Goal: Task Accomplishment & Management: Use online tool/utility

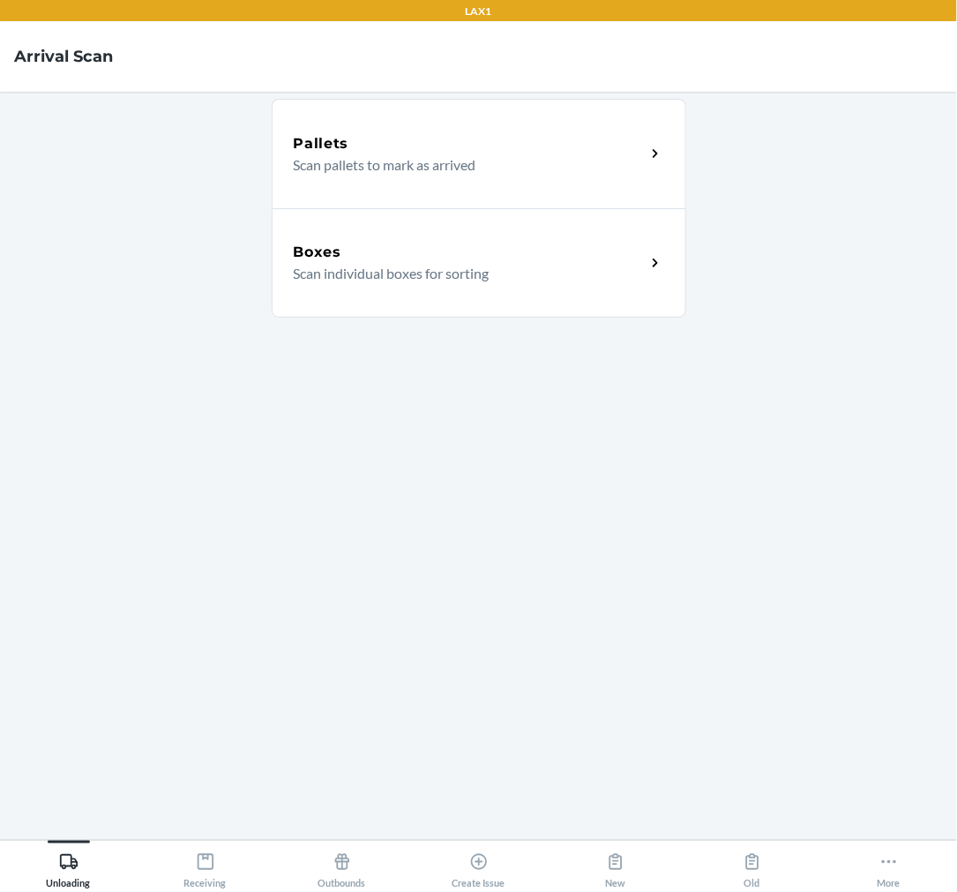
click at [512, 244] on div "Boxes" at bounding box center [470, 252] width 352 height 21
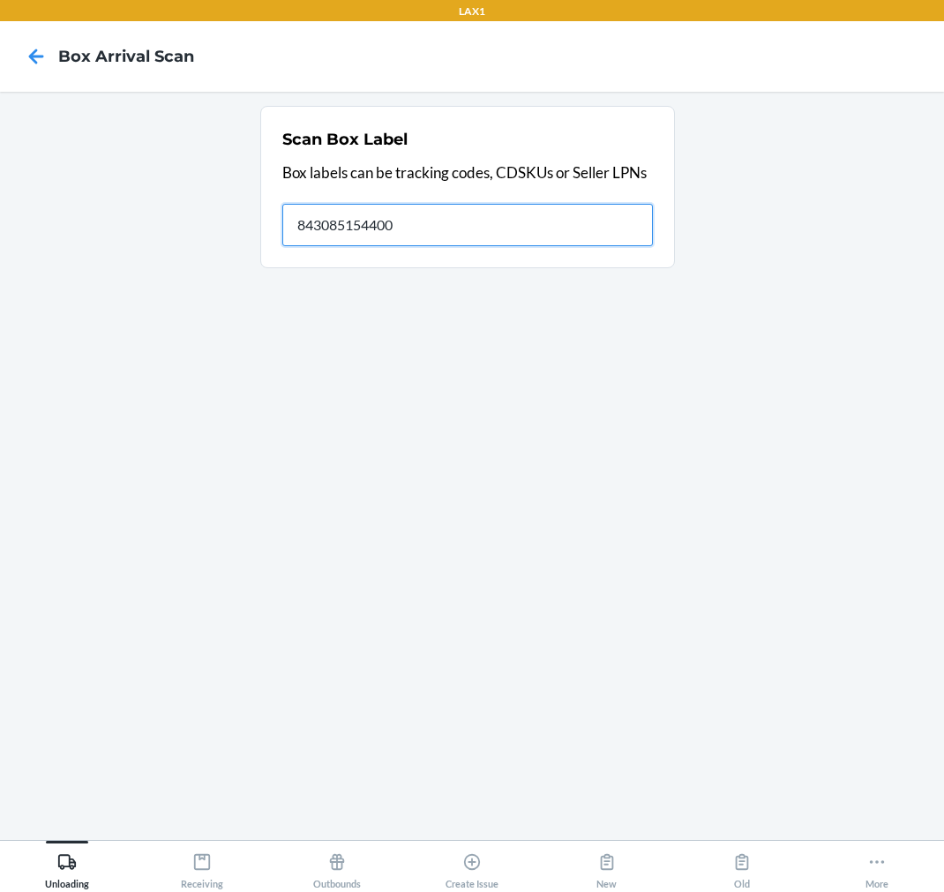
type input "843085154400"
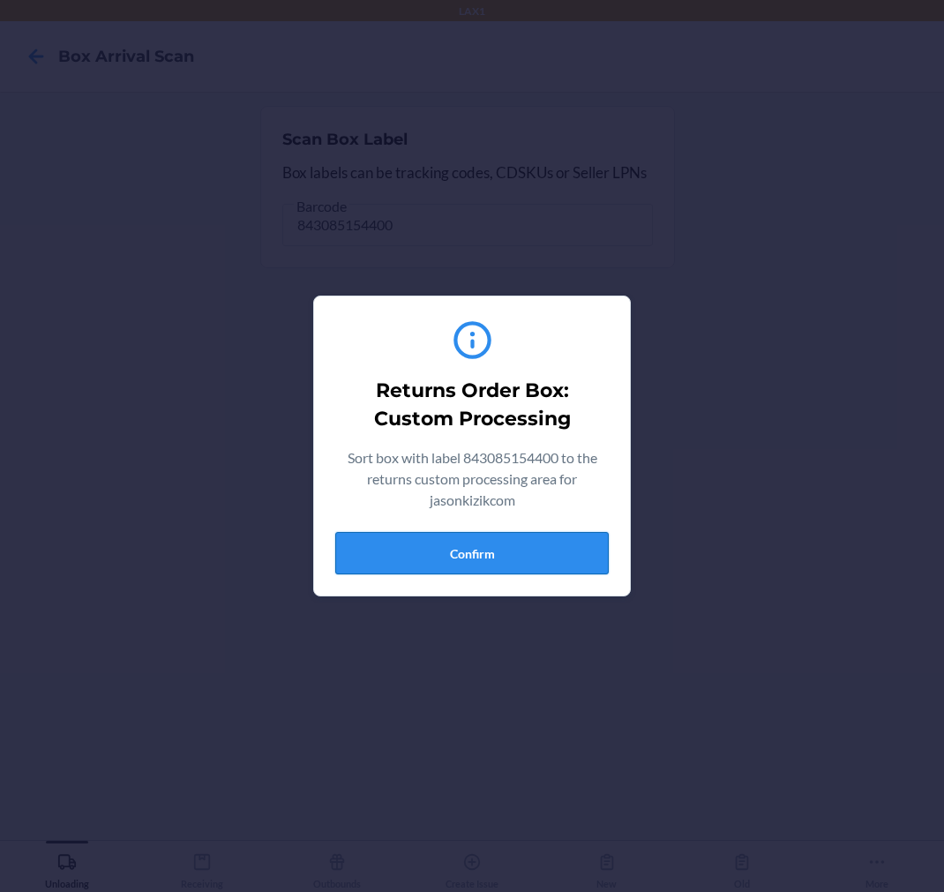
click at [411, 554] on button "Confirm" at bounding box center [472, 553] width 274 height 42
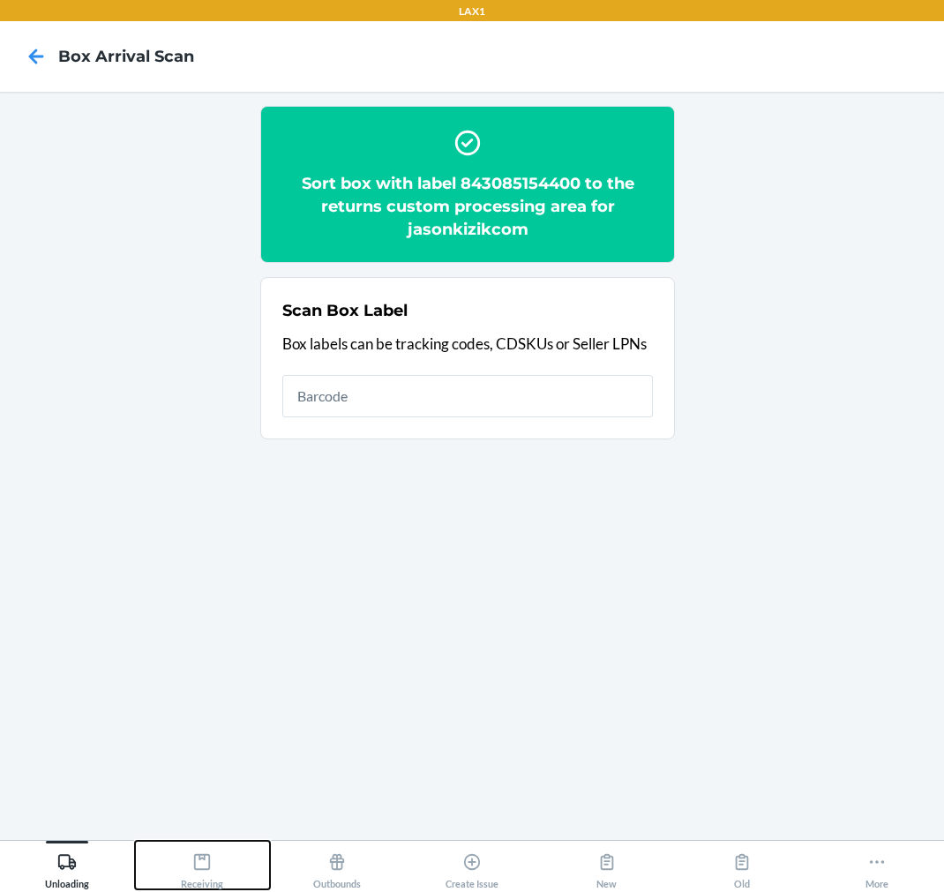
drag, startPoint x: 210, startPoint y: 862, endPoint x: 223, endPoint y: 843, distance: 22.8
click at [222, 848] on div "Receiving" at bounding box center [202, 867] width 42 height 44
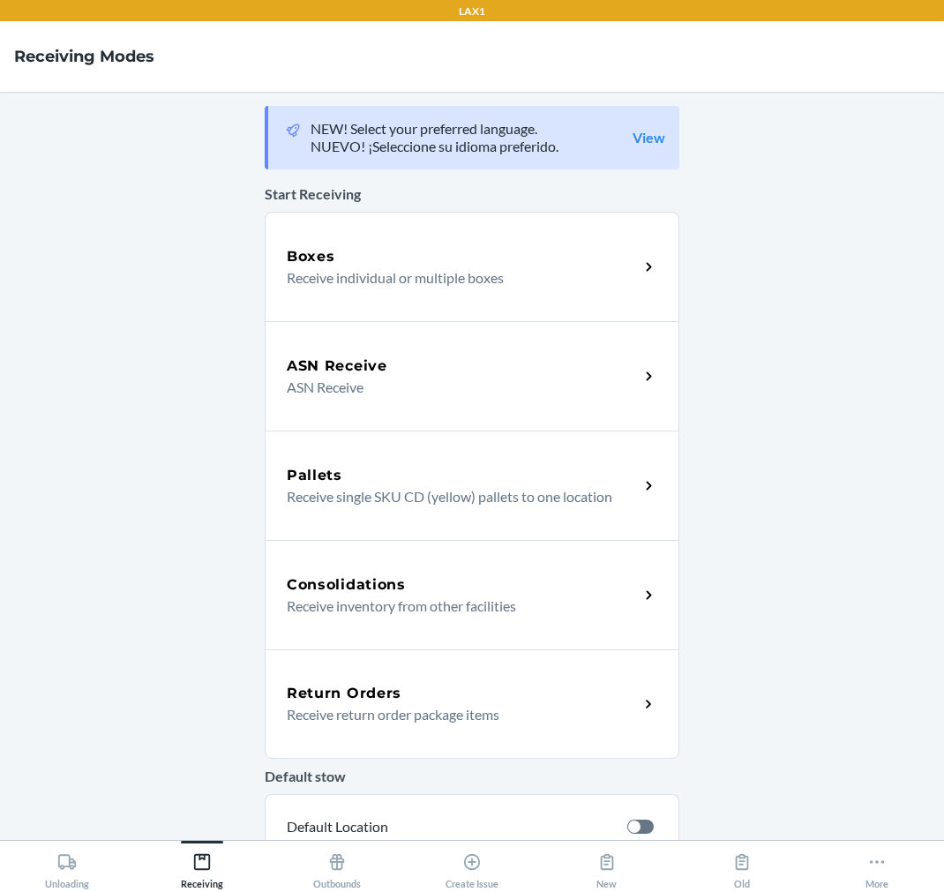
click at [323, 694] on h5 "Return Orders" at bounding box center [344, 693] width 115 height 21
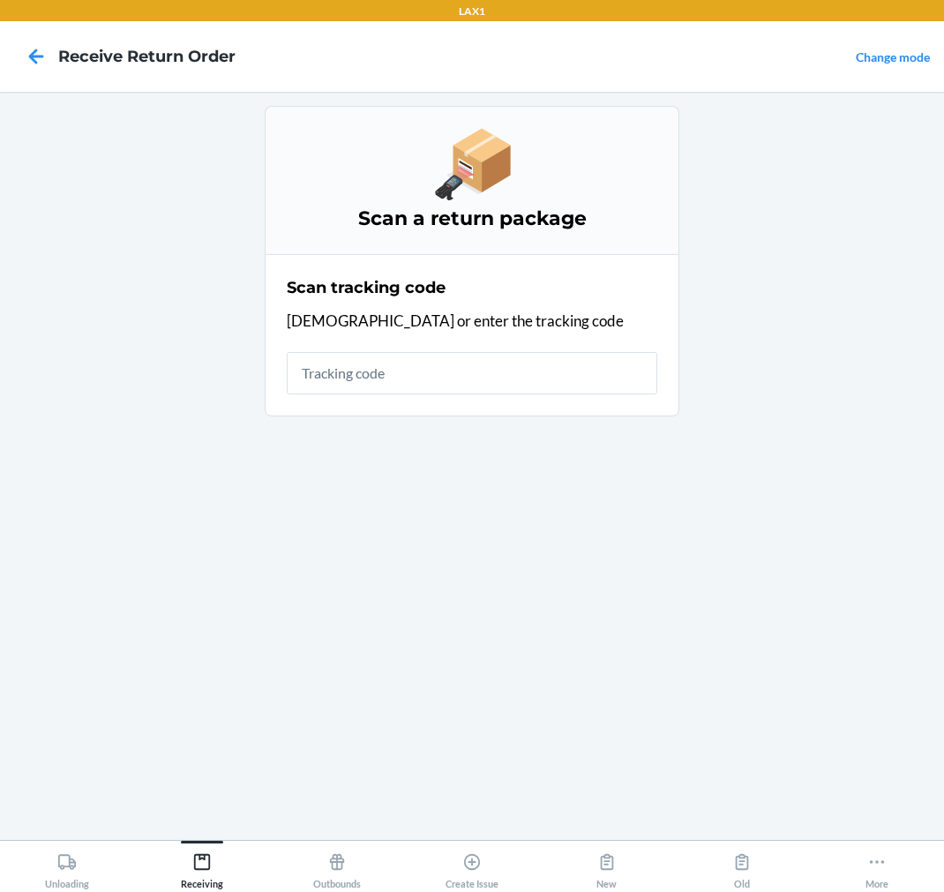
drag, startPoint x: 407, startPoint y: 374, endPoint x: 431, endPoint y: 364, distance: 25.7
click at [406, 374] on input "text" at bounding box center [472, 373] width 371 height 42
type input "HRA4PH84-2438"
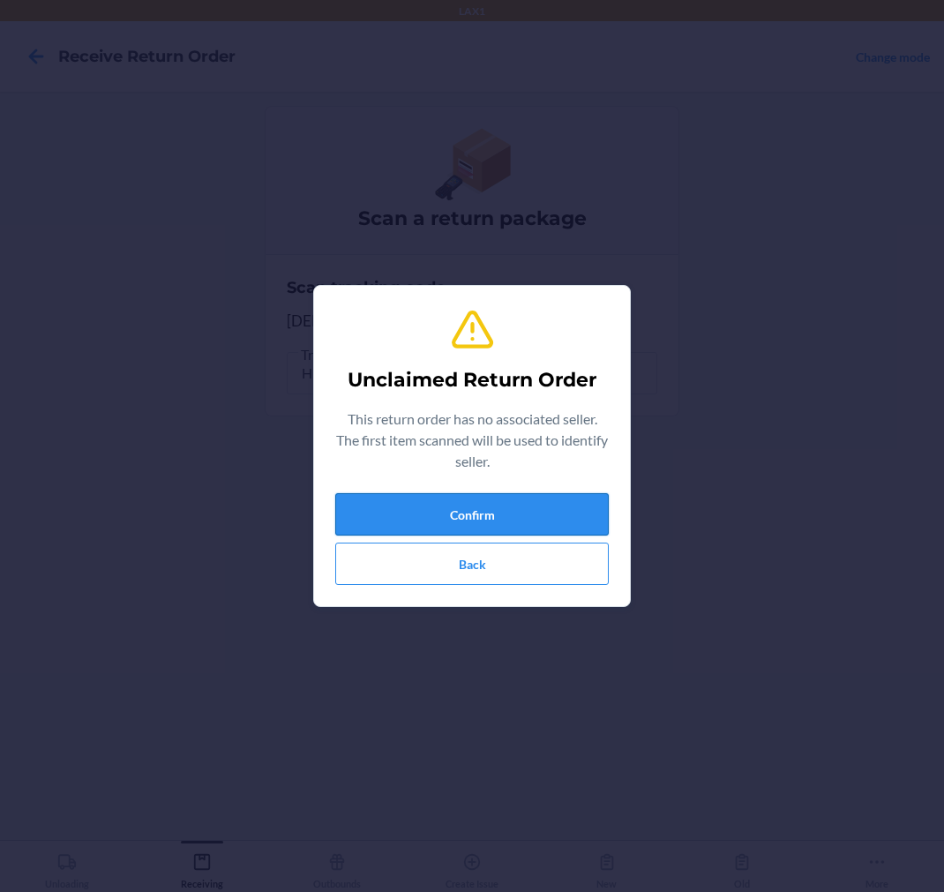
click at [480, 506] on button "Confirm" at bounding box center [472, 514] width 274 height 42
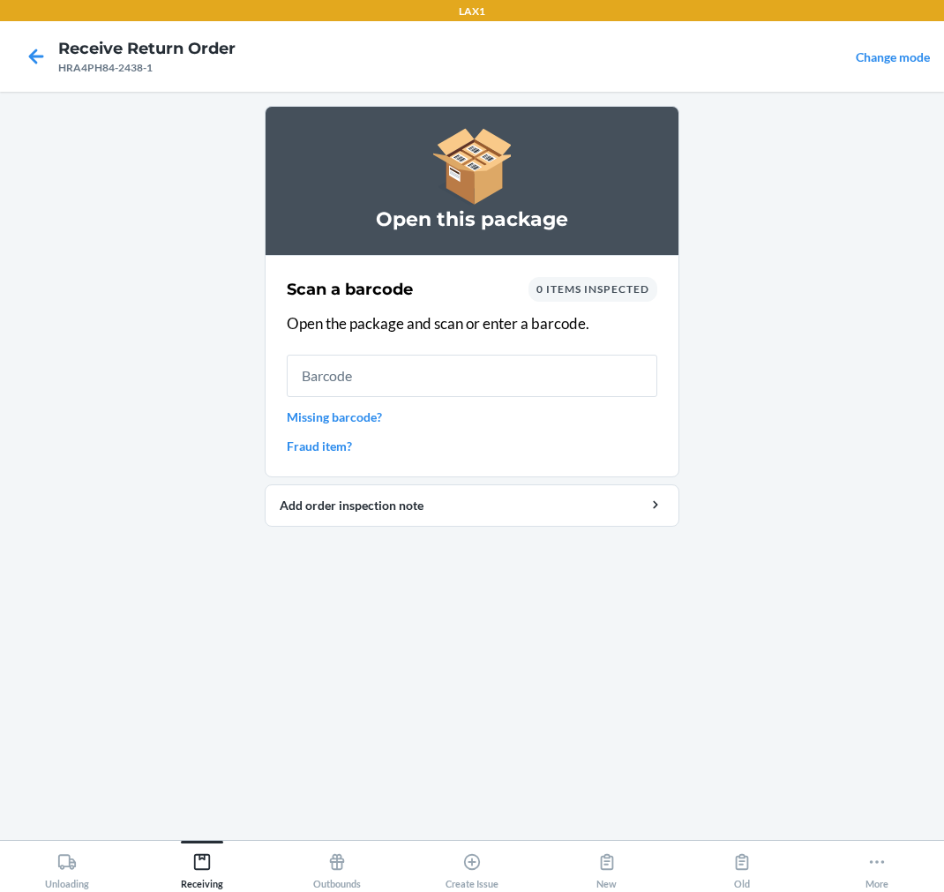
click at [483, 371] on input "text" at bounding box center [472, 376] width 371 height 42
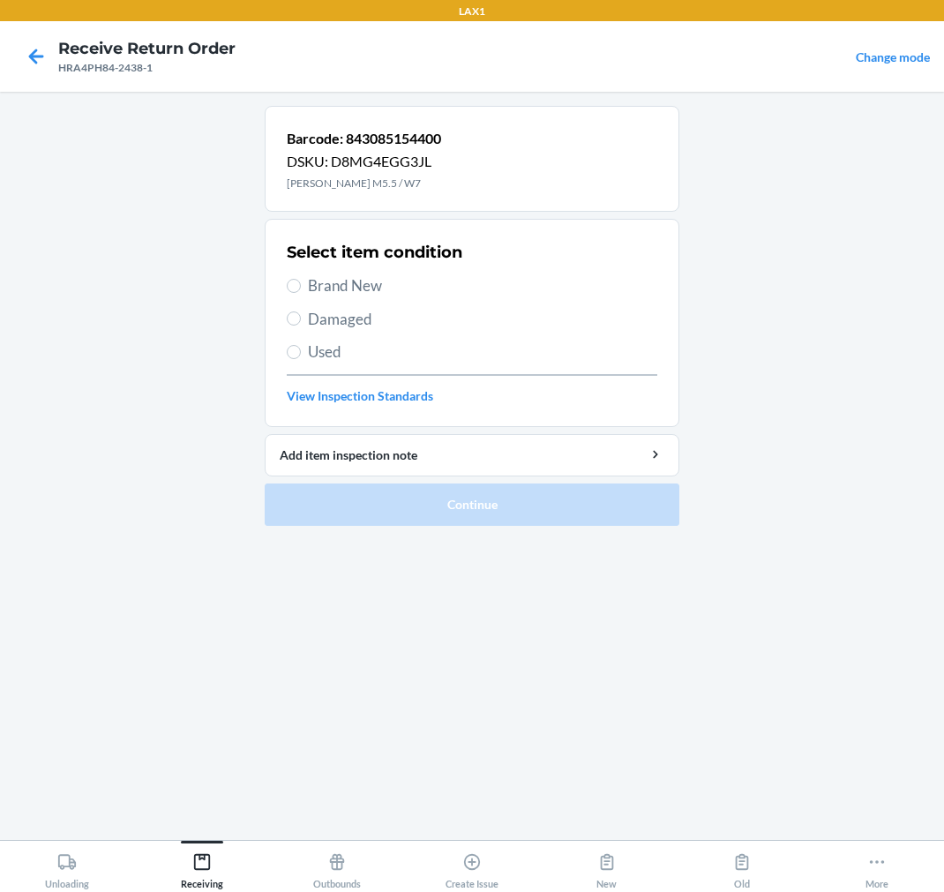
drag, startPoint x: 364, startPoint y: 280, endPoint x: 367, endPoint y: 303, distance: 23.1
click at [369, 286] on span "Brand New" at bounding box center [482, 285] width 349 height 23
click at [285, 291] on section "Select item condition Brand New Damaged Used View Inspection Standards" at bounding box center [472, 323] width 415 height 208
click at [294, 286] on input "Brand New" at bounding box center [294, 286] width 14 height 14
radio input "true"
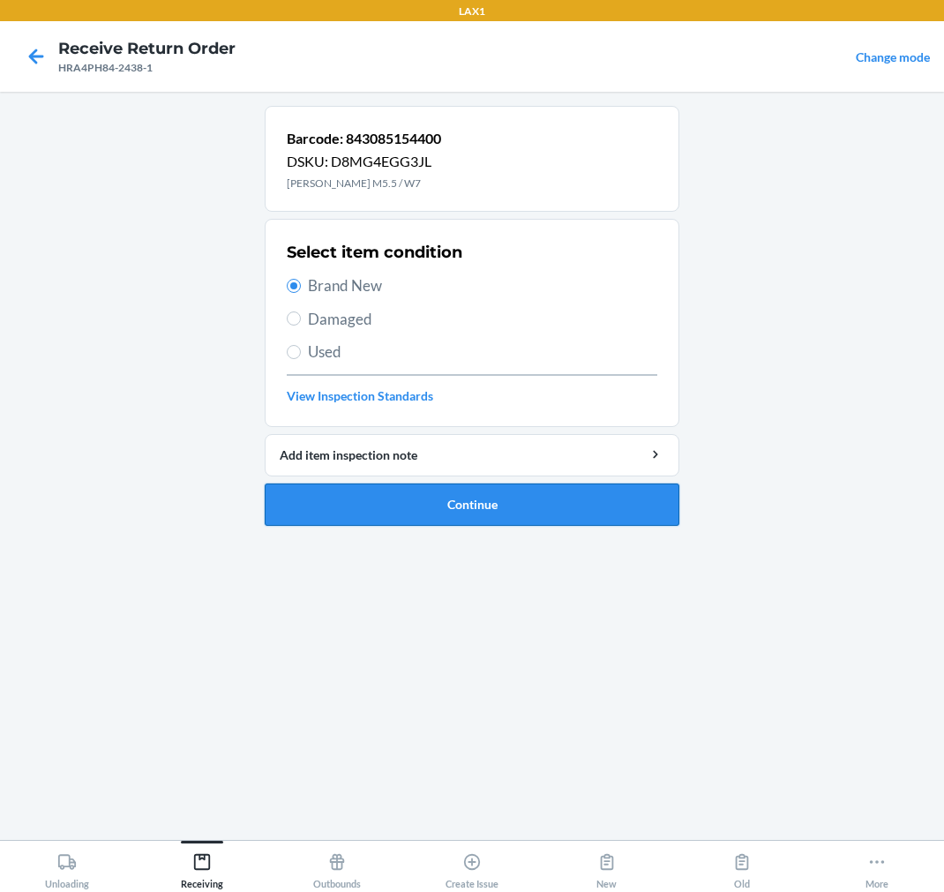
click at [307, 498] on button "Continue" at bounding box center [472, 504] width 415 height 42
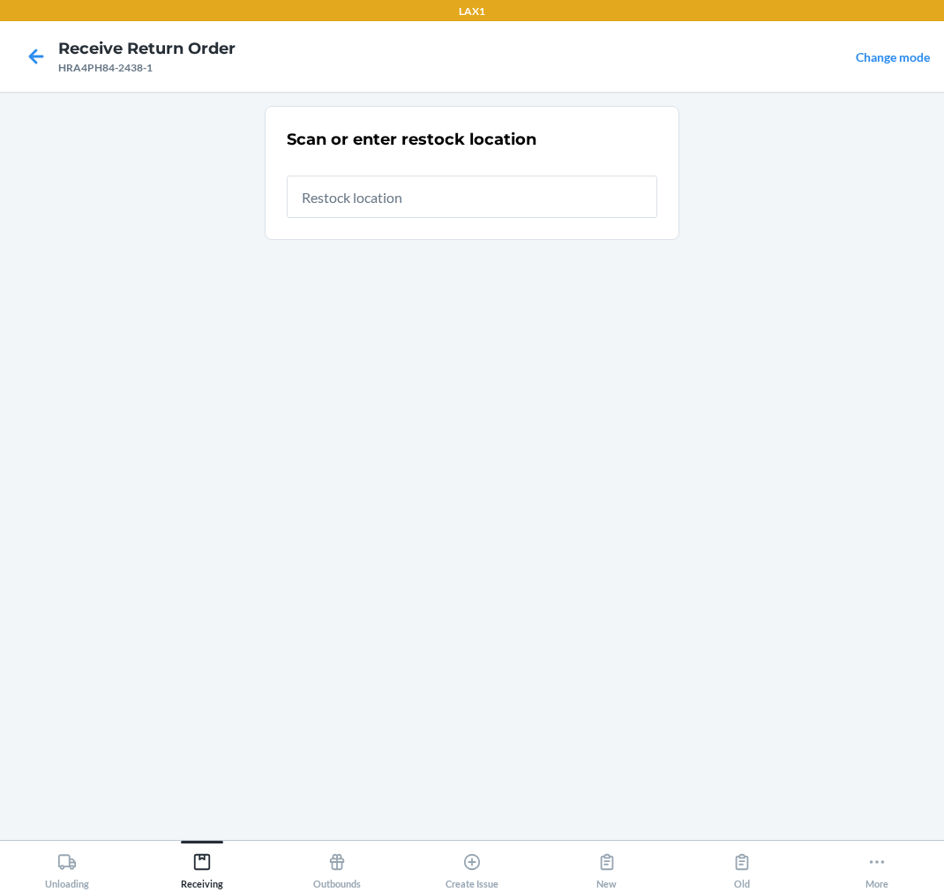
drag, startPoint x: 505, startPoint y: 197, endPoint x: 614, endPoint y: 204, distance: 109.6
click at [526, 205] on input "text" at bounding box center [472, 197] width 371 height 42
type input "RTCART020"
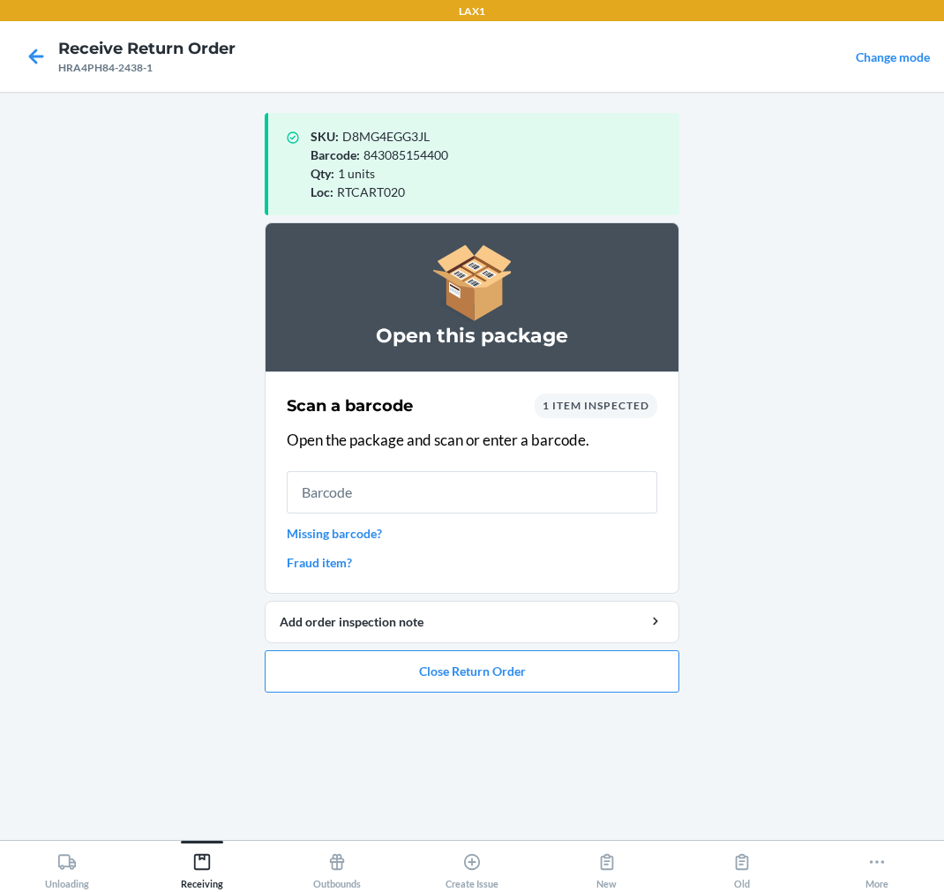
click at [459, 492] on input "text" at bounding box center [472, 492] width 371 height 42
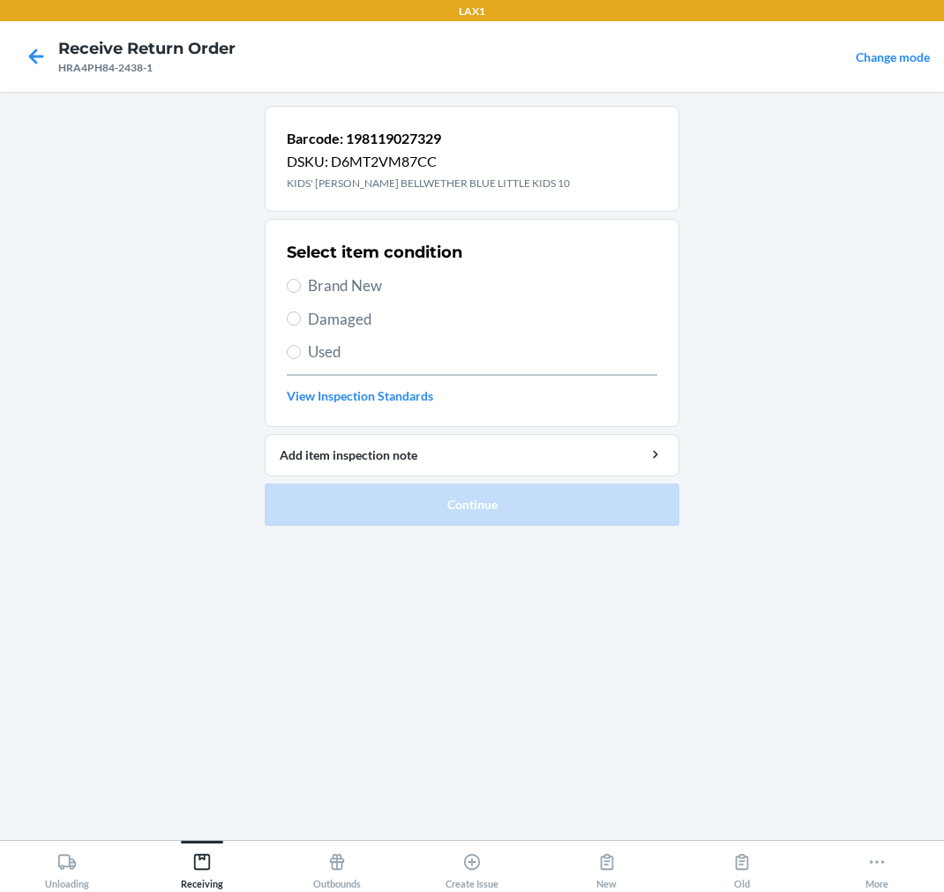
drag, startPoint x: 327, startPoint y: 284, endPoint x: 305, endPoint y: 332, distance: 52.5
click at [325, 292] on span "Brand New" at bounding box center [482, 285] width 349 height 23
click at [284, 287] on section "Select item condition Brand New Damaged Used View Inspection Standards" at bounding box center [472, 323] width 415 height 208
click at [294, 286] on input "Brand New" at bounding box center [294, 286] width 14 height 14
radio input "true"
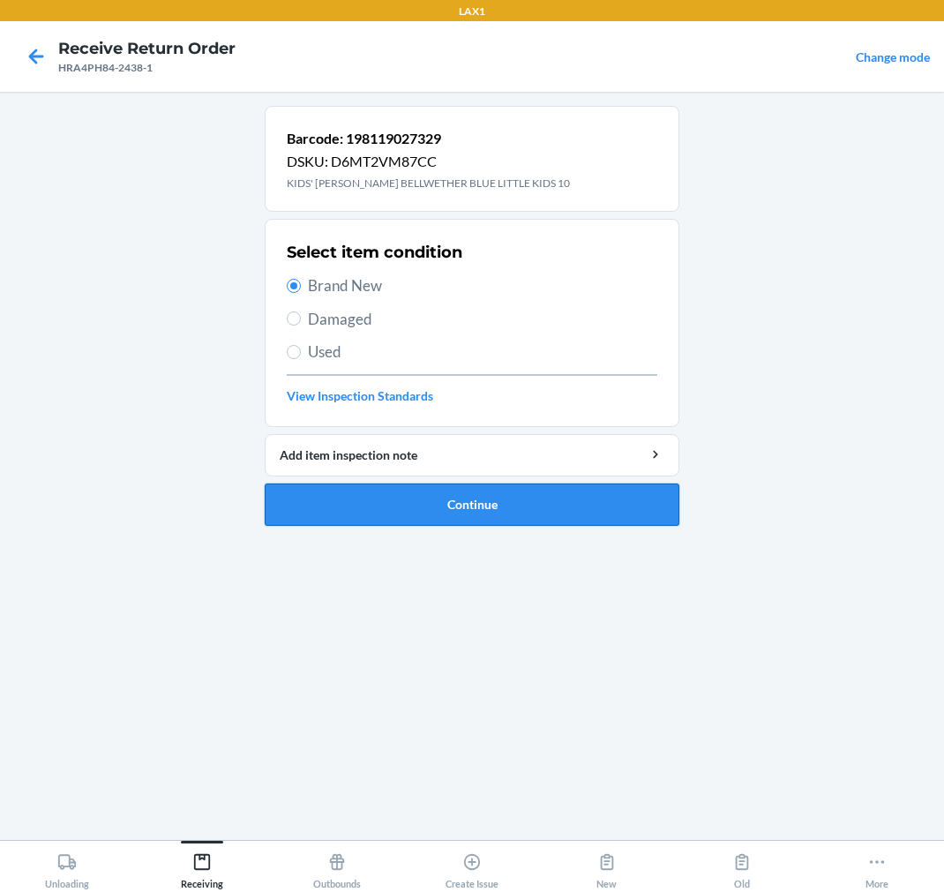
click at [434, 498] on button "Continue" at bounding box center [472, 504] width 415 height 42
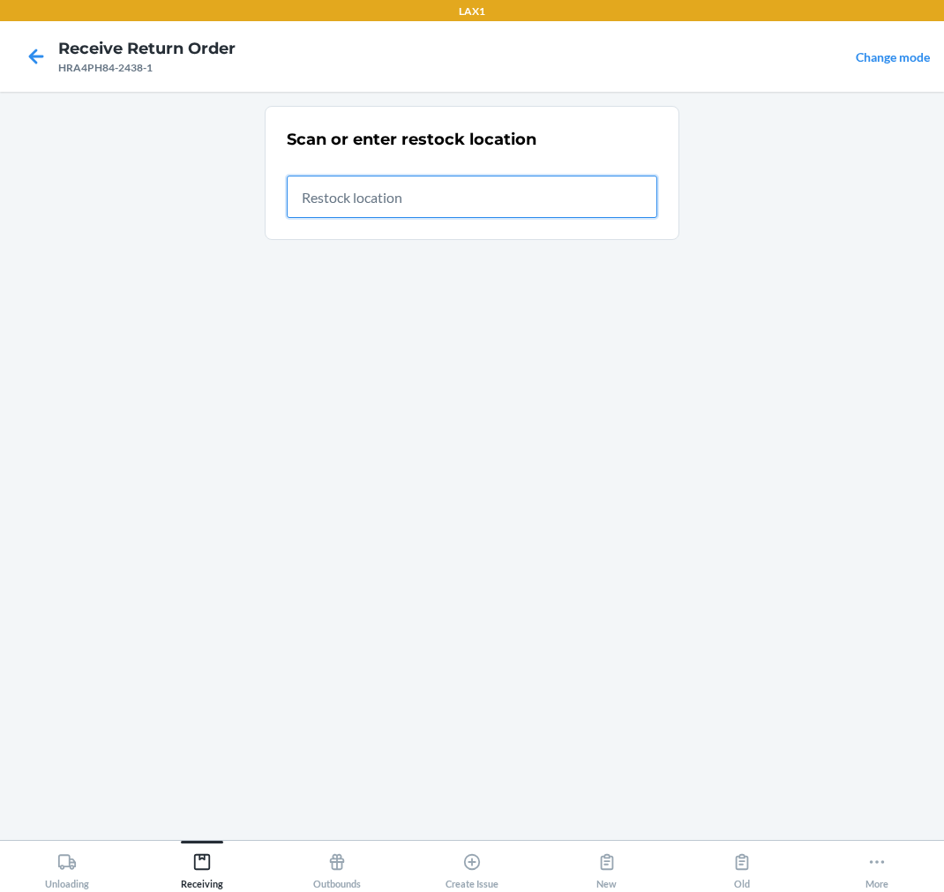
click at [389, 196] on input "text" at bounding box center [472, 197] width 371 height 42
type input "RTCART020"
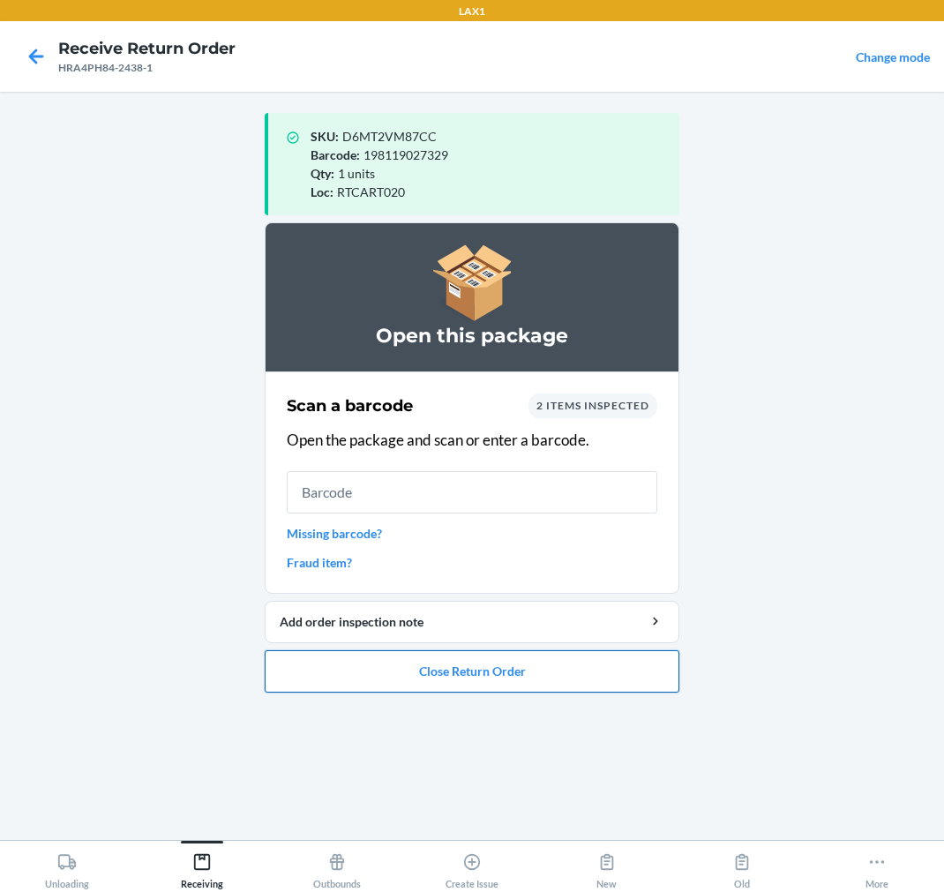
click at [421, 680] on button "Close Return Order" at bounding box center [472, 671] width 415 height 42
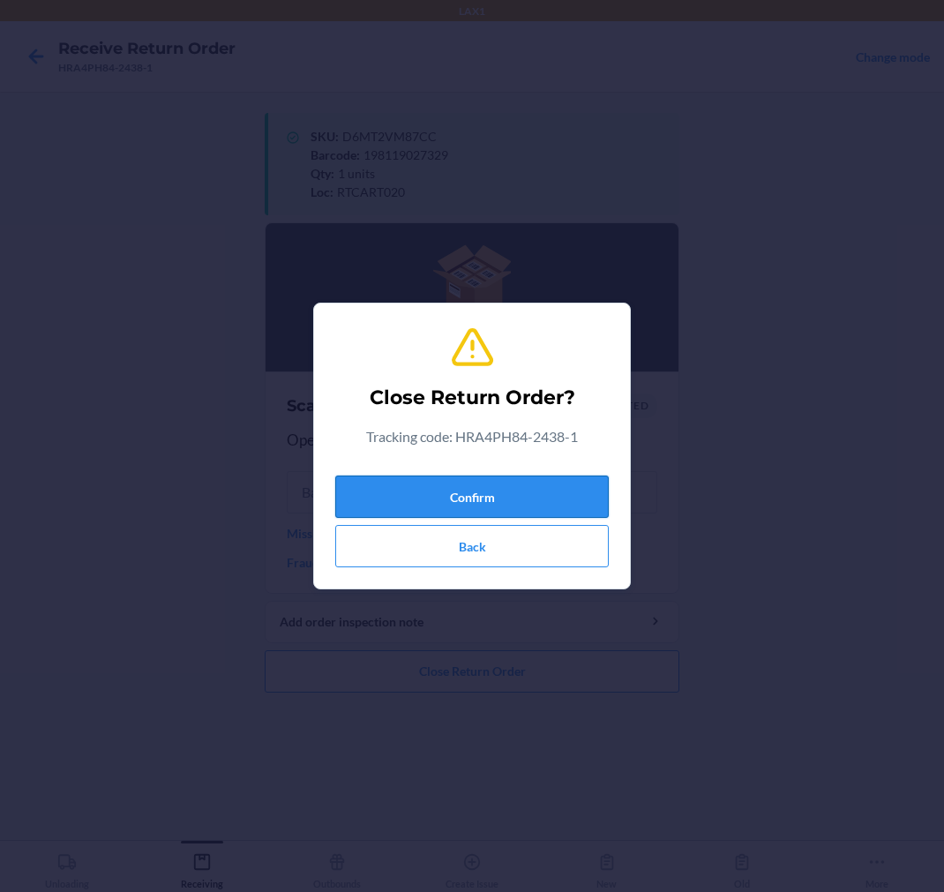
click at [578, 498] on button "Confirm" at bounding box center [472, 497] width 274 height 42
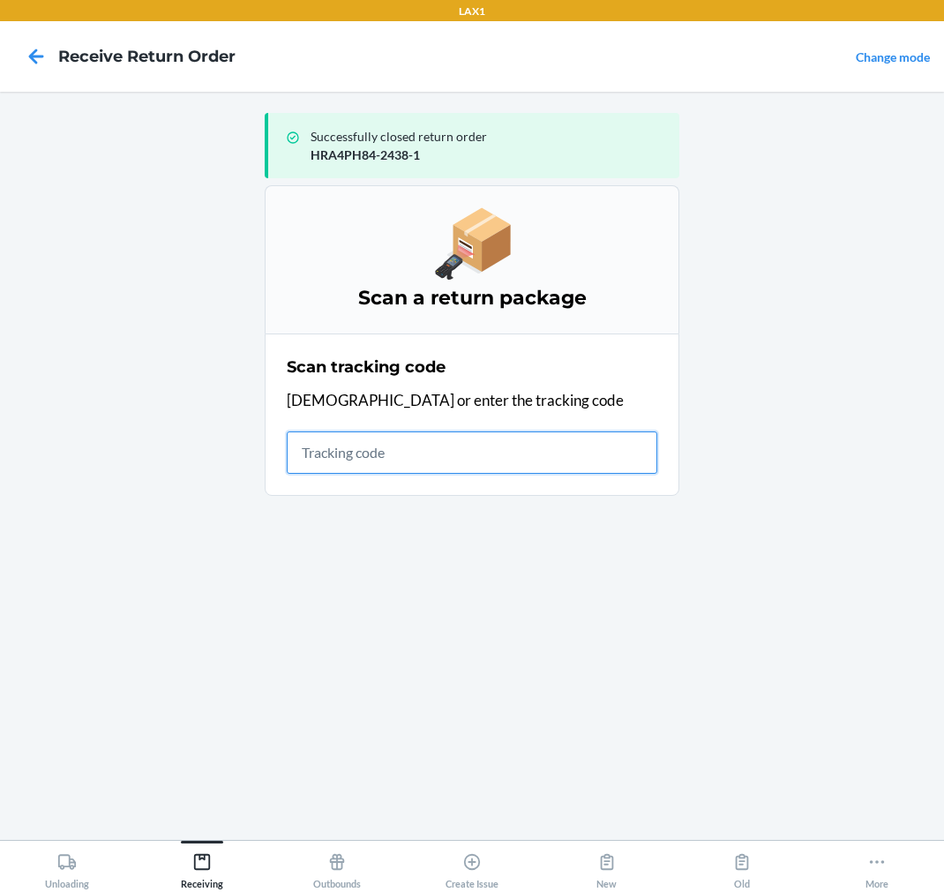
click at [584, 462] on input "text" at bounding box center [472, 452] width 371 height 42
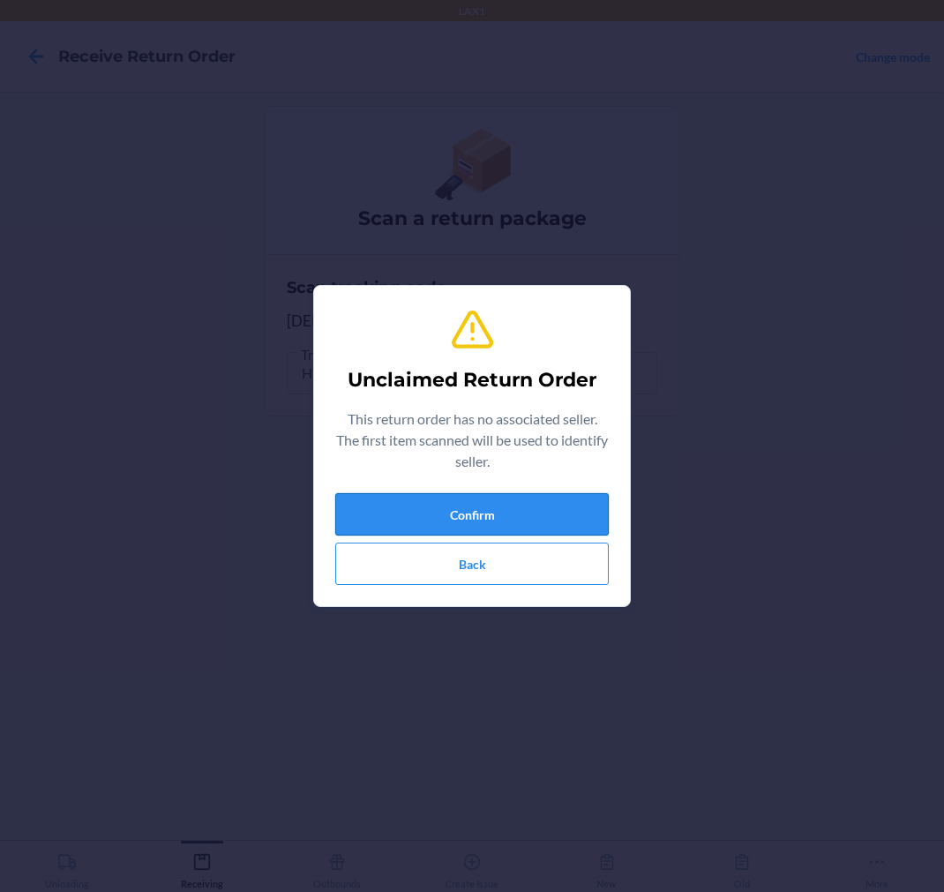
click at [561, 506] on button "Confirm" at bounding box center [472, 514] width 274 height 42
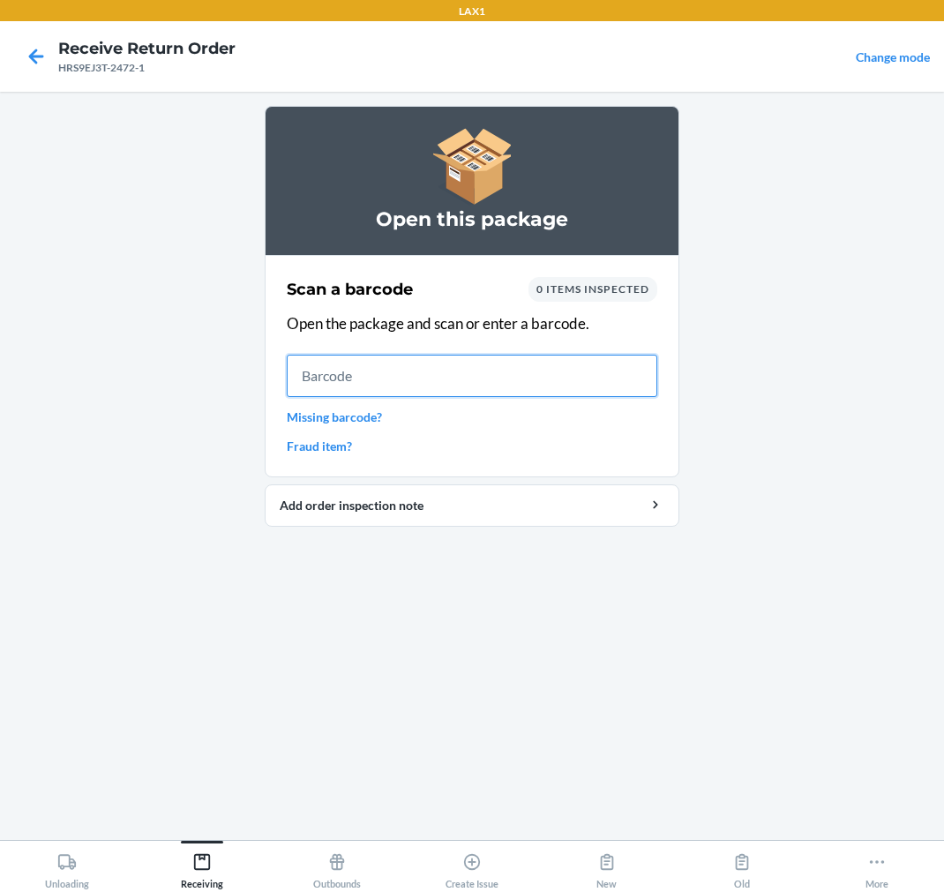
click at [527, 368] on input "text" at bounding box center [472, 376] width 371 height 42
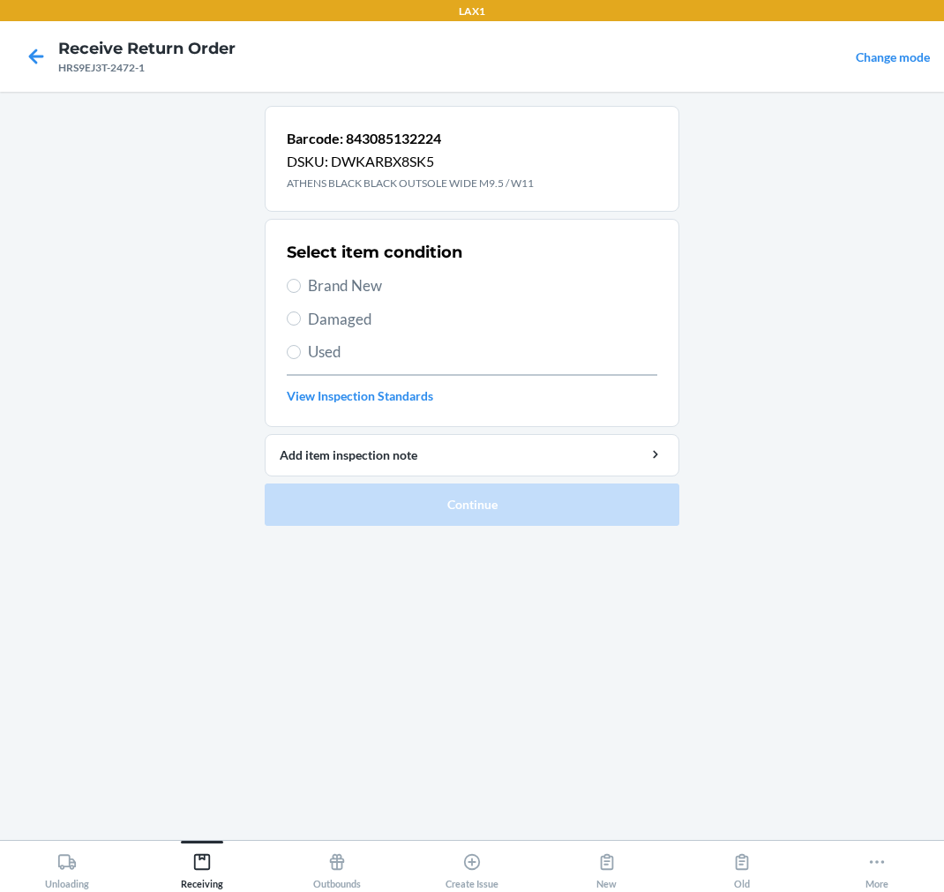
click at [354, 281] on span "Brand New" at bounding box center [482, 285] width 349 height 23
click at [301, 281] on input "Brand New" at bounding box center [294, 286] width 14 height 14
radio input "true"
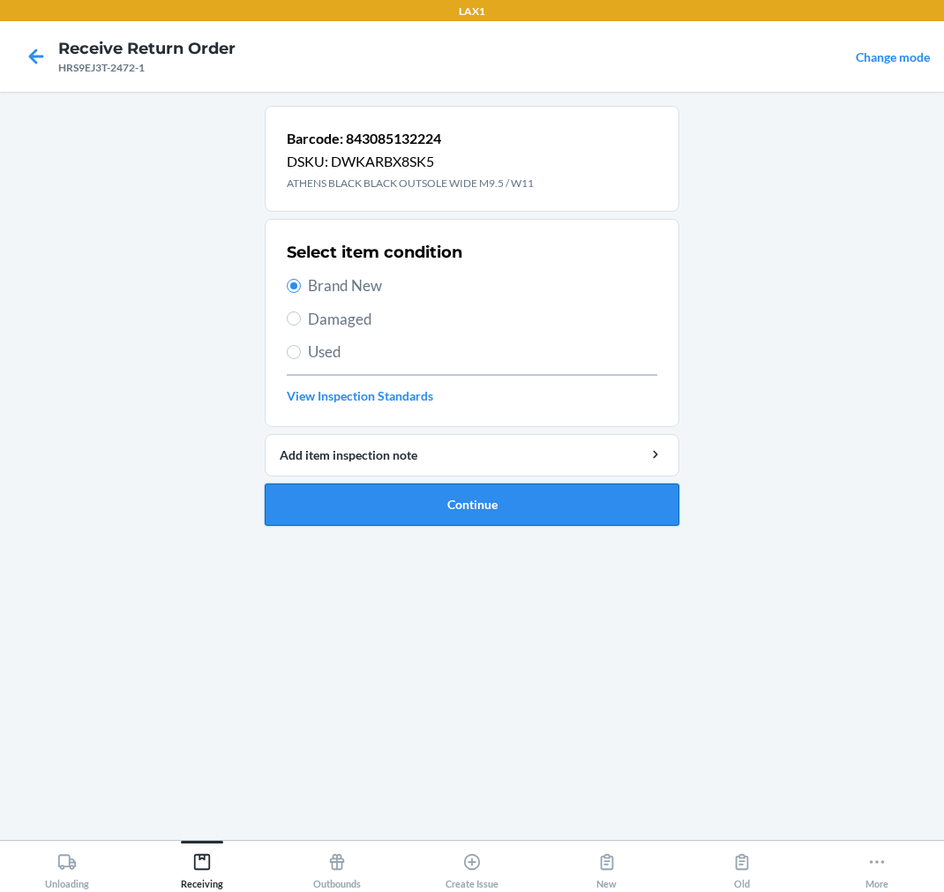
click at [470, 499] on button "Continue" at bounding box center [472, 504] width 415 height 42
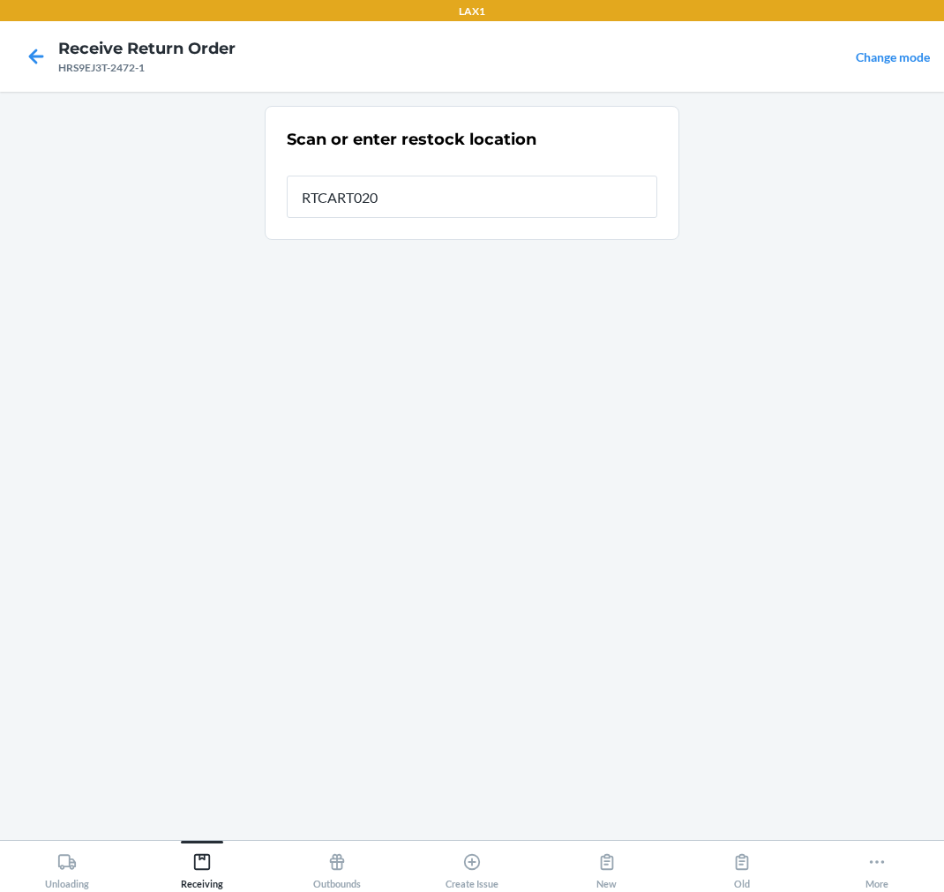
type input "RTCART020"
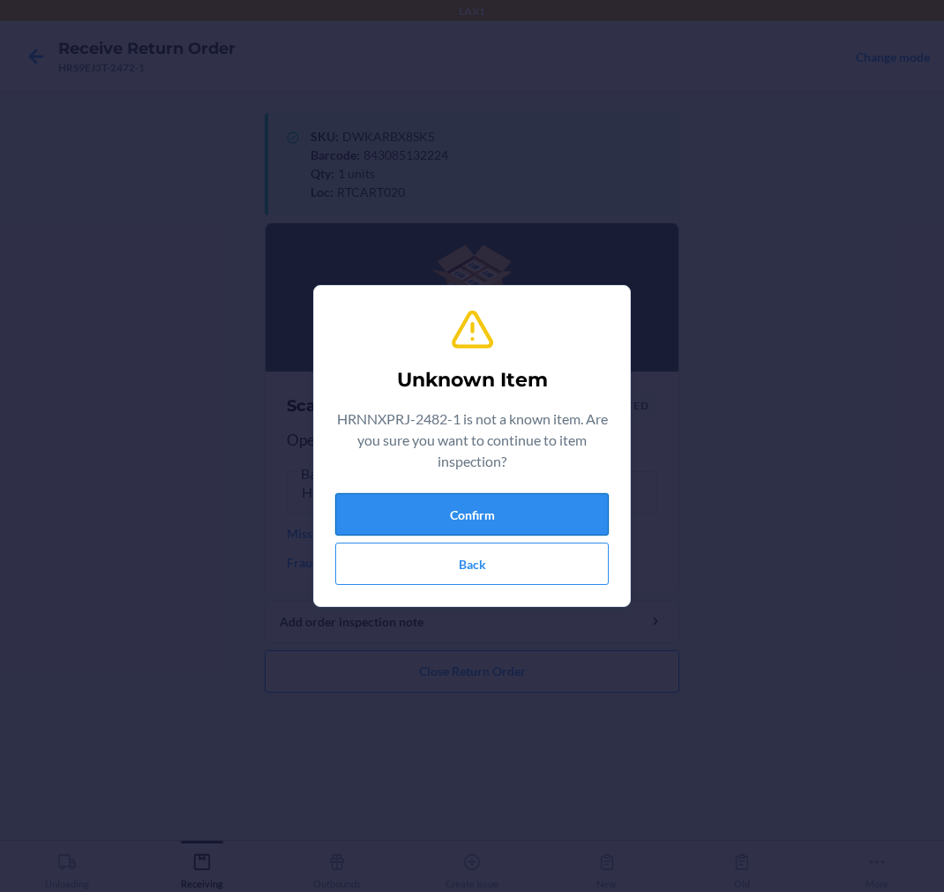
click at [509, 505] on button "Confirm" at bounding box center [472, 514] width 274 height 42
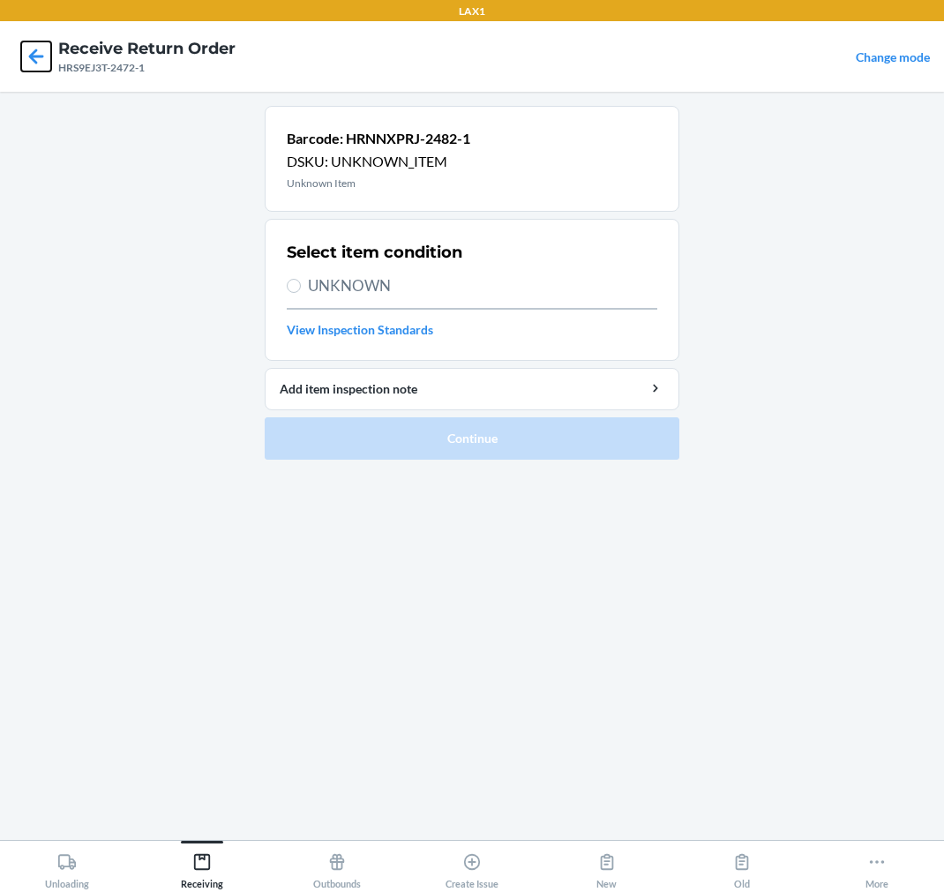
click at [28, 55] on icon at bounding box center [36, 56] width 30 height 30
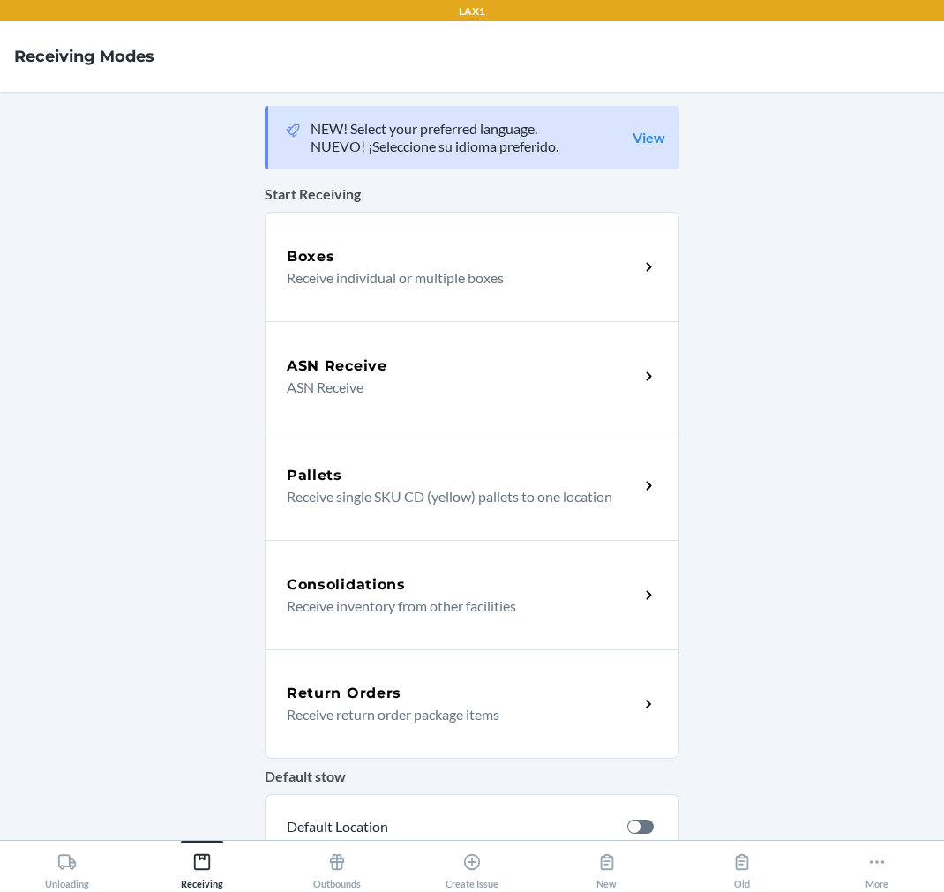
click at [436, 690] on div "Return Orders" at bounding box center [463, 693] width 352 height 21
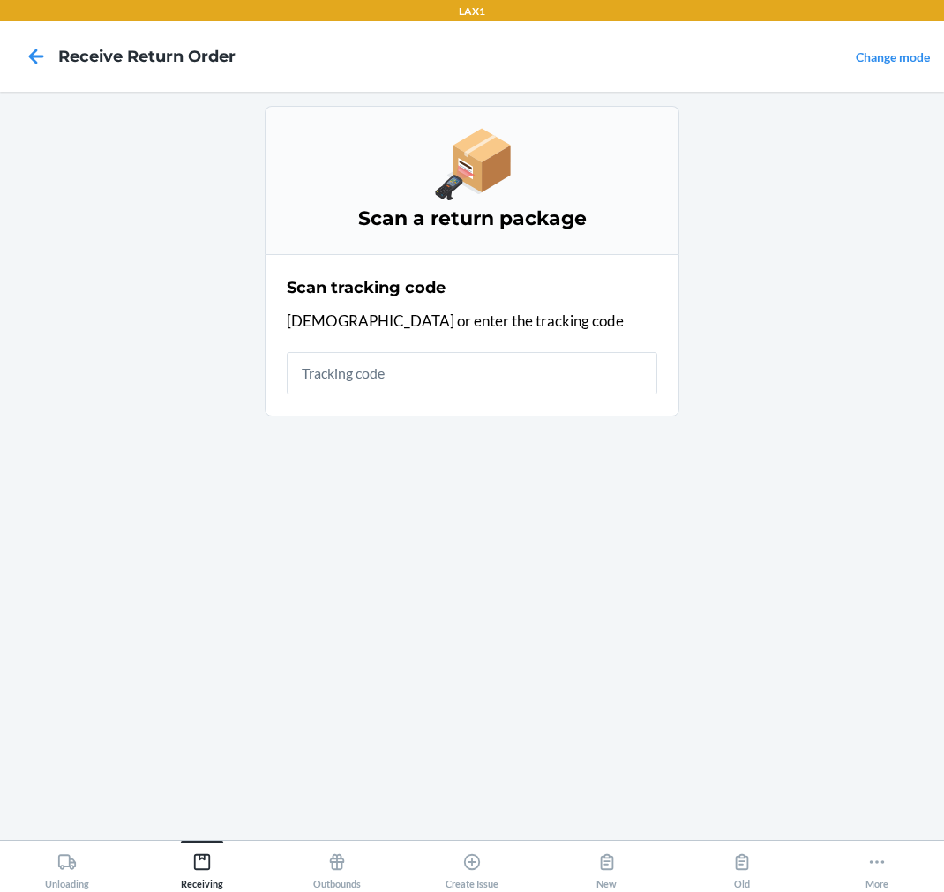
click at [494, 374] on input "text" at bounding box center [472, 373] width 371 height 42
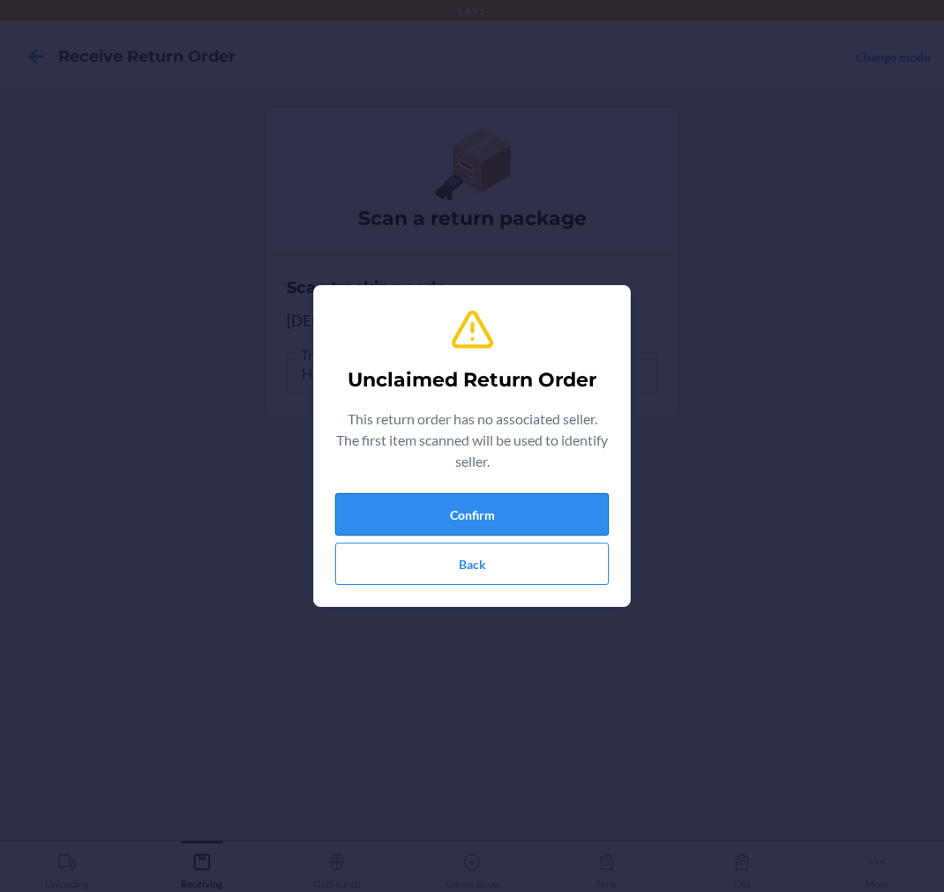
click at [482, 514] on button "Confirm" at bounding box center [472, 514] width 274 height 42
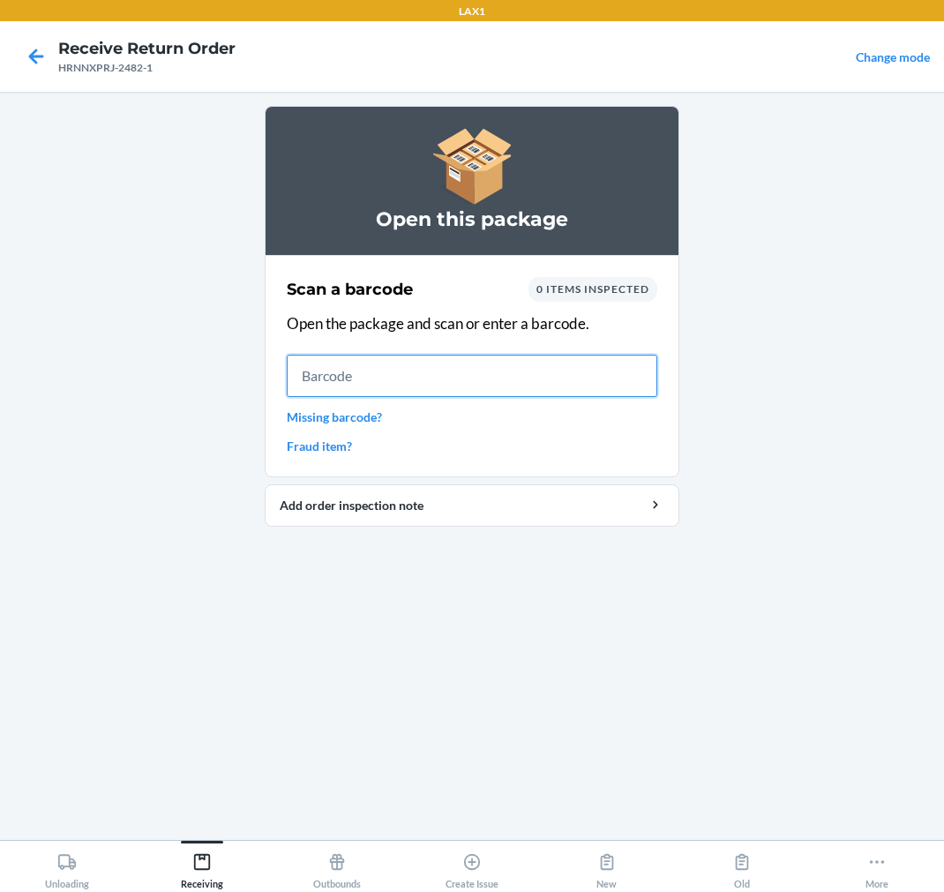
click at [439, 384] on input "text" at bounding box center [472, 376] width 371 height 42
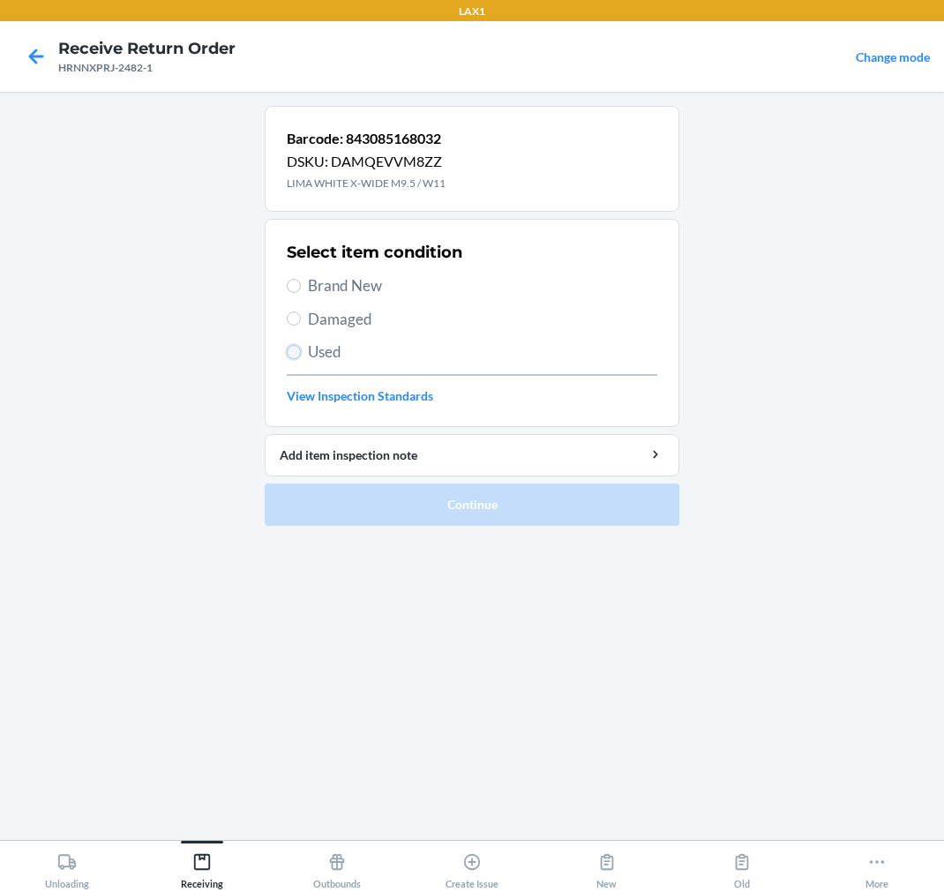
click at [294, 350] on input "Used" at bounding box center [294, 352] width 14 height 14
radio input "true"
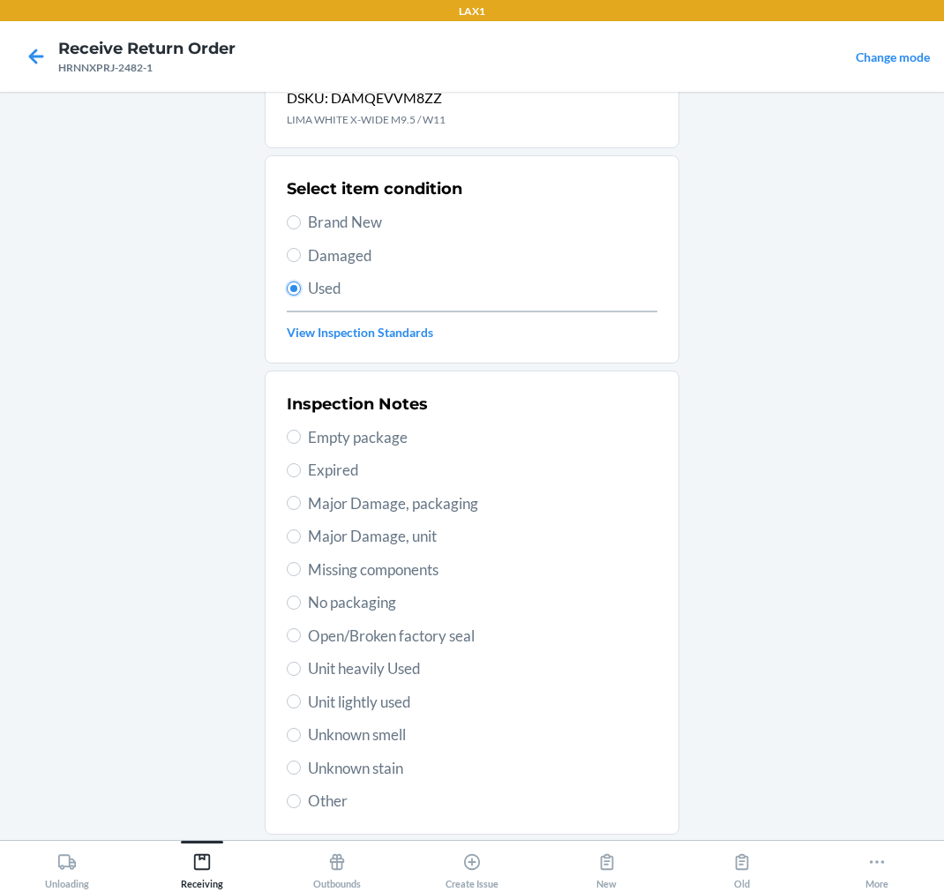
scroll to position [98, 0]
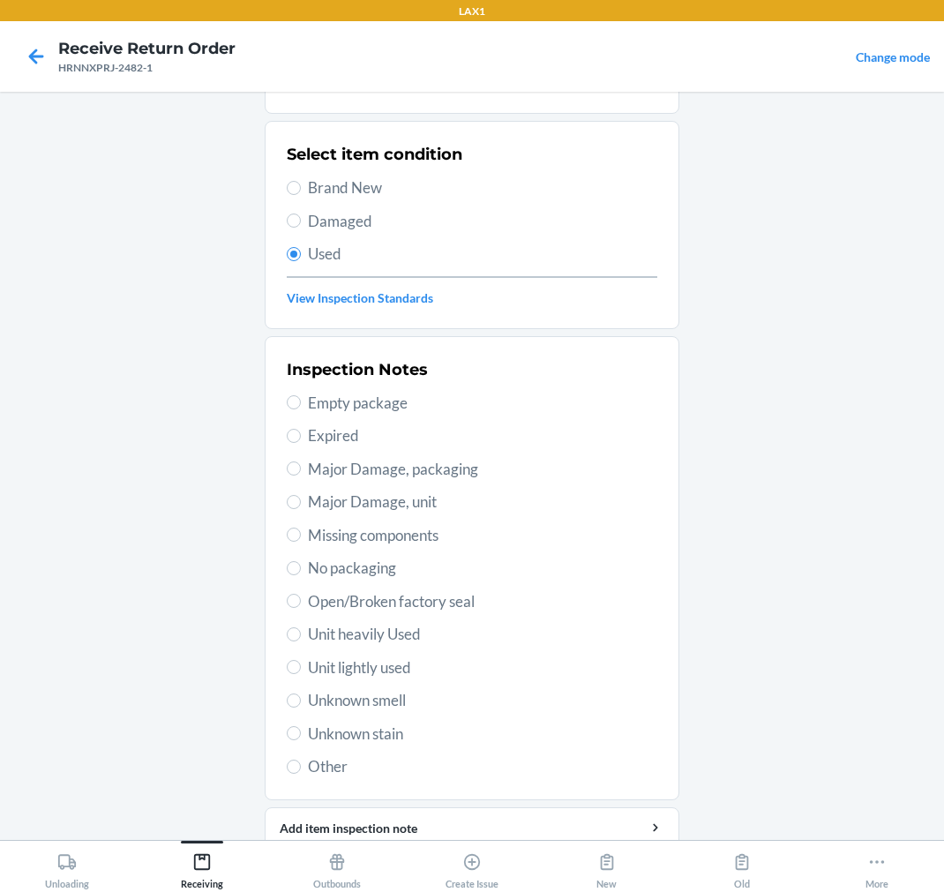
click at [386, 664] on span "Unit lightly used" at bounding box center [482, 667] width 349 height 23
click at [301, 664] on input "Unit lightly used" at bounding box center [294, 667] width 14 height 14
radio input "true"
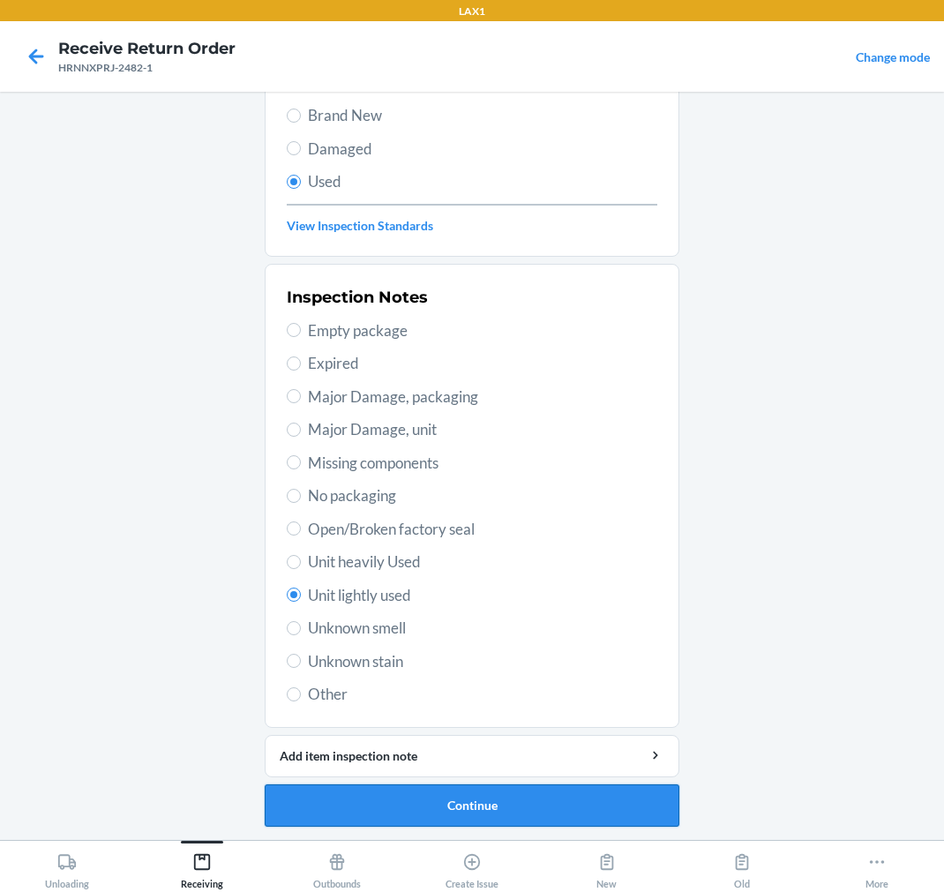
click at [454, 795] on button "Continue" at bounding box center [472, 805] width 415 height 42
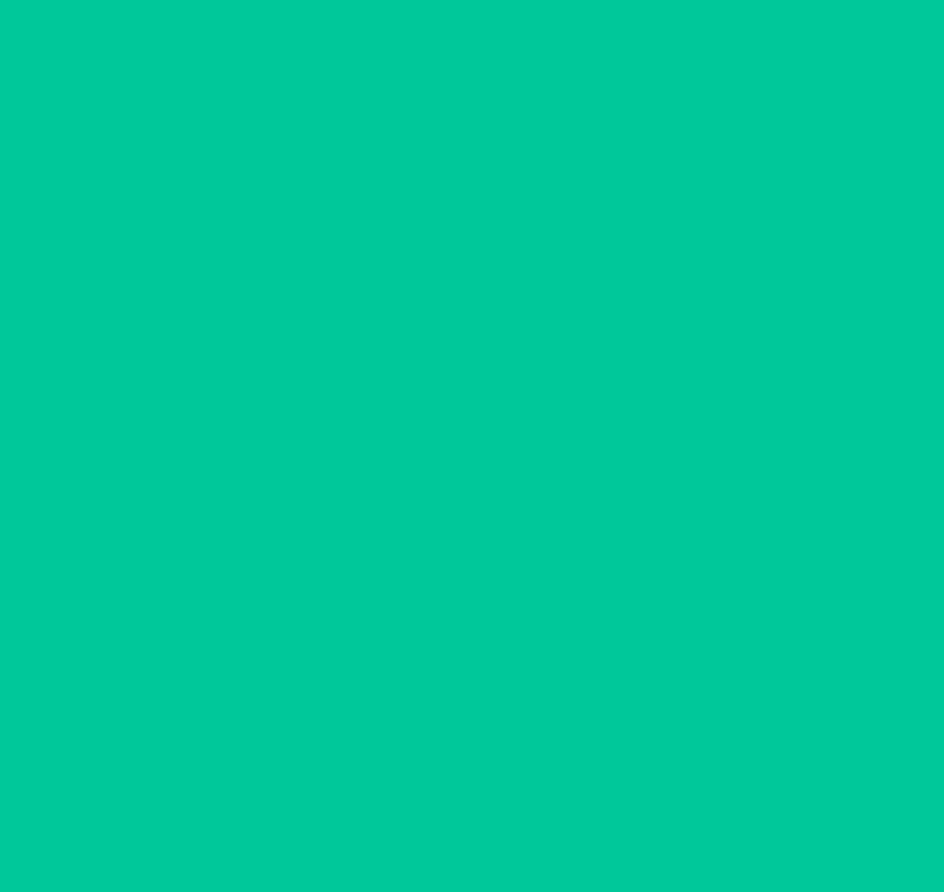
scroll to position [0, 0]
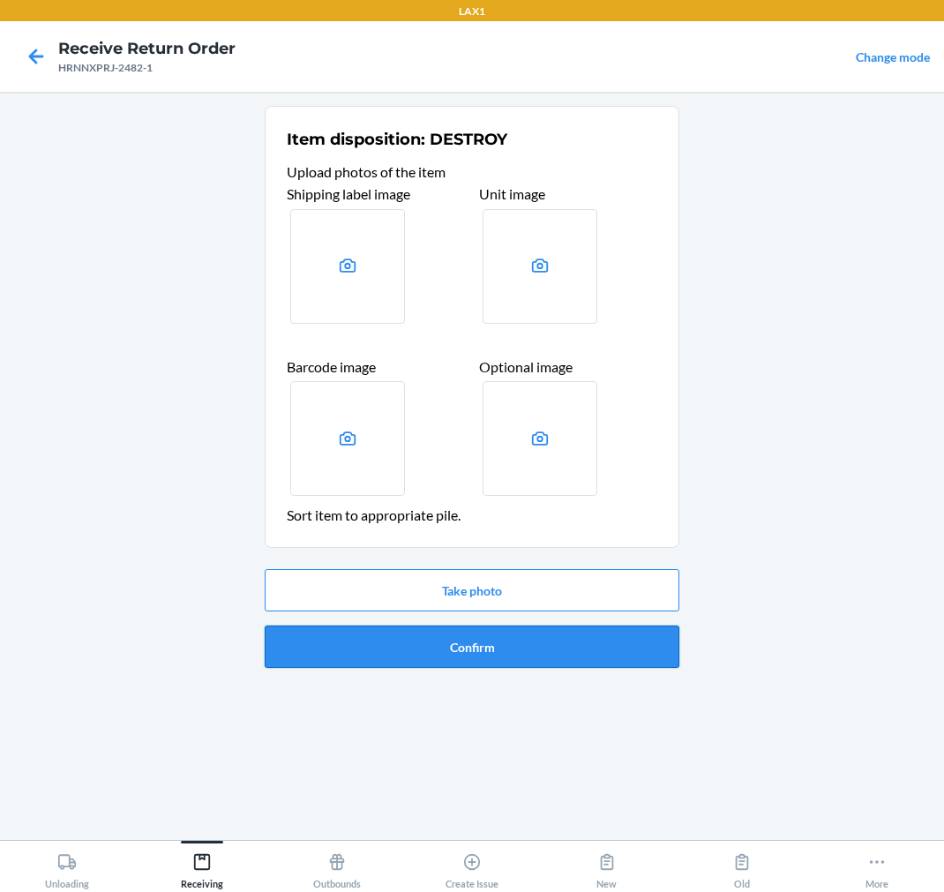
click at [483, 633] on button "Confirm" at bounding box center [472, 647] width 415 height 42
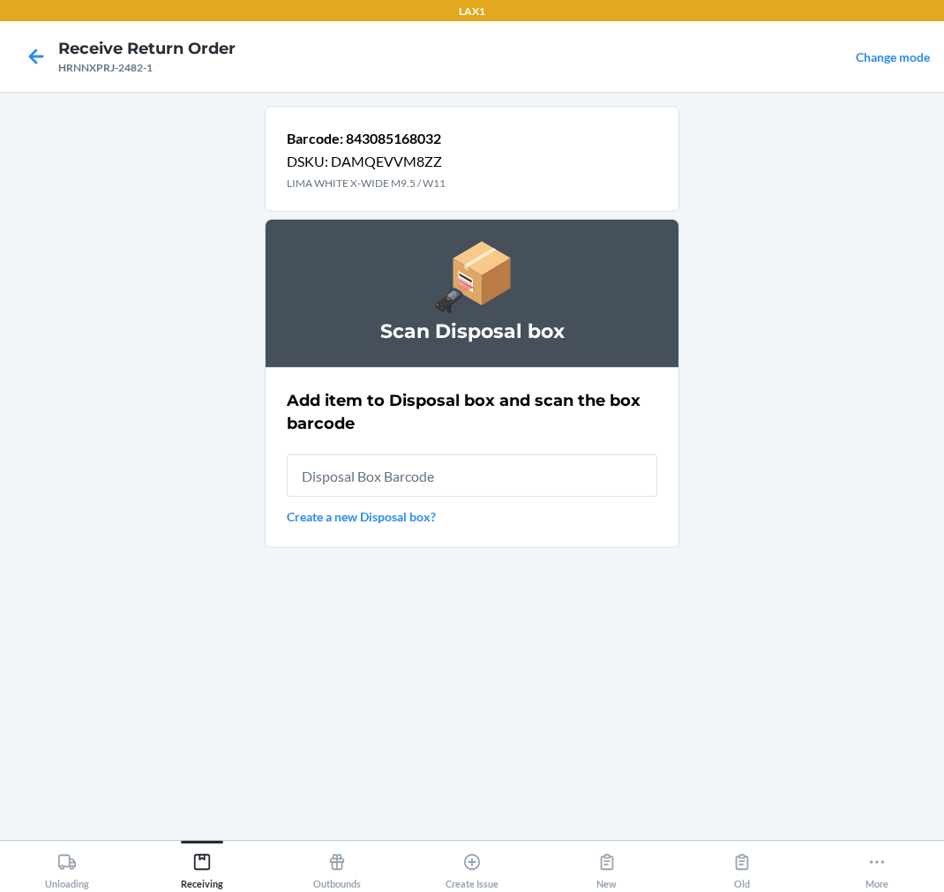
click at [559, 486] on input "text" at bounding box center [472, 475] width 371 height 42
type input "RB00000189K"
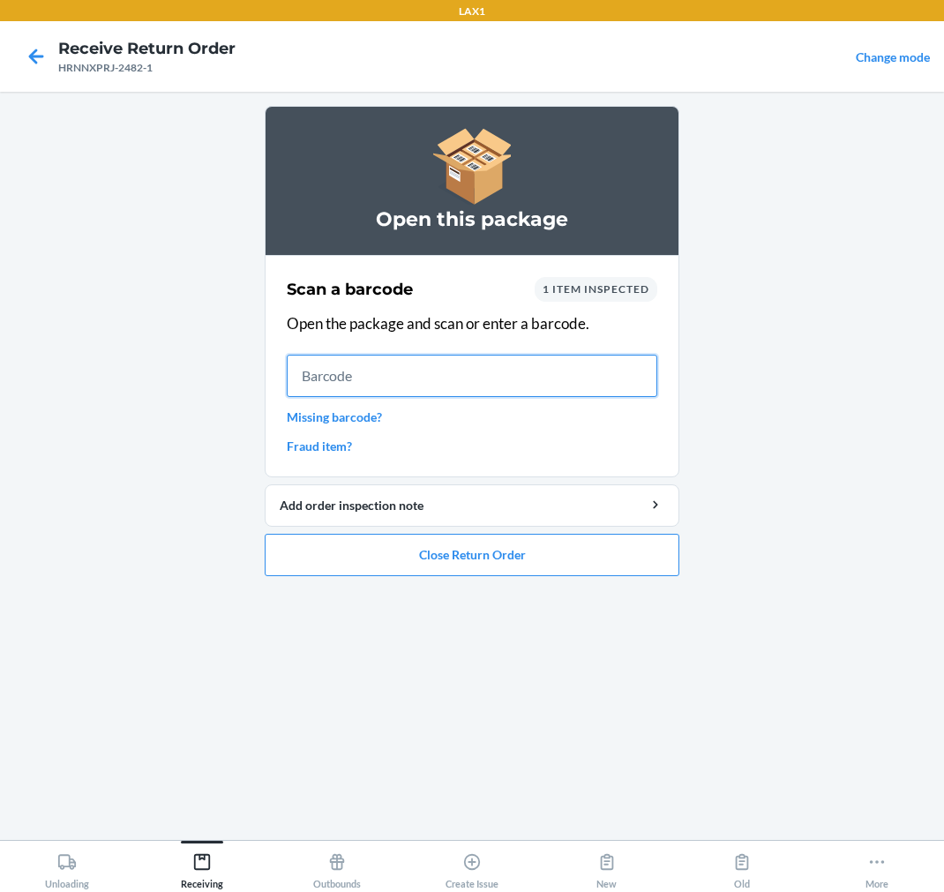
drag, startPoint x: 356, startPoint y: 377, endPoint x: 373, endPoint y: 349, distance: 32.5
click at [369, 358] on input "text" at bounding box center [472, 376] width 371 height 42
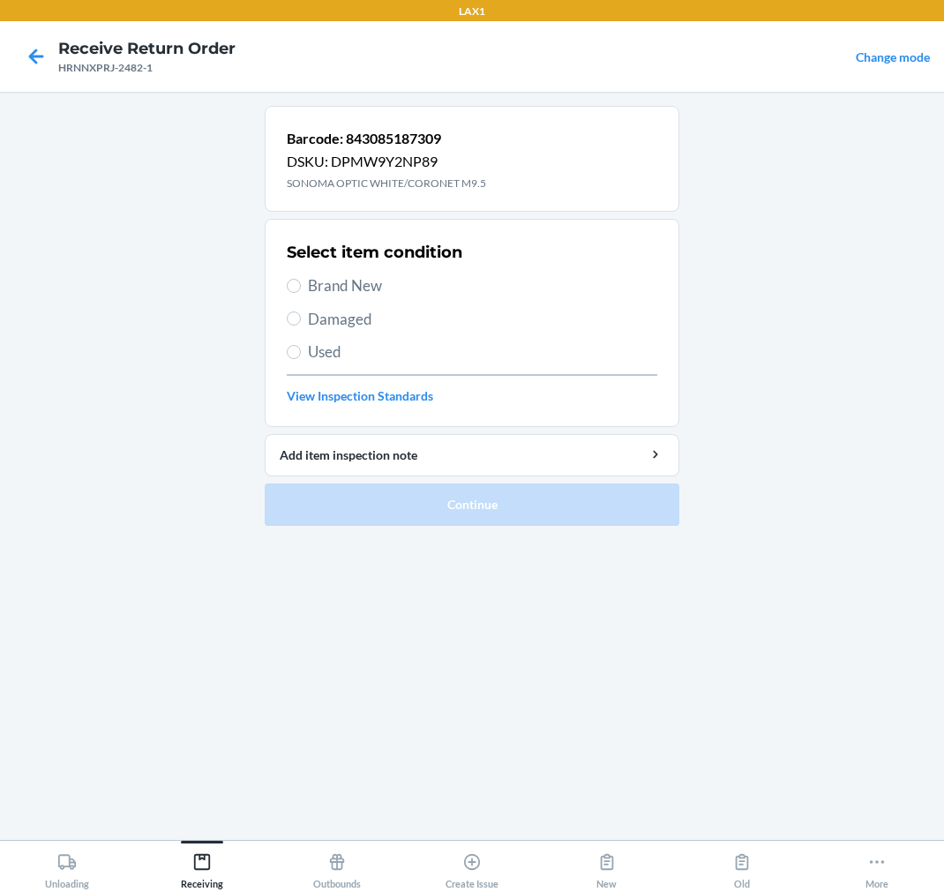
click at [362, 283] on span "Brand New" at bounding box center [482, 285] width 349 height 23
click at [301, 283] on input "Brand New" at bounding box center [294, 286] width 14 height 14
radio input "true"
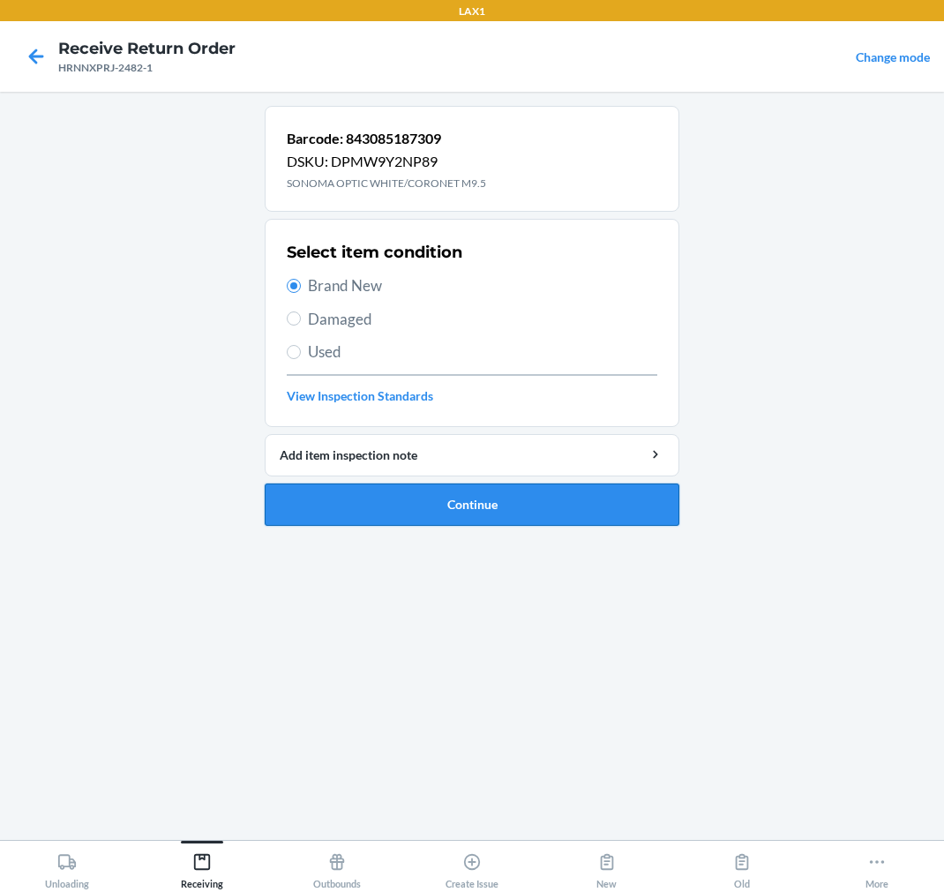
click at [350, 505] on button "Continue" at bounding box center [472, 504] width 415 height 42
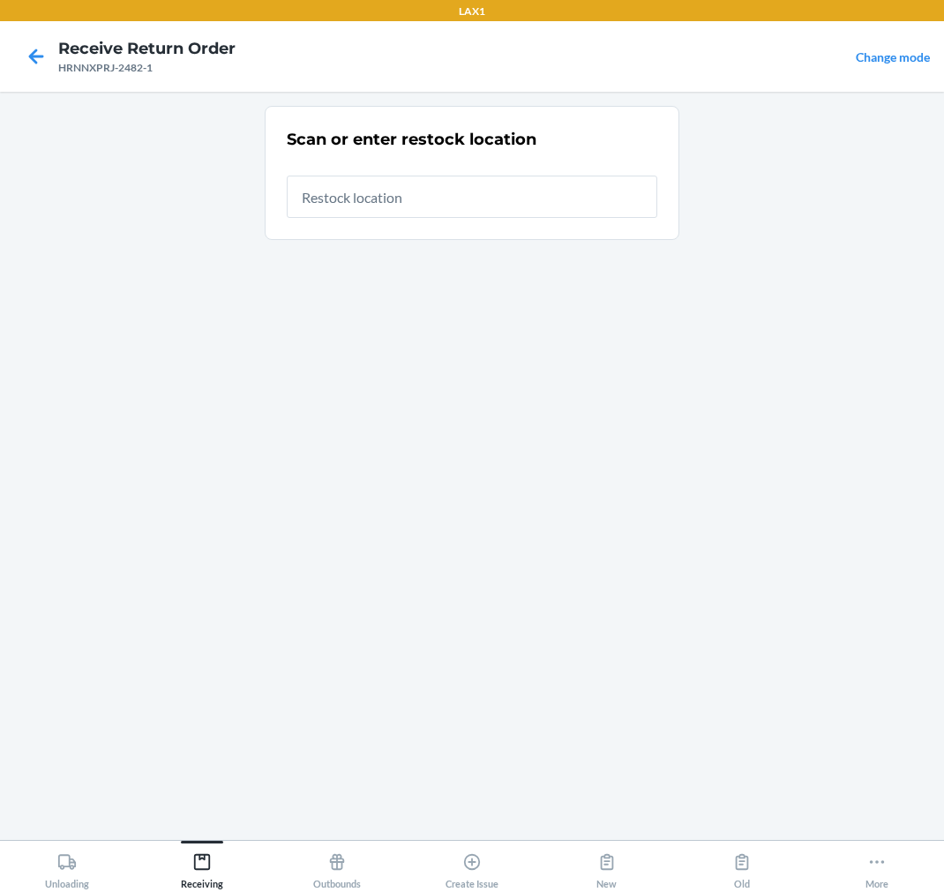
click at [504, 201] on input "text" at bounding box center [472, 197] width 371 height 42
type input "RTCART020"
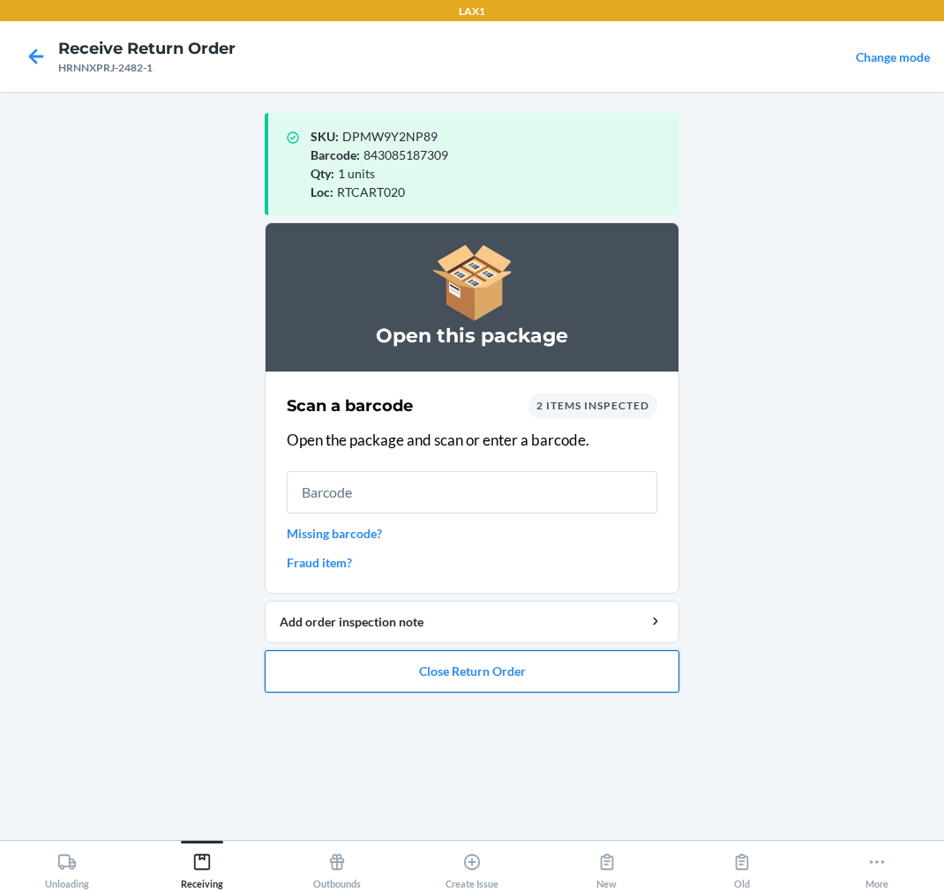
click at [571, 672] on button "Close Return Order" at bounding box center [472, 671] width 415 height 42
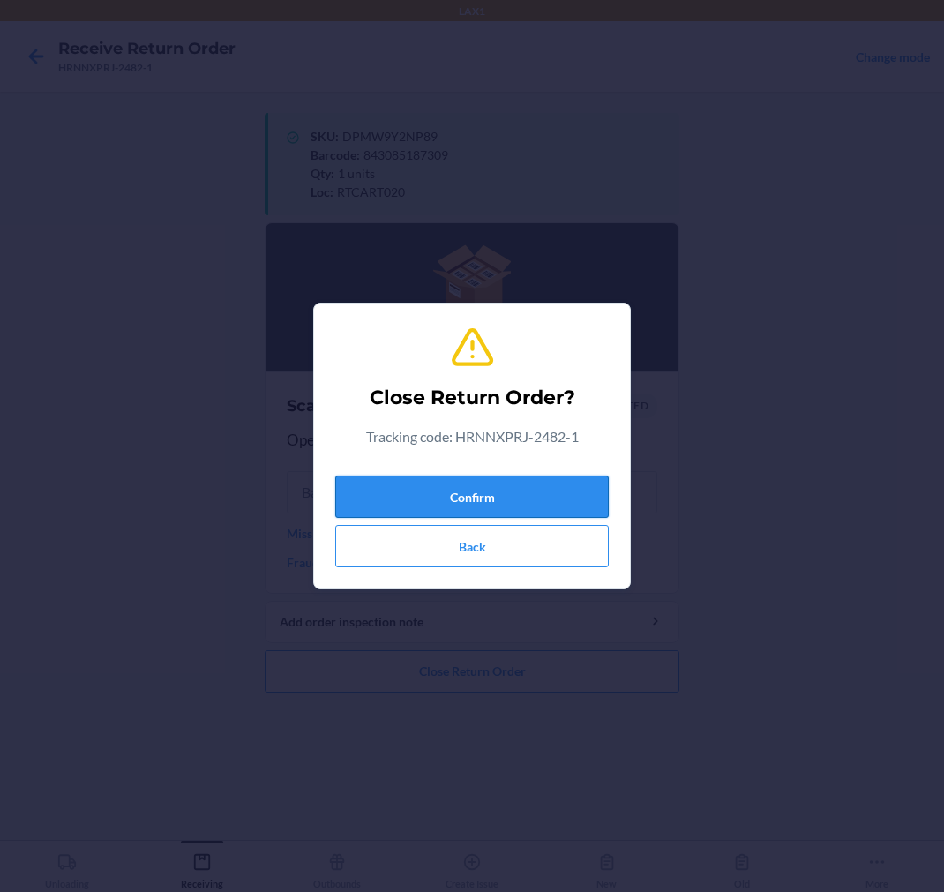
click at [588, 488] on button "Confirm" at bounding box center [472, 497] width 274 height 42
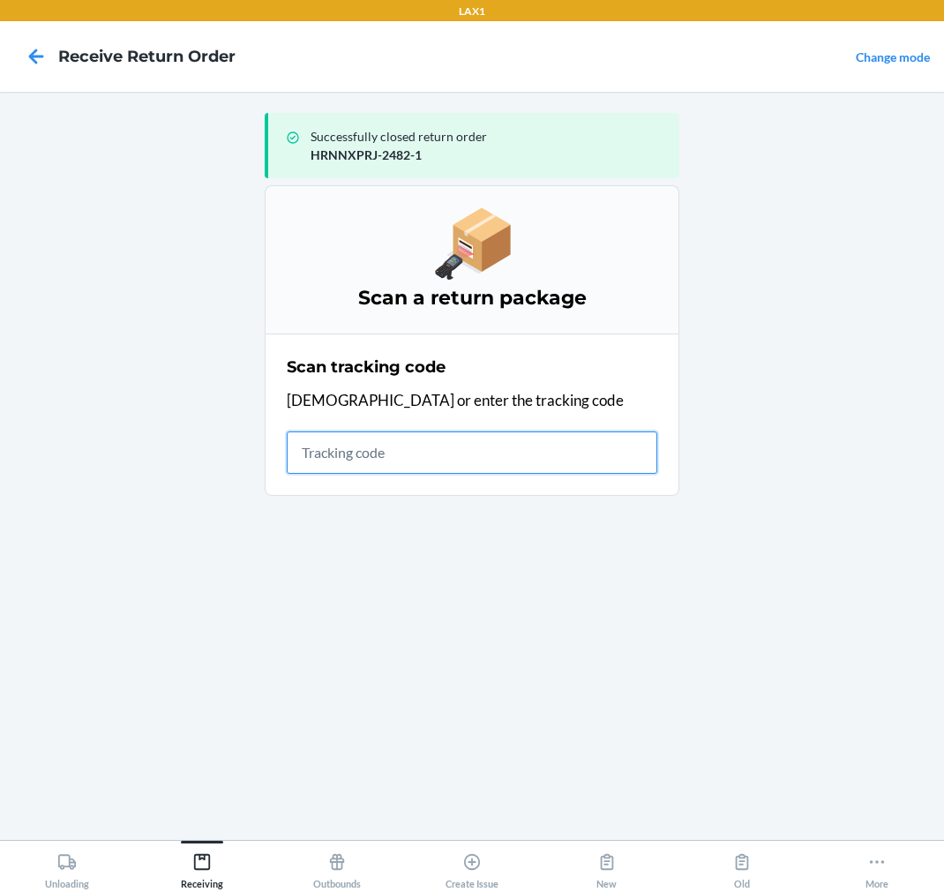
click at [348, 455] on input "text" at bounding box center [472, 452] width 371 height 42
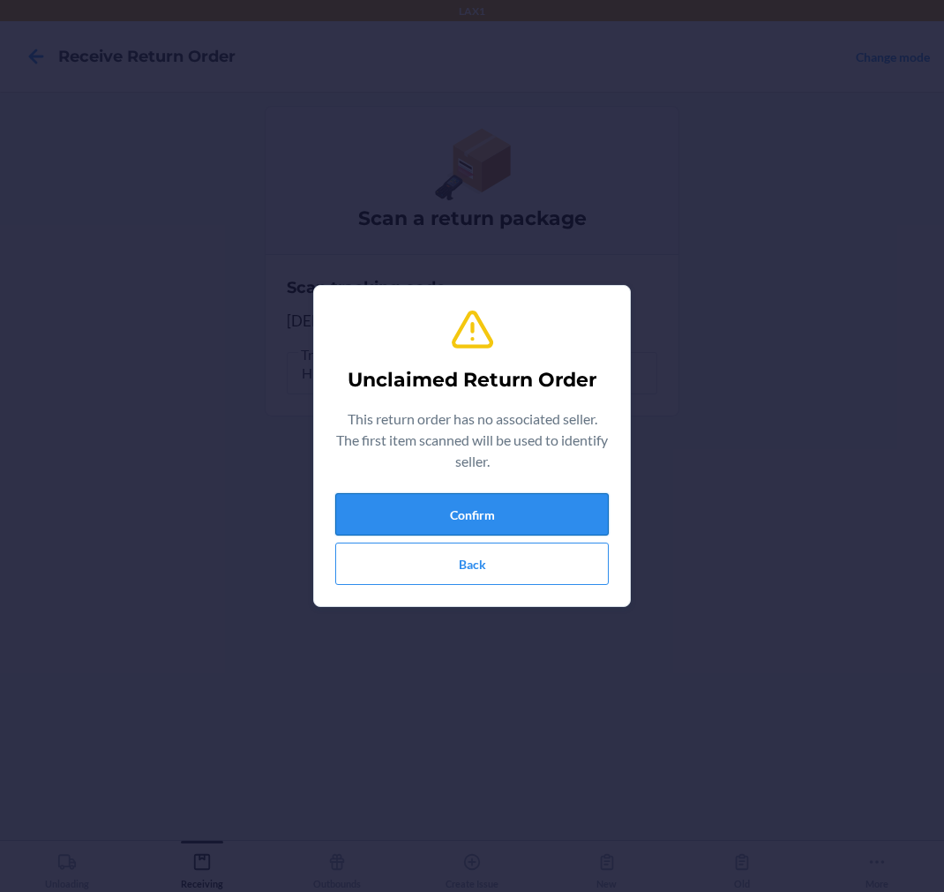
click at [490, 508] on button "Confirm" at bounding box center [472, 514] width 274 height 42
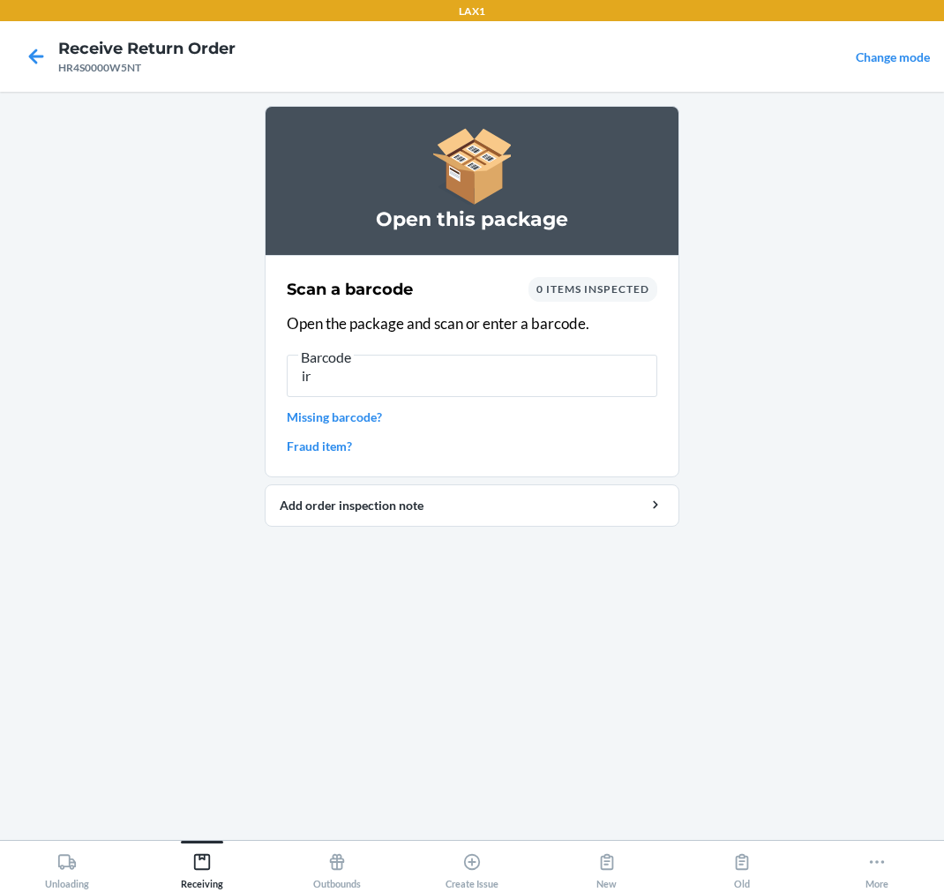
type input "i"
click at [562, 390] on input "text" at bounding box center [472, 376] width 371 height 42
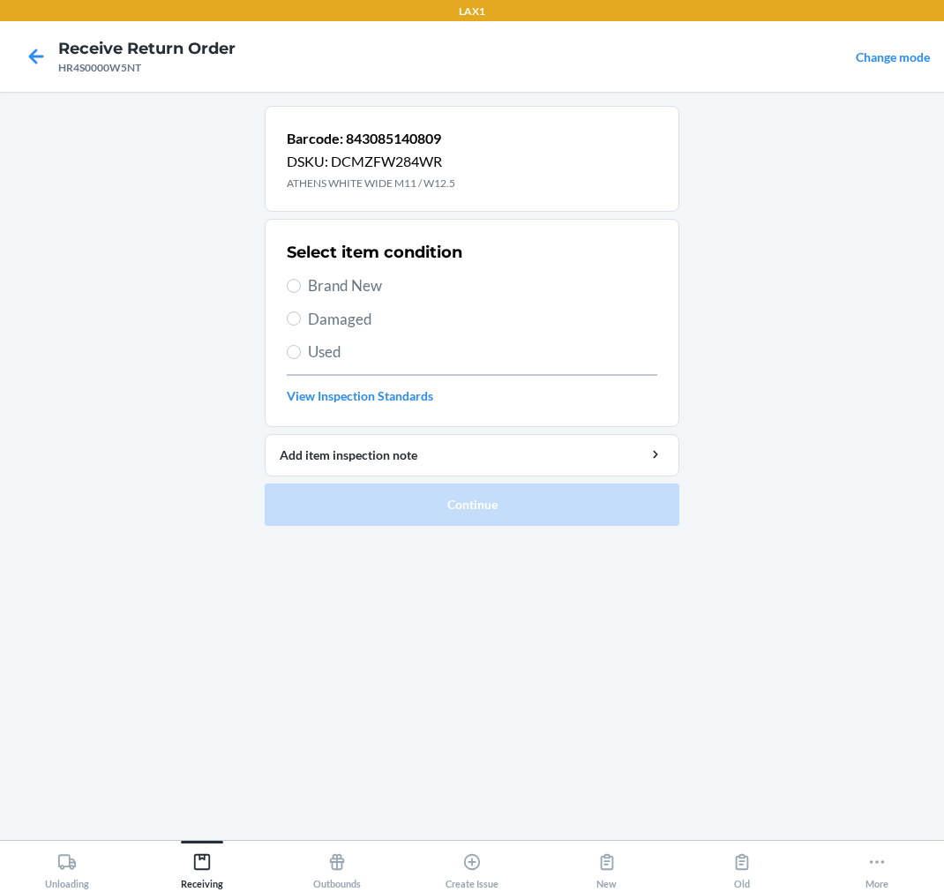
click at [351, 291] on span "Brand New" at bounding box center [482, 285] width 349 height 23
click at [301, 291] on input "Brand New" at bounding box center [294, 286] width 14 height 14
radio input "true"
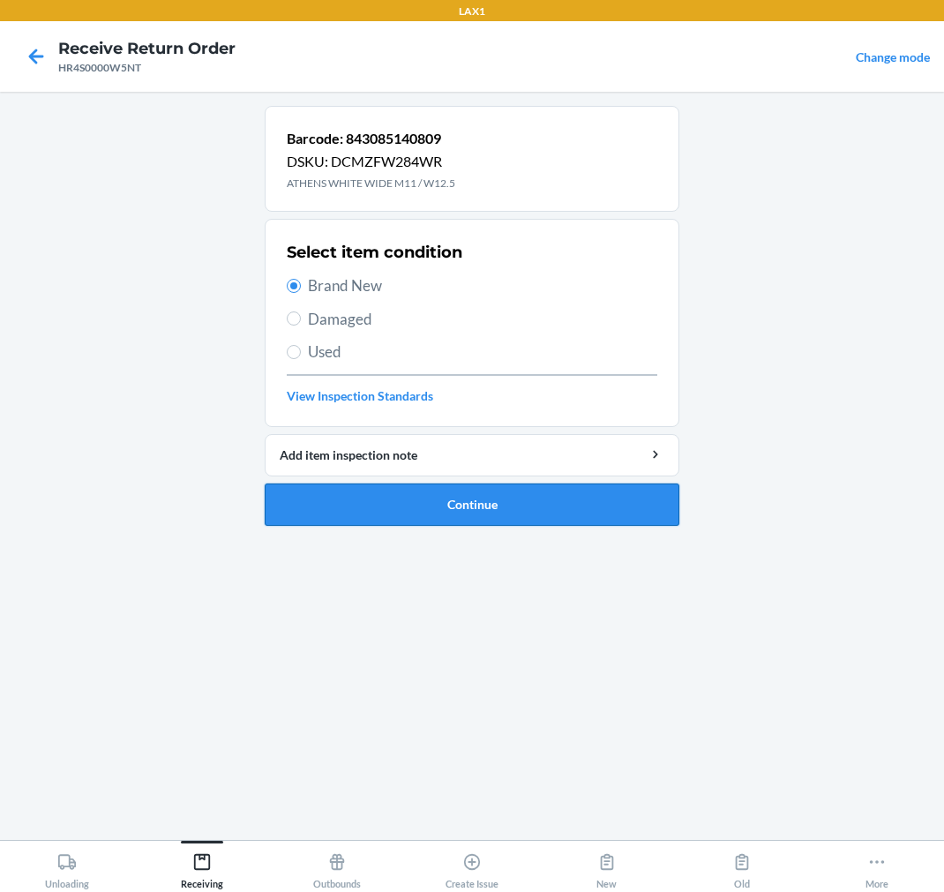
click at [375, 495] on button "Continue" at bounding box center [472, 504] width 415 height 42
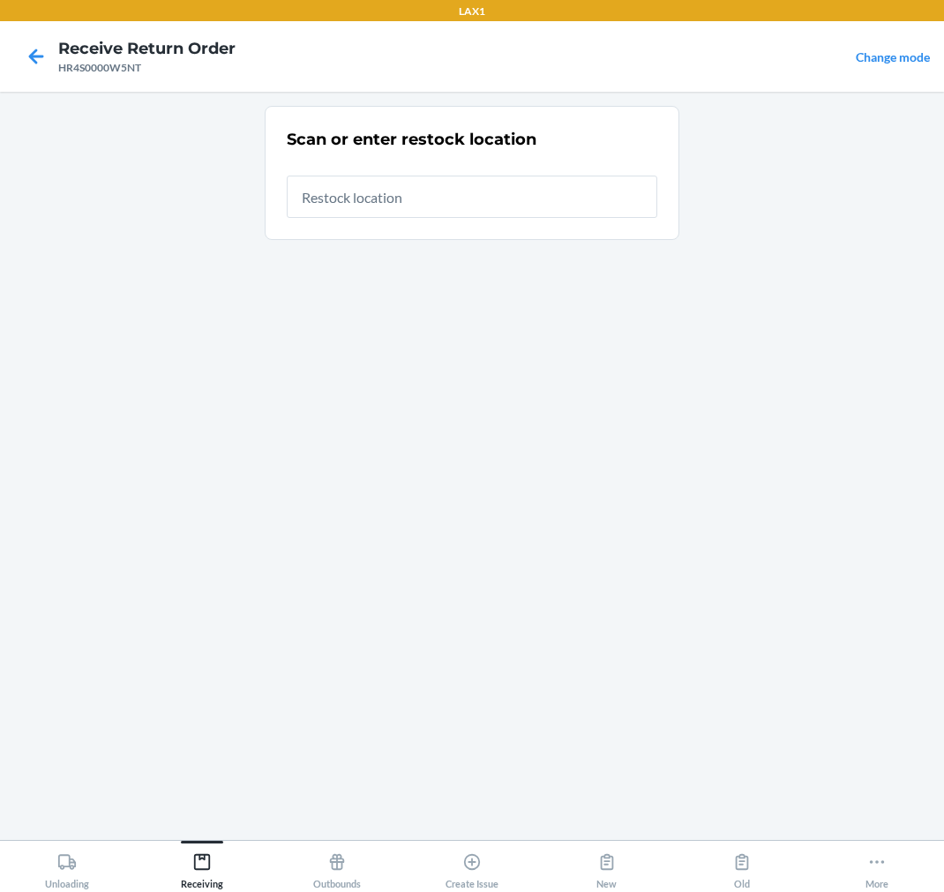
click at [482, 208] on input "text" at bounding box center [472, 197] width 371 height 42
type input "RTCART020"
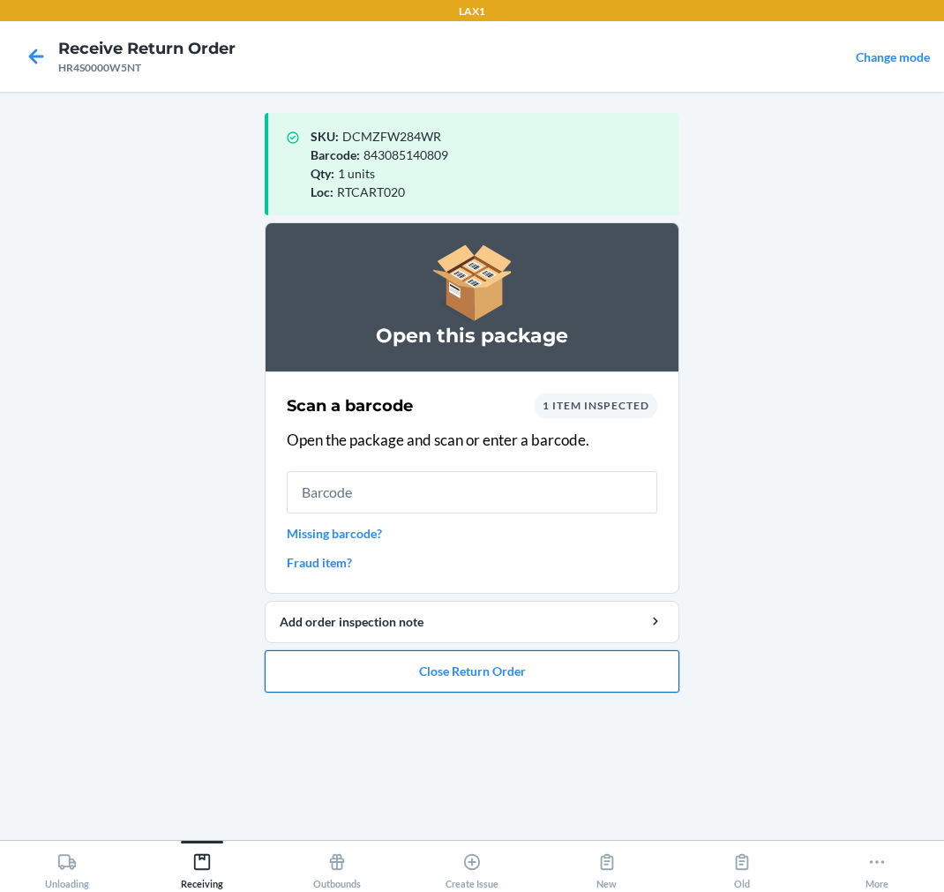
click at [409, 675] on button "Close Return Order" at bounding box center [472, 671] width 415 height 42
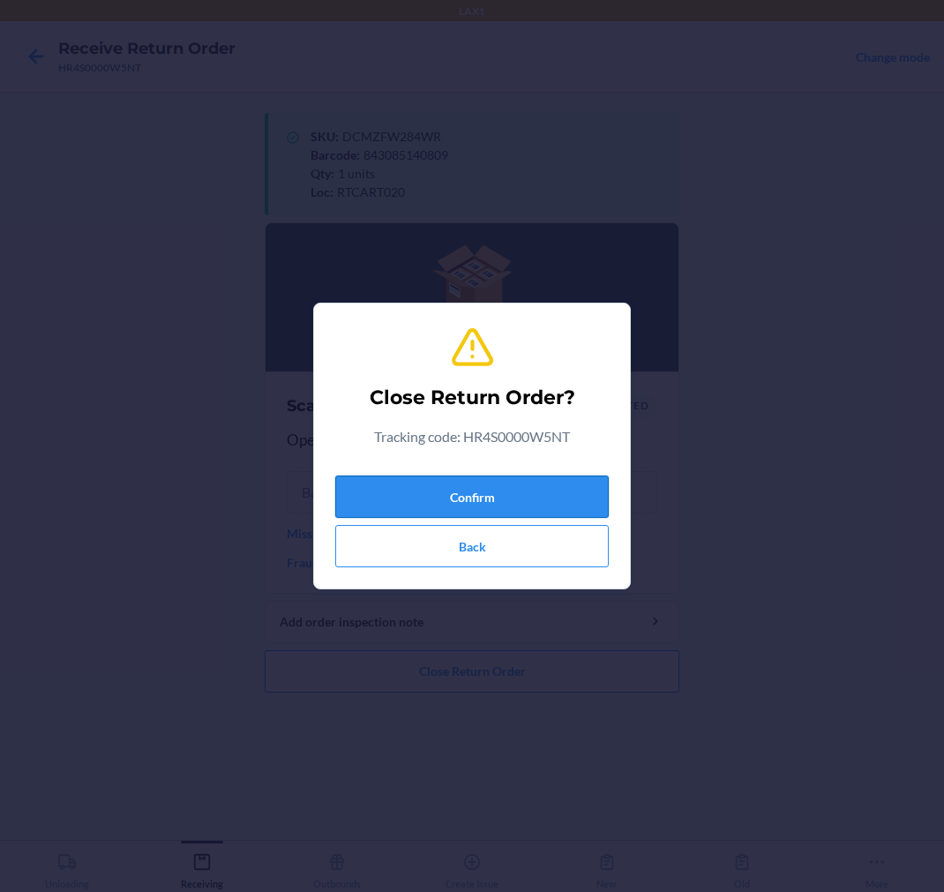
click at [463, 496] on button "Confirm" at bounding box center [472, 497] width 274 height 42
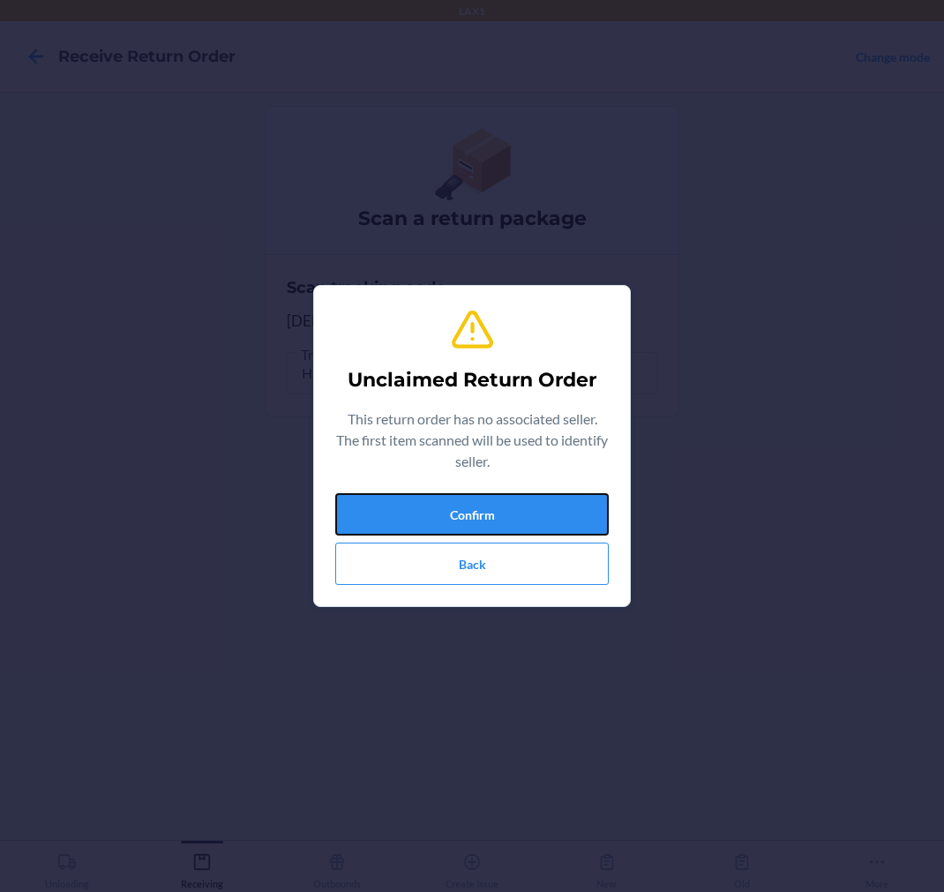
click at [463, 496] on button "Confirm" at bounding box center [472, 514] width 274 height 42
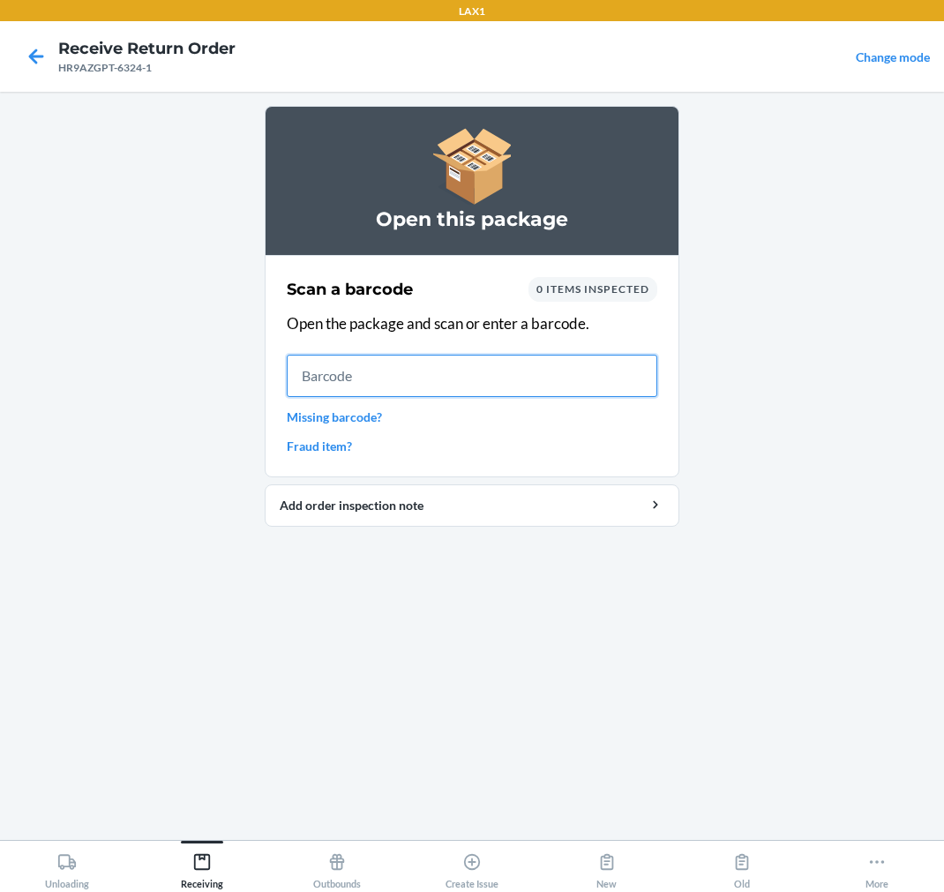
click at [337, 378] on input "text" at bounding box center [472, 376] width 371 height 42
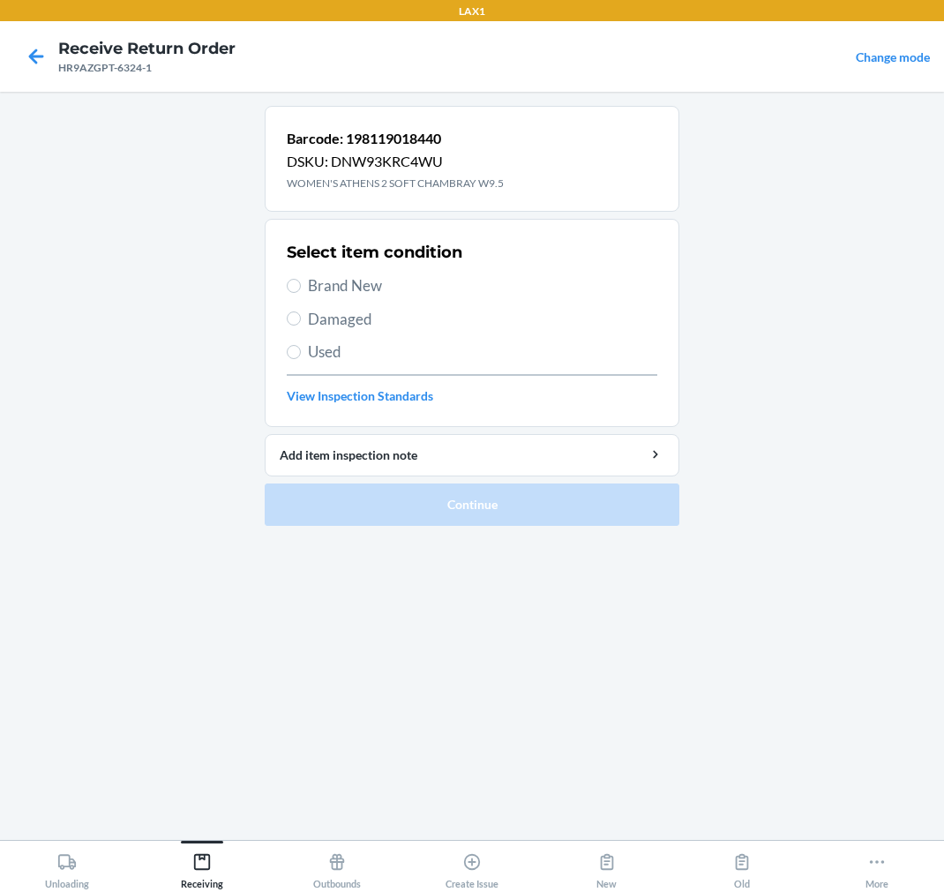
click at [337, 286] on span "Brand New" at bounding box center [482, 285] width 349 height 23
click at [301, 286] on input "Brand New" at bounding box center [294, 286] width 14 height 14
radio input "true"
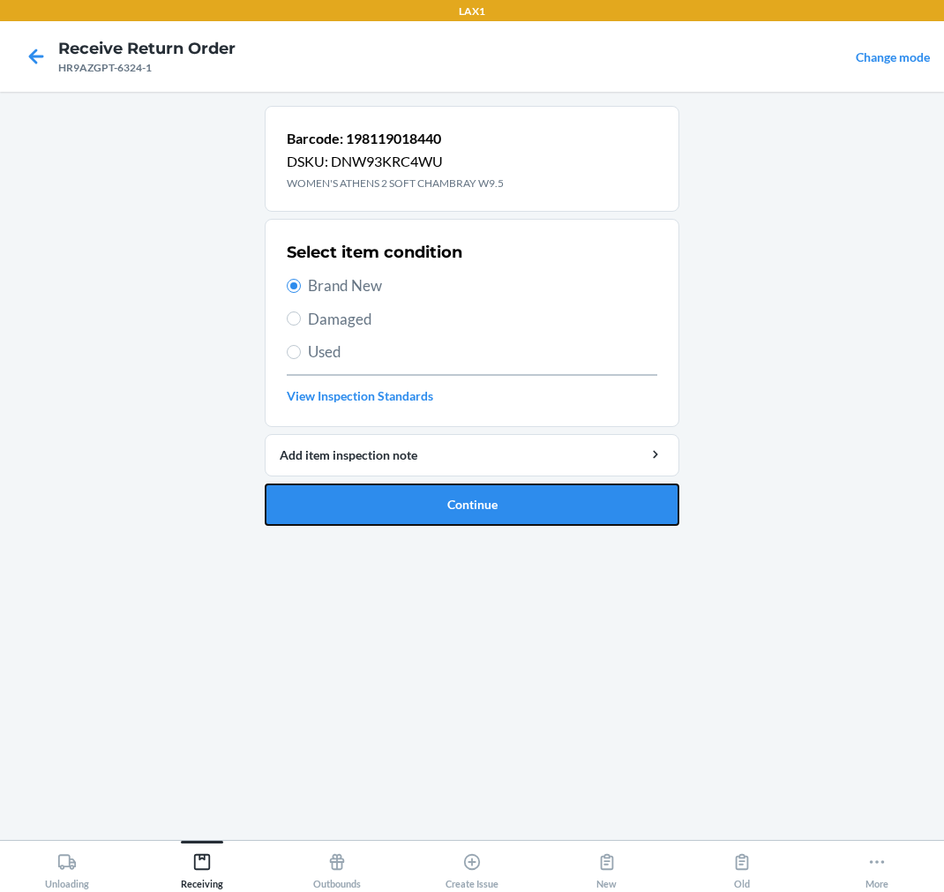
click at [373, 497] on button "Continue" at bounding box center [472, 504] width 415 height 42
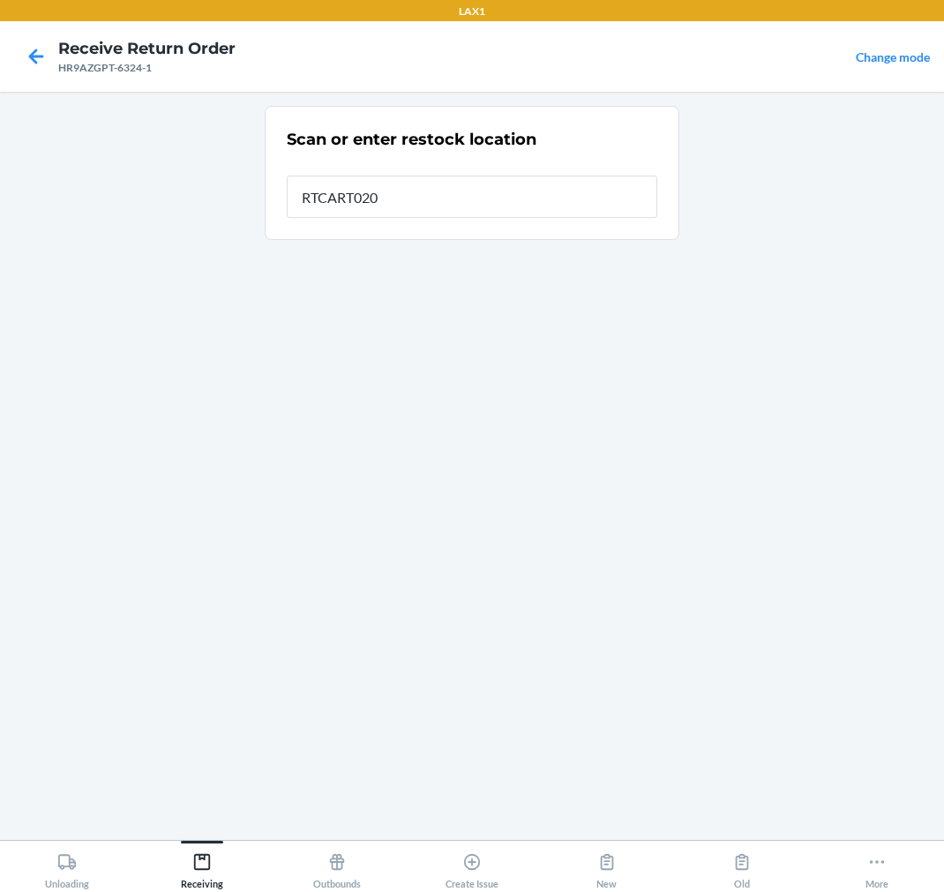
type input "RTCART020"
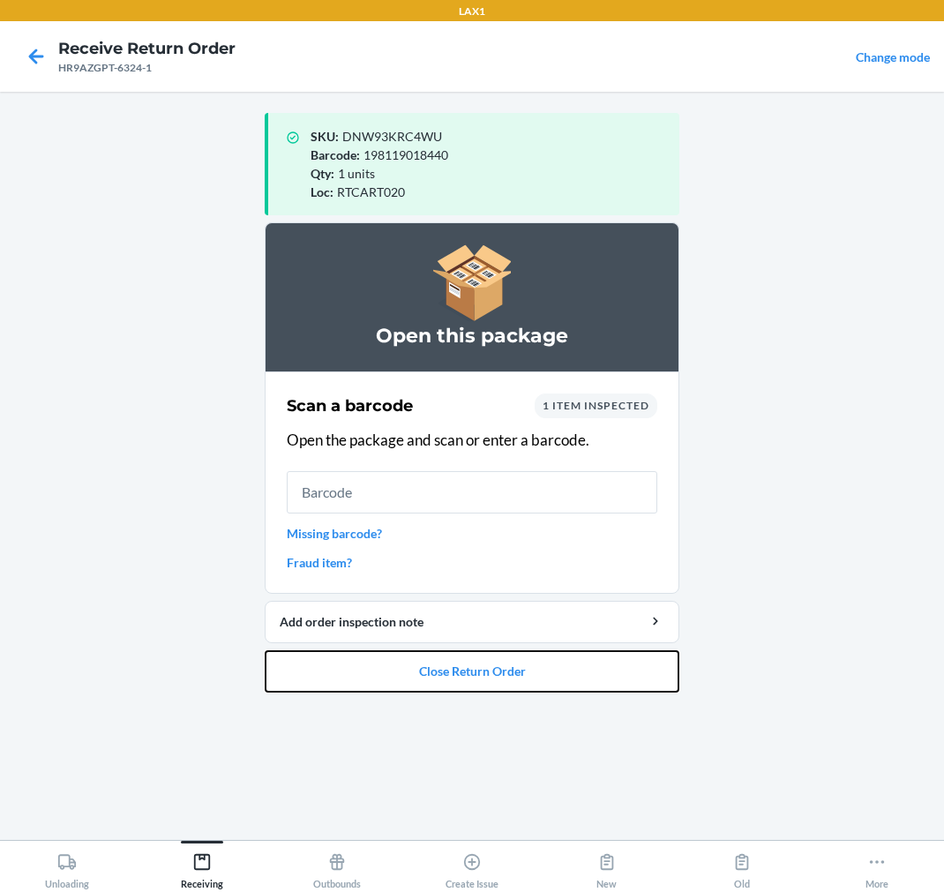
drag, startPoint x: 367, startPoint y: 662, endPoint x: 379, endPoint y: 642, distance: 23.0
click at [373, 650] on button "Close Return Order" at bounding box center [472, 671] width 415 height 42
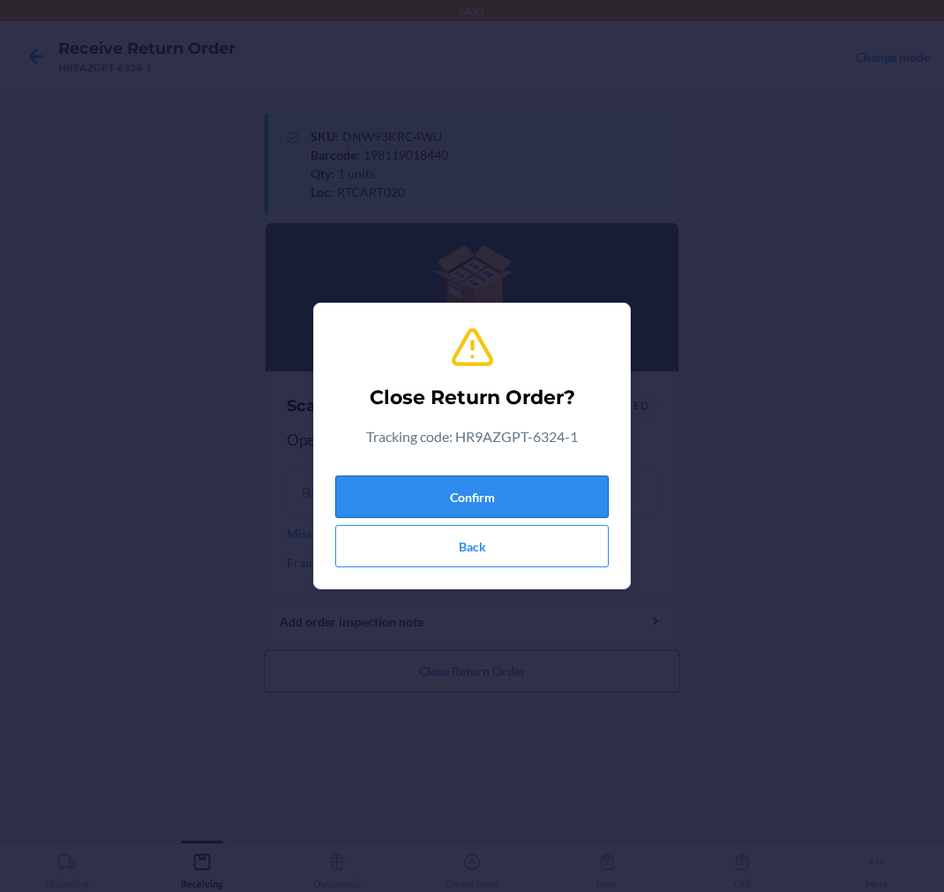
click at [459, 477] on button "Confirm" at bounding box center [472, 497] width 274 height 42
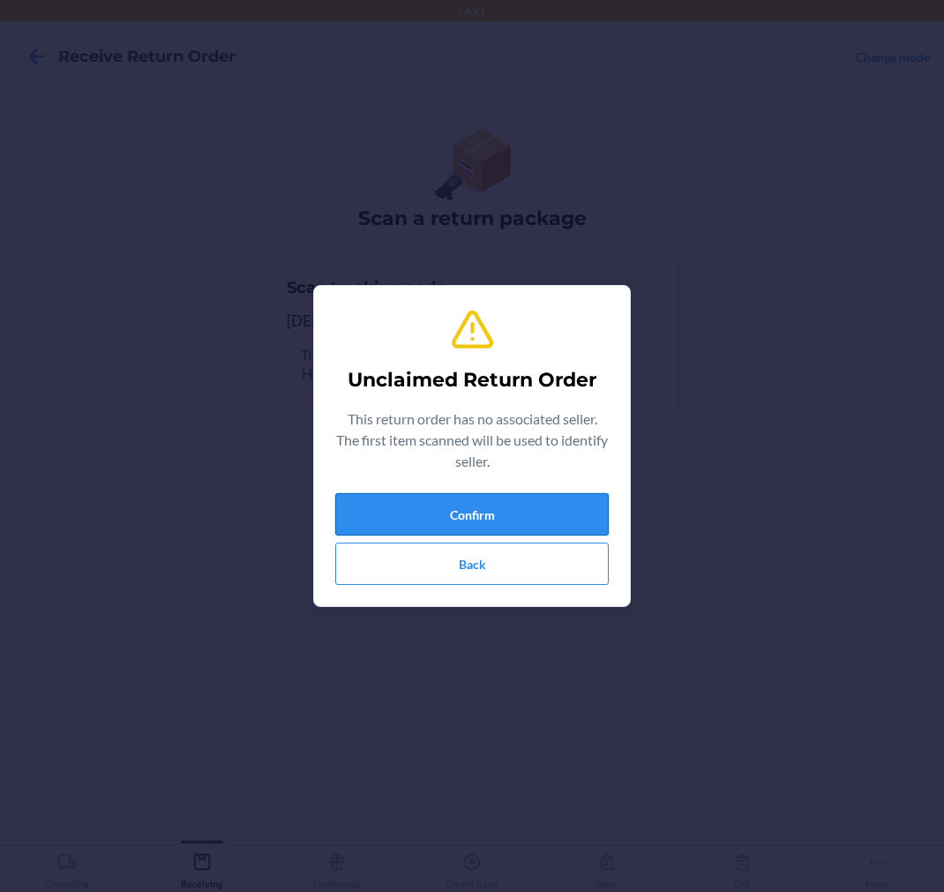
click at [456, 521] on button "Confirm" at bounding box center [472, 514] width 274 height 42
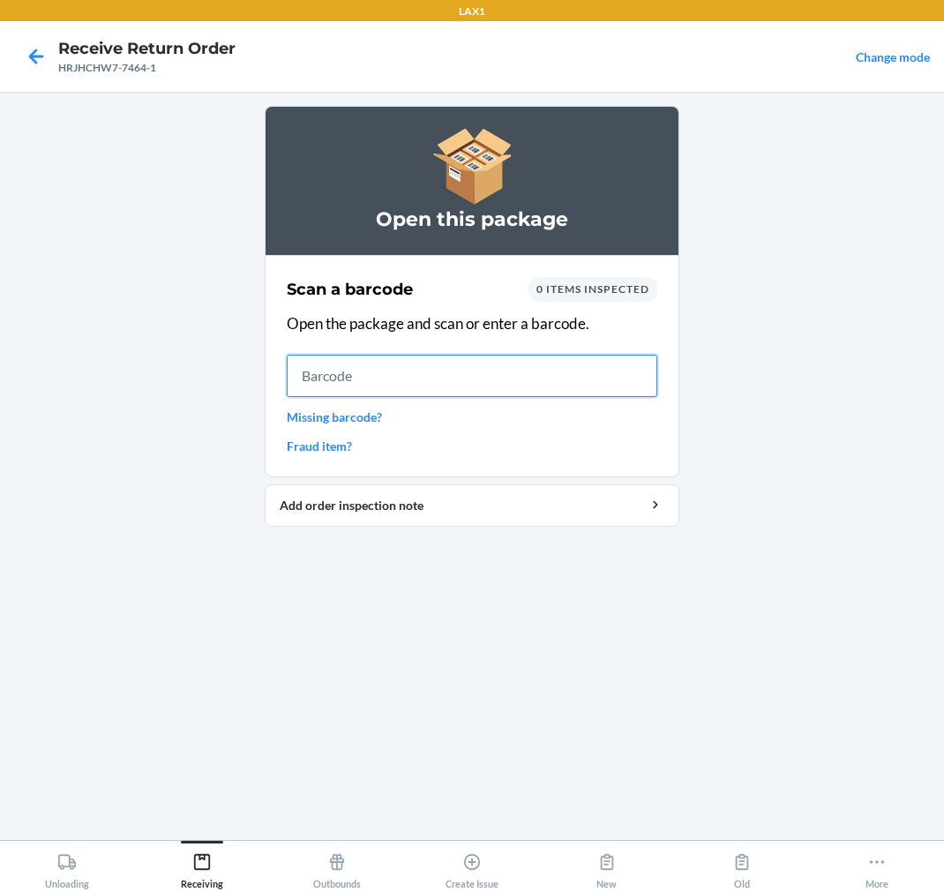
click at [344, 384] on input "text" at bounding box center [472, 376] width 371 height 42
type input "843085132279"
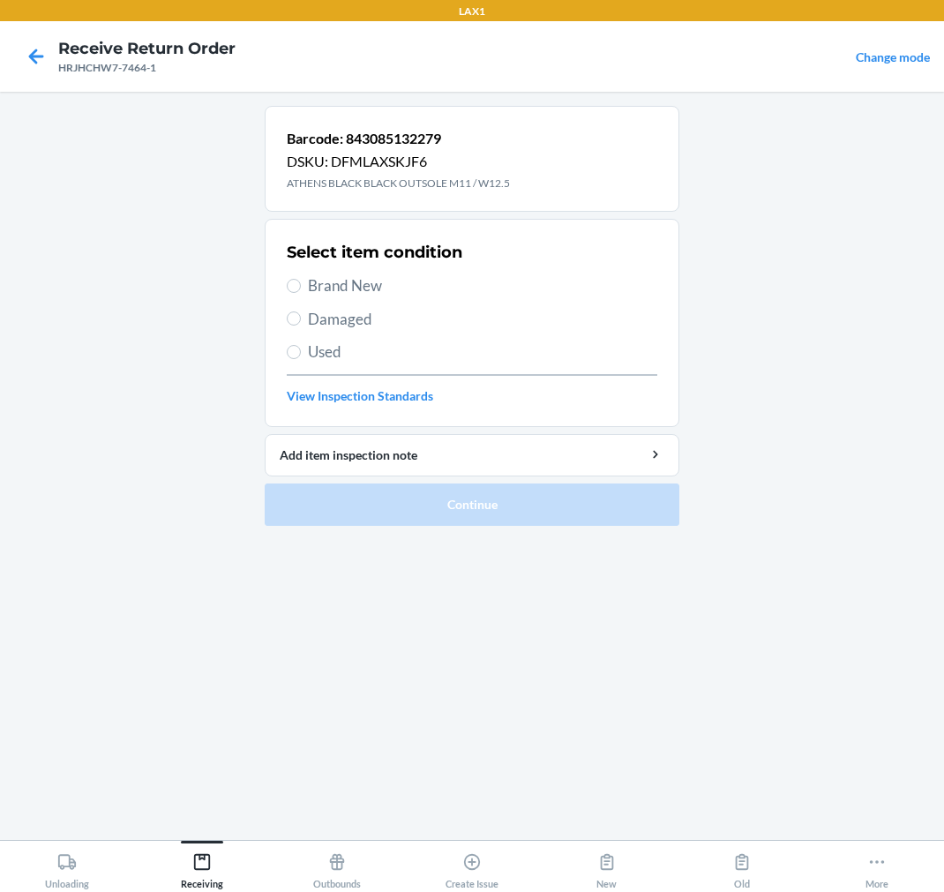
click at [287, 347] on label "Used" at bounding box center [472, 352] width 371 height 23
click at [287, 347] on input "Used" at bounding box center [294, 352] width 14 height 14
radio input "true"
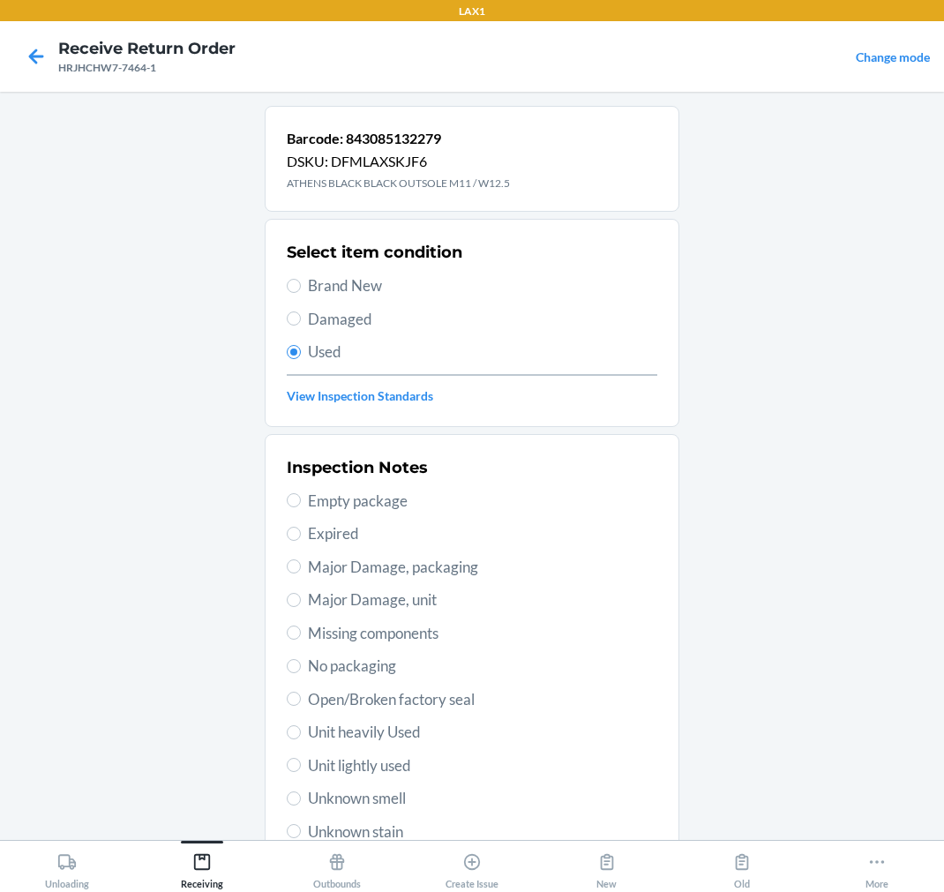
click at [356, 754] on span "Unit lightly used" at bounding box center [482, 765] width 349 height 23
click at [301, 758] on input "Unit lightly used" at bounding box center [294, 765] width 14 height 14
radio input "true"
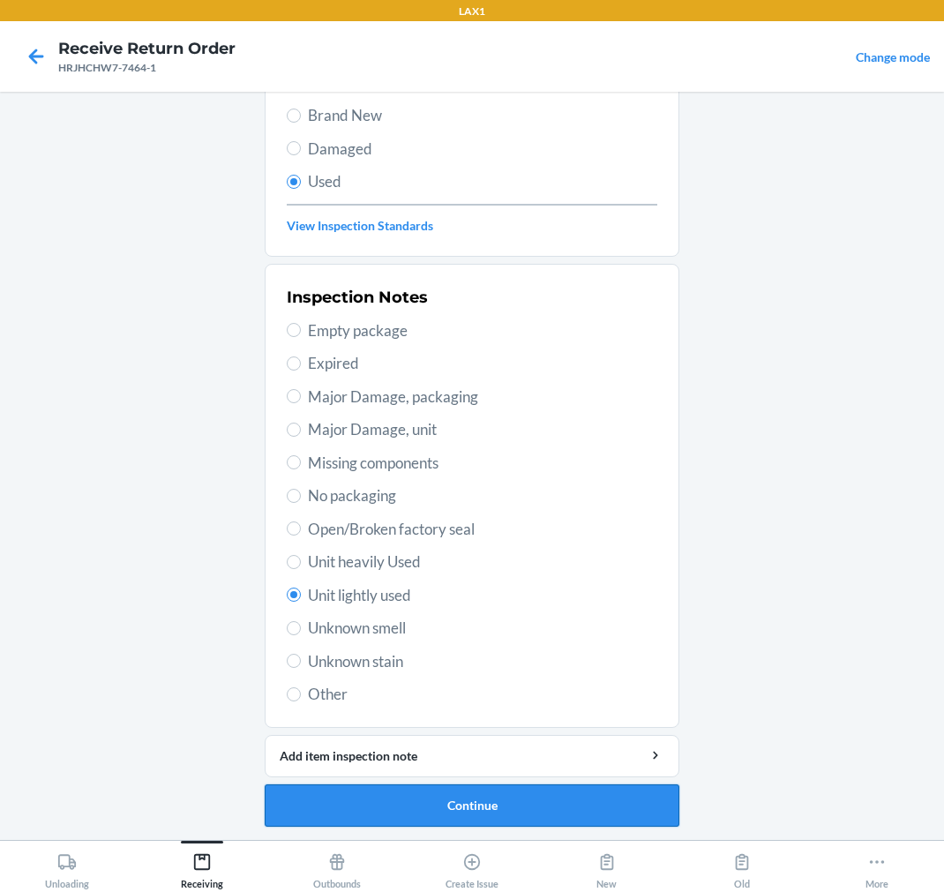
click at [384, 798] on button "Continue" at bounding box center [472, 805] width 415 height 42
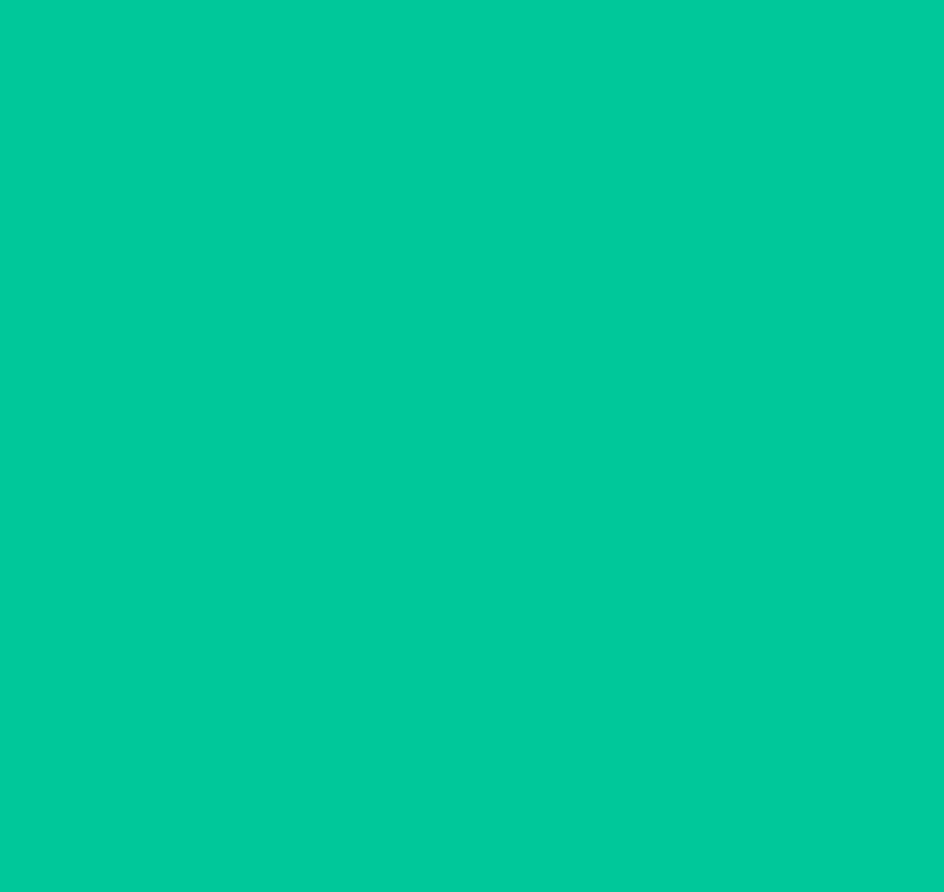
scroll to position [0, 0]
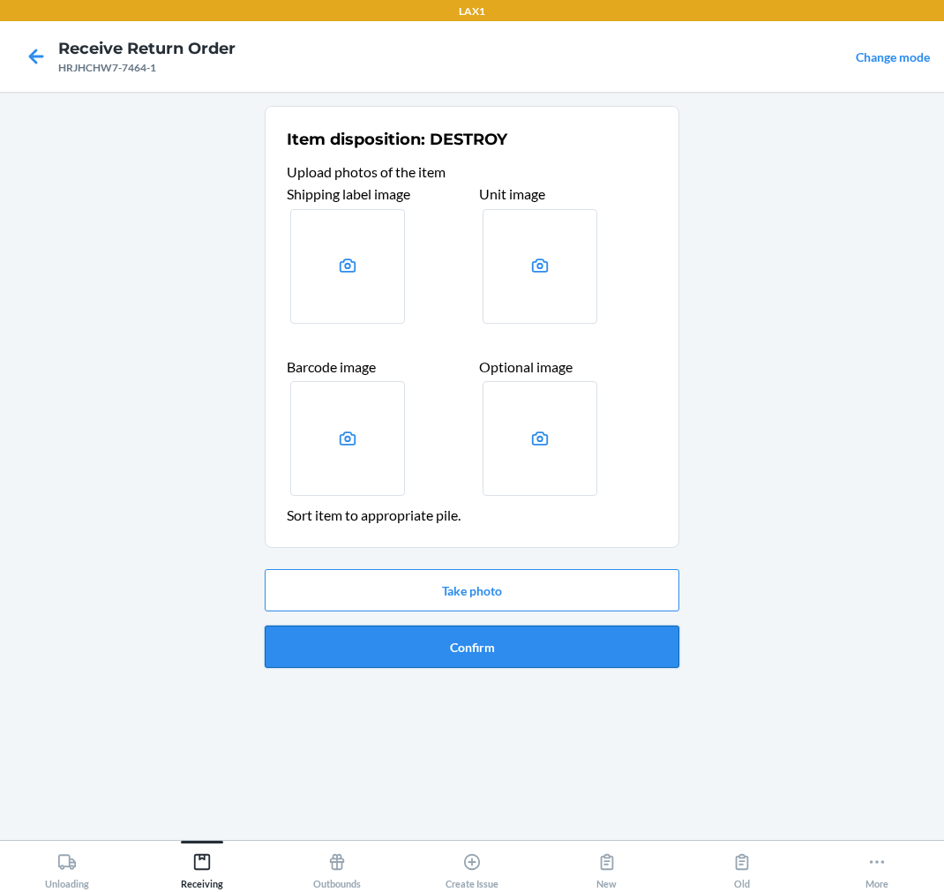
click at [388, 648] on button "Confirm" at bounding box center [472, 647] width 415 height 42
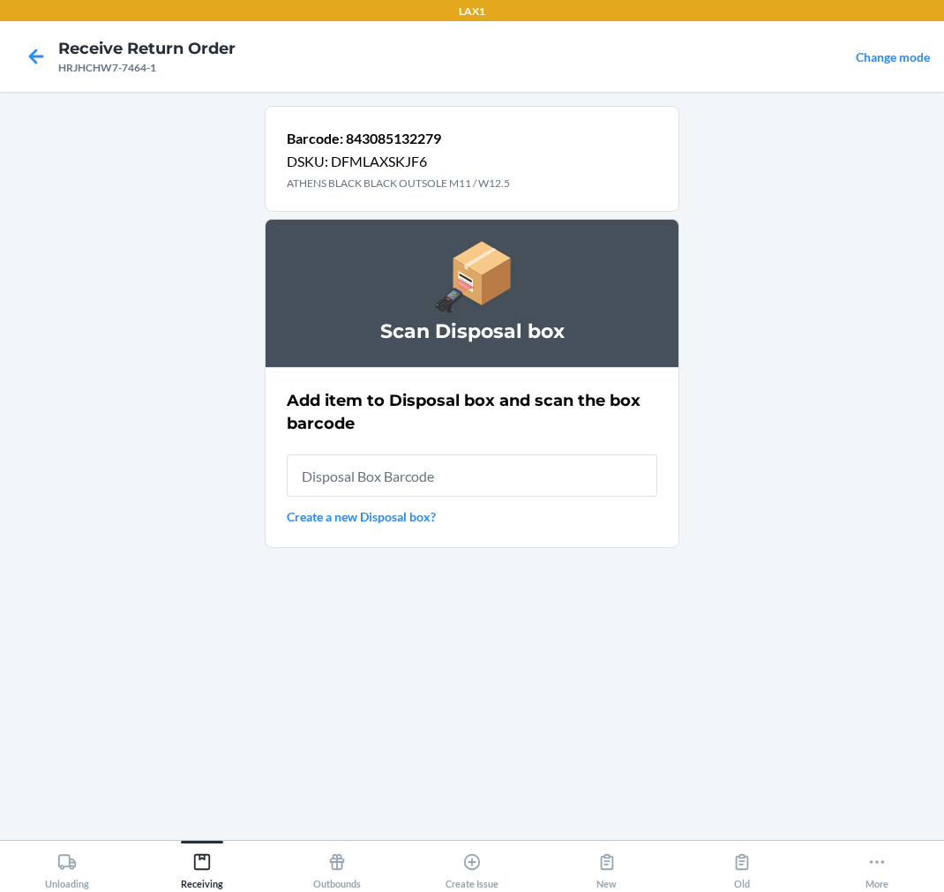
click at [496, 486] on input "text" at bounding box center [472, 475] width 371 height 42
type input "RB00000189K"
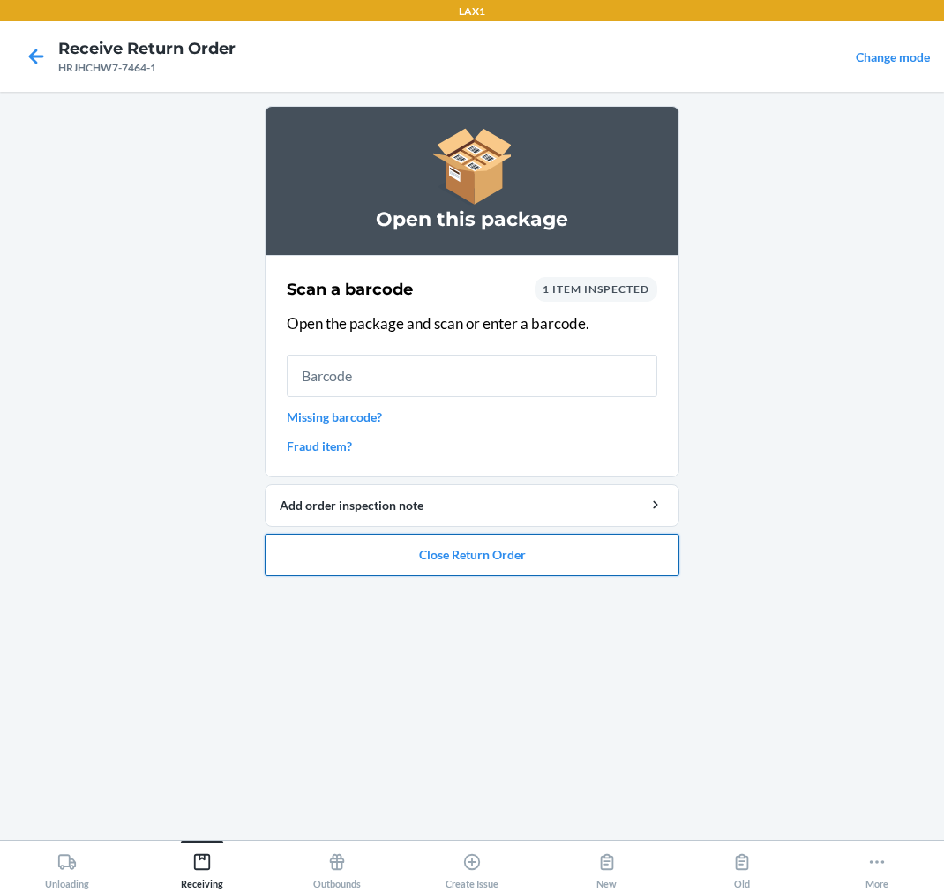
click at [512, 565] on button "Close Return Order" at bounding box center [472, 555] width 415 height 42
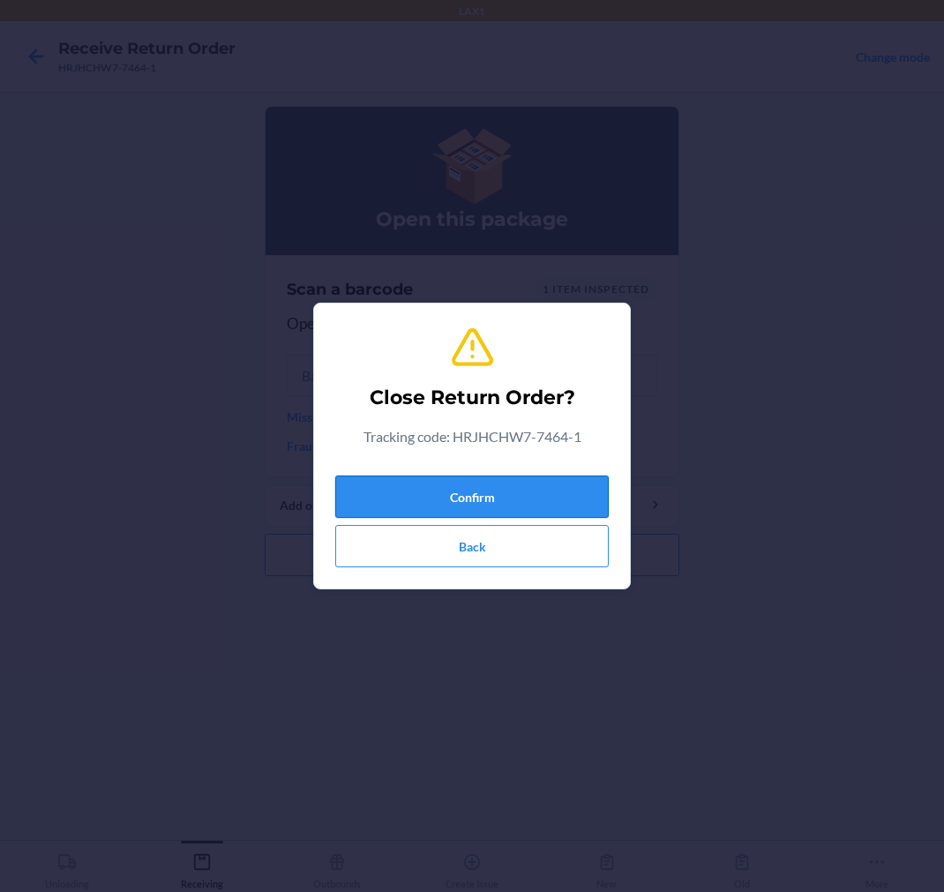
click at [538, 490] on button "Confirm" at bounding box center [472, 497] width 274 height 42
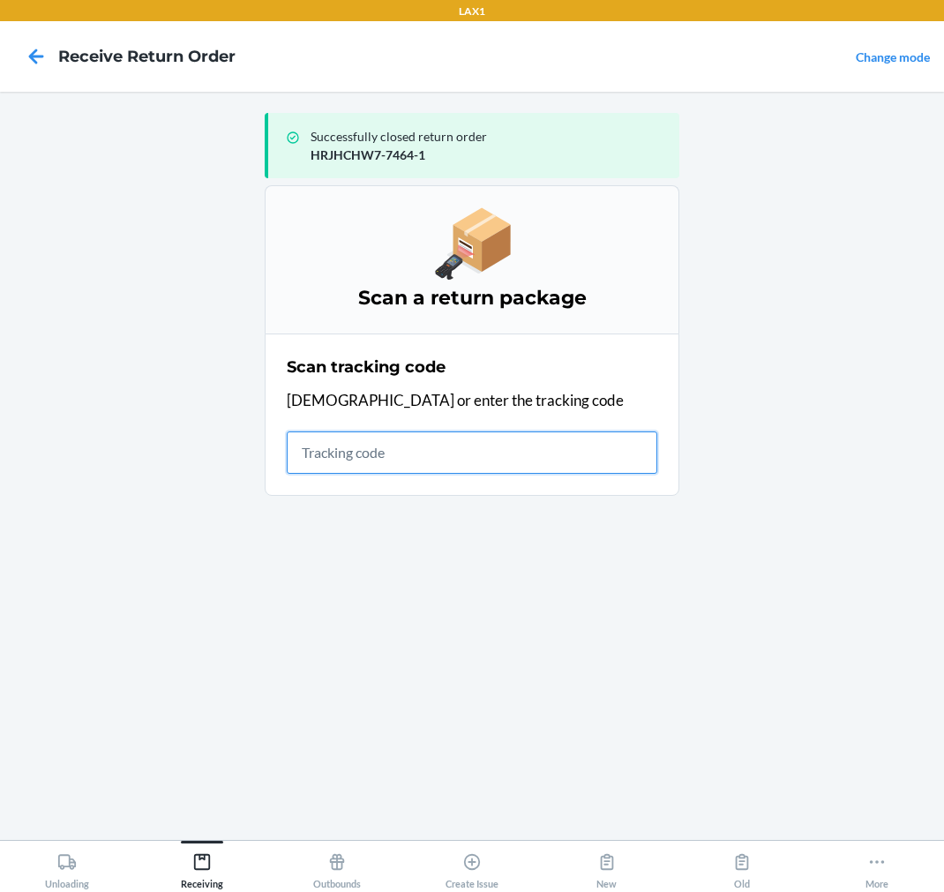
click at [419, 450] on input "text" at bounding box center [472, 452] width 371 height 42
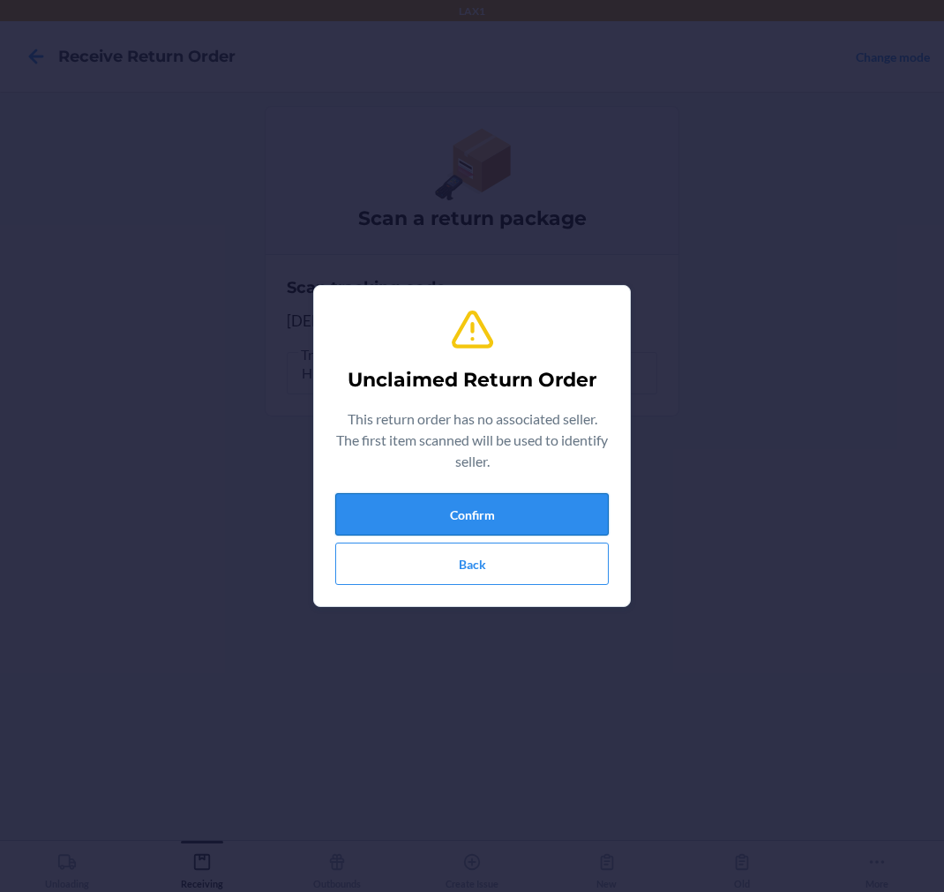
click at [419, 513] on button "Confirm" at bounding box center [472, 514] width 274 height 42
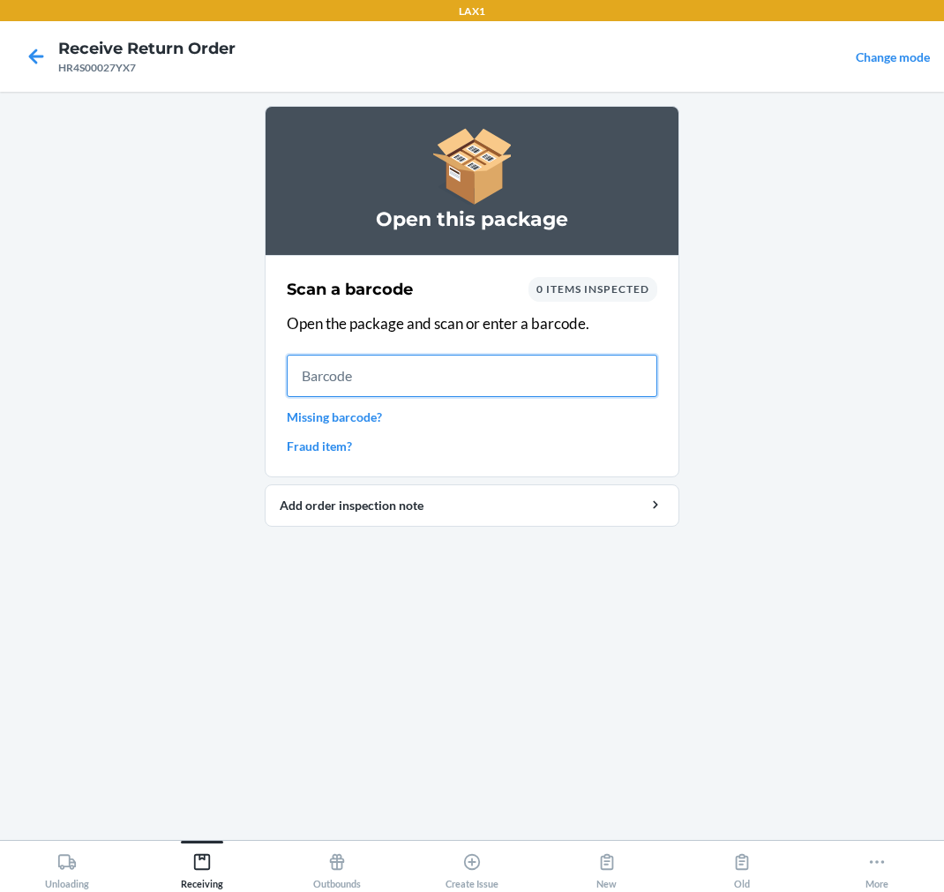
click at [334, 371] on input "text" at bounding box center [472, 376] width 371 height 42
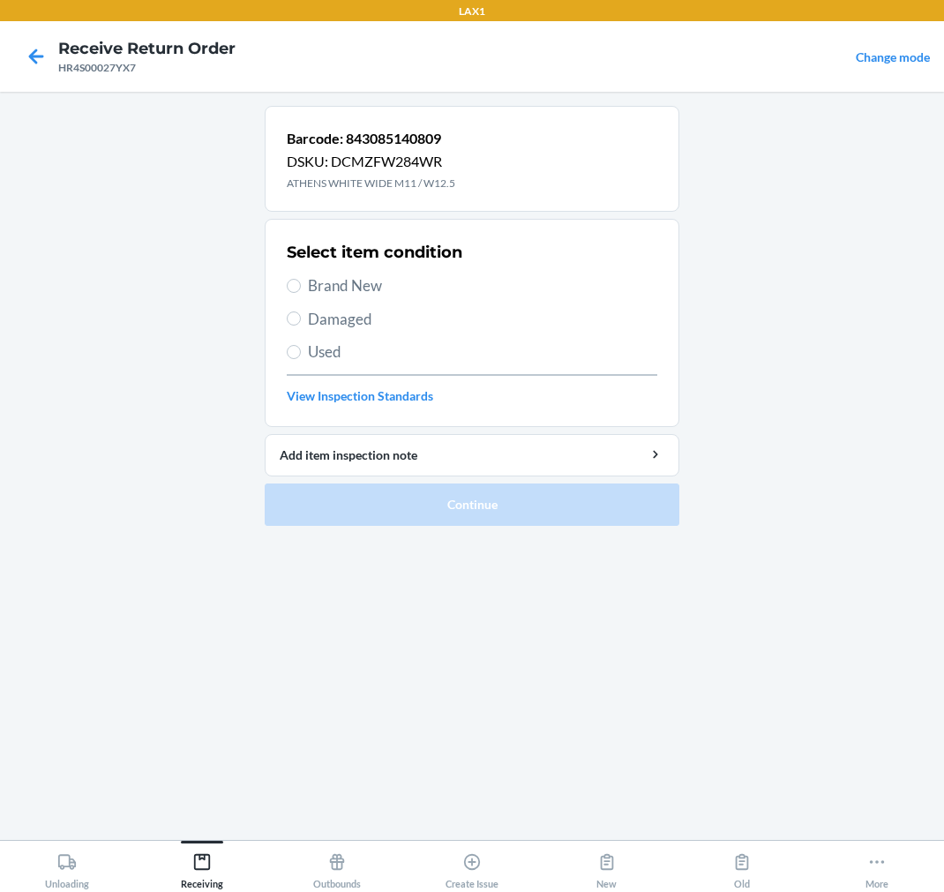
click at [311, 356] on span "Used" at bounding box center [482, 352] width 349 height 23
click at [301, 356] on input "Used" at bounding box center [294, 352] width 14 height 14
radio input "true"
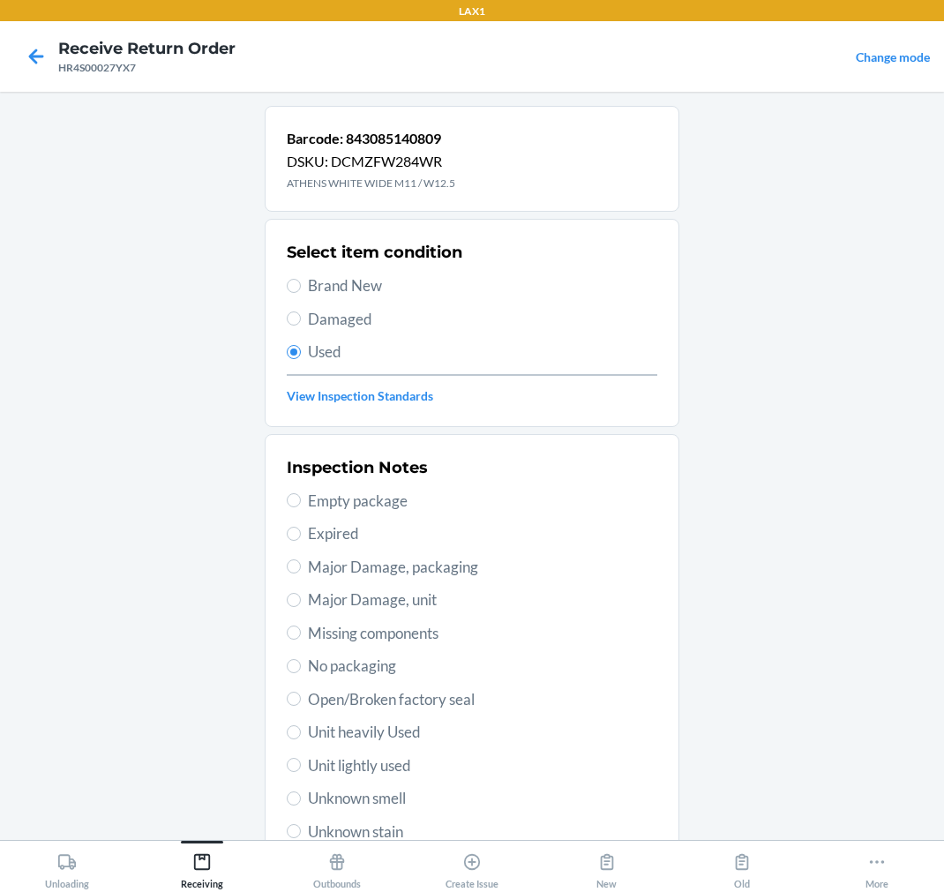
click at [399, 733] on span "Unit heavily Used" at bounding box center [482, 732] width 349 height 23
click at [301, 733] on input "Unit heavily Used" at bounding box center [294, 732] width 14 height 14
radio input "true"
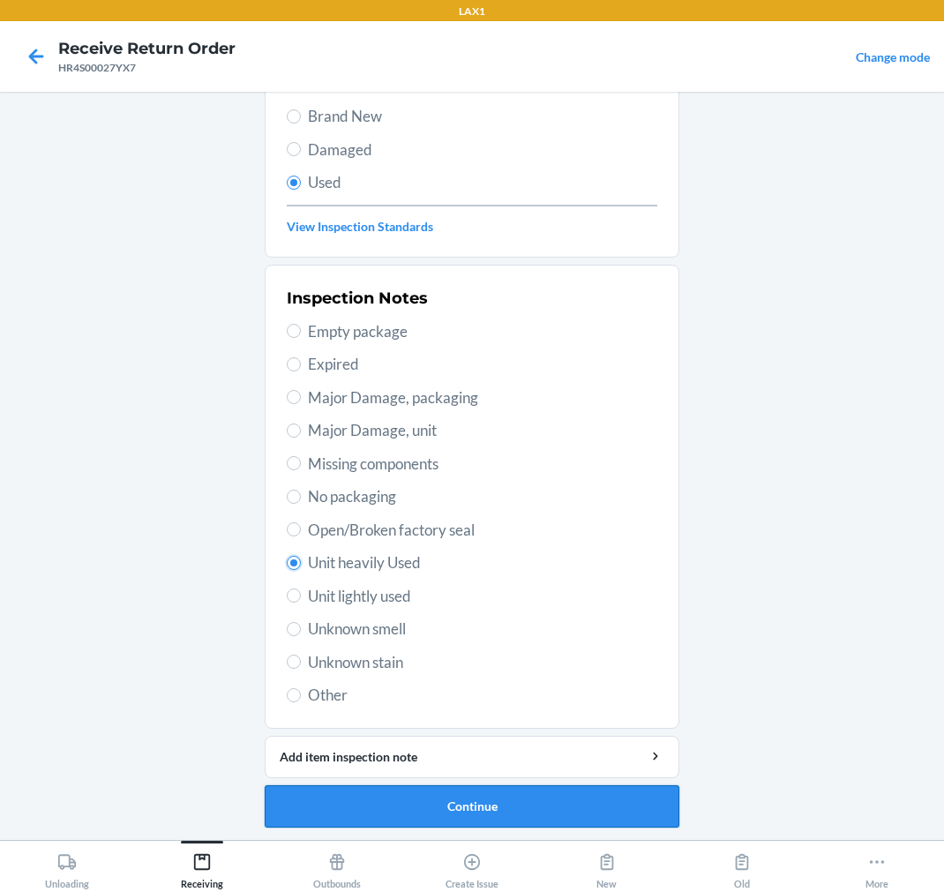
scroll to position [170, 0]
click at [508, 808] on button "Continue" at bounding box center [472, 805] width 415 height 42
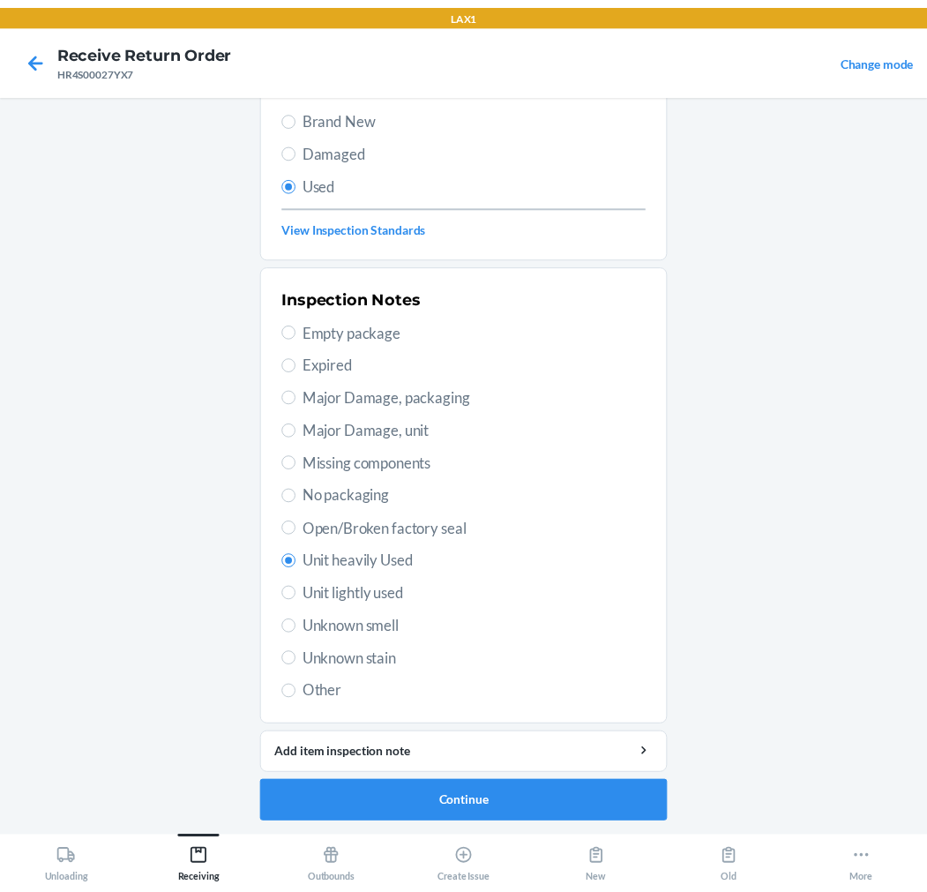
scroll to position [0, 0]
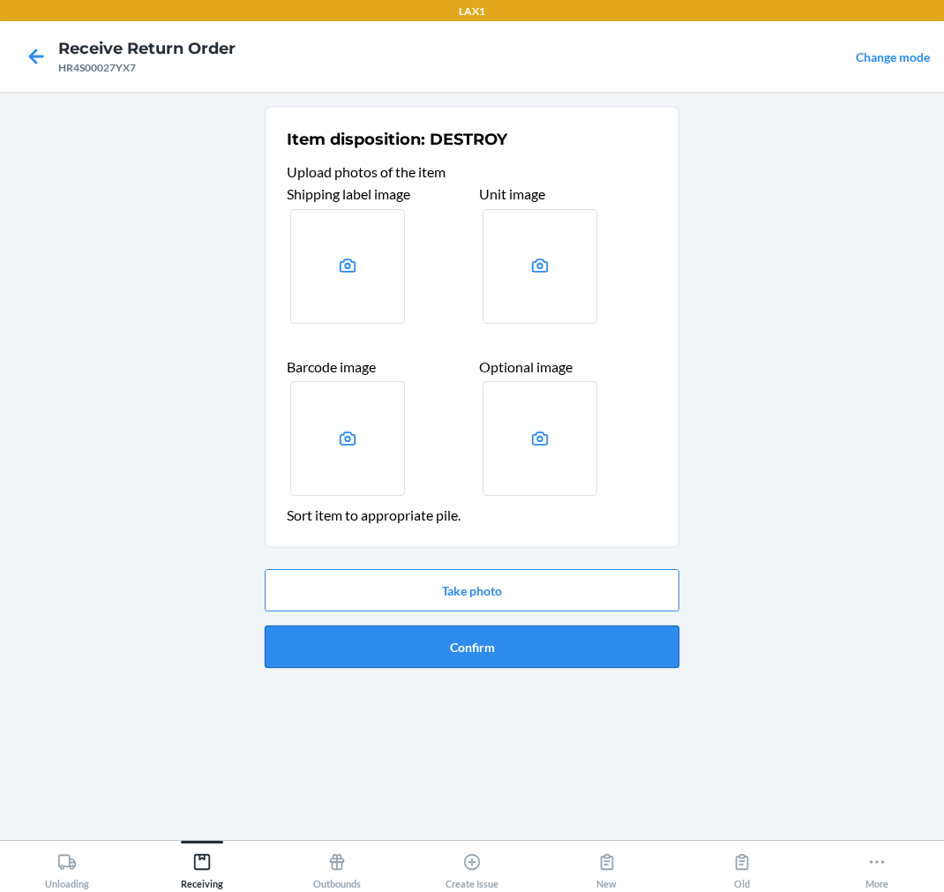
click at [479, 647] on button "Confirm" at bounding box center [472, 647] width 415 height 42
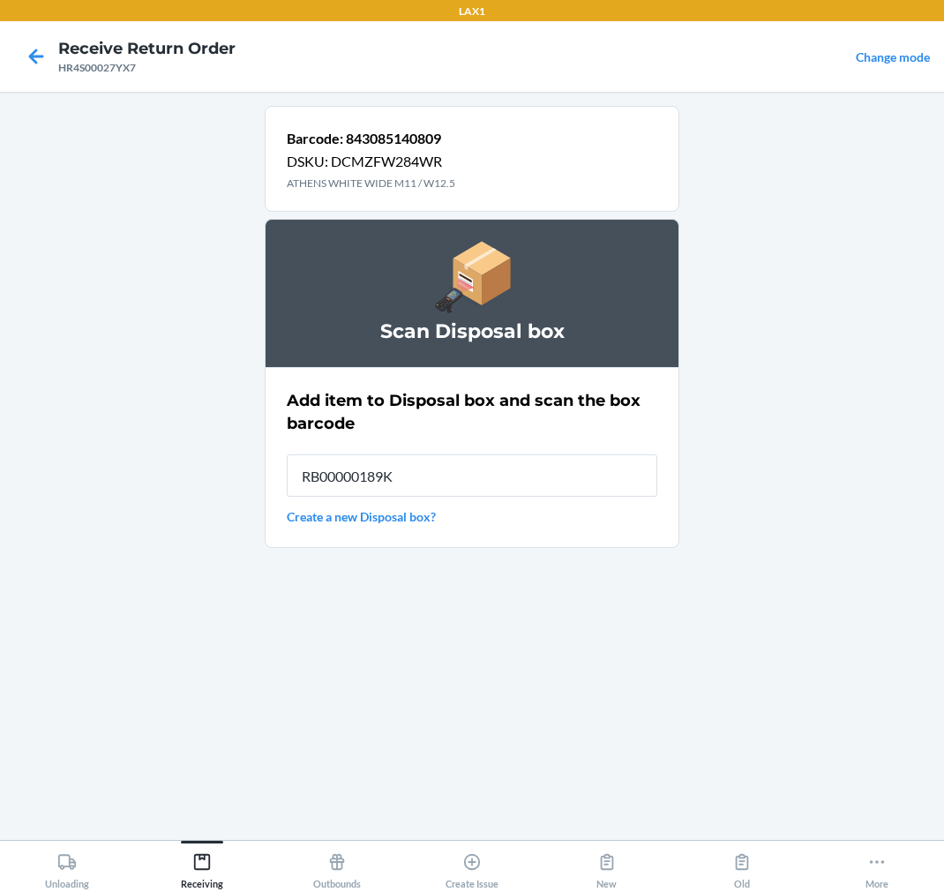
type input "RB00000189K"
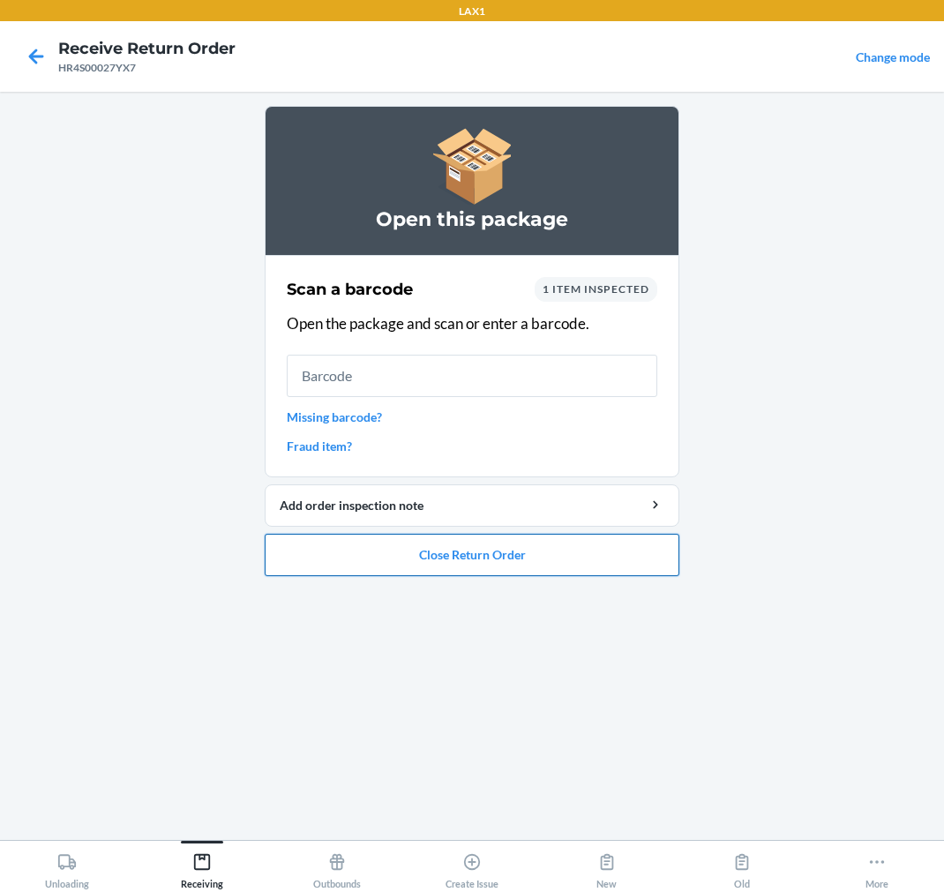
click at [483, 550] on button "Close Return Order" at bounding box center [472, 555] width 415 height 42
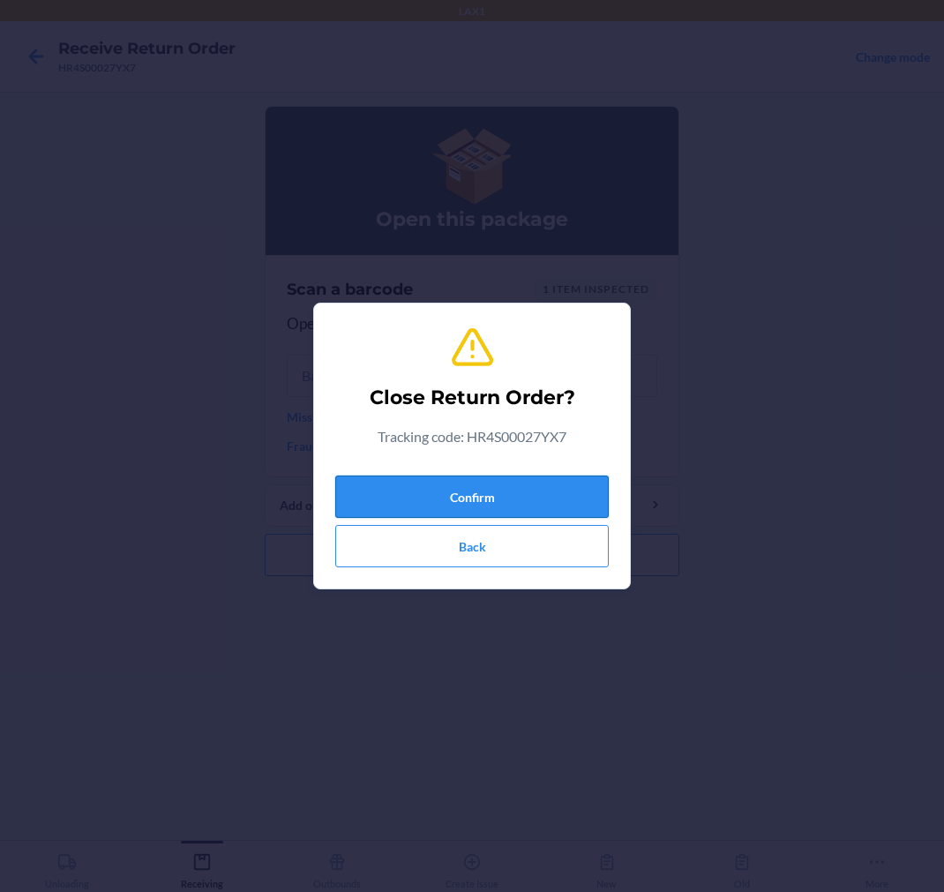
click at [483, 485] on button "Confirm" at bounding box center [472, 497] width 274 height 42
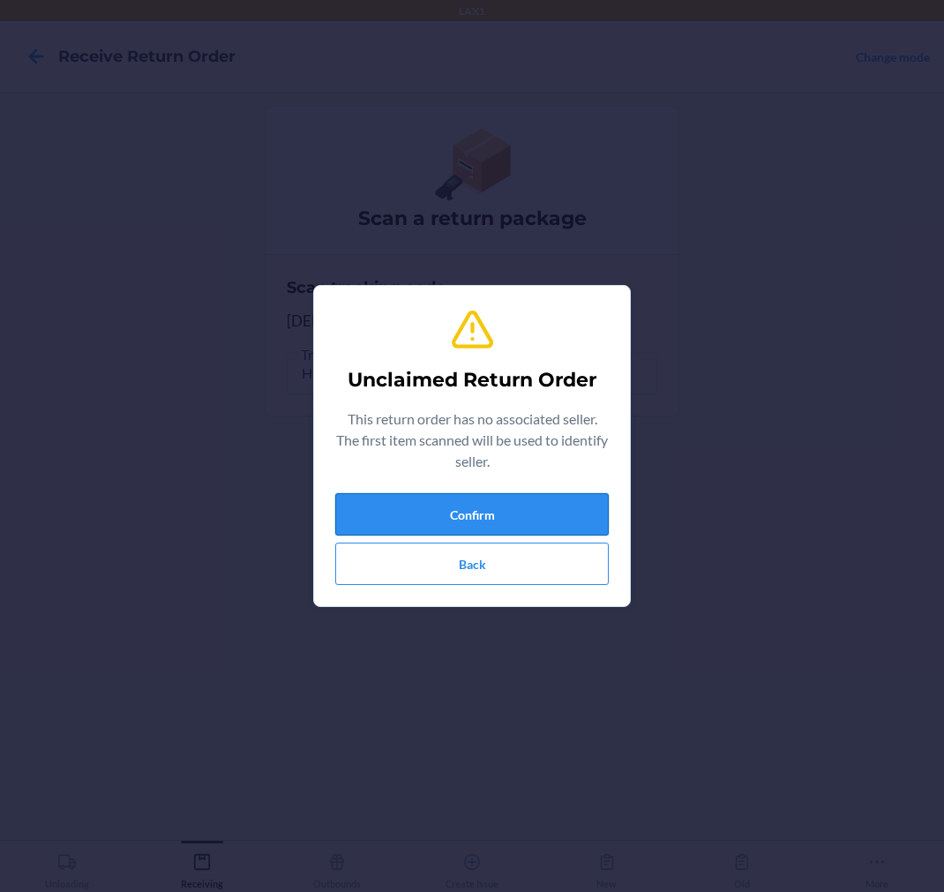
click at [474, 510] on button "Confirm" at bounding box center [472, 514] width 274 height 42
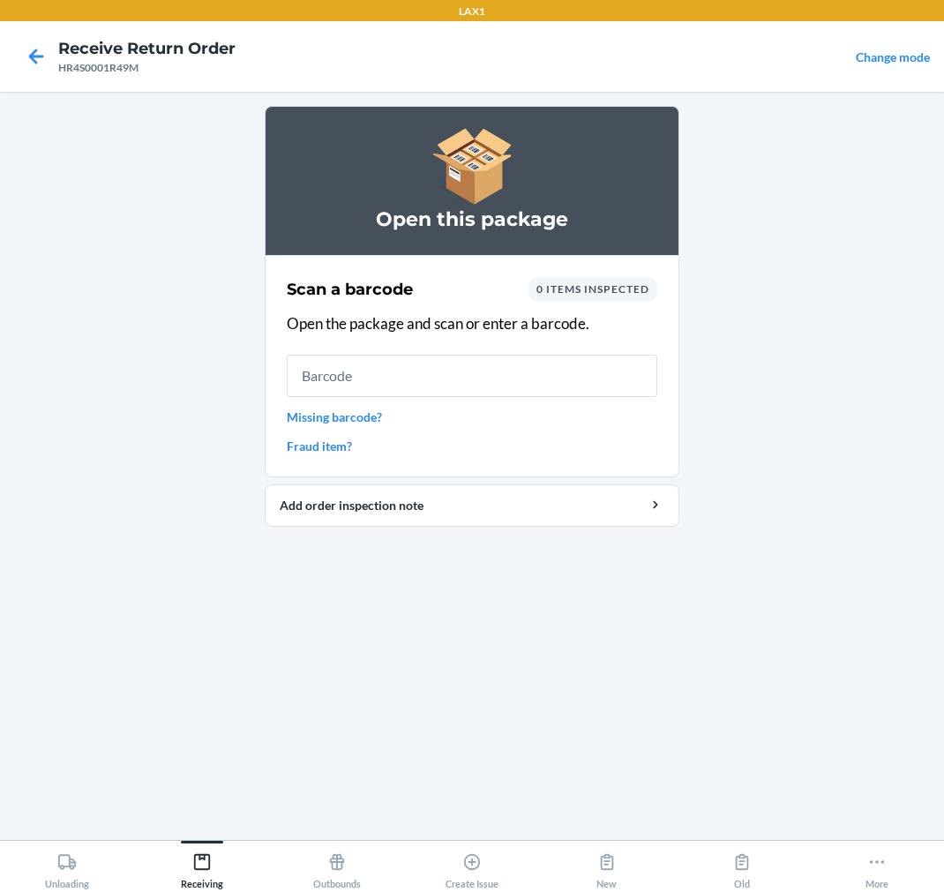
type input "k"
drag, startPoint x: 941, startPoint y: 296, endPoint x: 921, endPoint y: 289, distance: 21.5
click at [921, 289] on main "Open this package Scan a barcode 0 items inspected Open the package and scan or…" at bounding box center [472, 466] width 944 height 748
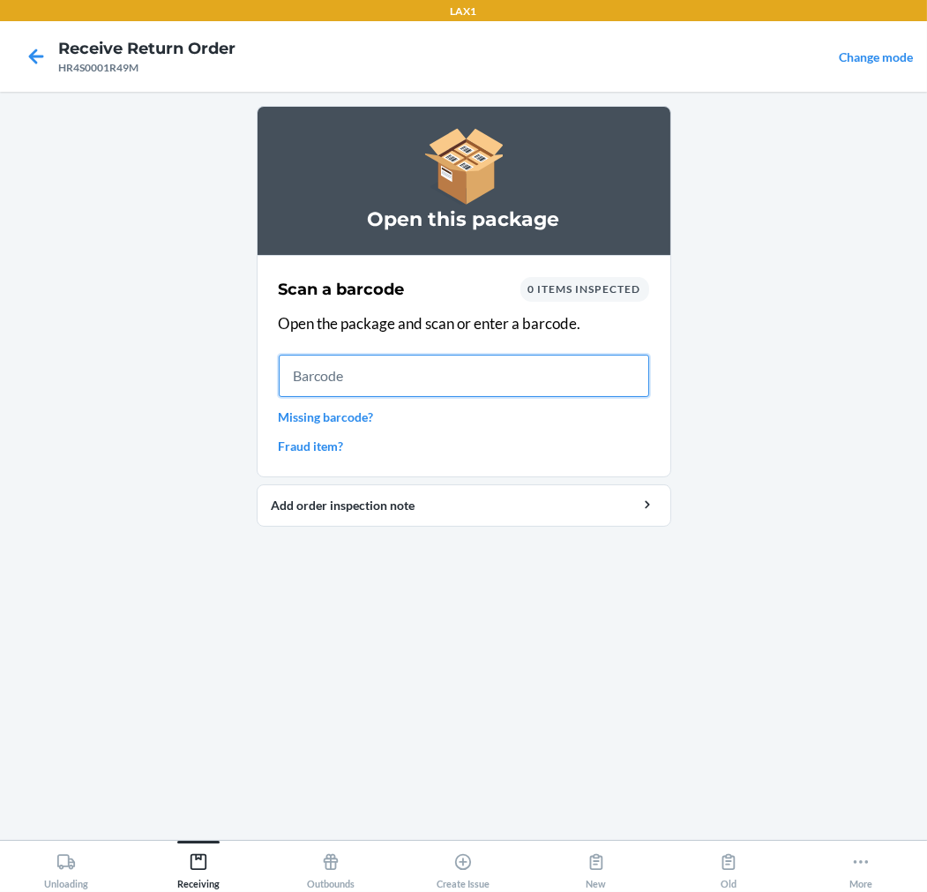
click at [472, 368] on input "text" at bounding box center [464, 376] width 371 height 42
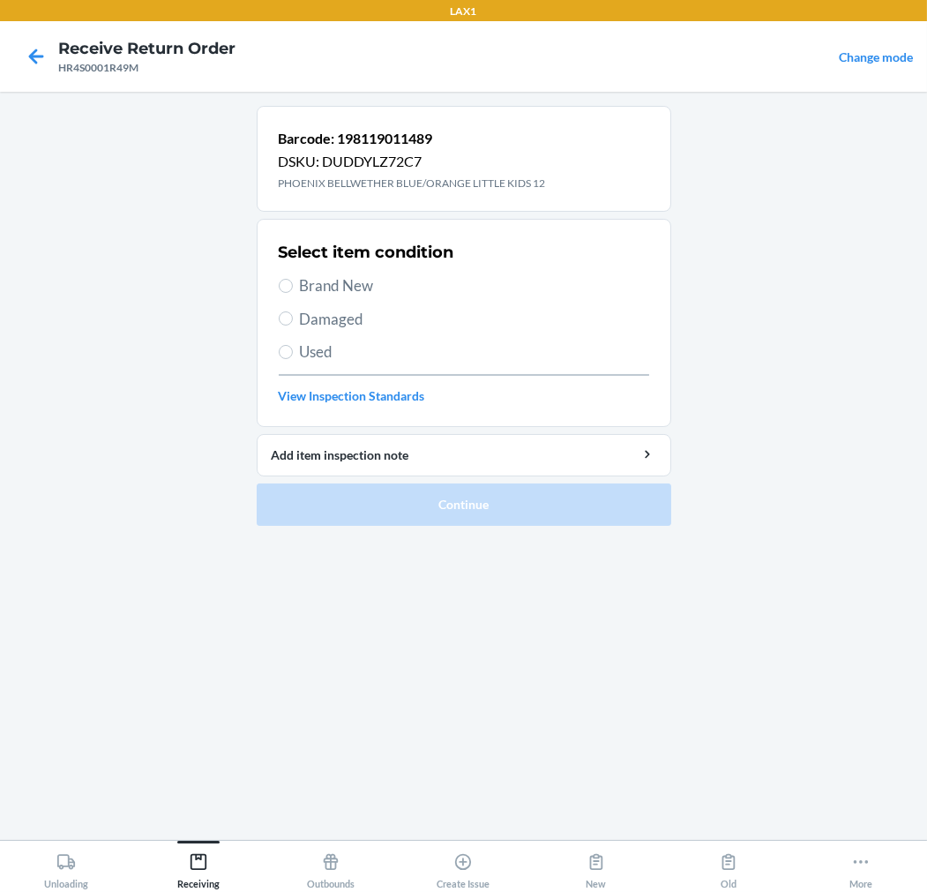
click at [349, 277] on span "Brand New" at bounding box center [474, 285] width 349 height 23
click at [293, 279] on input "Brand New" at bounding box center [286, 286] width 14 height 14
radio input "true"
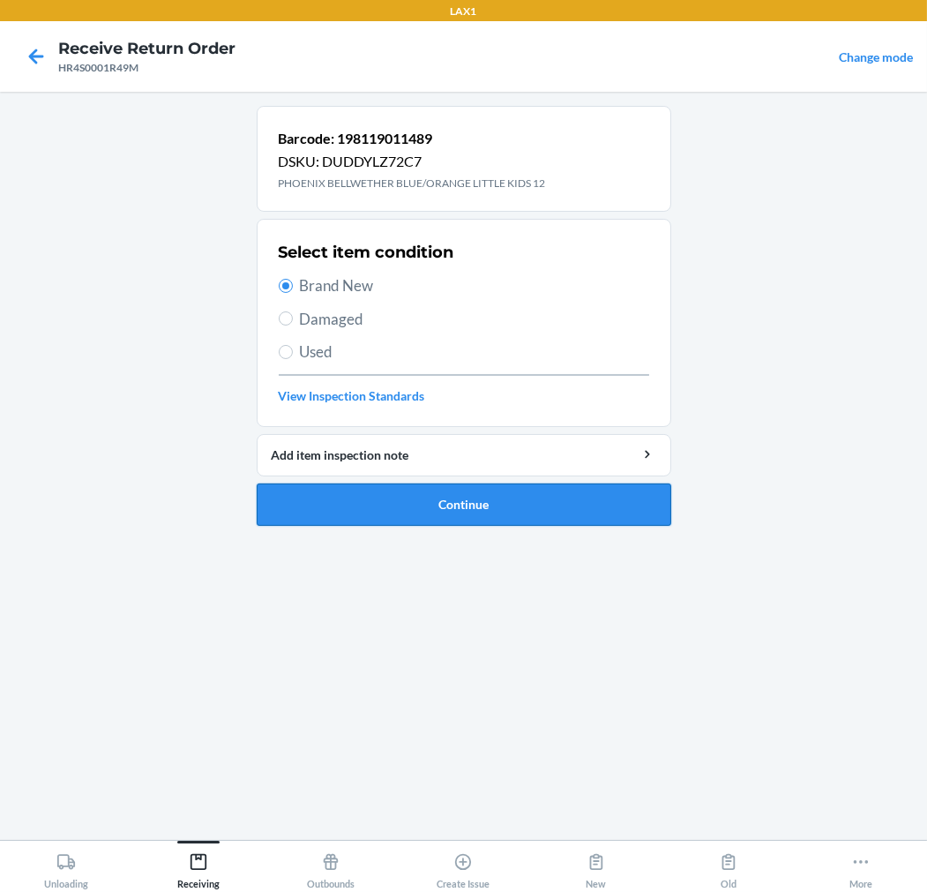
click at [323, 510] on button "Continue" at bounding box center [464, 504] width 415 height 42
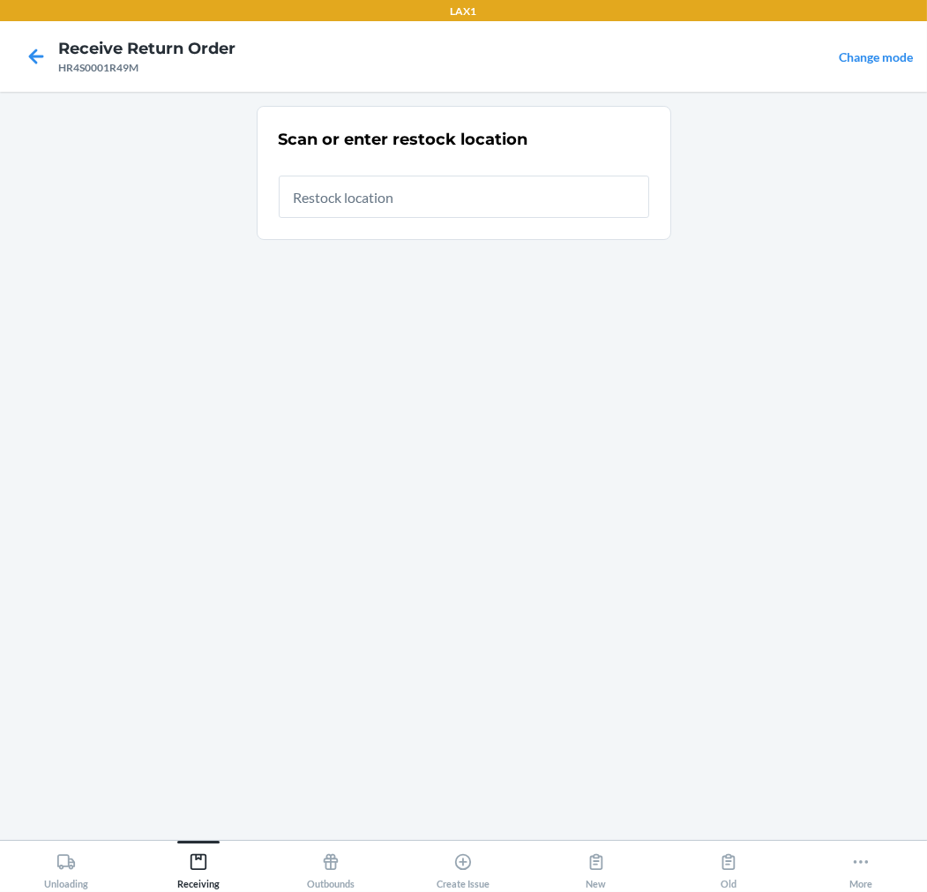
click at [464, 195] on input "text" at bounding box center [464, 197] width 371 height 42
type input "RTCART020"
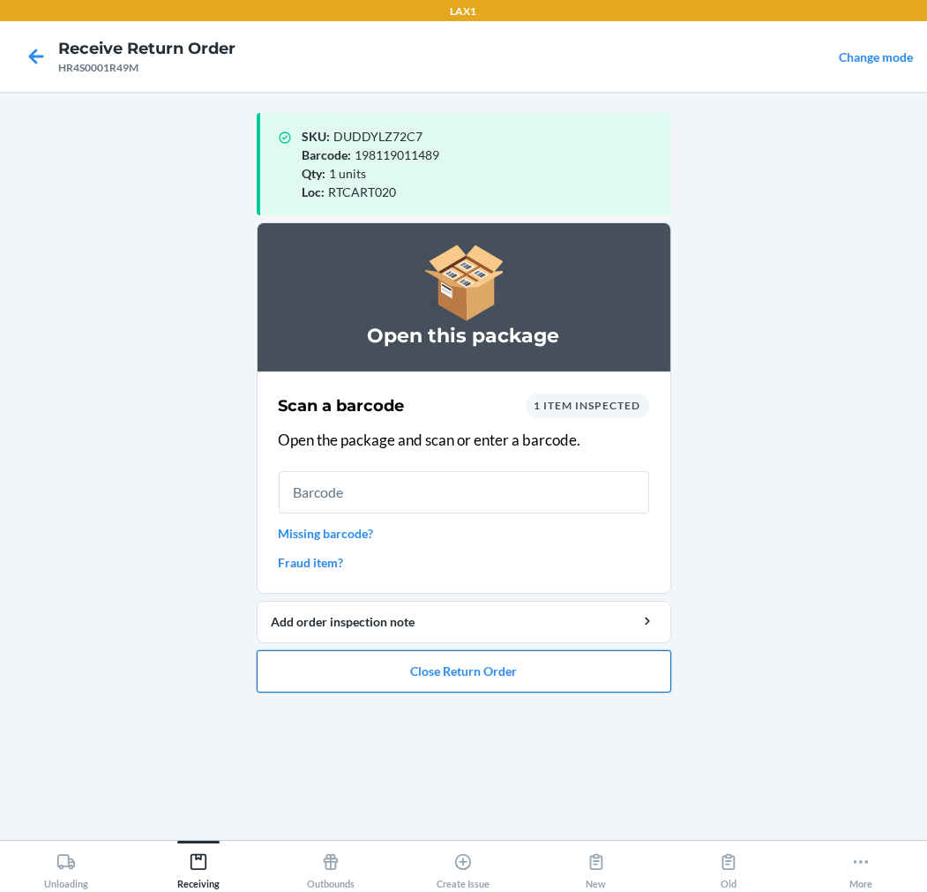
click at [437, 671] on button "Close Return Order" at bounding box center [464, 671] width 415 height 42
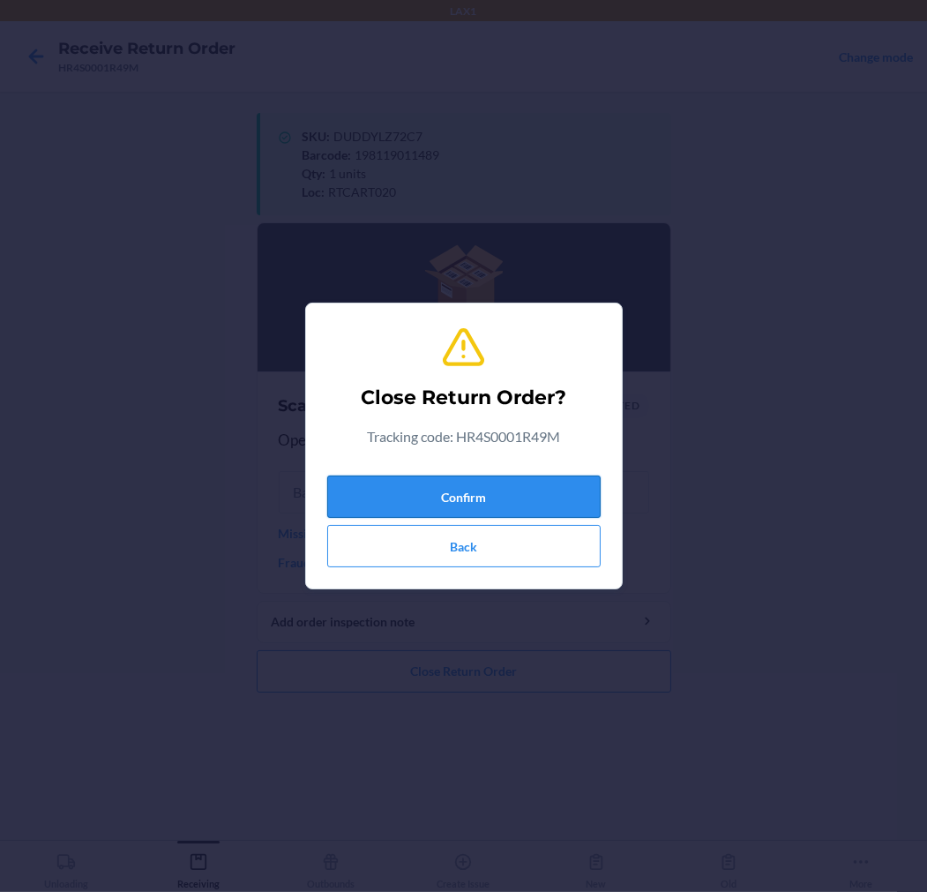
click at [531, 503] on button "Confirm" at bounding box center [464, 497] width 274 height 42
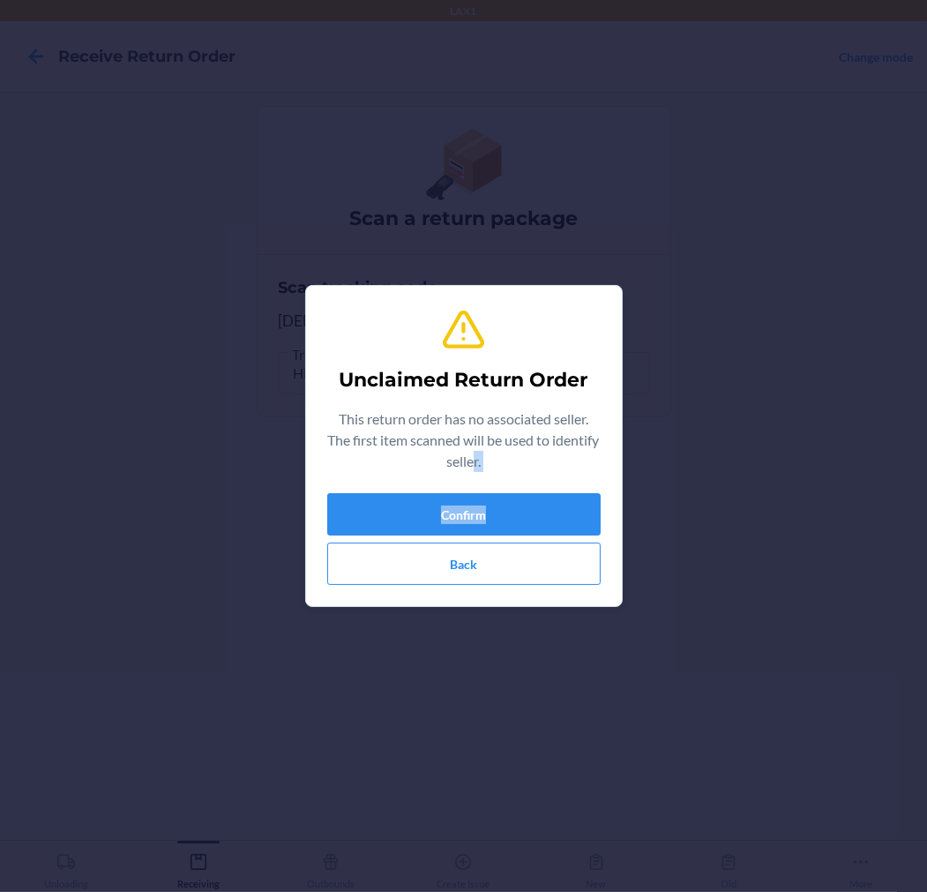
click at [498, 486] on div "Unclaimed Return Order This return order has no associated seller. The first it…" at bounding box center [464, 446] width 274 height 292
click at [495, 509] on button "Confirm" at bounding box center [464, 514] width 274 height 42
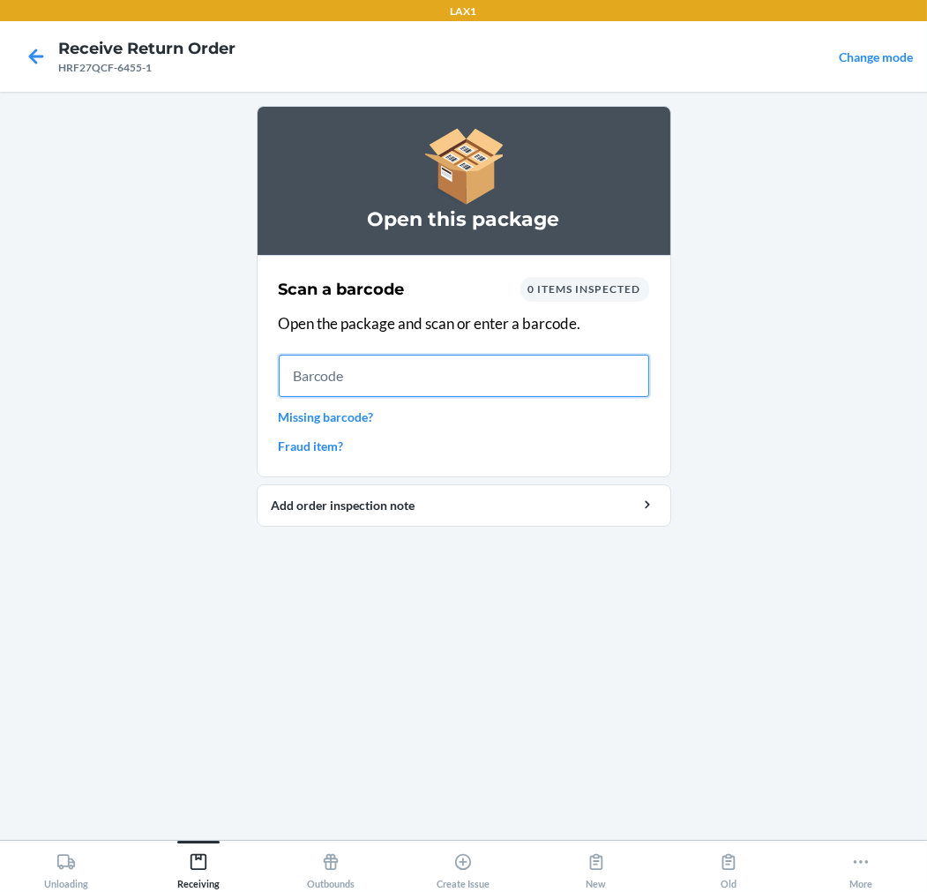
click at [461, 391] on input "text" at bounding box center [464, 376] width 371 height 42
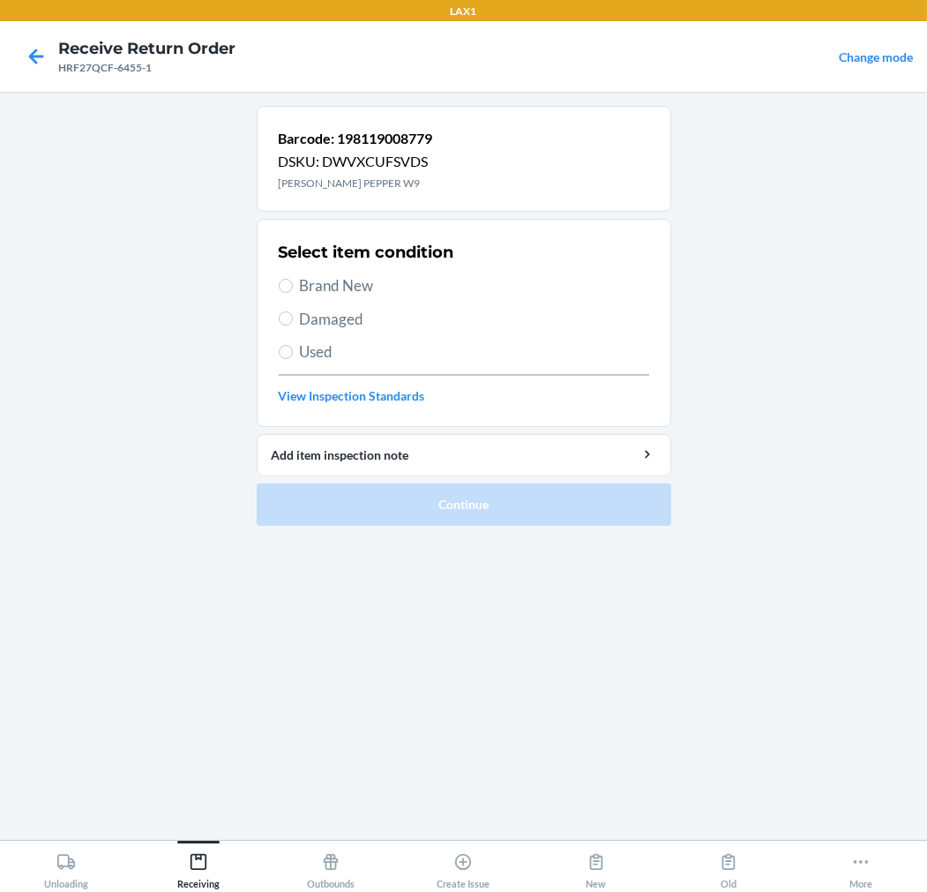
click at [295, 284] on label "Brand New" at bounding box center [464, 285] width 371 height 23
click at [293, 284] on input "Brand New" at bounding box center [286, 286] width 14 height 14
radio input "true"
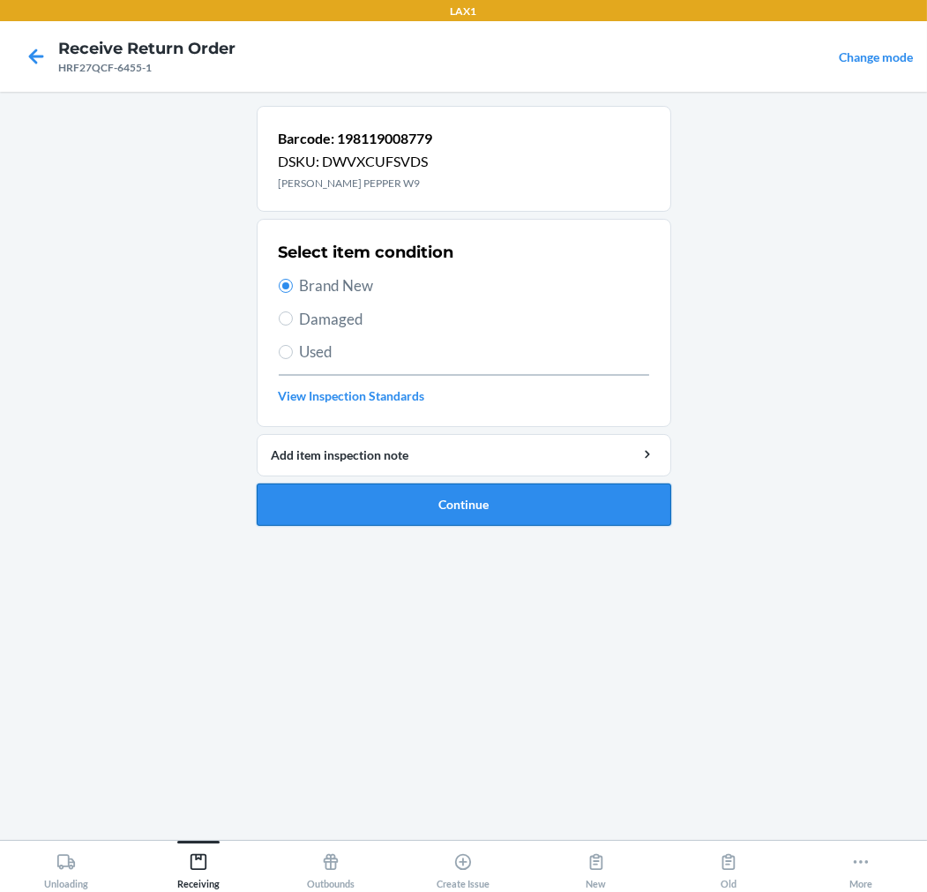
click at [324, 499] on button "Continue" at bounding box center [464, 504] width 415 height 42
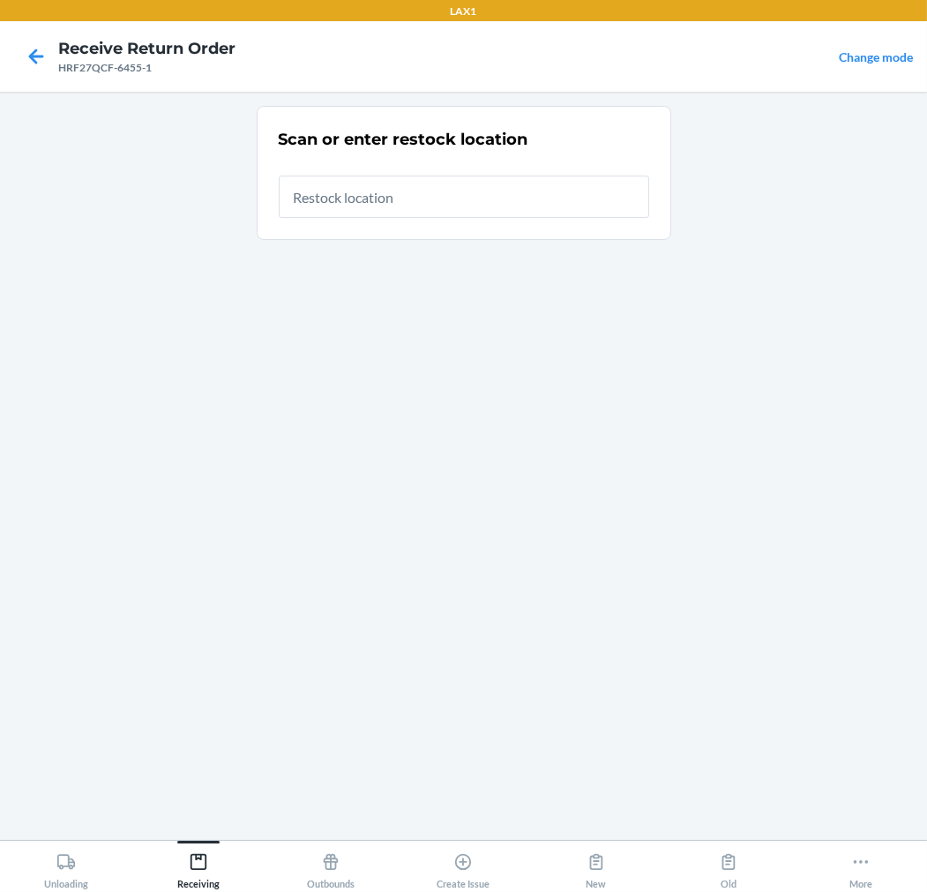
click at [580, 207] on input "text" at bounding box center [464, 197] width 371 height 42
type input "RTCART020"
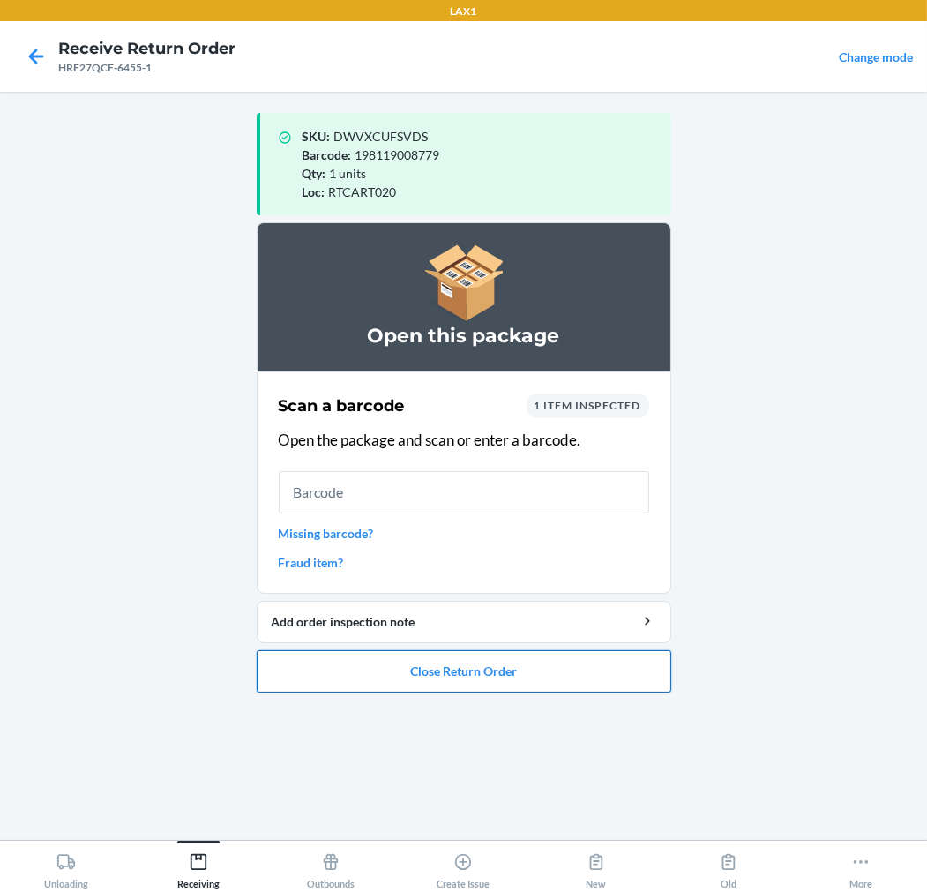
click at [568, 671] on button "Close Return Order" at bounding box center [464, 671] width 415 height 42
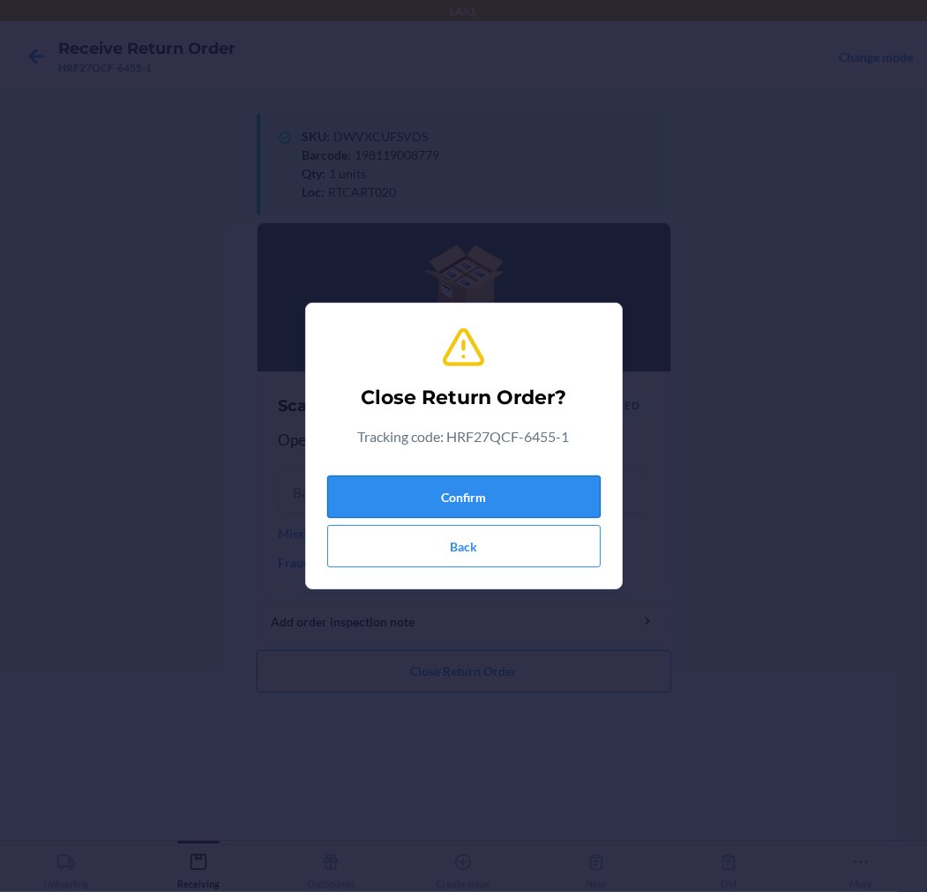
click at [551, 499] on button "Confirm" at bounding box center [464, 497] width 274 height 42
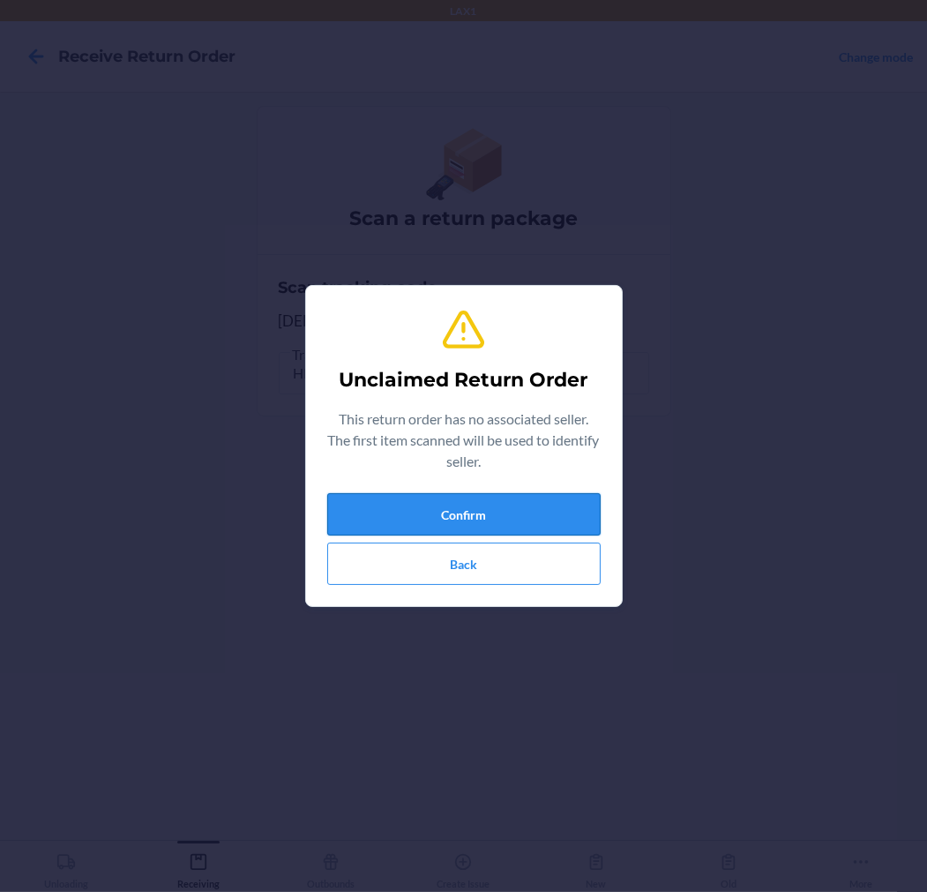
click at [543, 510] on button "Confirm" at bounding box center [464, 514] width 274 height 42
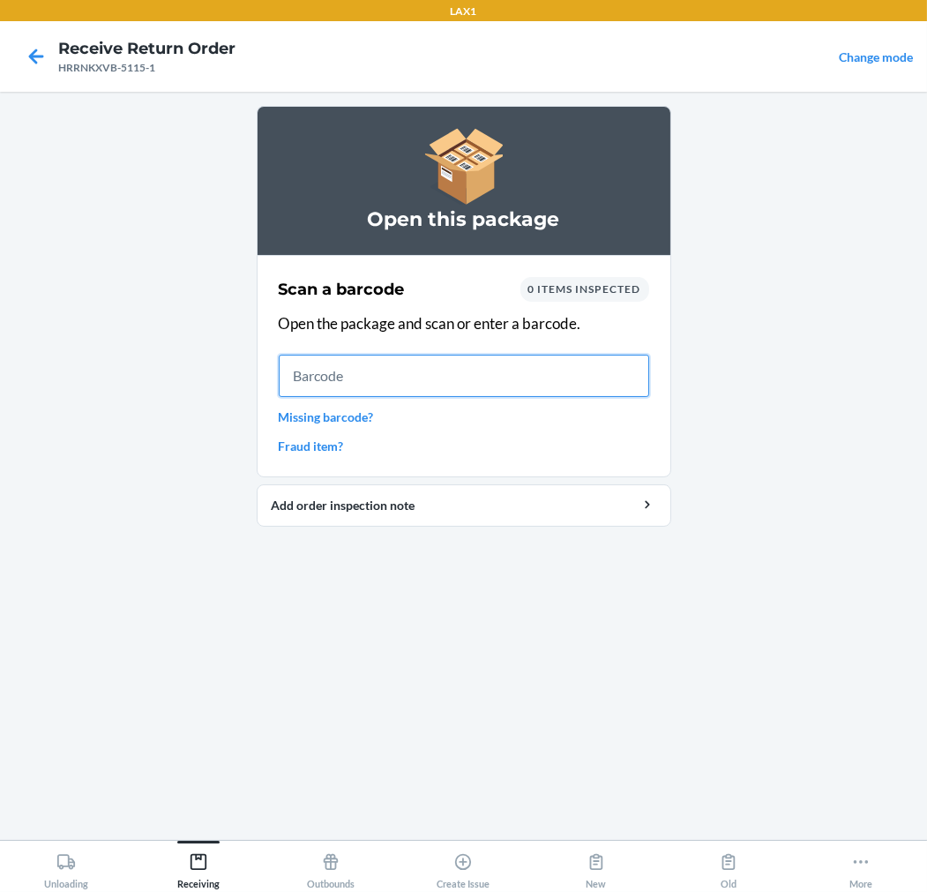
click at [453, 378] on input "text" at bounding box center [464, 376] width 371 height 42
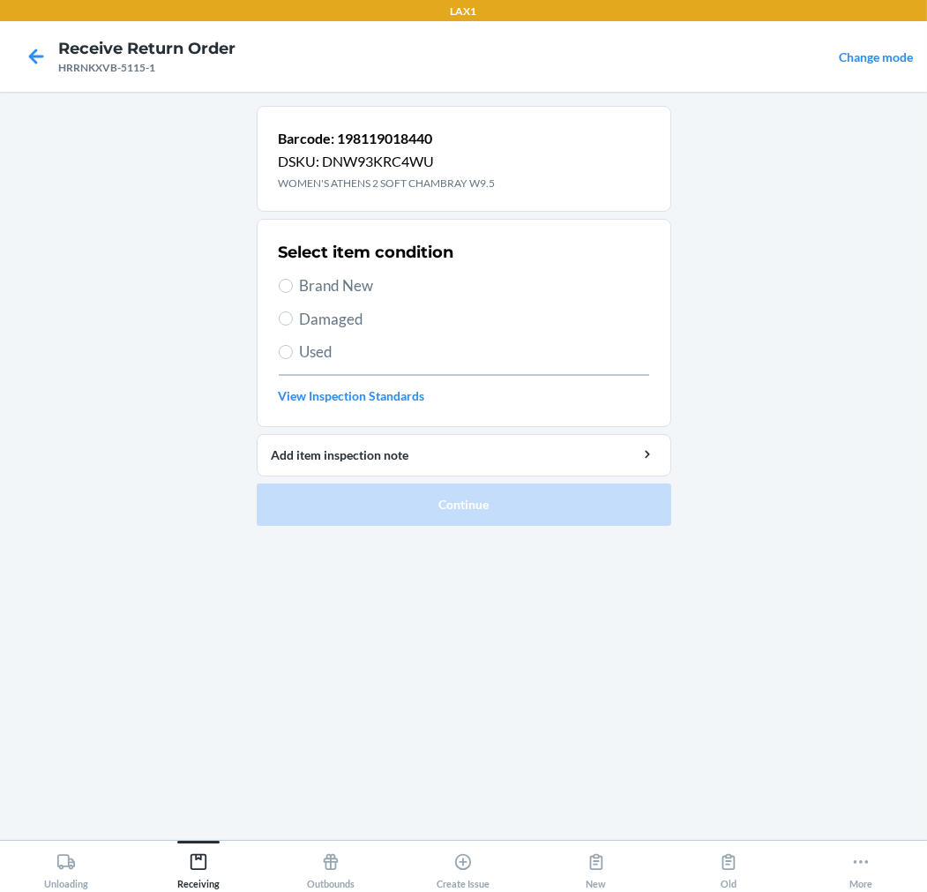
drag, startPoint x: 301, startPoint y: 353, endPoint x: 312, endPoint y: 371, distance: 21.8
click at [302, 353] on span "Used" at bounding box center [474, 352] width 349 height 23
click at [293, 353] on input "Used" at bounding box center [286, 352] width 14 height 14
radio input "true"
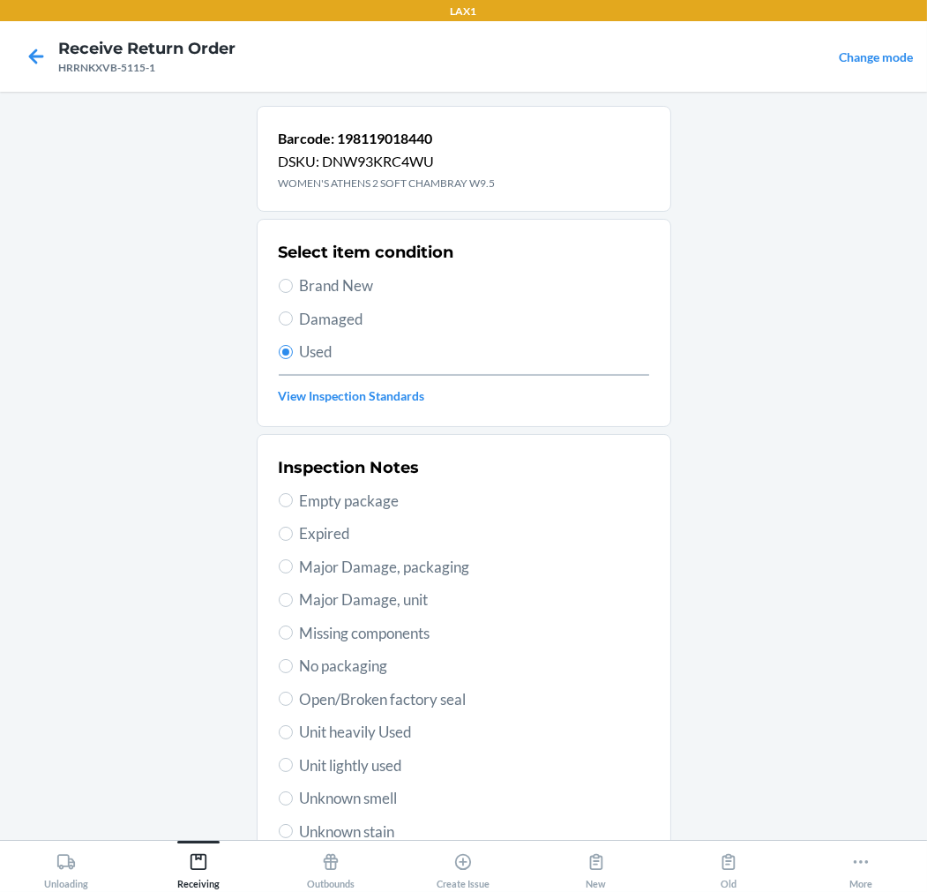
click at [389, 761] on span "Unit lightly used" at bounding box center [474, 765] width 349 height 23
click at [293, 761] on input "Unit lightly used" at bounding box center [286, 765] width 14 height 14
radio input "true"
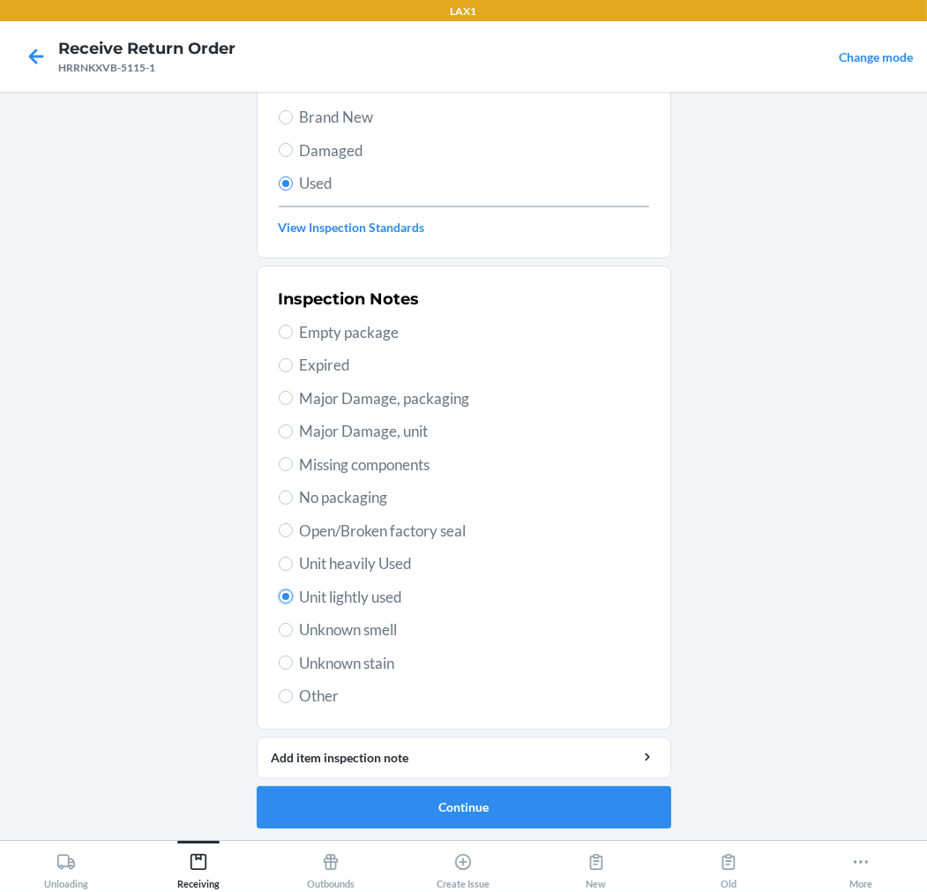
scroll to position [170, 0]
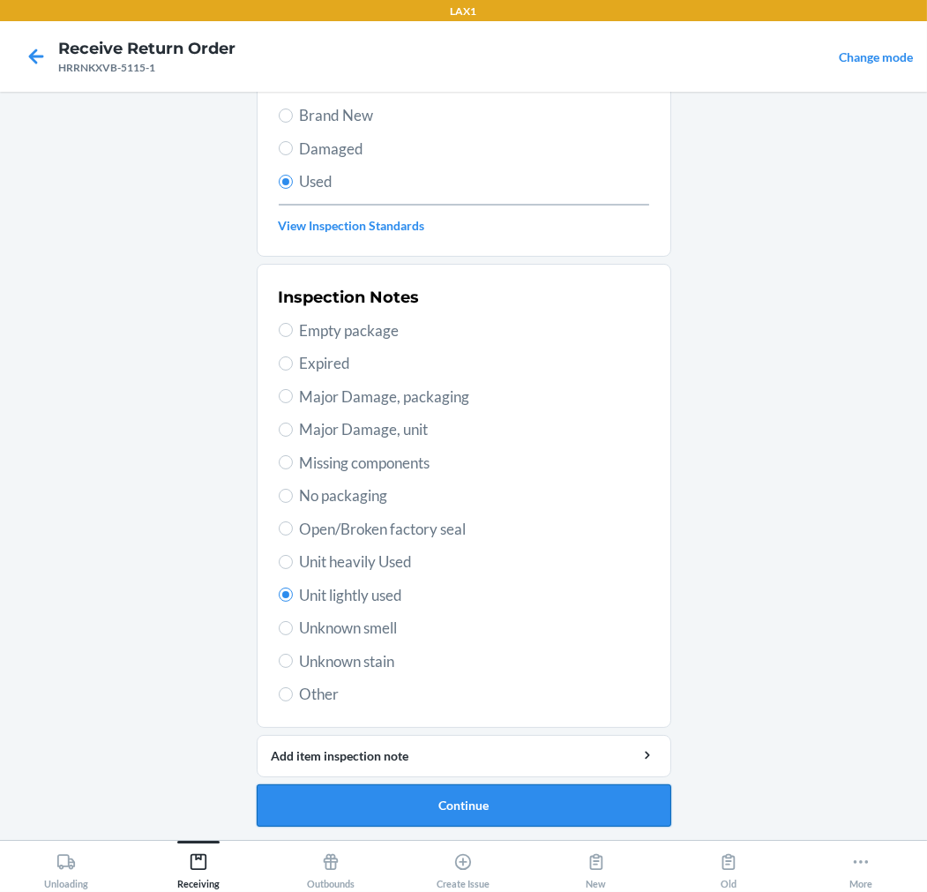
click at [433, 791] on button "Continue" at bounding box center [464, 805] width 415 height 42
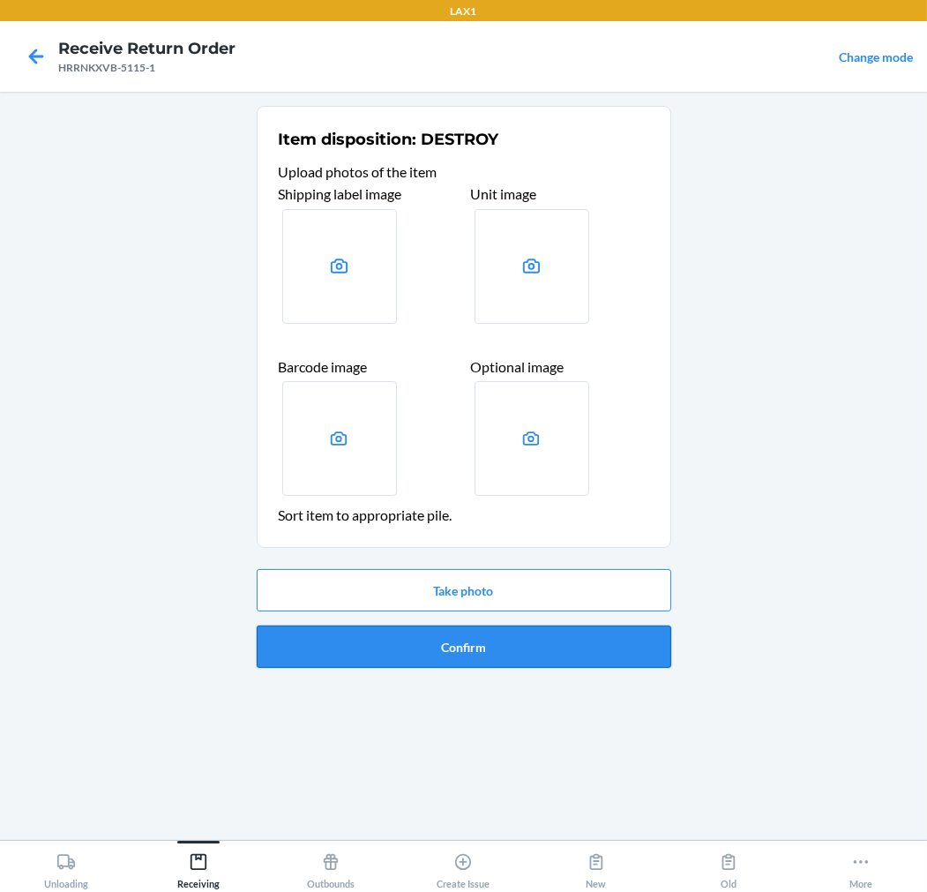
click at [498, 653] on button "Confirm" at bounding box center [464, 647] width 415 height 42
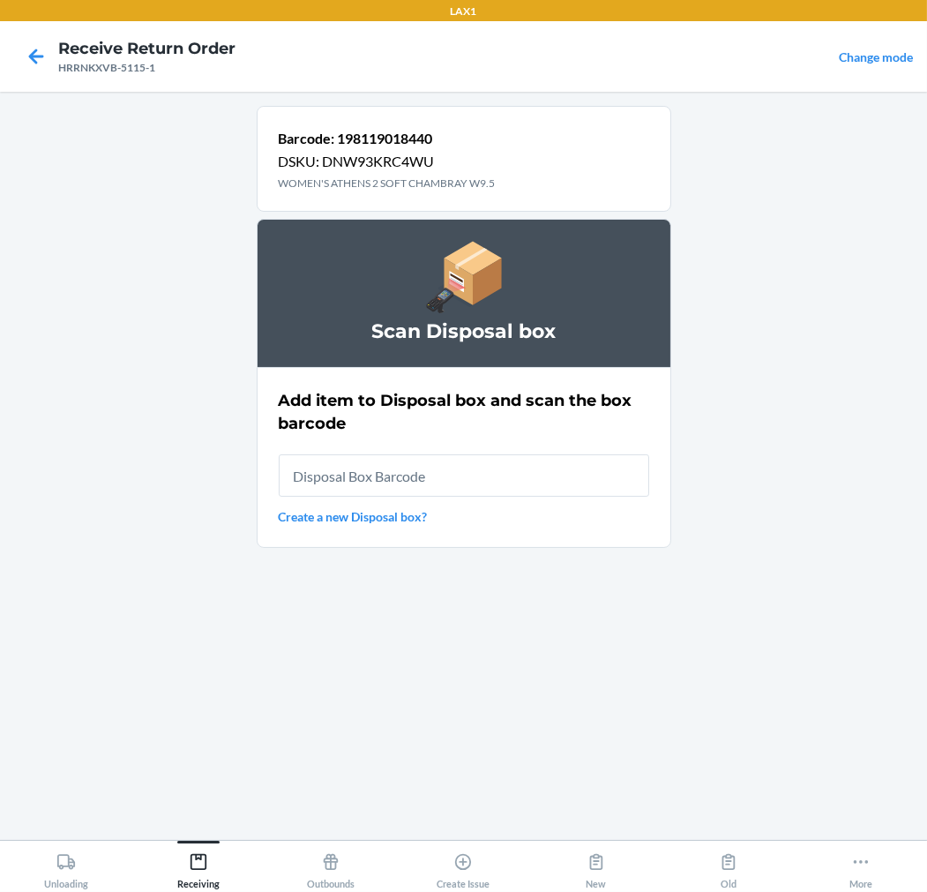
click at [595, 473] on input "text" at bounding box center [464, 475] width 371 height 42
type input "RB00000189K"
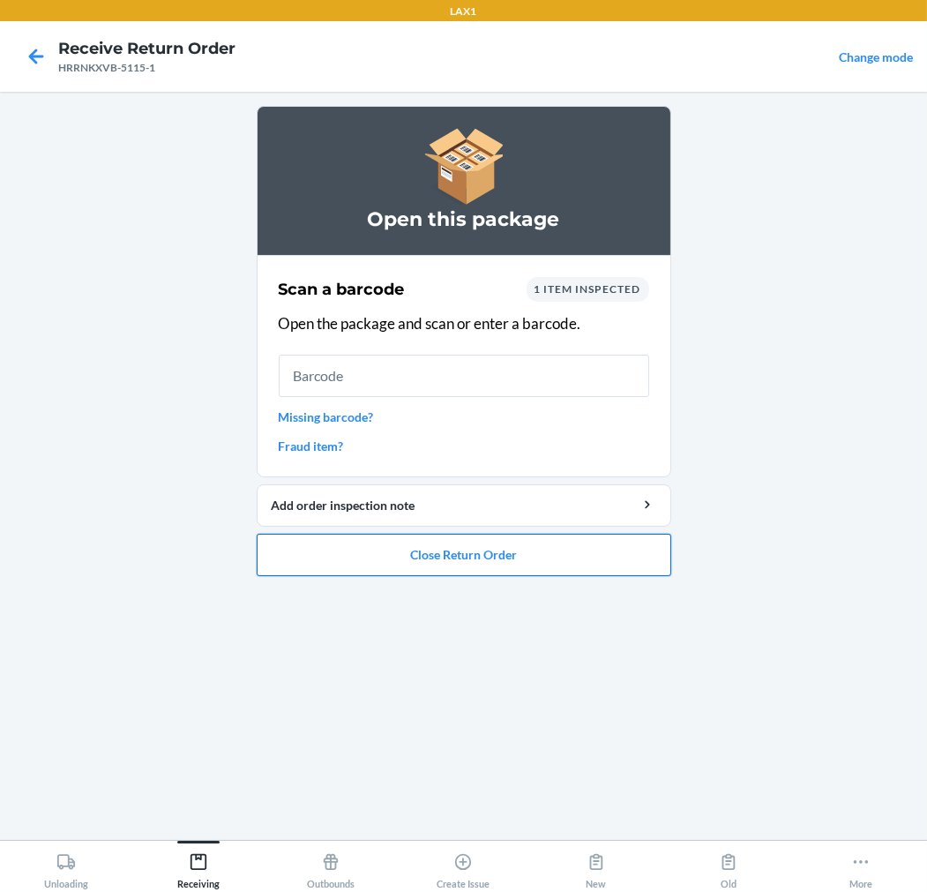
click at [565, 557] on button "Close Return Order" at bounding box center [464, 555] width 415 height 42
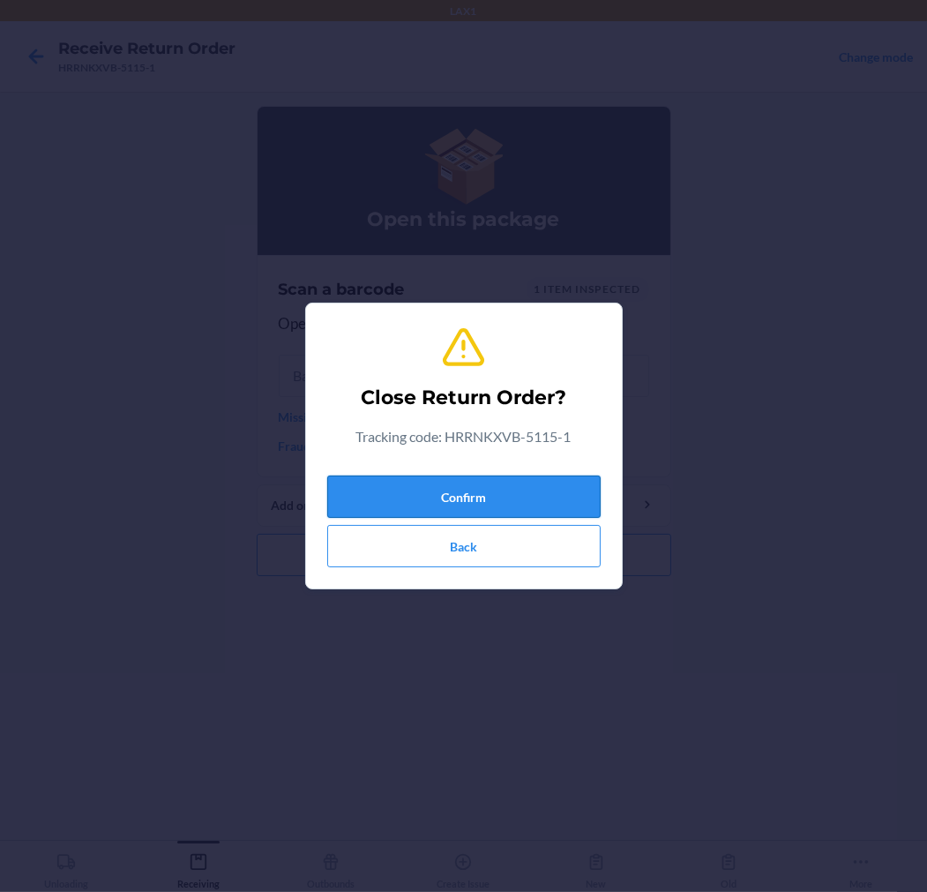
click at [552, 477] on button "Confirm" at bounding box center [464, 497] width 274 height 42
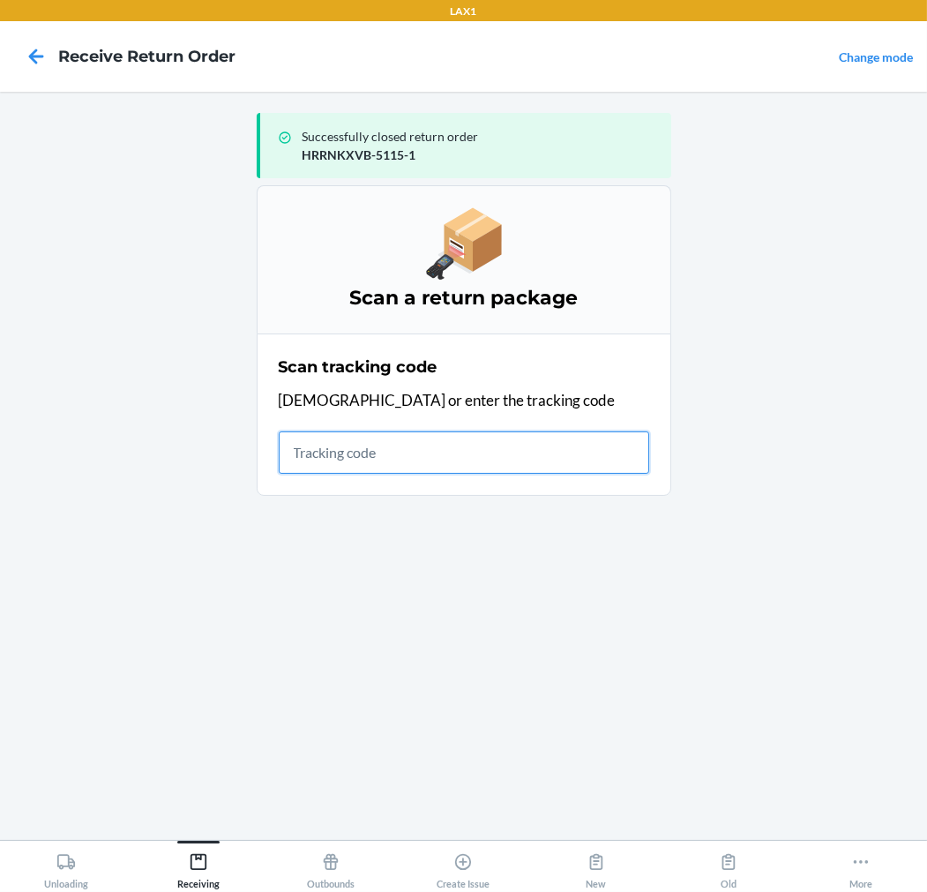
click at [596, 453] on input "text" at bounding box center [464, 452] width 371 height 42
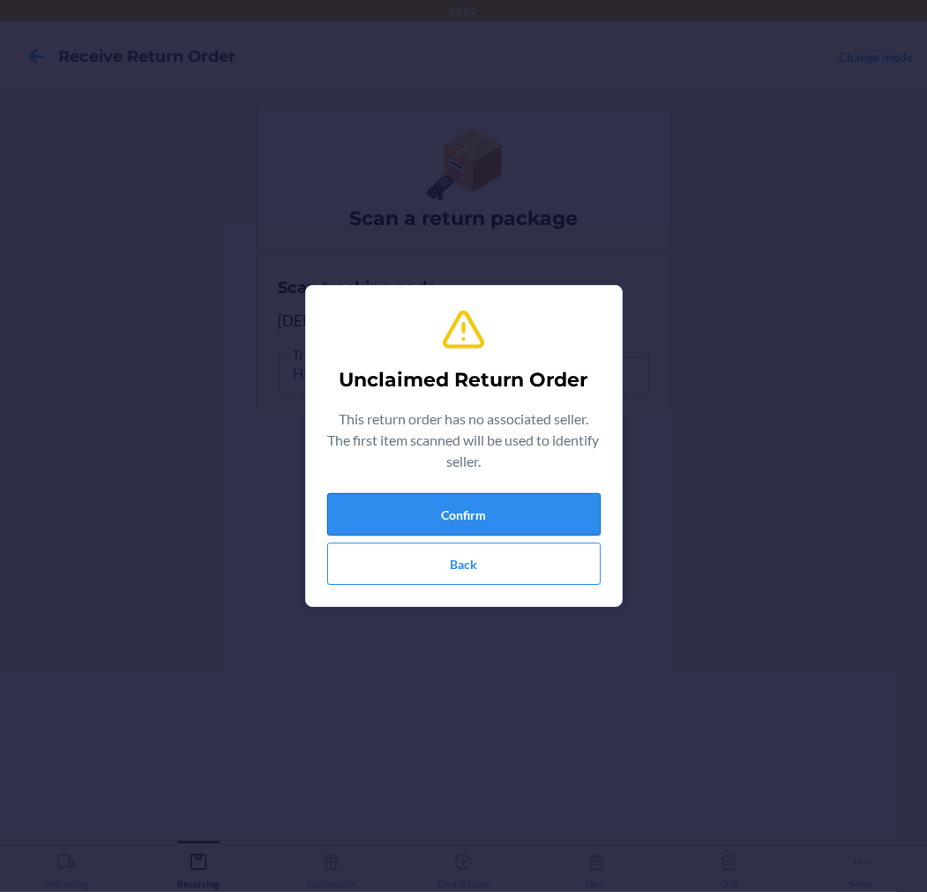
click at [461, 514] on button "Confirm" at bounding box center [464, 514] width 274 height 42
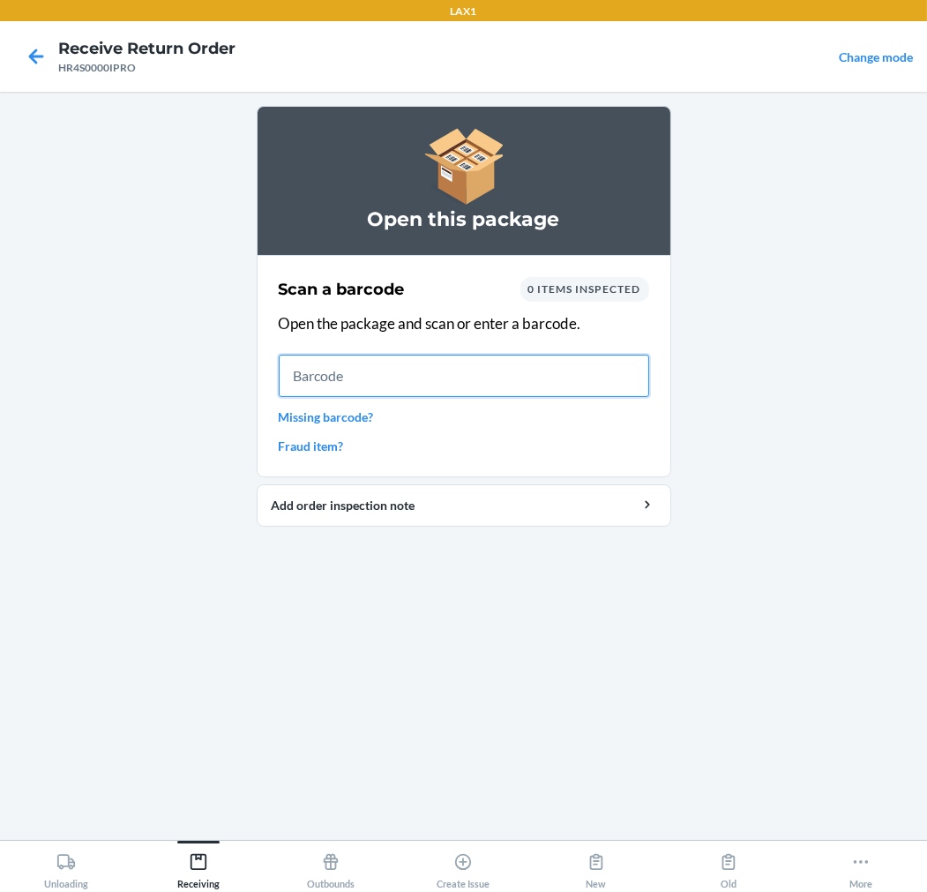
drag, startPoint x: 532, startPoint y: 369, endPoint x: 540, endPoint y: 374, distance: 9.5
click at [540, 374] on input "text" at bounding box center [464, 376] width 371 height 42
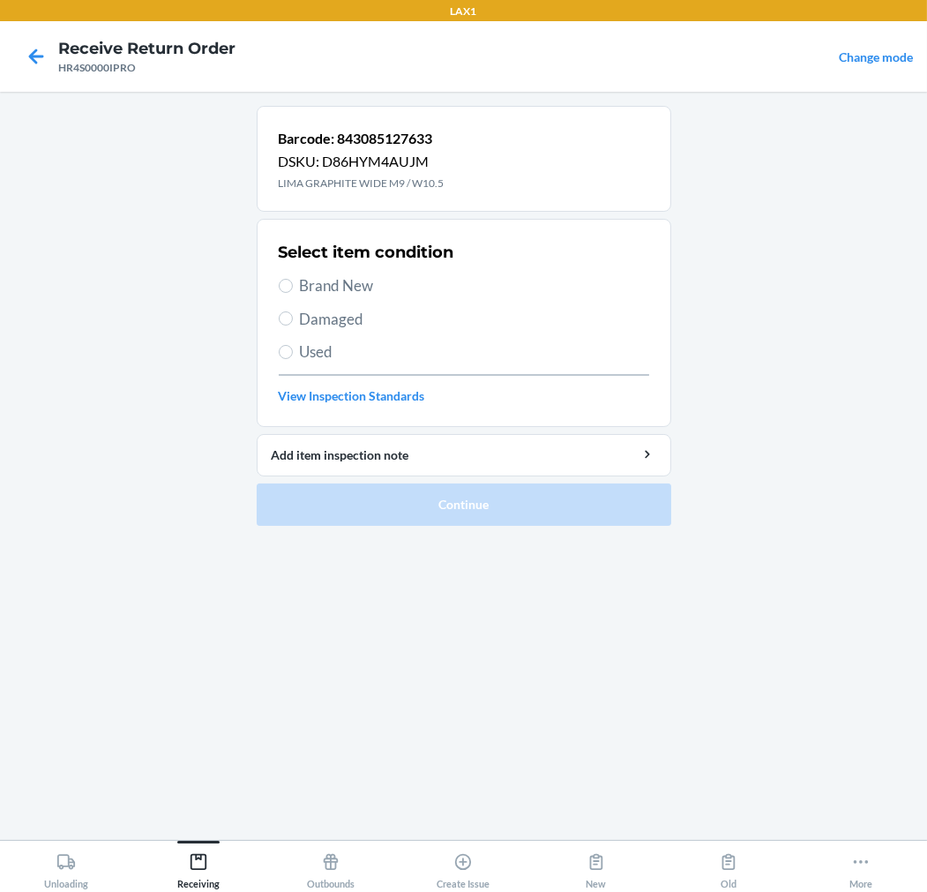
click at [319, 357] on span "Used" at bounding box center [474, 352] width 349 height 23
click at [293, 357] on input "Used" at bounding box center [286, 352] width 14 height 14
radio input "true"
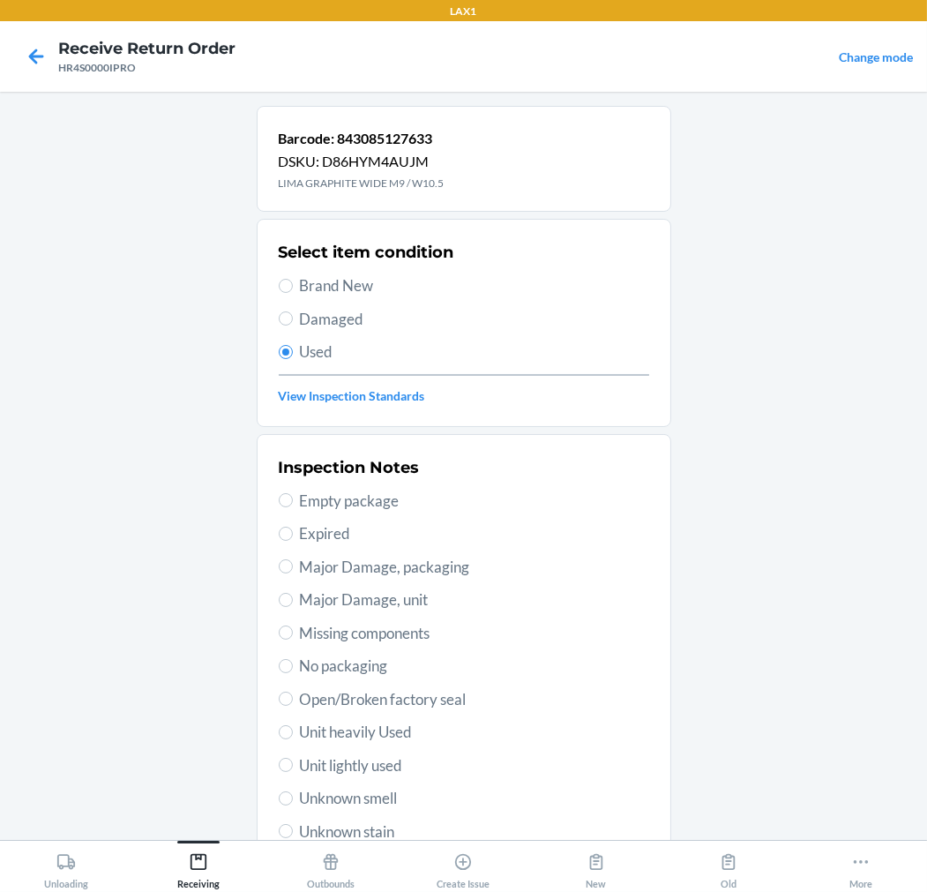
click at [360, 765] on span "Unit lightly used" at bounding box center [474, 765] width 349 height 23
click at [293, 765] on input "Unit lightly used" at bounding box center [286, 765] width 14 height 14
radio input "true"
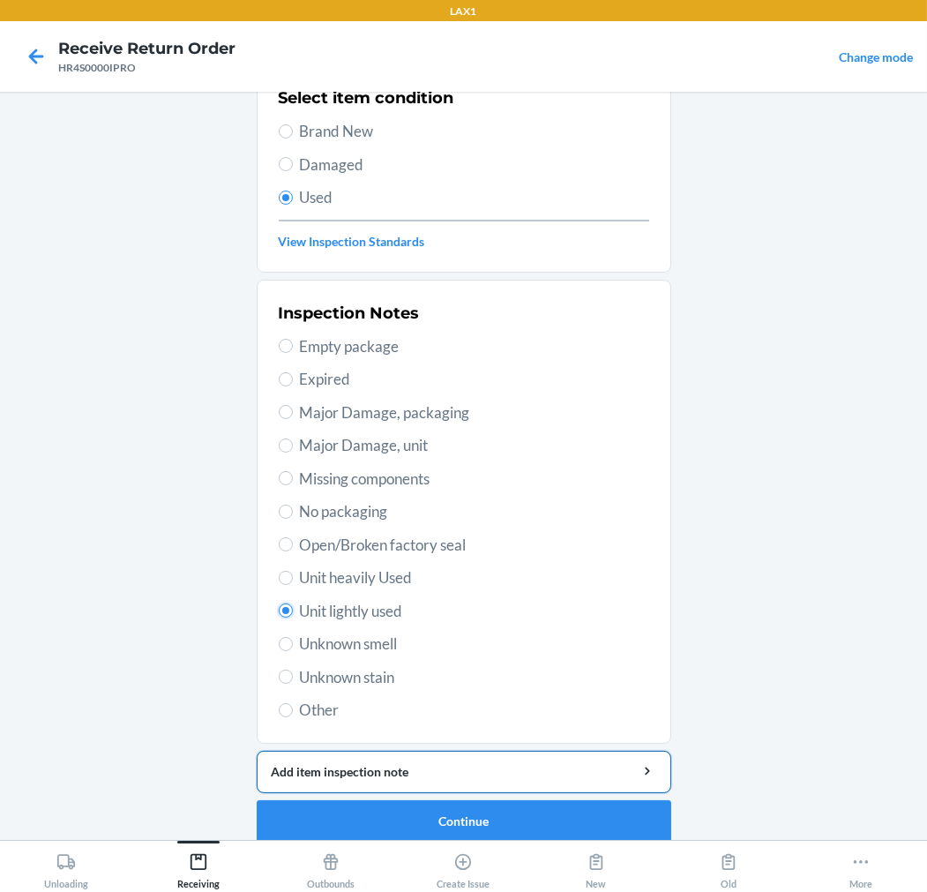
scroll to position [170, 0]
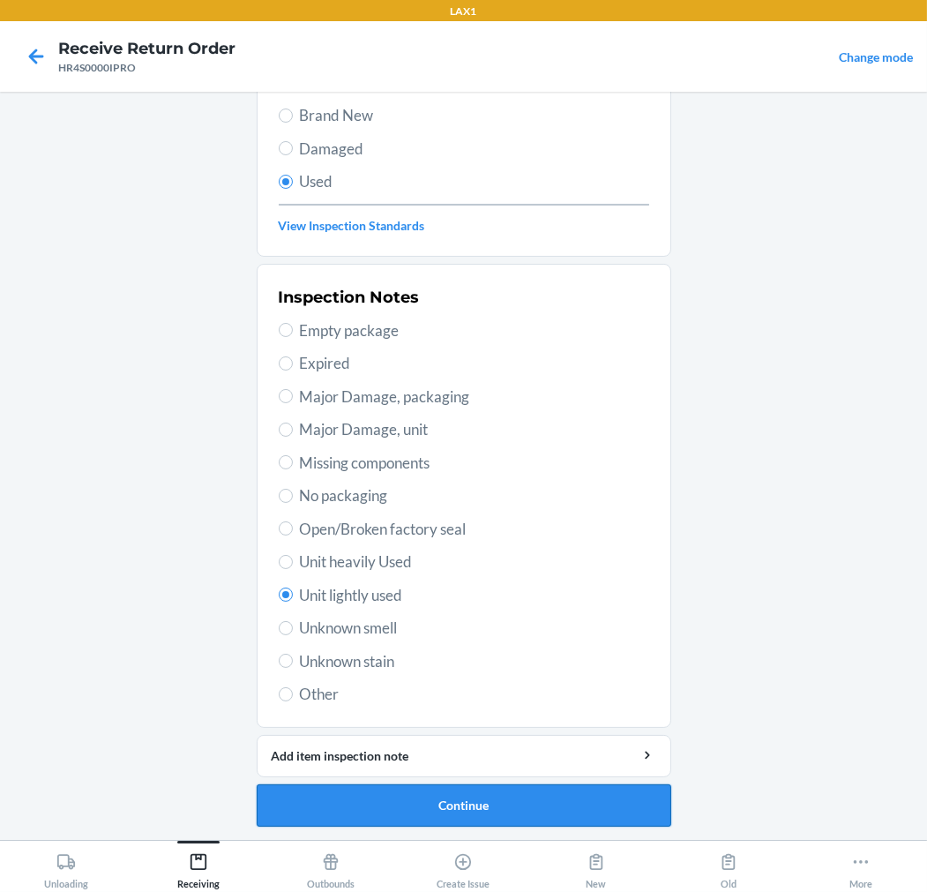
click at [489, 800] on button "Continue" at bounding box center [464, 805] width 415 height 42
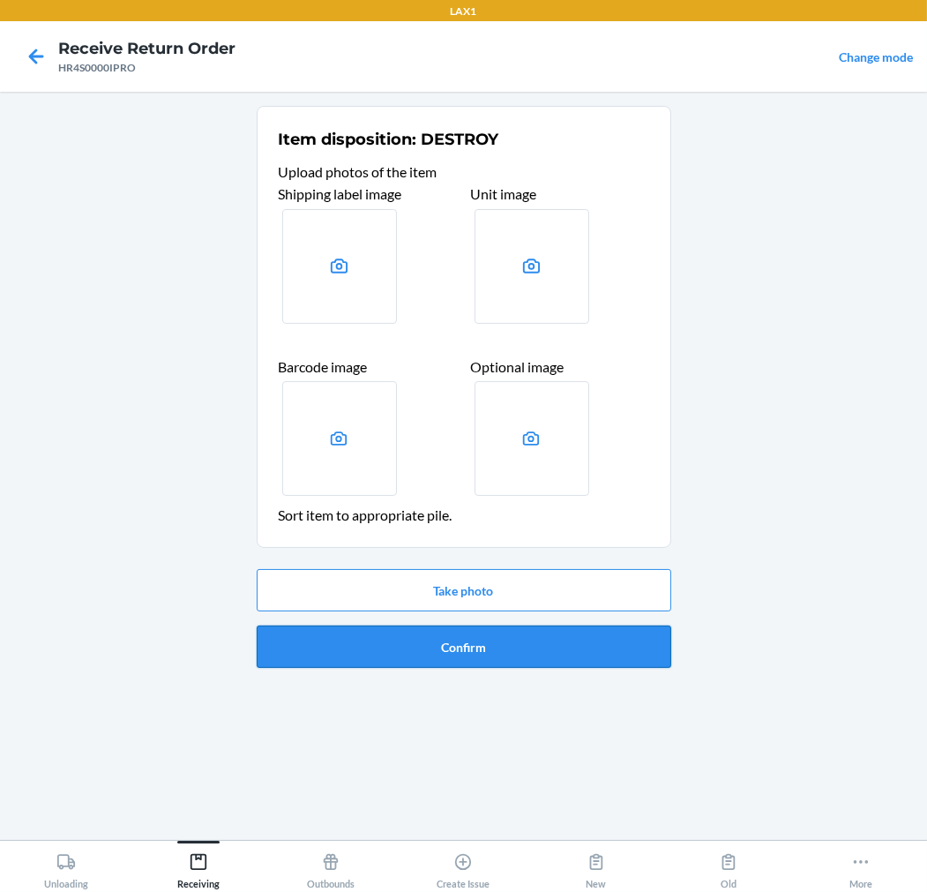
click at [504, 644] on button "Confirm" at bounding box center [464, 647] width 415 height 42
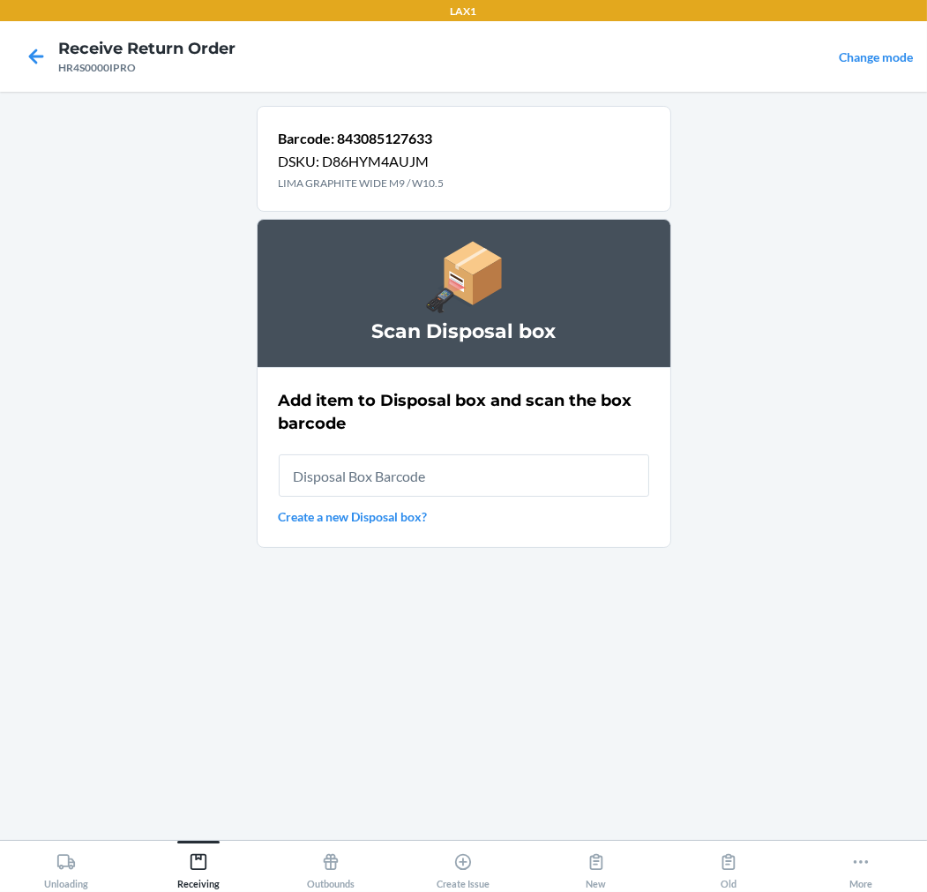
click at [568, 482] on input "text" at bounding box center [464, 475] width 371 height 42
type input "RB00000189K"
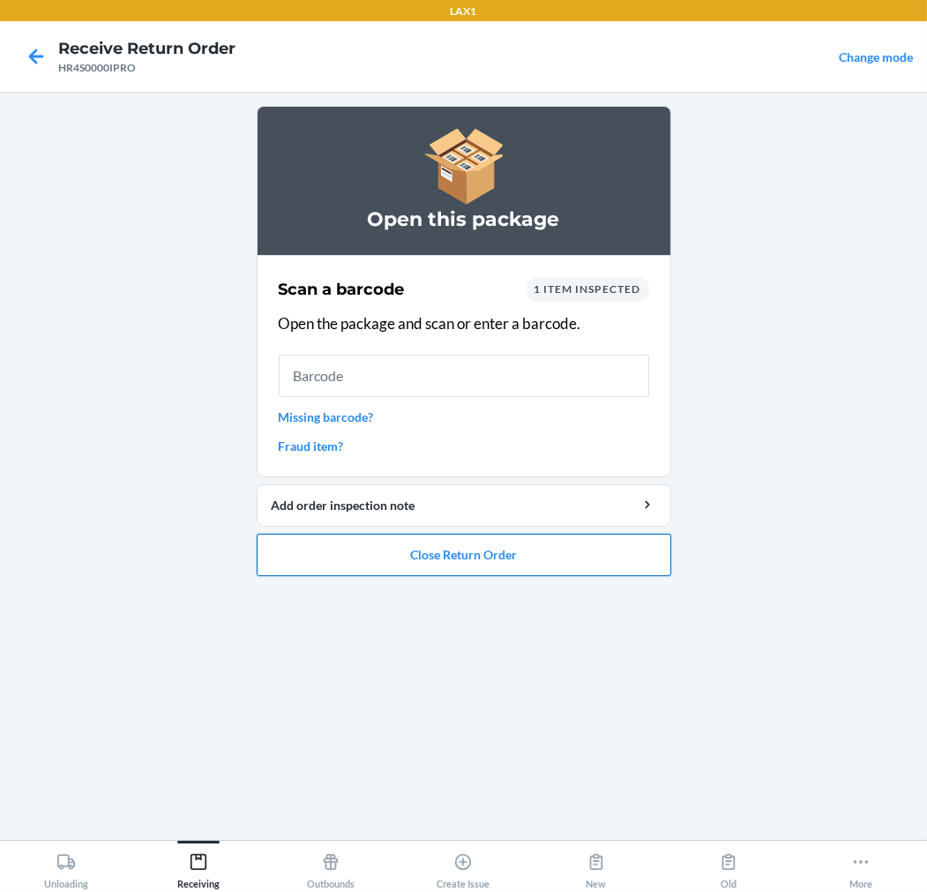
click at [462, 551] on button "Close Return Order" at bounding box center [464, 555] width 415 height 42
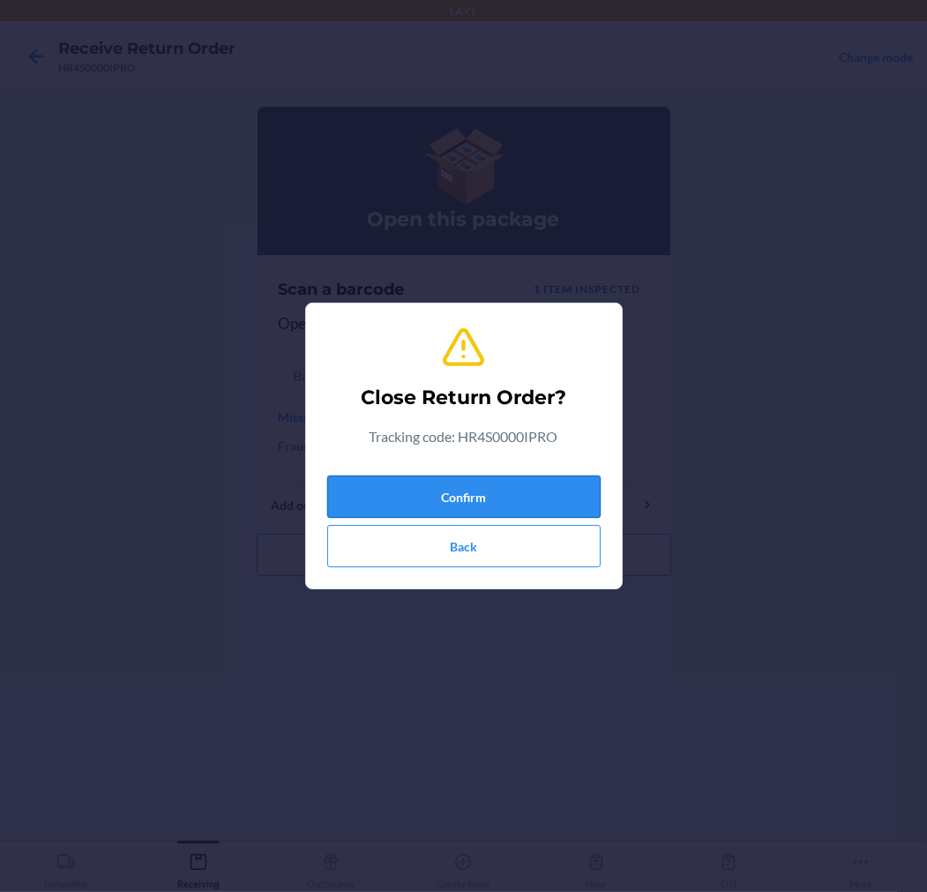
click at [492, 495] on button "Confirm" at bounding box center [464, 497] width 274 height 42
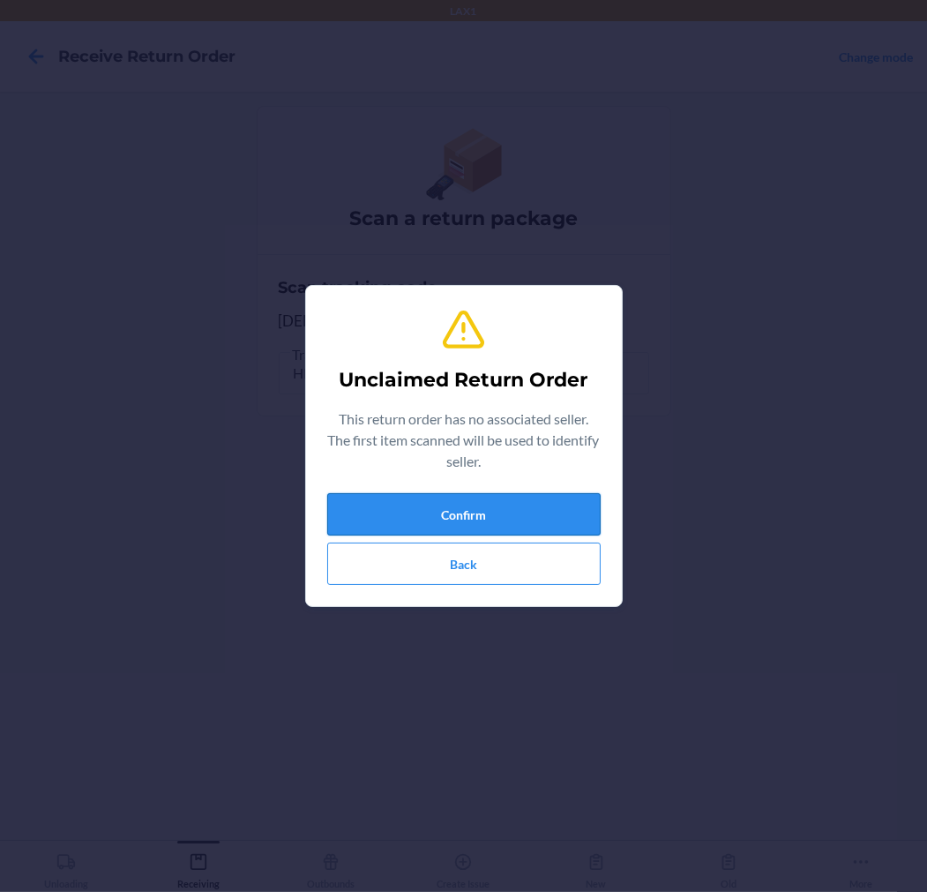
click at [550, 509] on button "Confirm" at bounding box center [464, 514] width 274 height 42
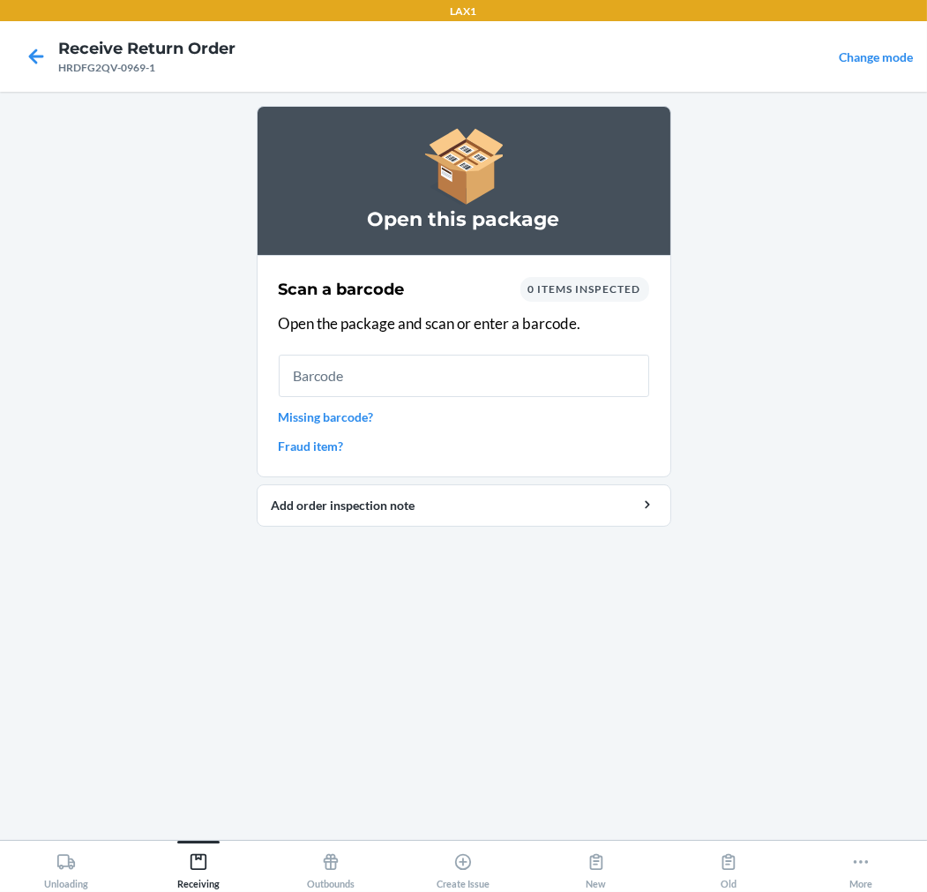
click at [580, 378] on input "text" at bounding box center [464, 376] width 371 height 42
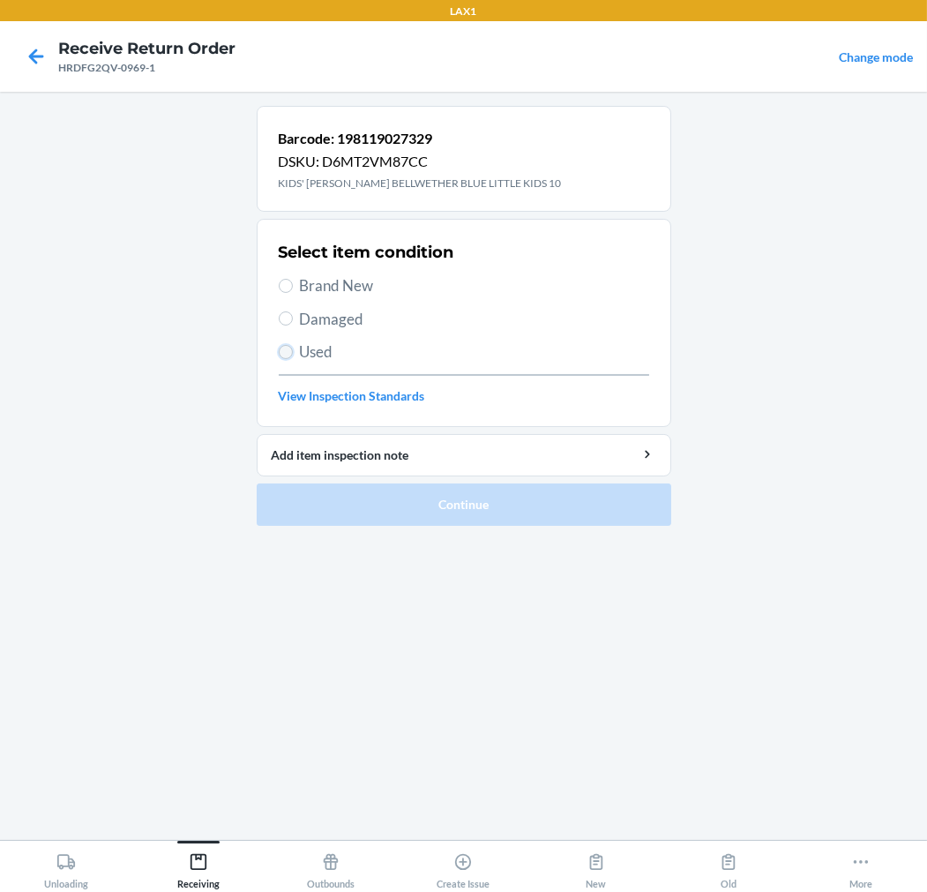
click at [289, 351] on input "Used" at bounding box center [286, 352] width 14 height 14
radio input "true"
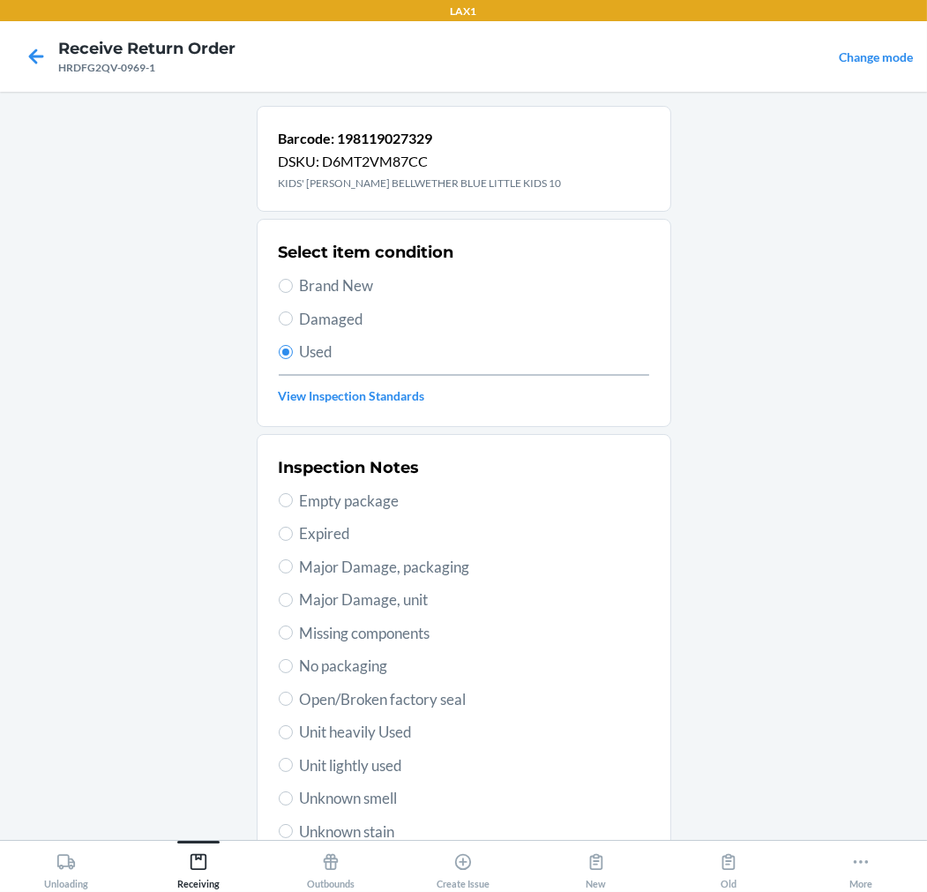
click at [366, 763] on span "Unit lightly used" at bounding box center [474, 765] width 349 height 23
click at [293, 763] on input "Unit lightly used" at bounding box center [286, 765] width 14 height 14
radio input "true"
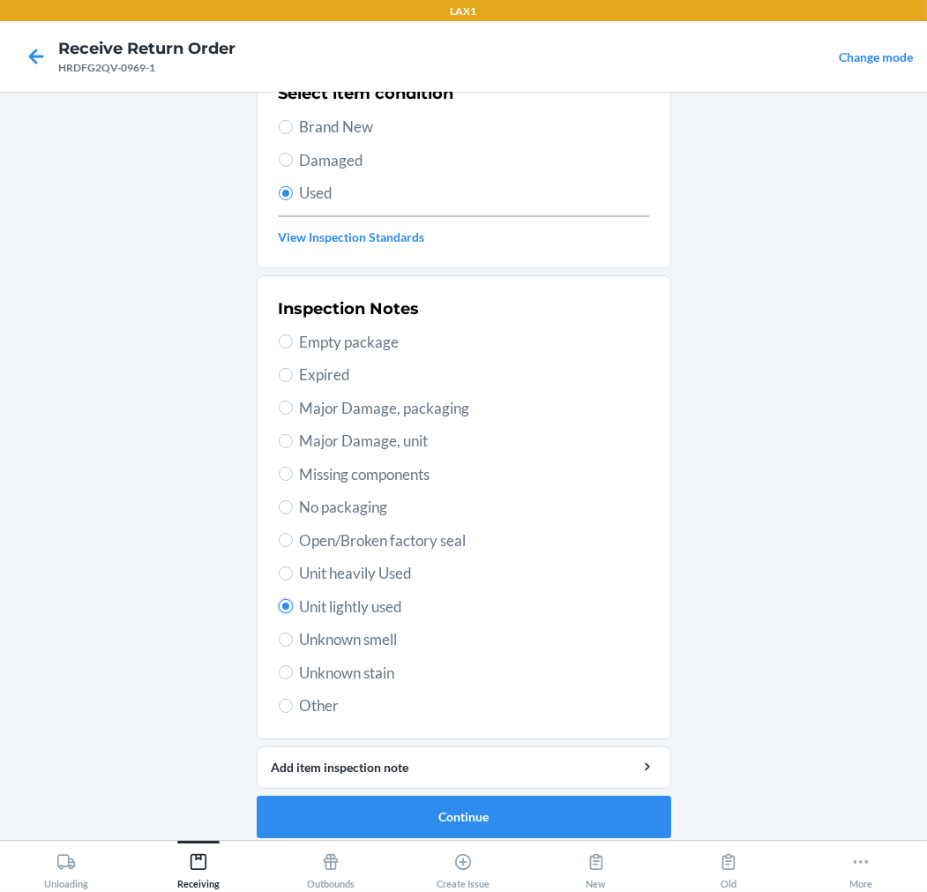
scroll to position [170, 0]
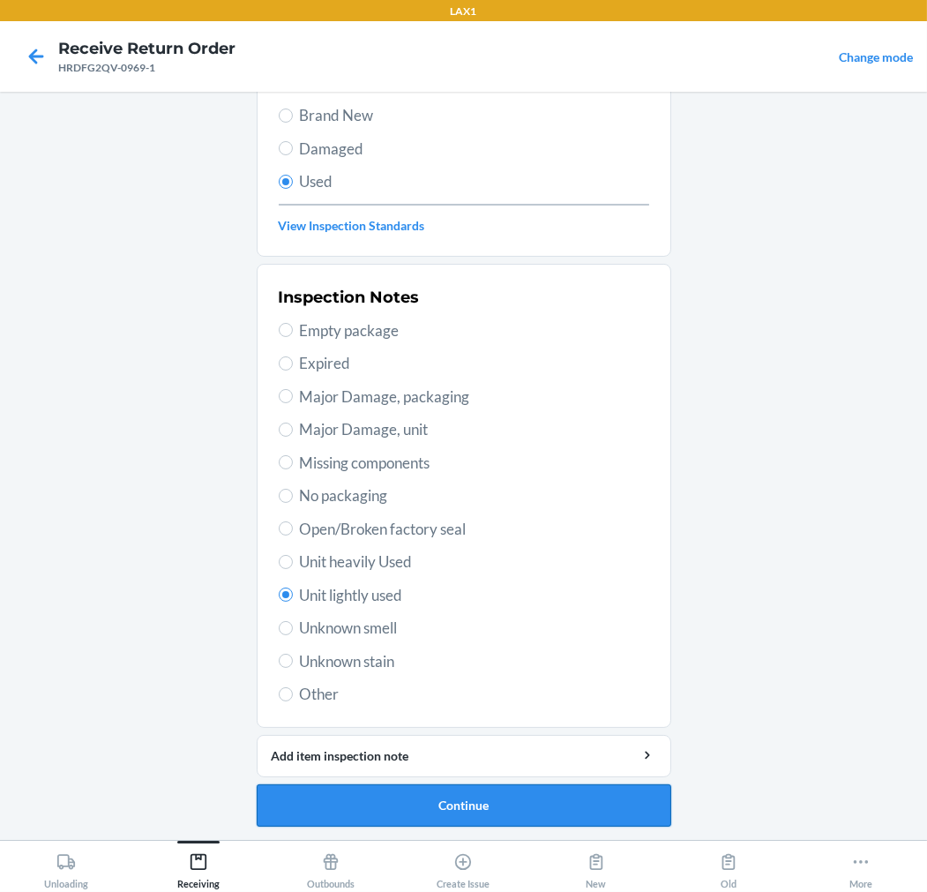
click at [407, 804] on button "Continue" at bounding box center [464, 805] width 415 height 42
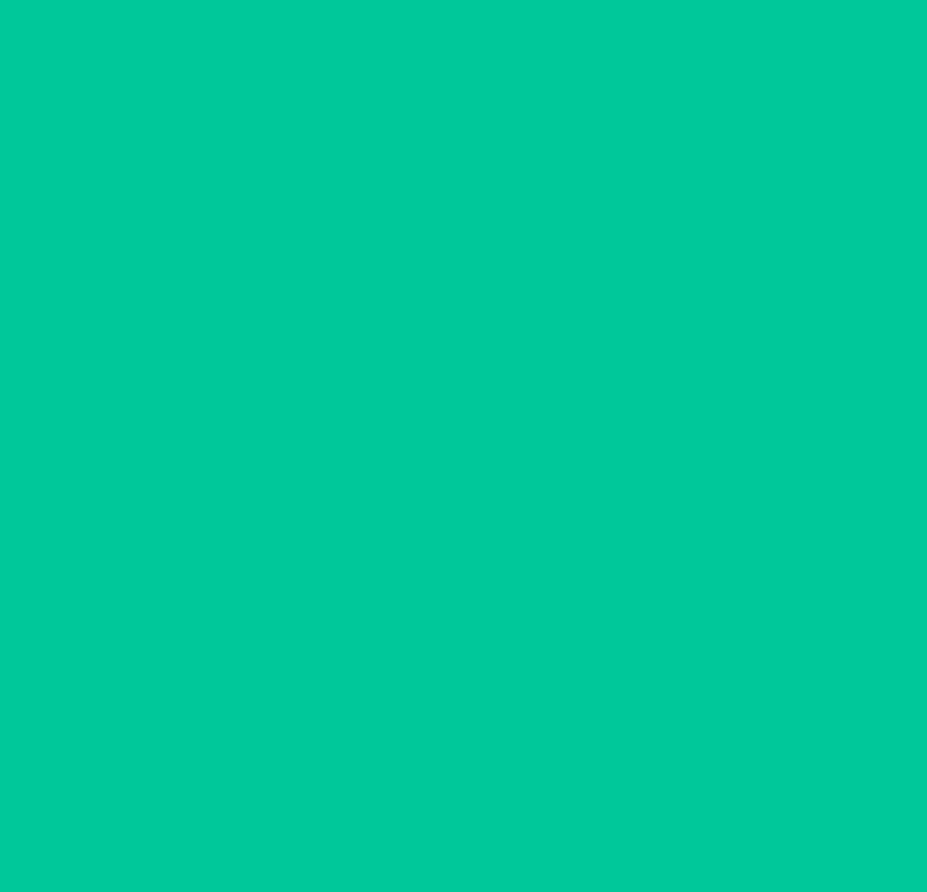
scroll to position [0, 0]
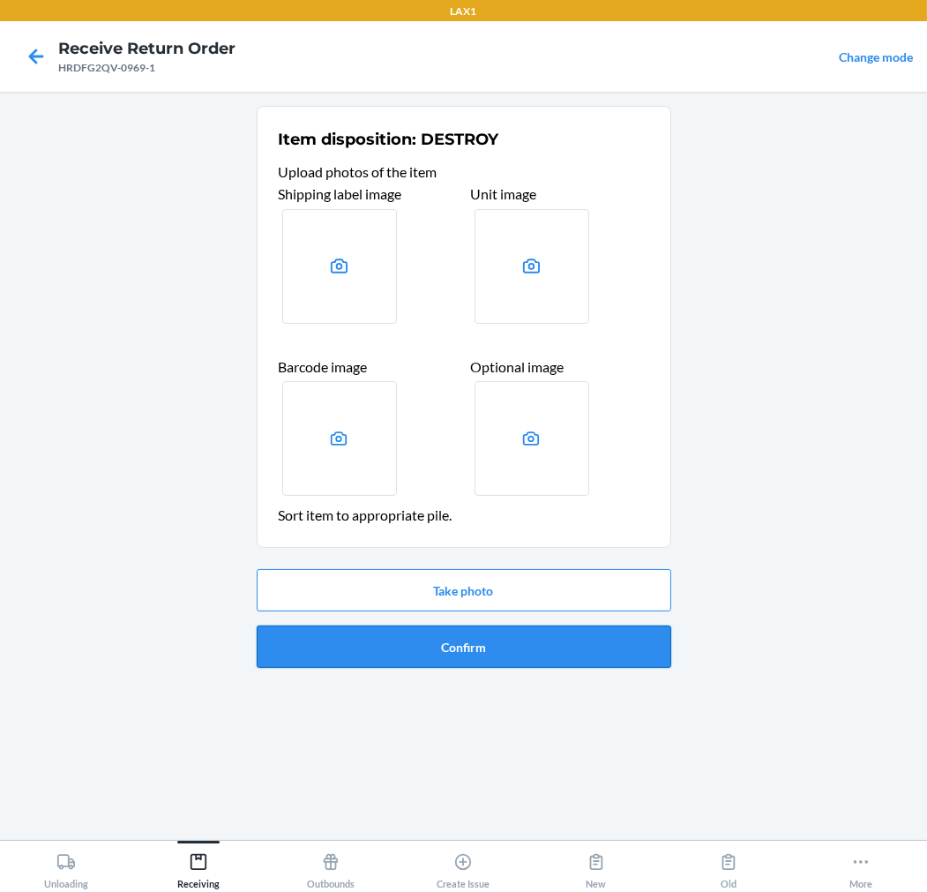
click at [508, 641] on button "Confirm" at bounding box center [464, 647] width 415 height 42
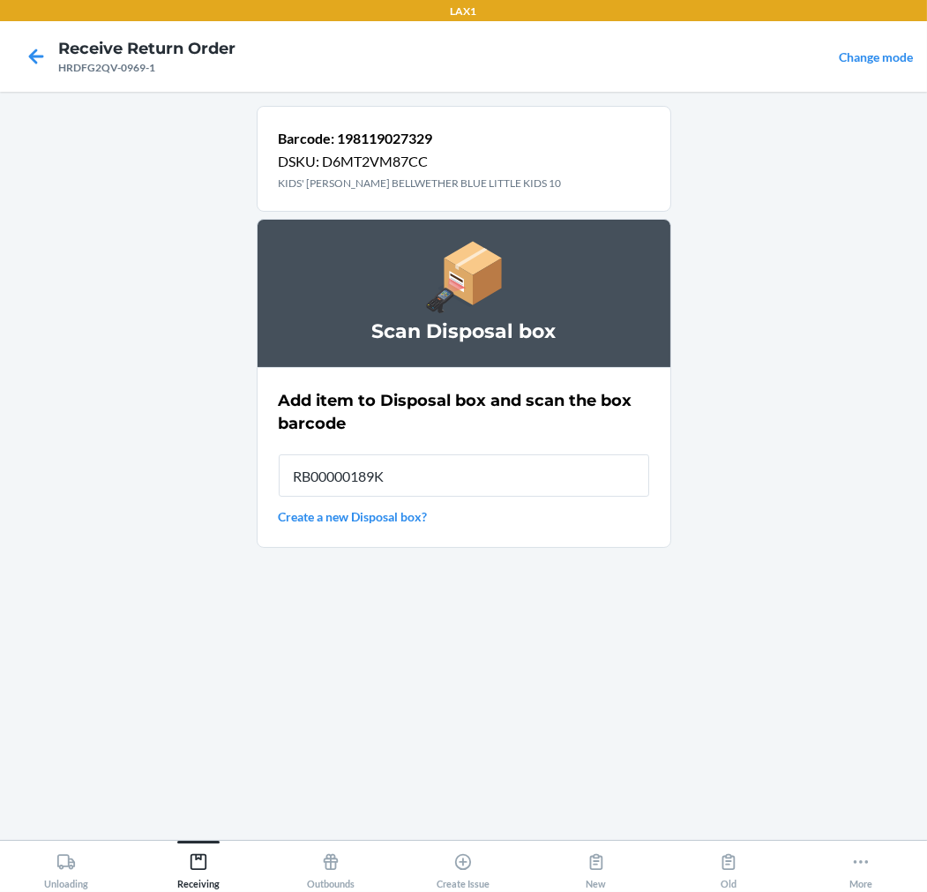
type input "RB00000189K"
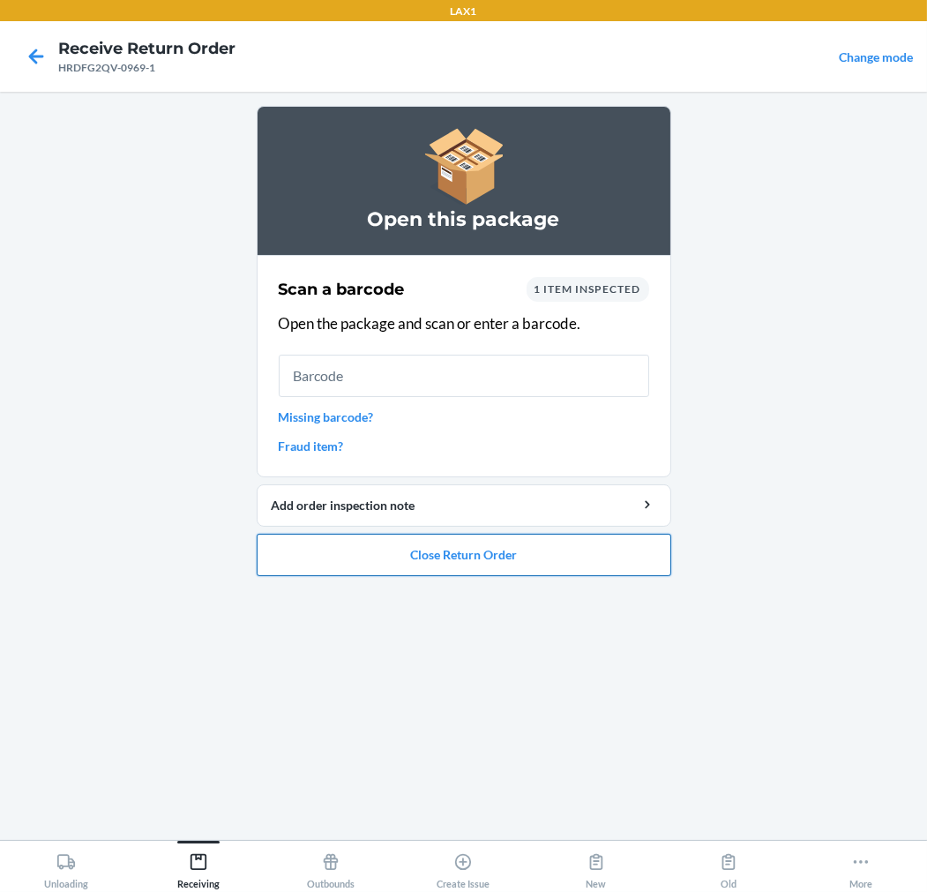
click at [534, 557] on button "Close Return Order" at bounding box center [464, 555] width 415 height 42
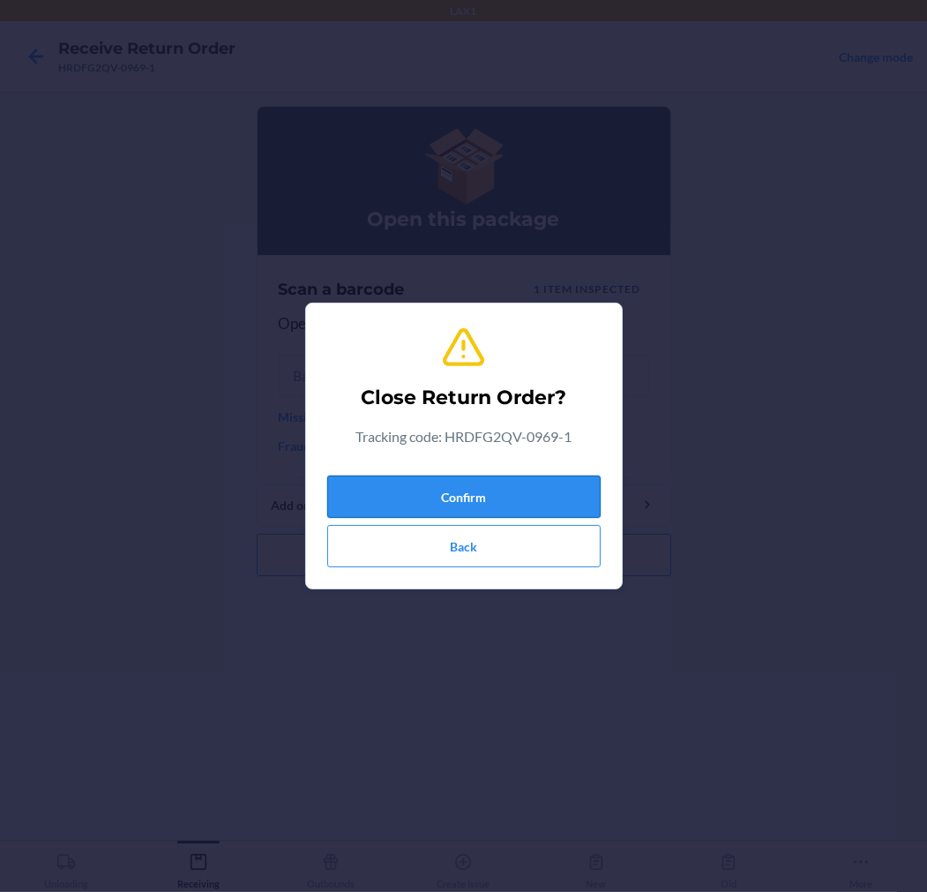
click at [572, 487] on button "Confirm" at bounding box center [464, 497] width 274 height 42
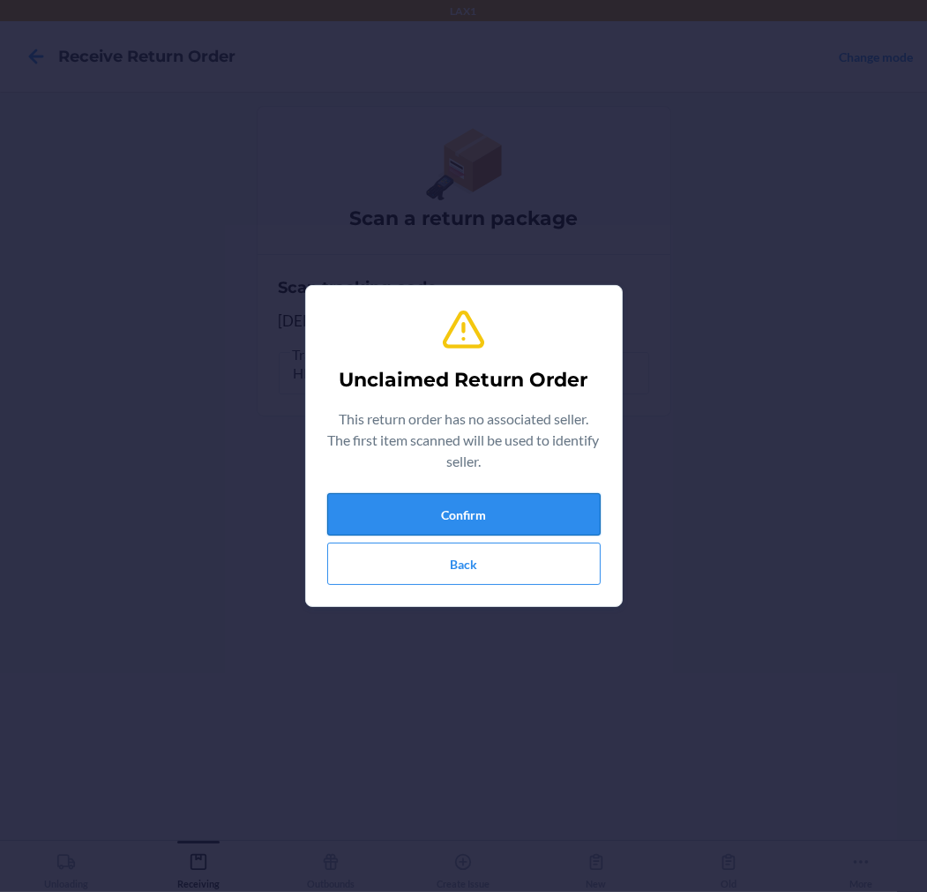
click at [563, 499] on button "Confirm" at bounding box center [464, 514] width 274 height 42
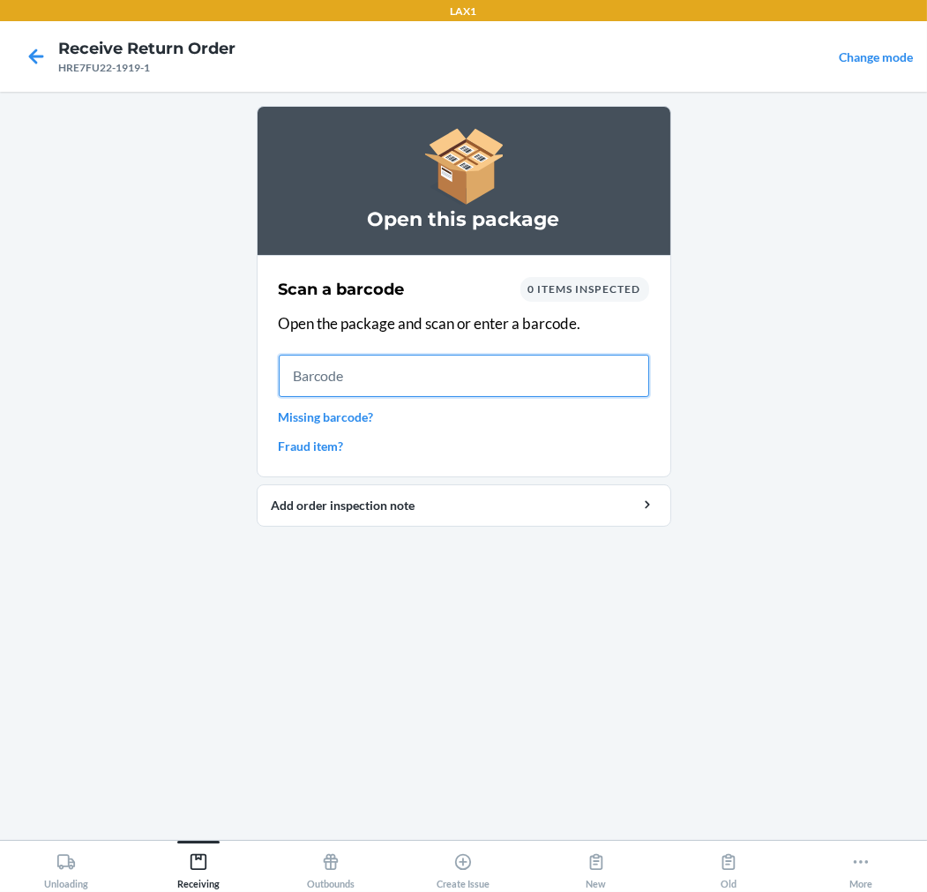
click at [495, 371] on input "text" at bounding box center [464, 376] width 371 height 42
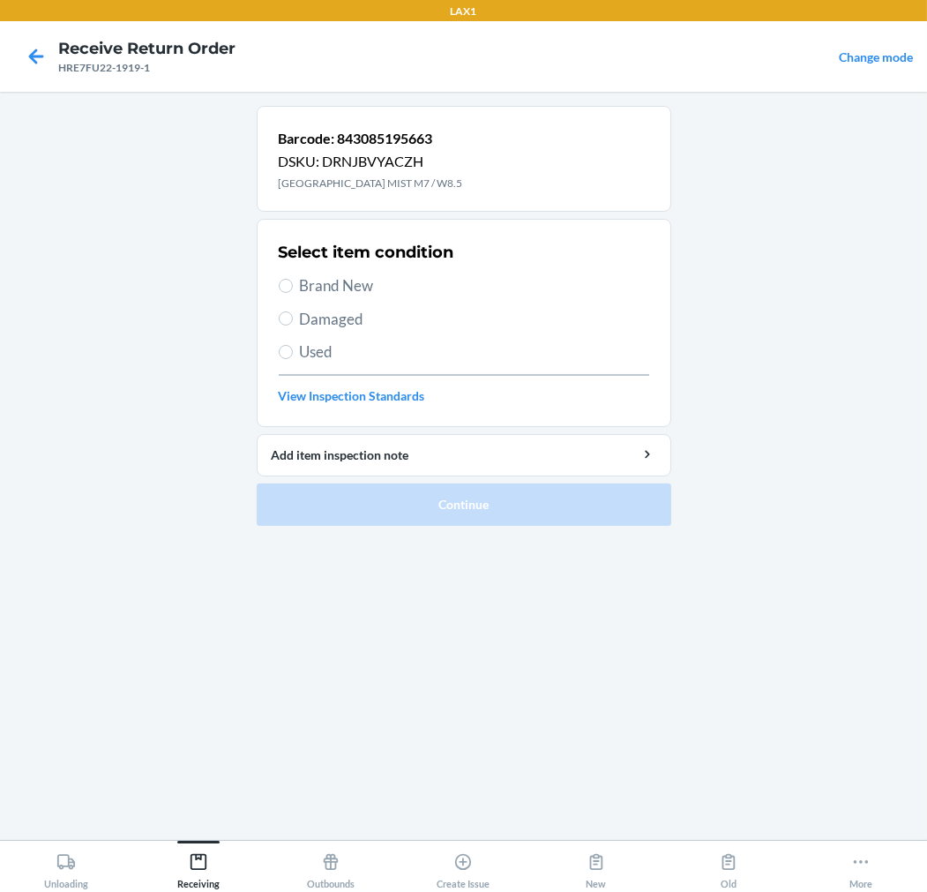
drag, startPoint x: 355, startPoint y: 289, endPoint x: 362, endPoint y: 353, distance: 64.8
click at [357, 305] on div "Select item condition Brand New Damaged Used View Inspection Standards" at bounding box center [464, 323] width 371 height 175
click at [289, 285] on input "Brand New" at bounding box center [286, 286] width 14 height 14
radio input "true"
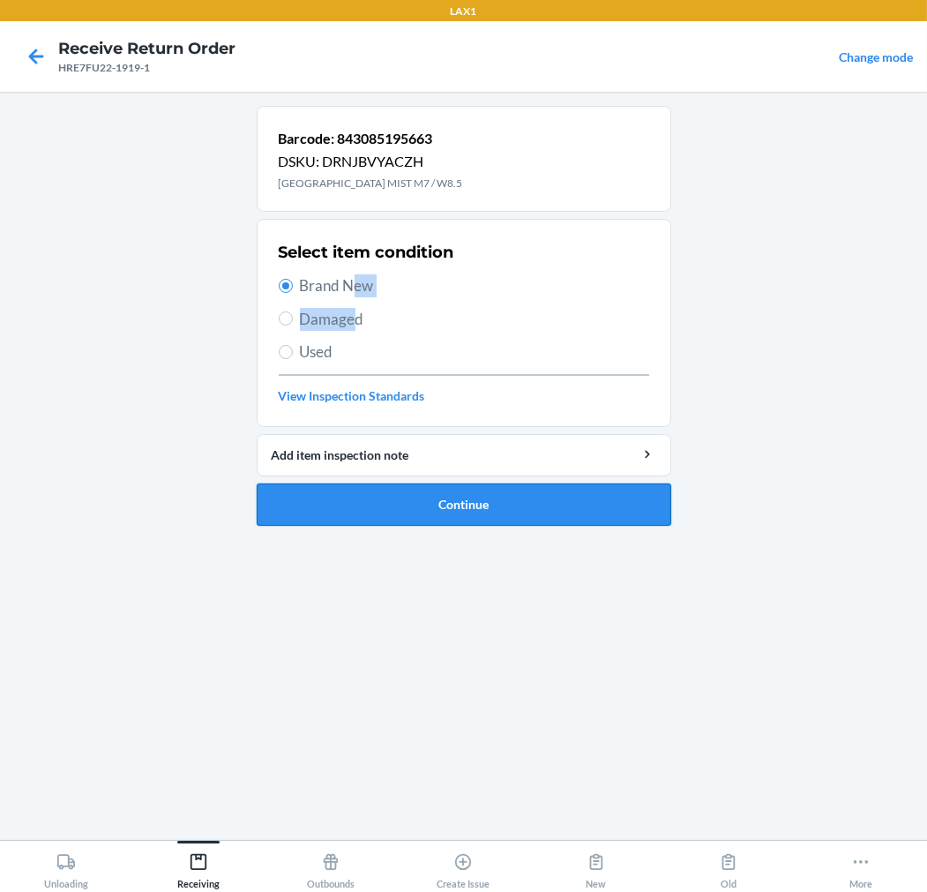
drag, startPoint x: 315, startPoint y: 505, endPoint x: 322, endPoint y: 496, distance: 11.3
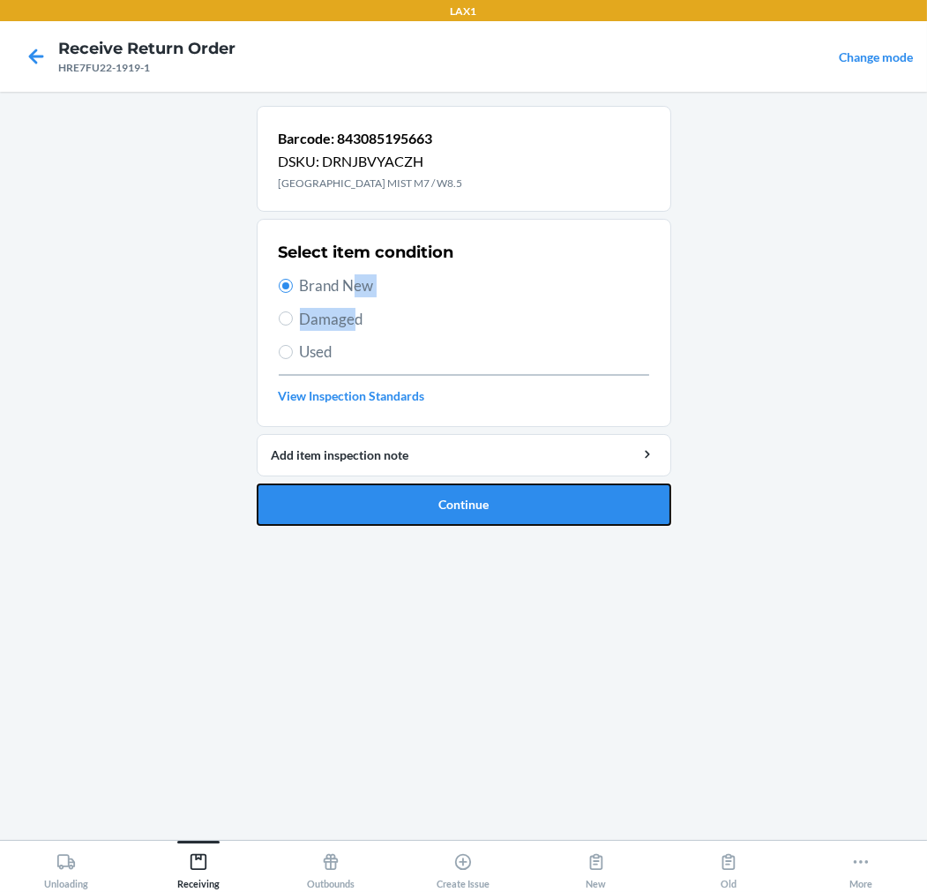
click at [319, 503] on button "Continue" at bounding box center [464, 504] width 415 height 42
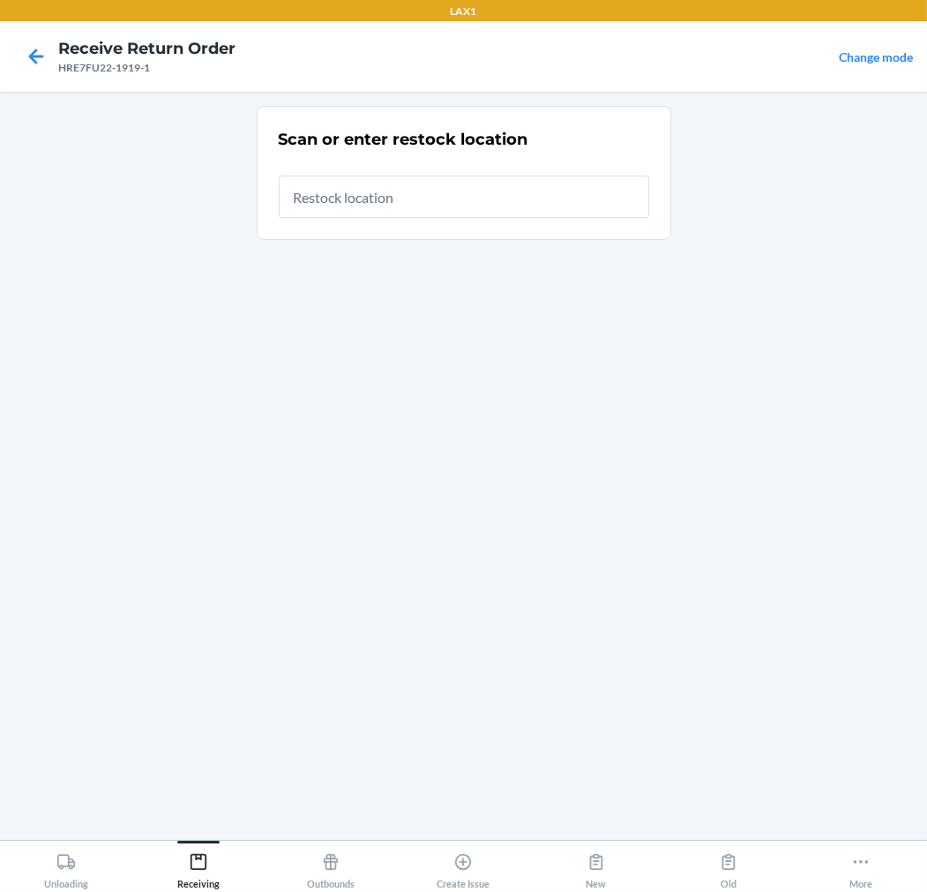
click at [510, 203] on input "text" at bounding box center [464, 197] width 371 height 42
type input "RTCART020"
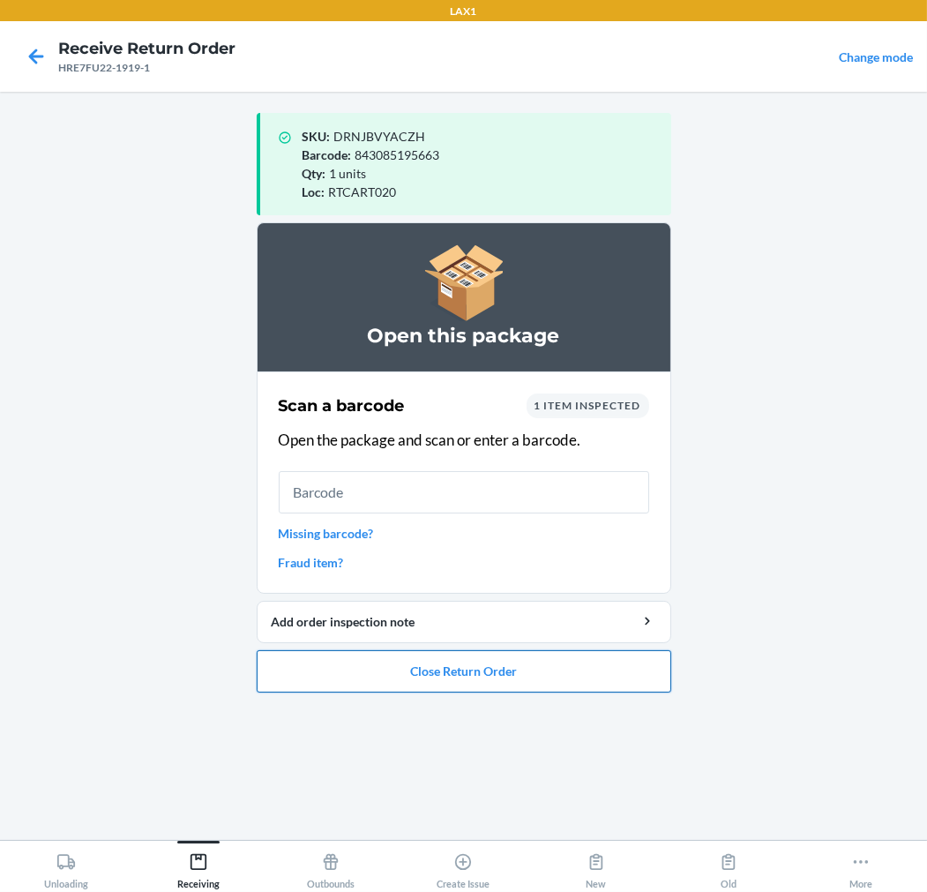
click at [291, 651] on button "Close Return Order" at bounding box center [464, 671] width 415 height 42
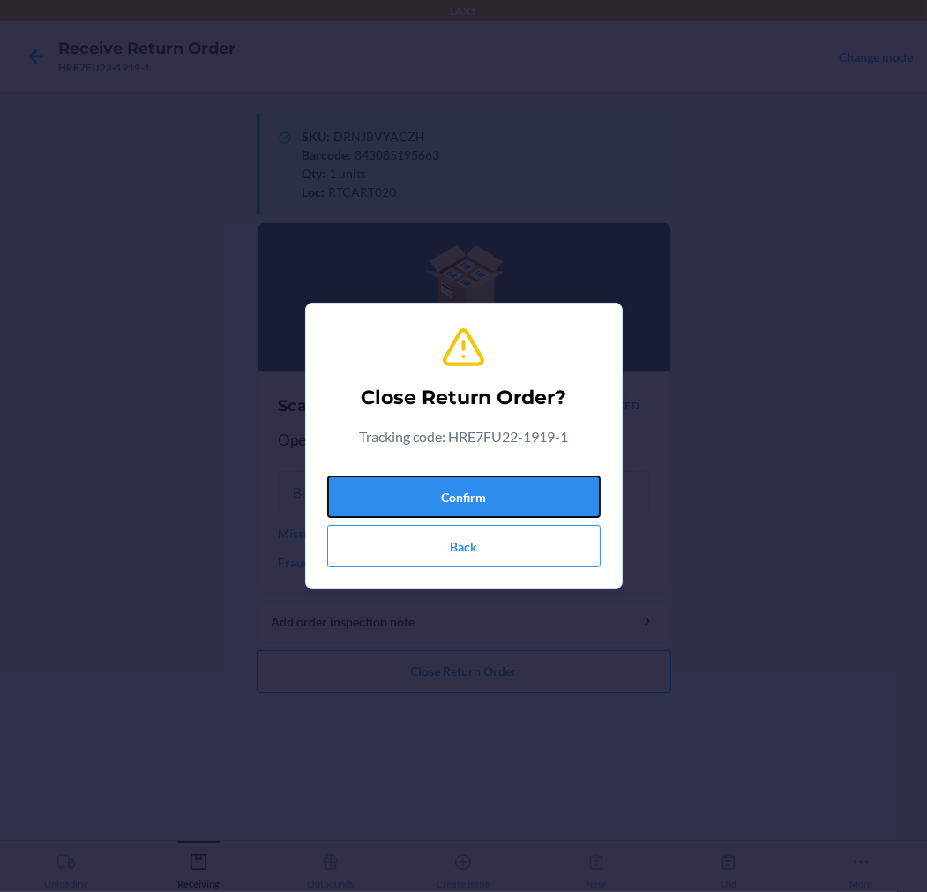
drag, startPoint x: 395, startPoint y: 478, endPoint x: 403, endPoint y: 470, distance: 11.2
click at [401, 472] on div "Confirm Back" at bounding box center [464, 517] width 274 height 99
click at [403, 489] on button "Confirm" at bounding box center [464, 497] width 274 height 42
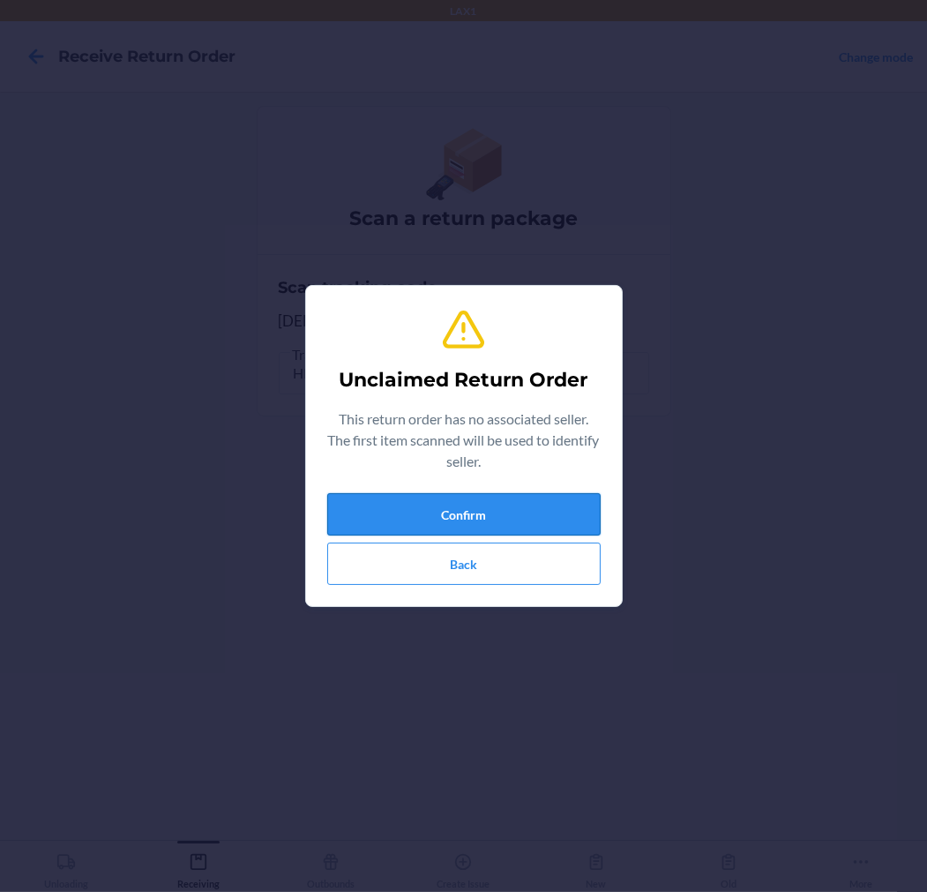
click at [513, 510] on button "Confirm" at bounding box center [464, 514] width 274 height 42
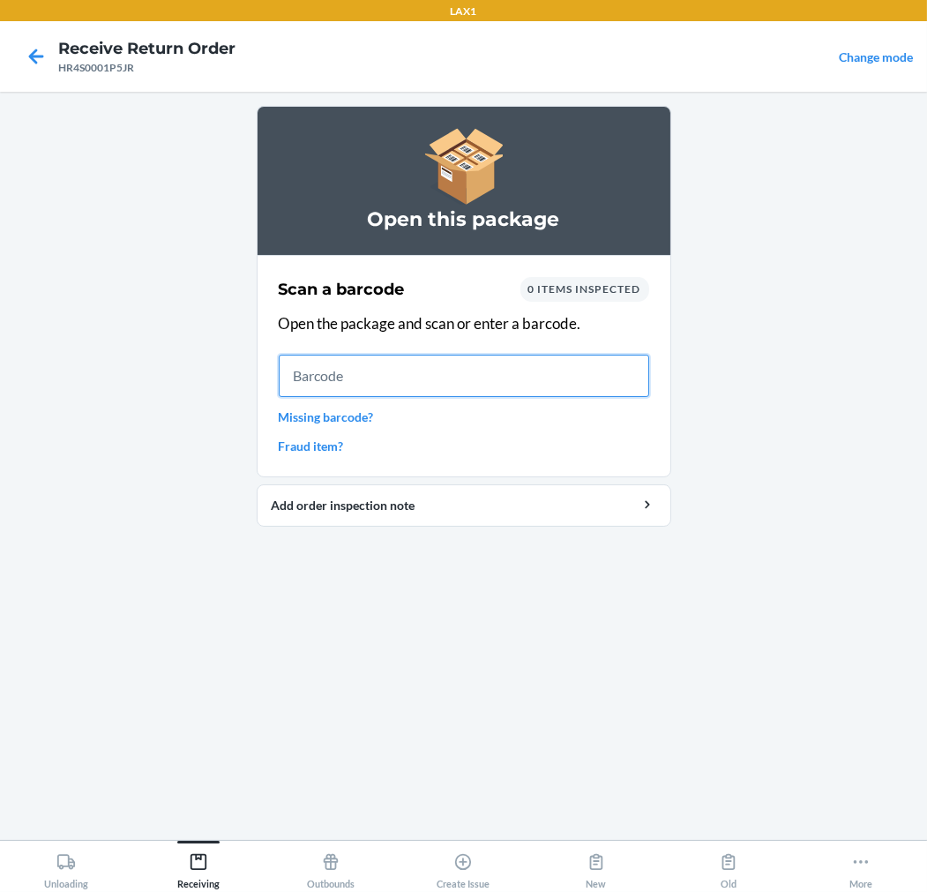
click at [508, 372] on input "text" at bounding box center [464, 376] width 371 height 42
type input "198119030084"
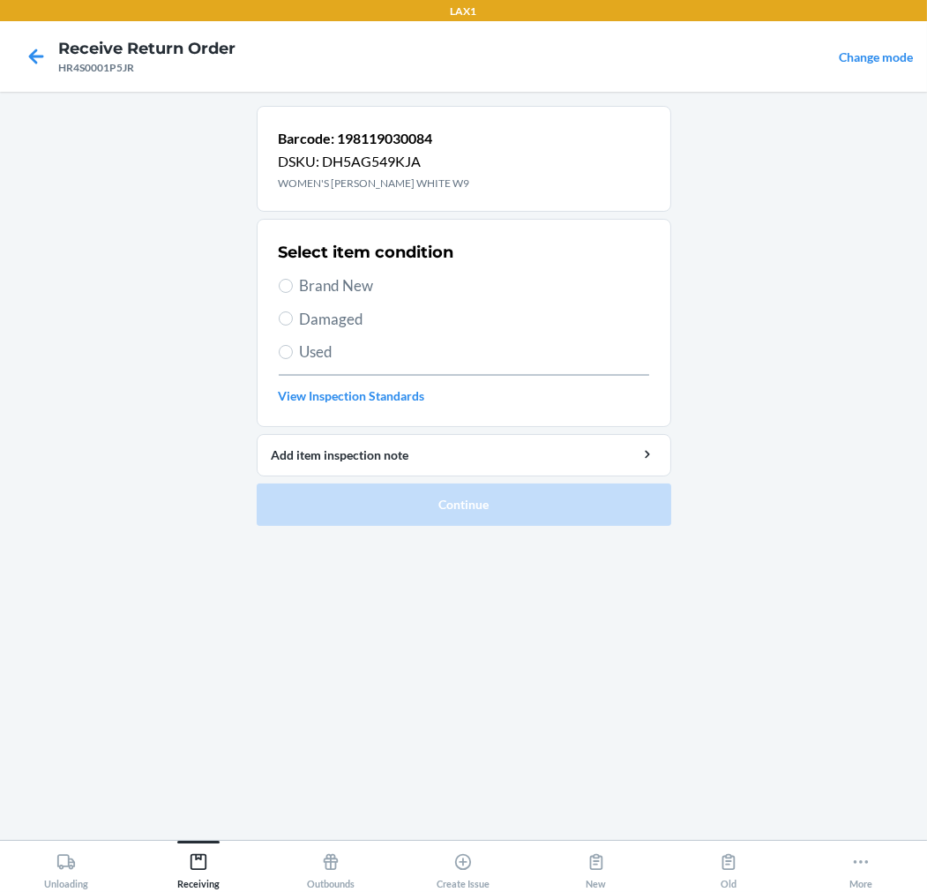
click at [376, 134] on p "Barcode: 198119030084" at bounding box center [374, 138] width 191 height 21
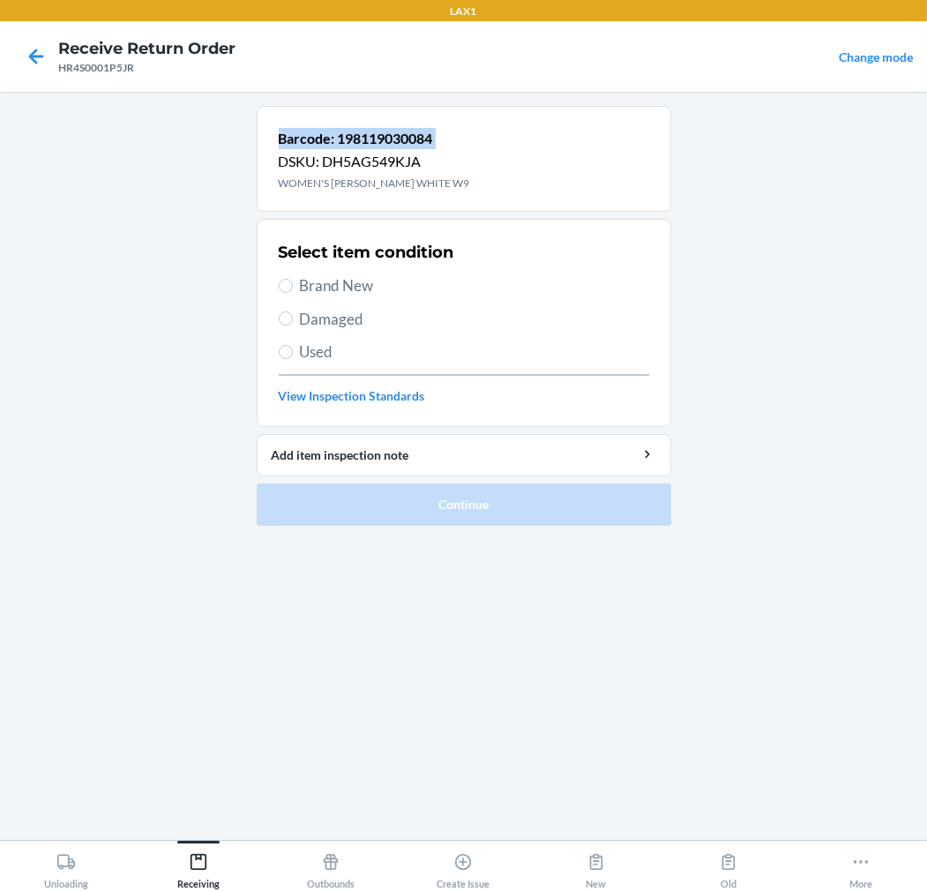
click at [588, 145] on div "Barcode: 198119030084 DSKU: DH5AG549KJA WOMEN'S [PERSON_NAME] WHITE W9" at bounding box center [464, 159] width 415 height 106
click at [371, 137] on p "Barcode: 198119030084" at bounding box center [374, 138] width 191 height 21
copy p "198119030084"
click at [318, 319] on span "Damaged" at bounding box center [474, 319] width 349 height 23
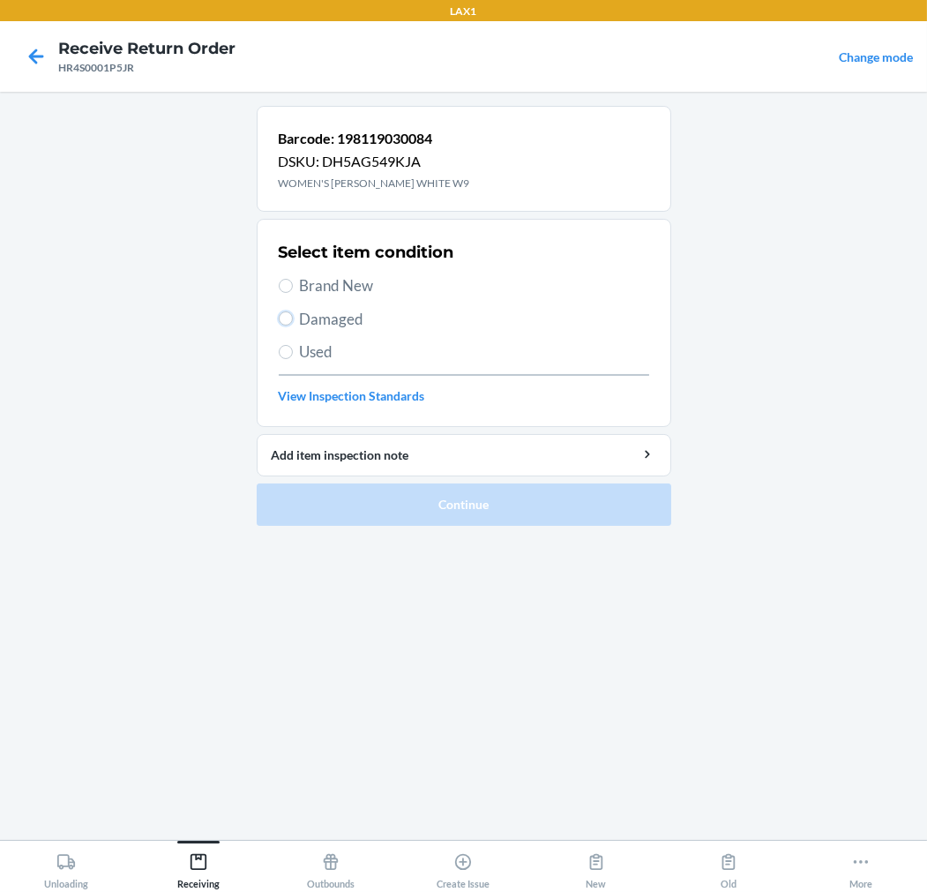
click at [293, 319] on input "Damaged" at bounding box center [286, 318] width 14 height 14
radio input "true"
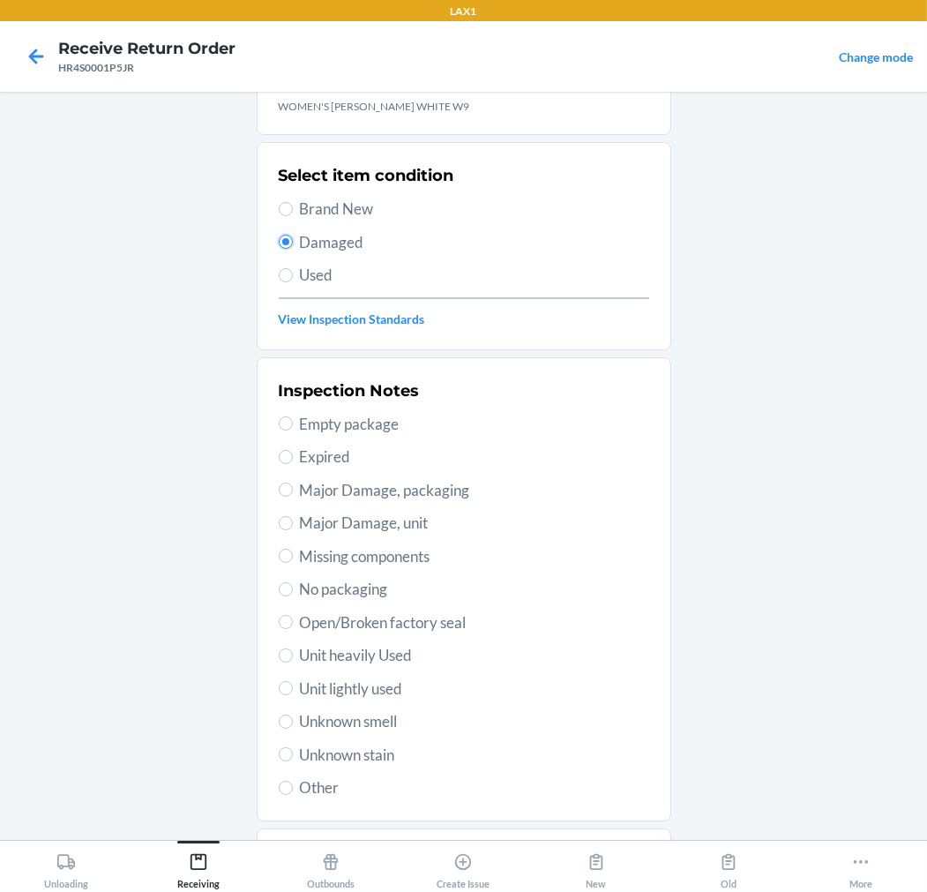
scroll to position [170, 0]
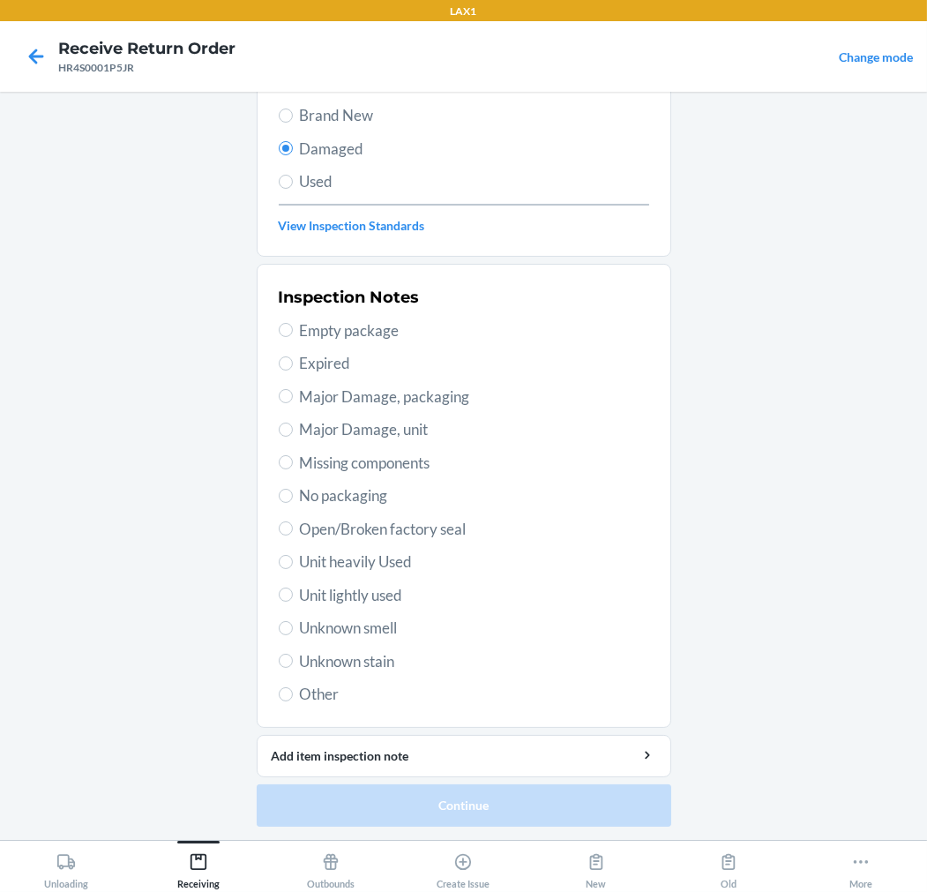
click at [371, 592] on span "Unit lightly used" at bounding box center [474, 595] width 349 height 23
click at [293, 592] on input "Unit lightly used" at bounding box center [286, 595] width 14 height 14
radio input "true"
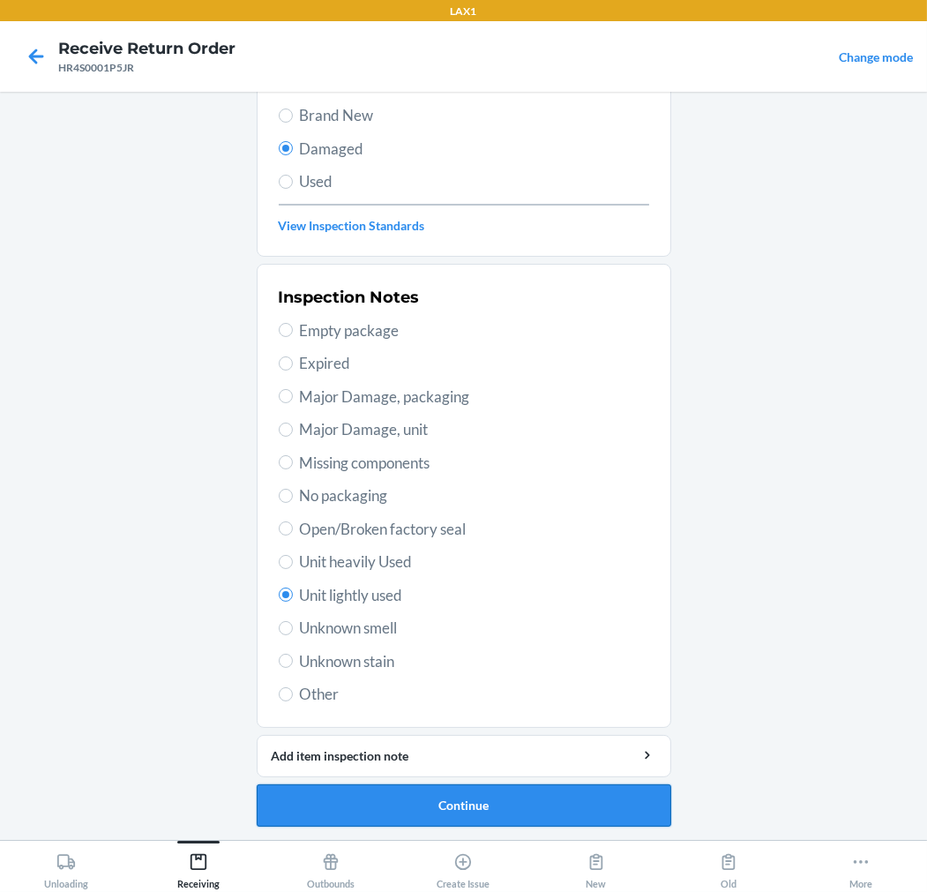
click at [552, 810] on button "Continue" at bounding box center [464, 805] width 415 height 42
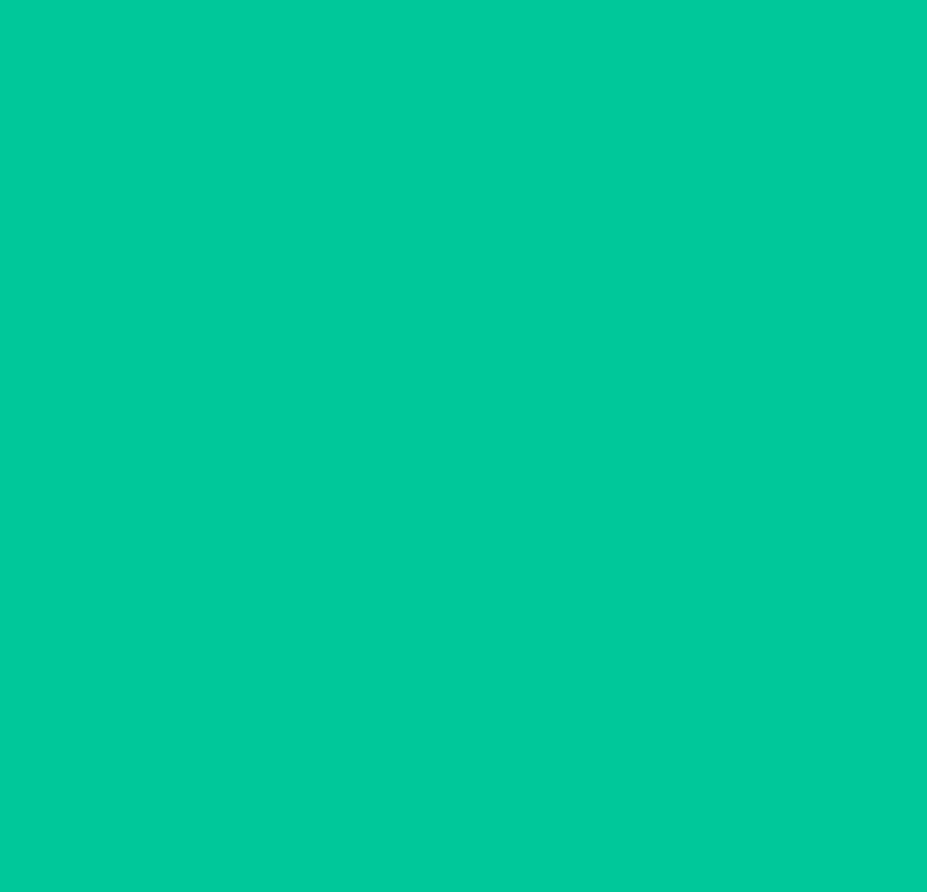
scroll to position [14, 0]
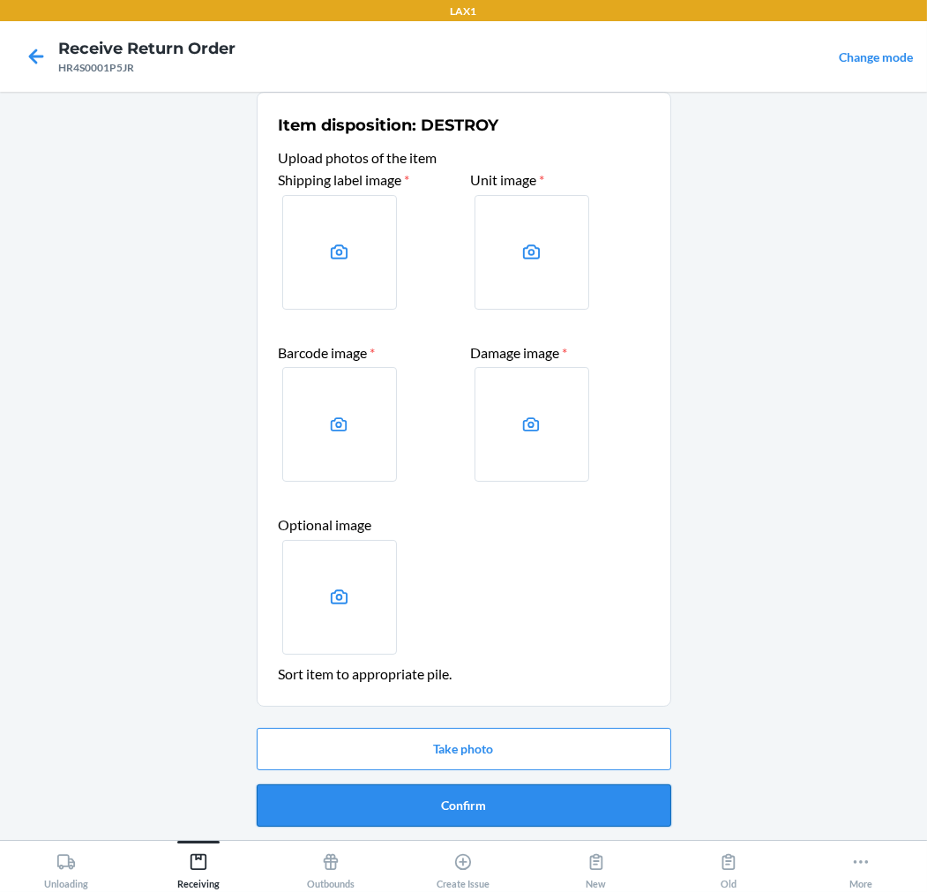
click at [526, 823] on button "Confirm" at bounding box center [464, 805] width 415 height 42
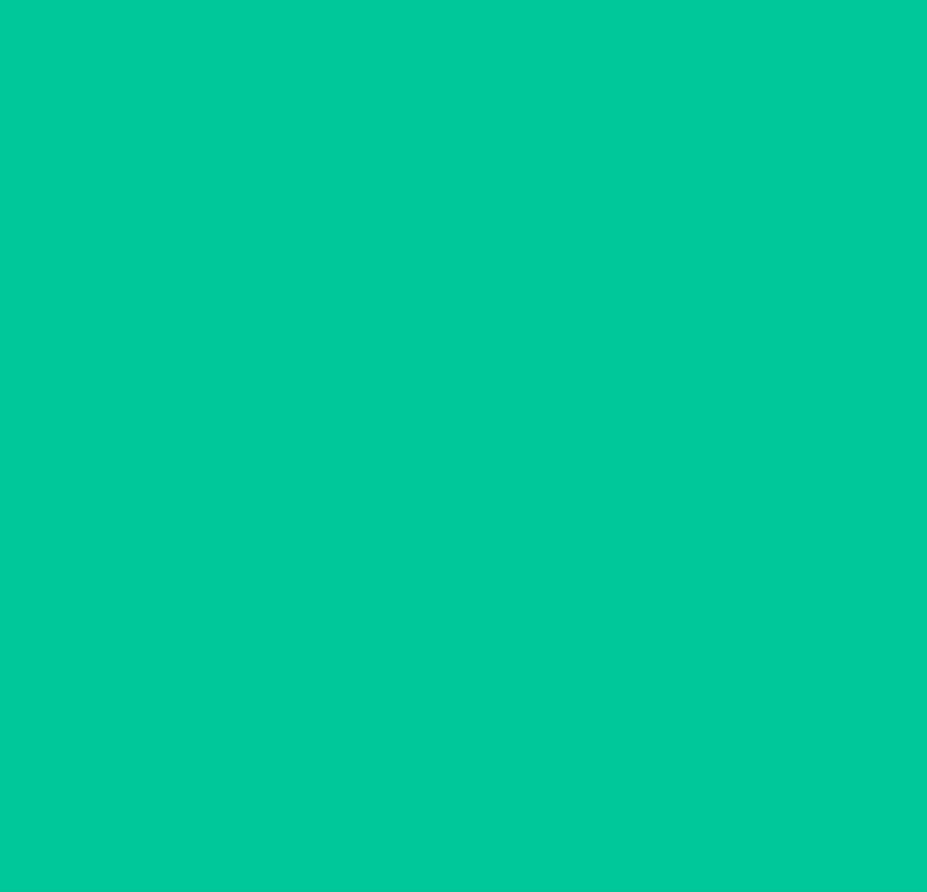
scroll to position [0, 0]
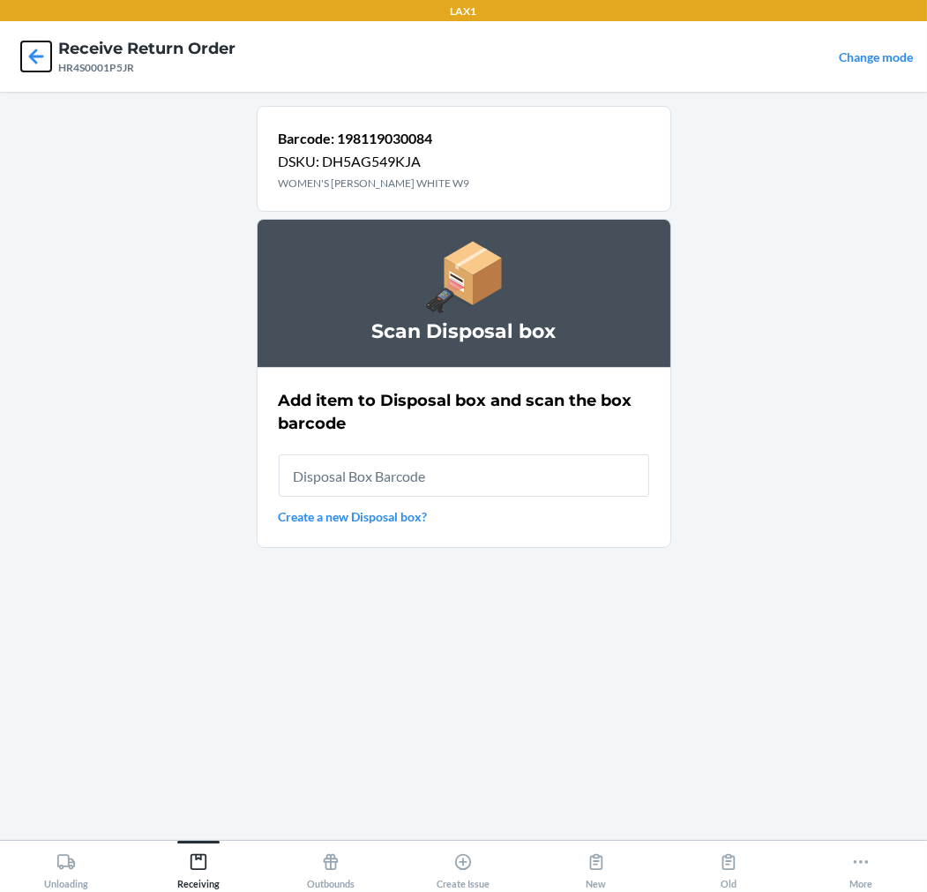
click at [37, 53] on icon at bounding box center [36, 56] width 30 height 30
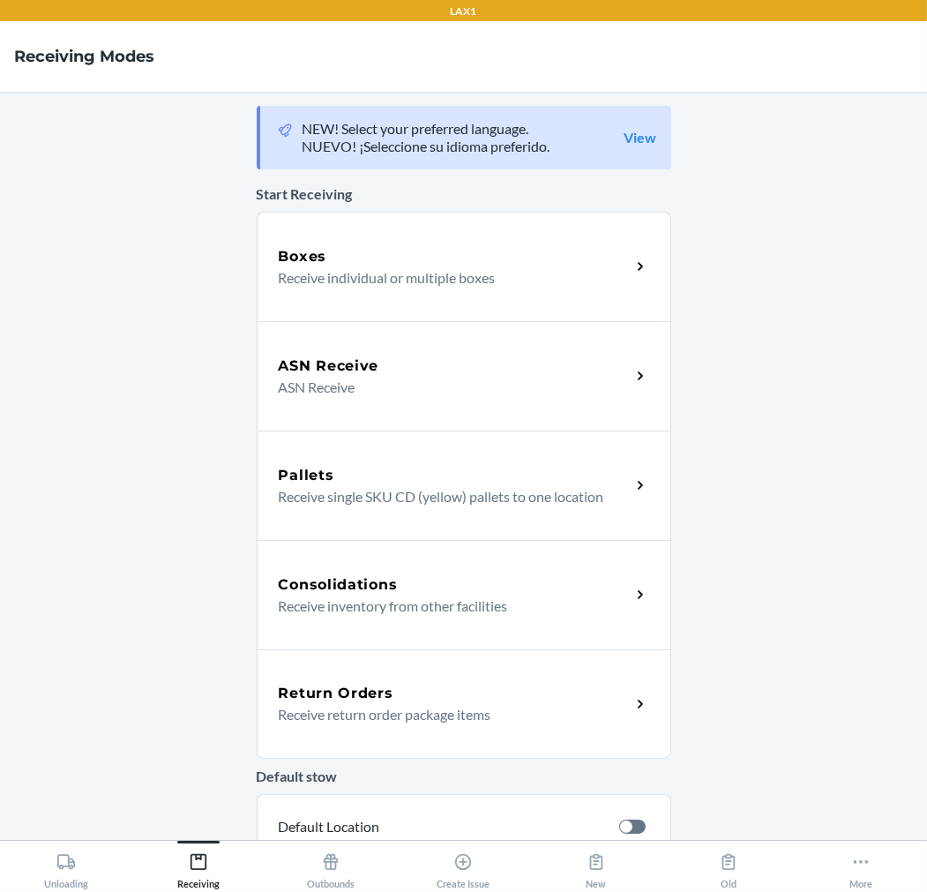
click at [496, 662] on div "Return Orders Receive return order package items" at bounding box center [464, 703] width 415 height 109
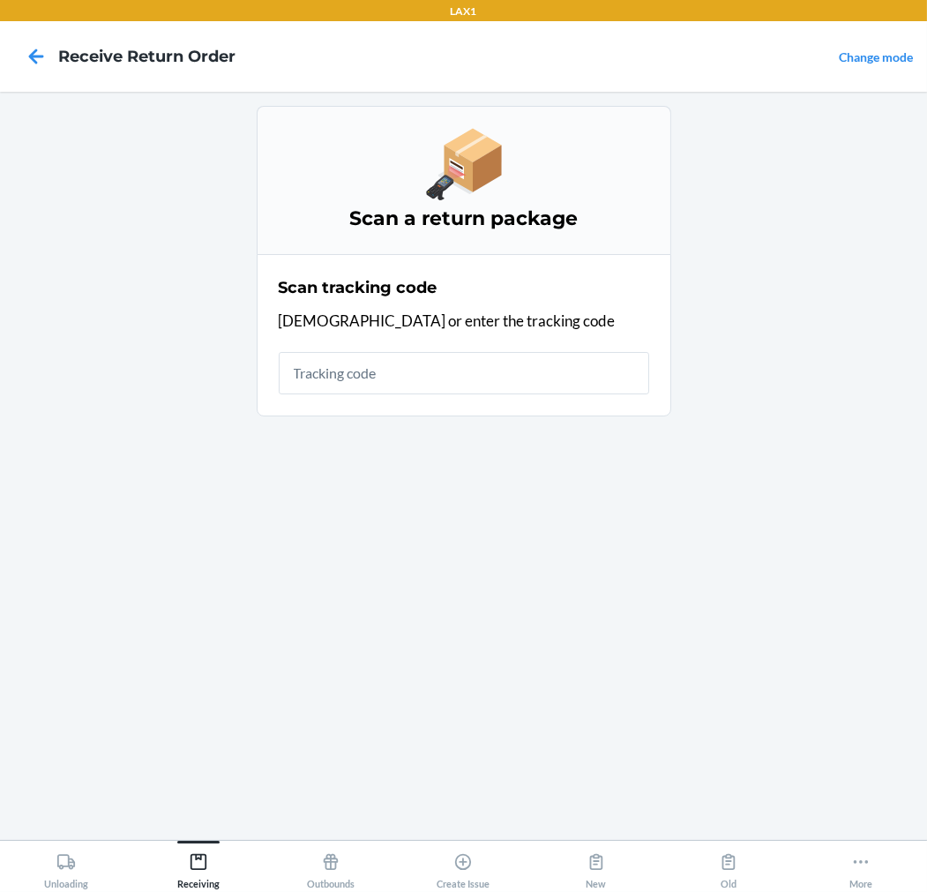
click at [550, 377] on input "text" at bounding box center [464, 373] width 371 height 42
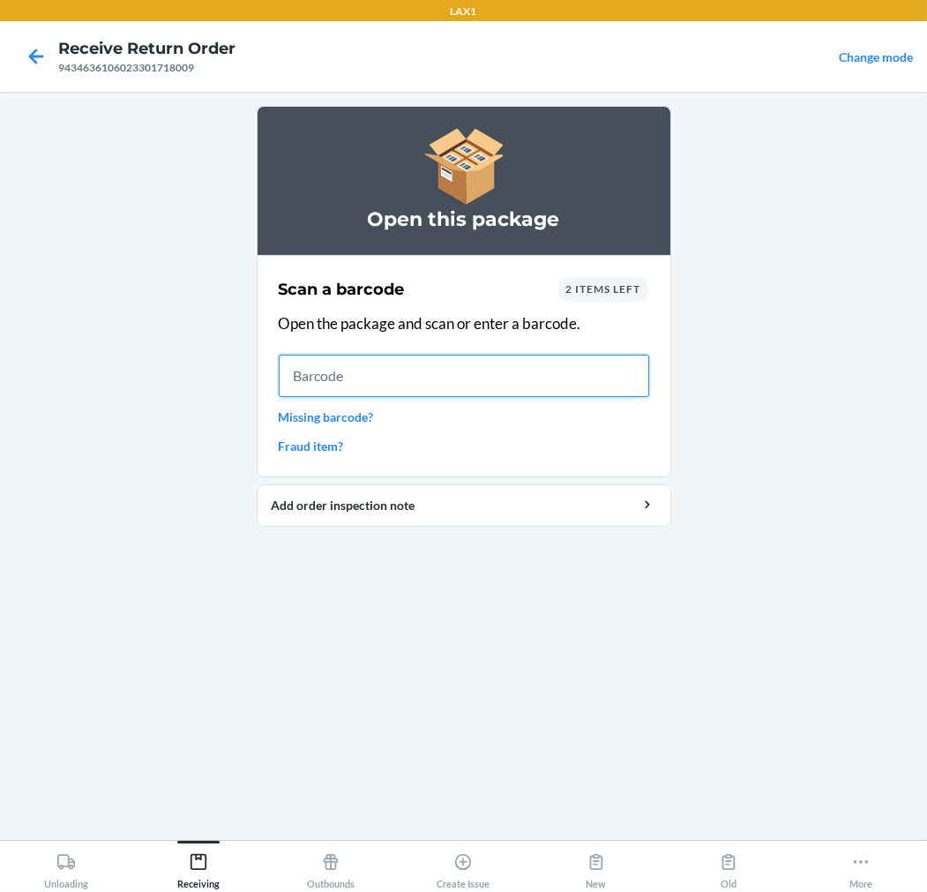
drag, startPoint x: 535, startPoint y: 385, endPoint x: 533, endPoint y: 376, distance: 9.0
click at [535, 378] on input "text" at bounding box center [464, 376] width 371 height 42
type input "198119041196"
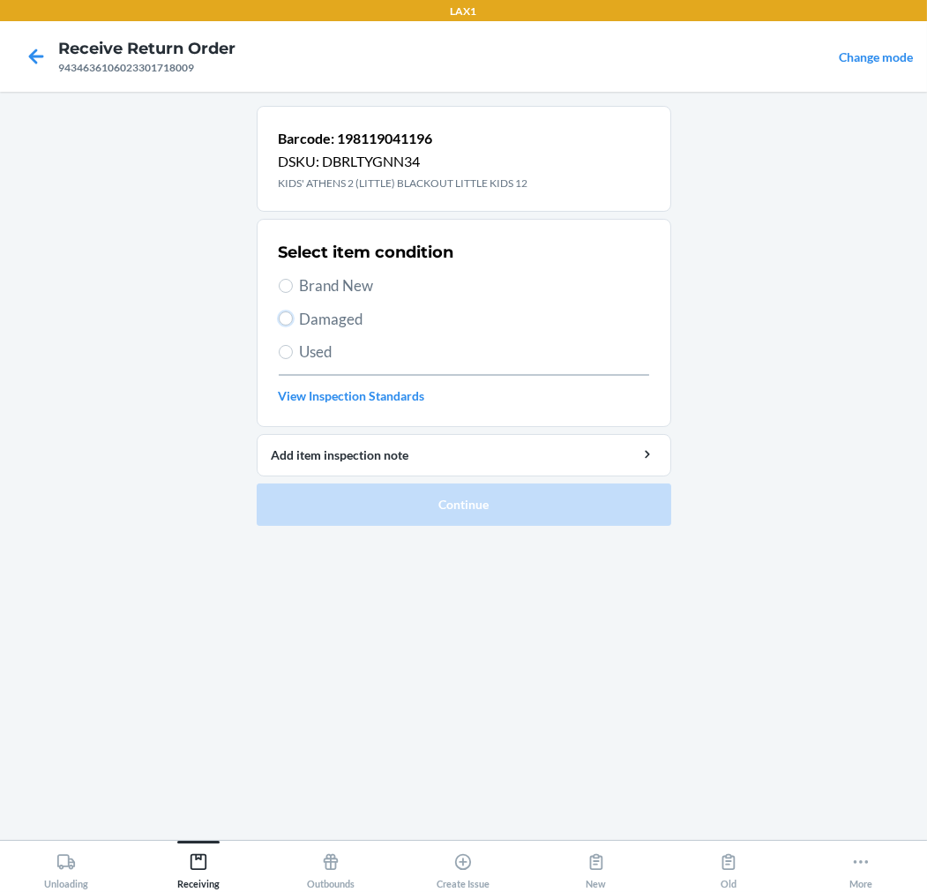
drag, startPoint x: 278, startPoint y: 314, endPoint x: 291, endPoint y: 314, distance: 13.2
click at [282, 314] on input "Damaged" at bounding box center [286, 318] width 14 height 14
radio input "true"
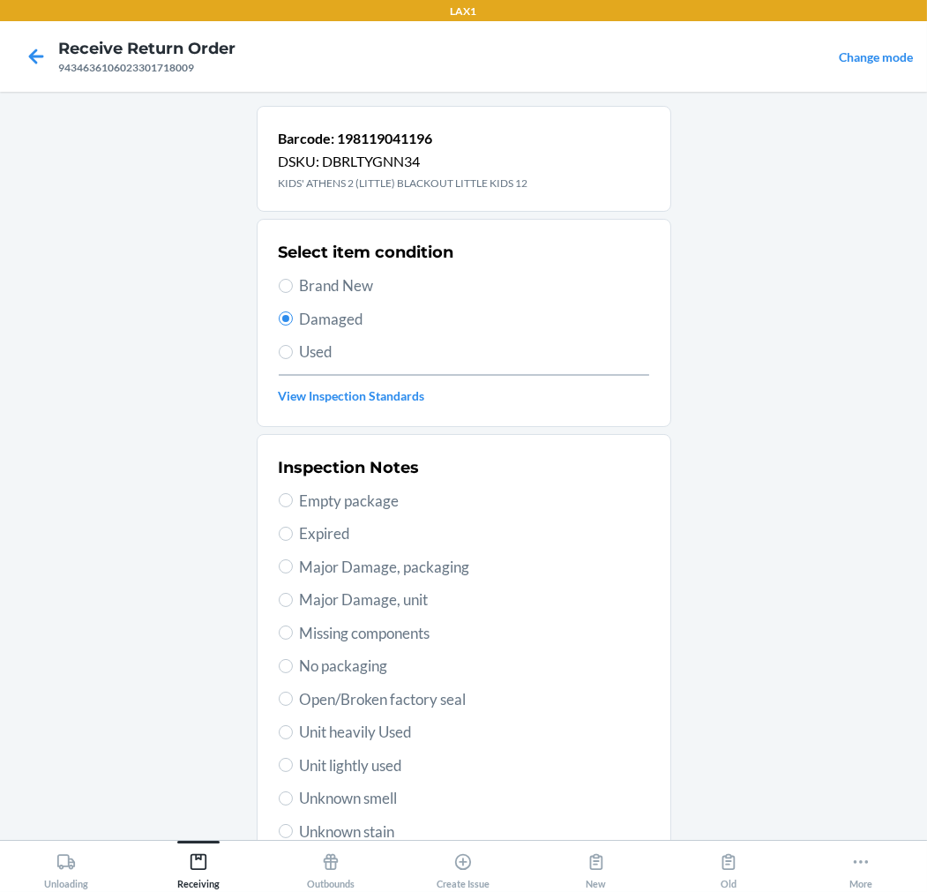
click at [382, 754] on span "Unit lightly used" at bounding box center [474, 765] width 349 height 23
click at [293, 758] on input "Unit lightly used" at bounding box center [286, 765] width 14 height 14
radio input "true"
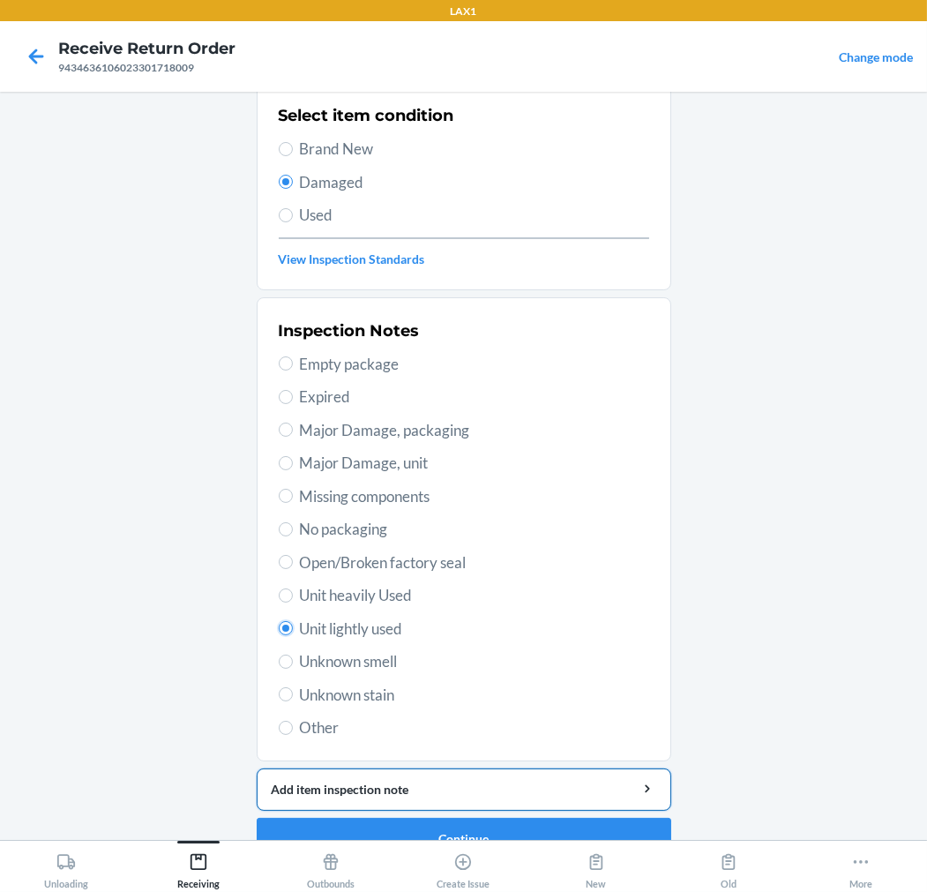
scroll to position [170, 0]
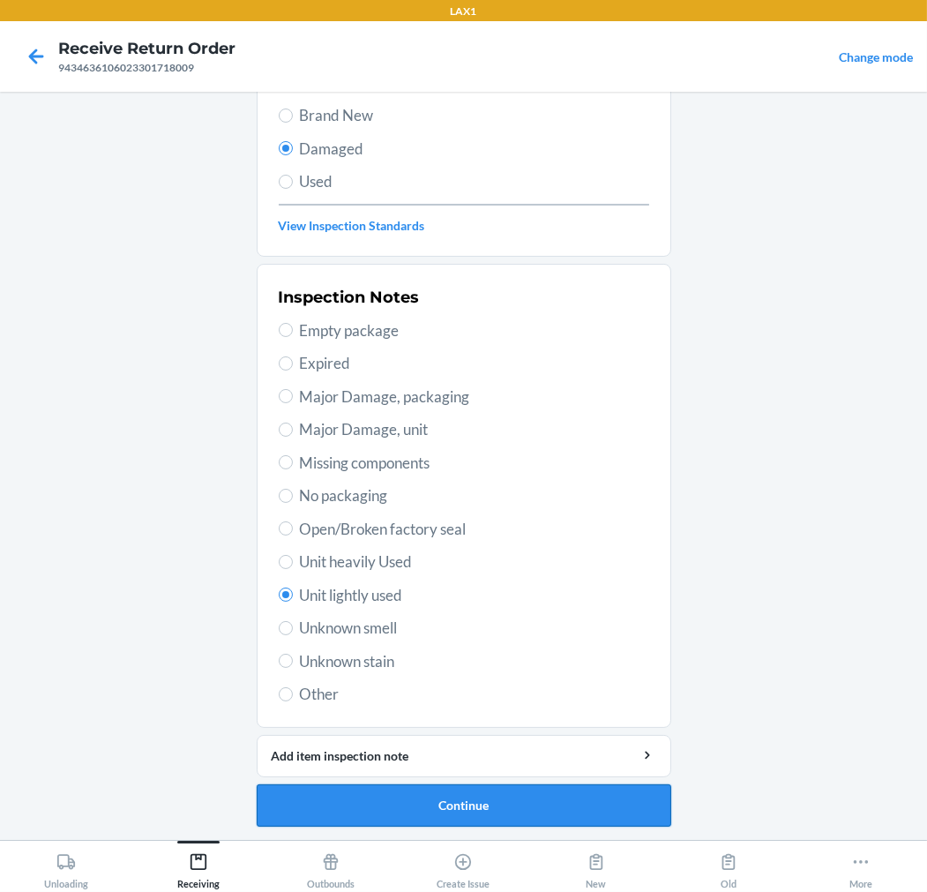
click at [421, 795] on button "Continue" at bounding box center [464, 805] width 415 height 42
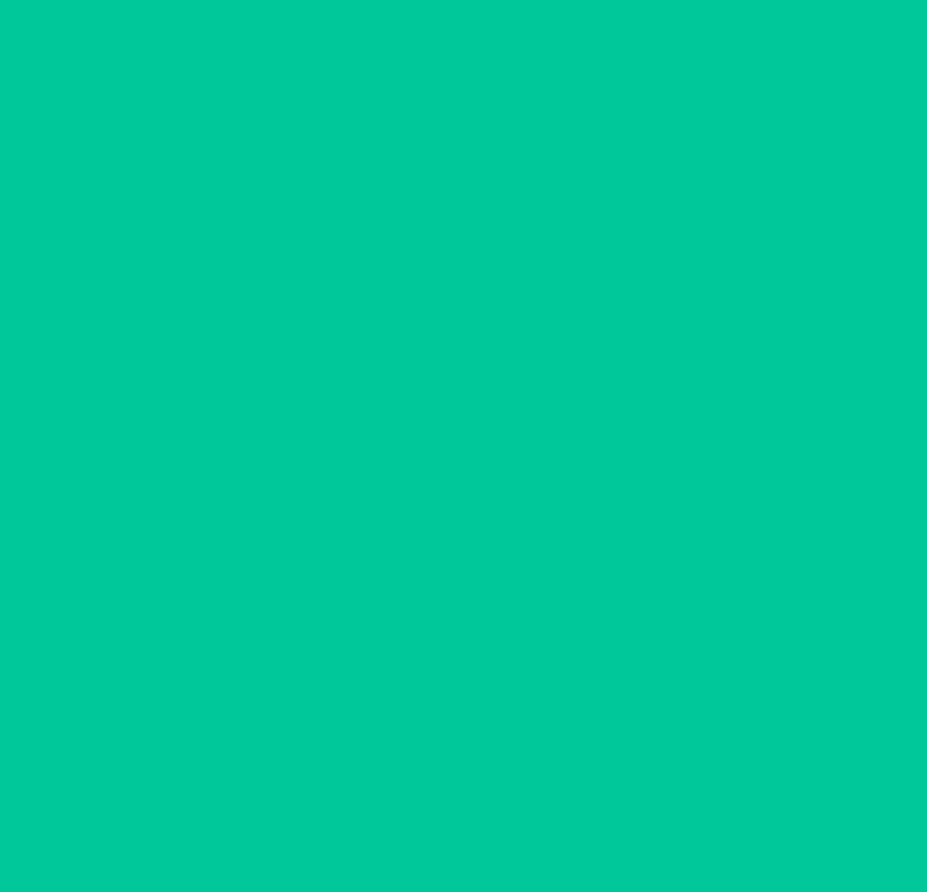
scroll to position [14, 0]
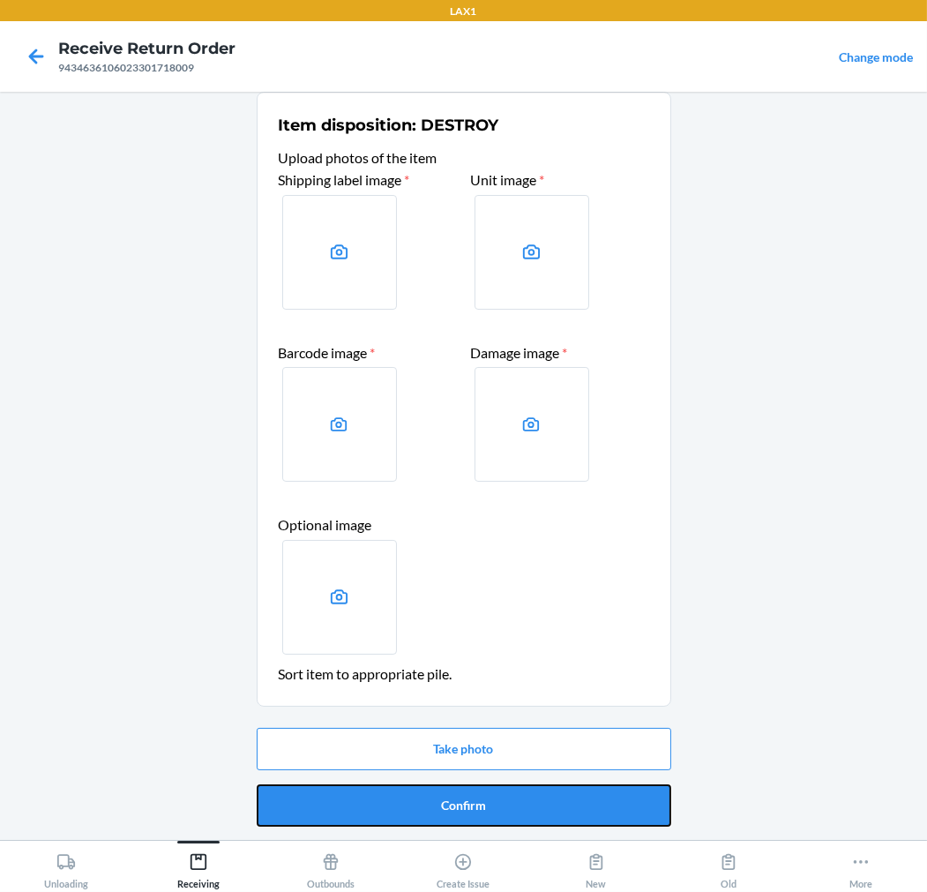
drag, startPoint x: 475, startPoint y: 799, endPoint x: 475, endPoint y: 789, distance: 10.6
click at [475, 798] on button "Confirm" at bounding box center [464, 805] width 415 height 42
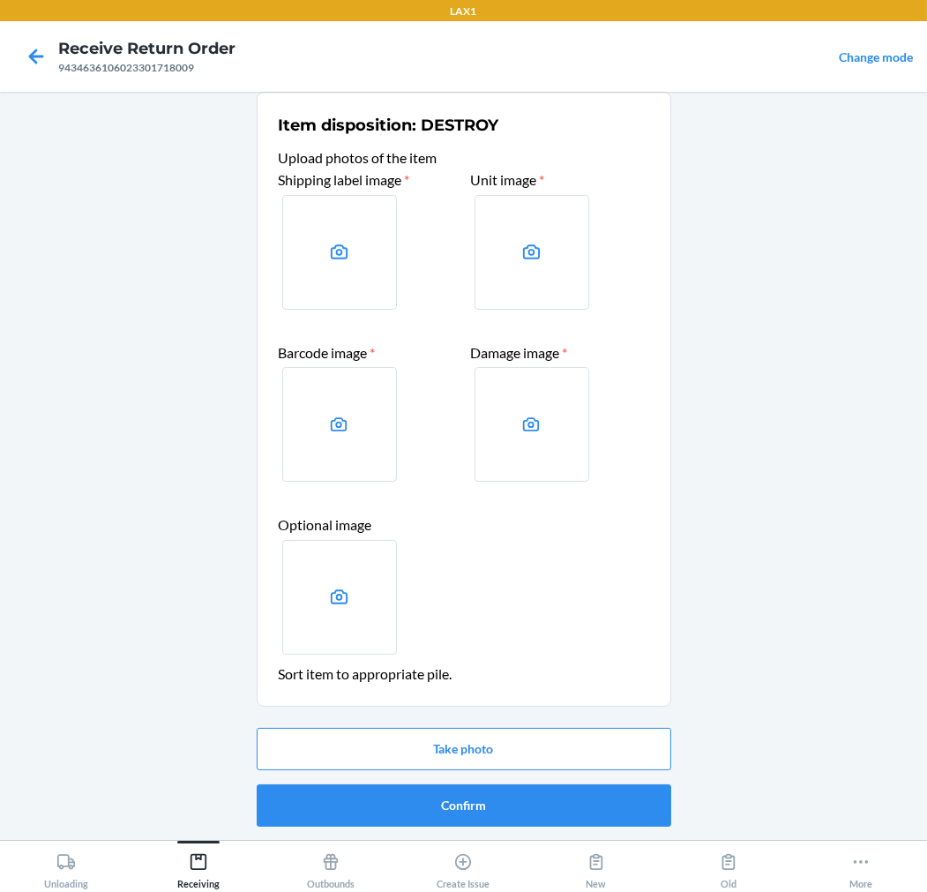
scroll to position [0, 0]
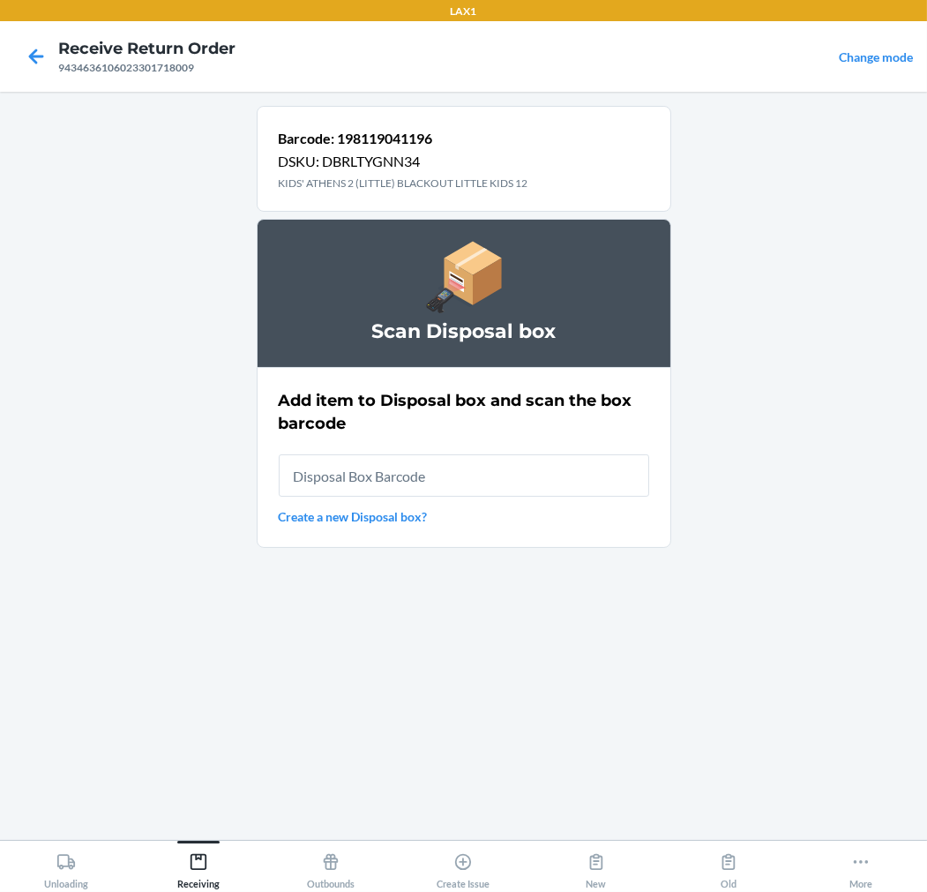
click at [566, 474] on input "text" at bounding box center [464, 475] width 371 height 42
type input "RB00000189K"
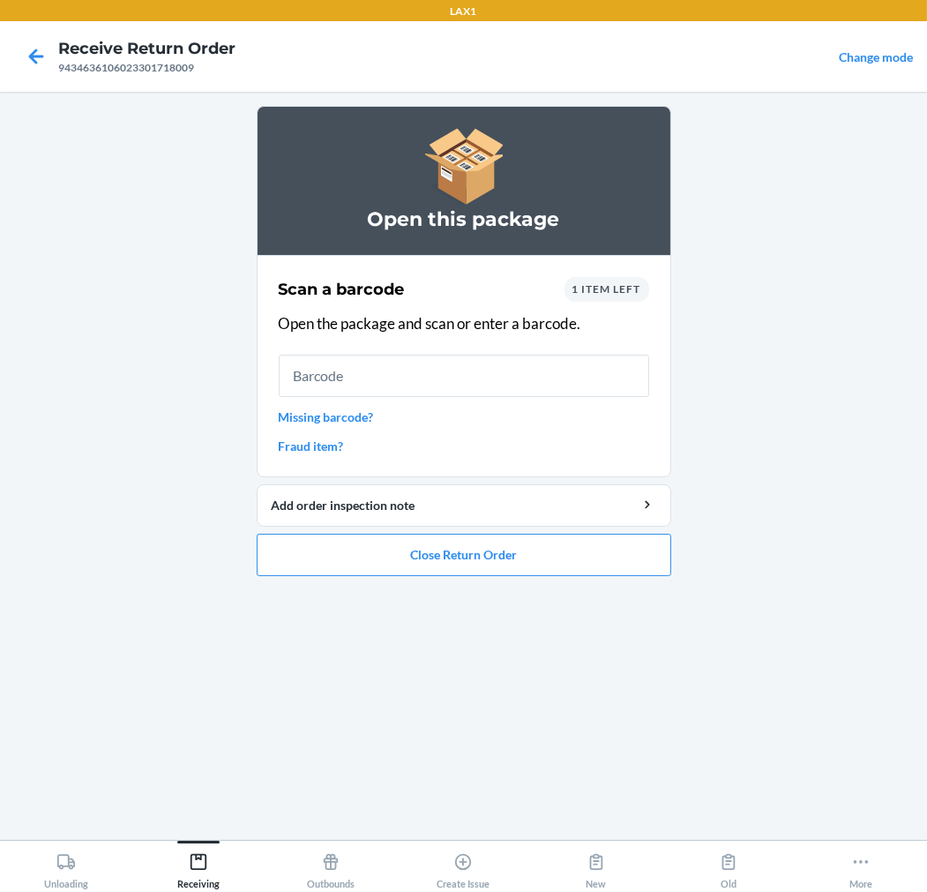
click at [409, 383] on input "text" at bounding box center [464, 376] width 371 height 42
drag, startPoint x: 605, startPoint y: 274, endPoint x: 606, endPoint y: 301, distance: 27.4
click at [606, 301] on div "Scan a barcode 1 item left Open the package and scan or enter a barcode. Missin…" at bounding box center [464, 366] width 371 height 189
click at [618, 293] on span "1 item left" at bounding box center [607, 288] width 69 height 13
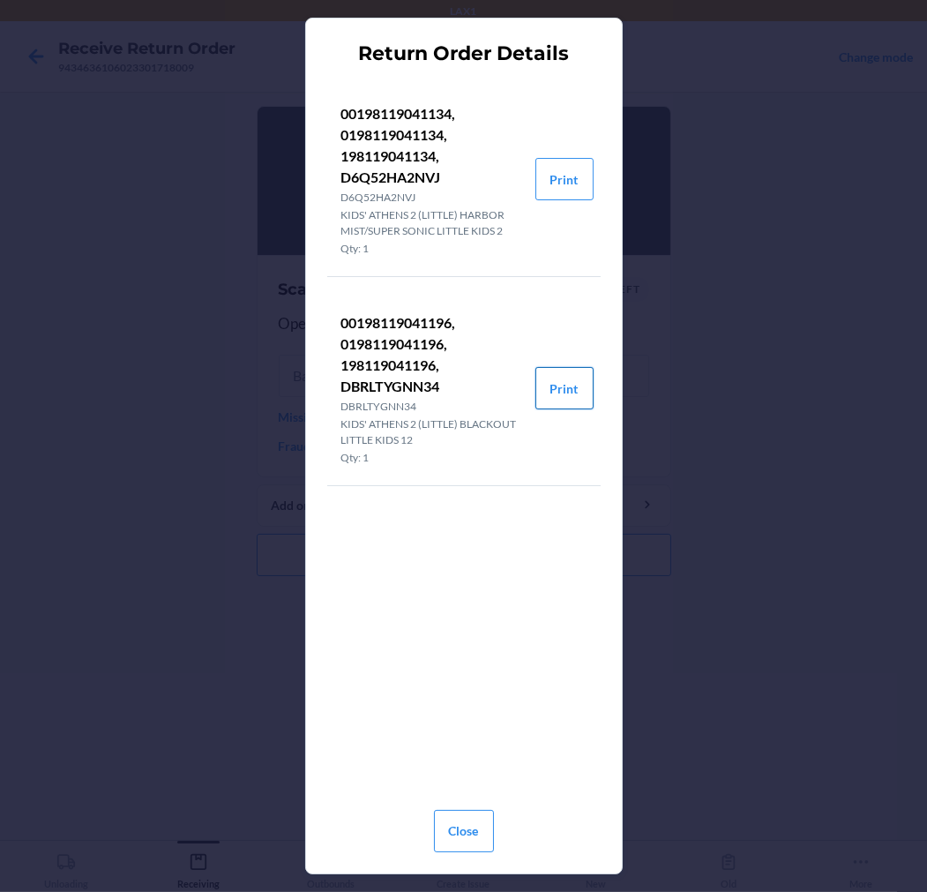
click at [568, 401] on button "Print" at bounding box center [565, 388] width 58 height 42
click at [480, 823] on button "Close" at bounding box center [464, 831] width 60 height 42
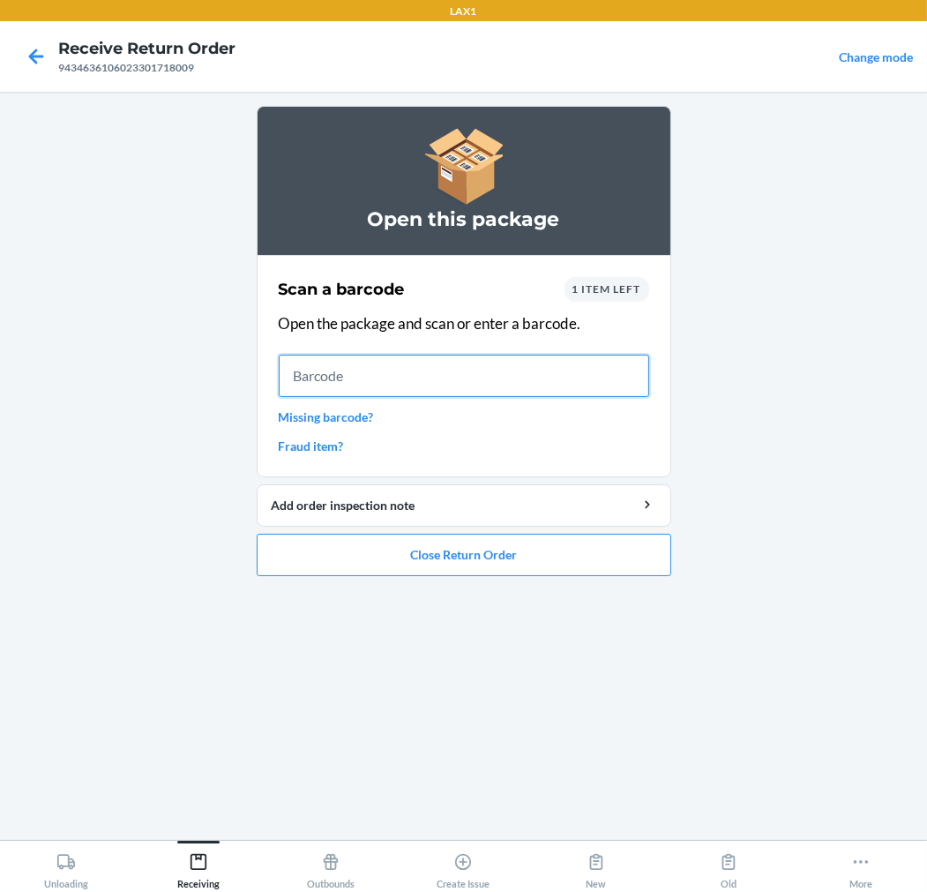
click at [367, 373] on input "text" at bounding box center [464, 376] width 371 height 42
click at [565, 549] on button "Close Return Order" at bounding box center [464, 555] width 415 height 42
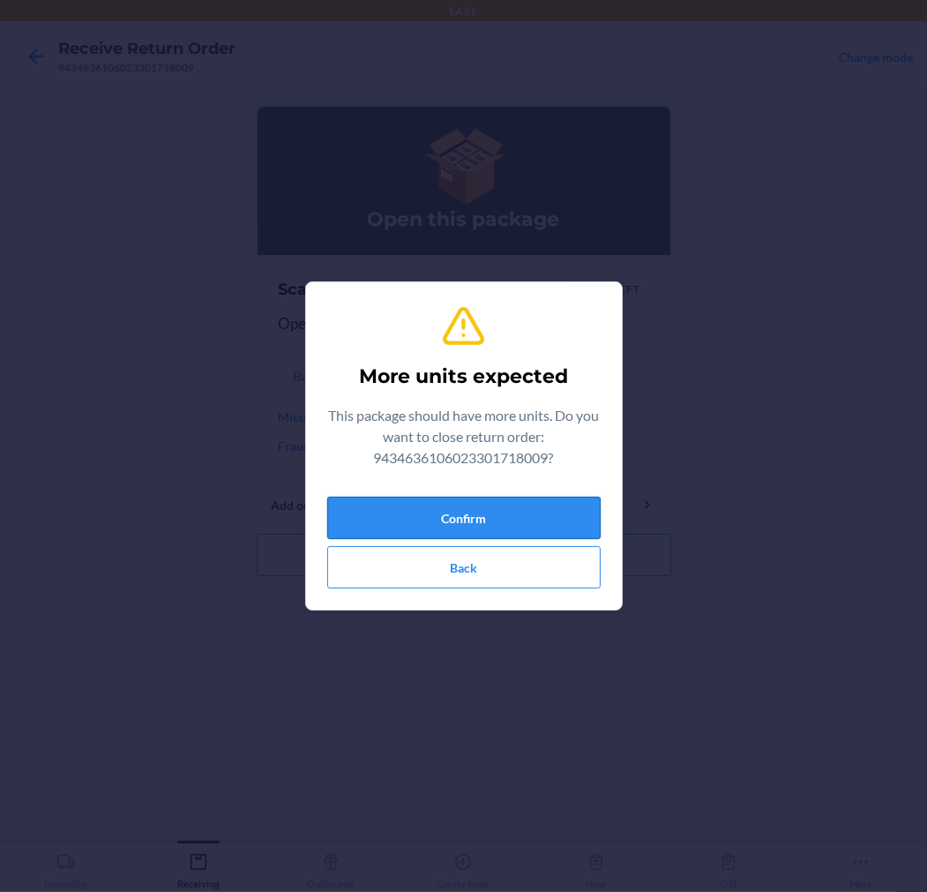
click at [551, 514] on button "Confirm" at bounding box center [464, 518] width 274 height 42
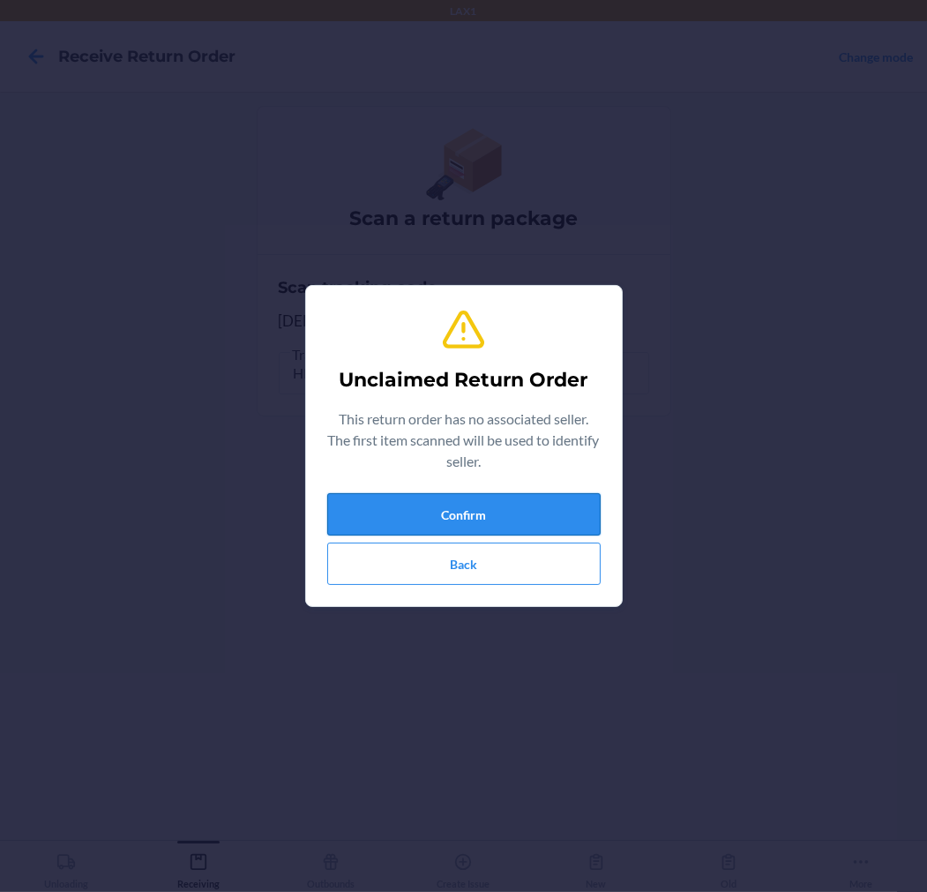
click at [538, 507] on button "Confirm" at bounding box center [464, 514] width 274 height 42
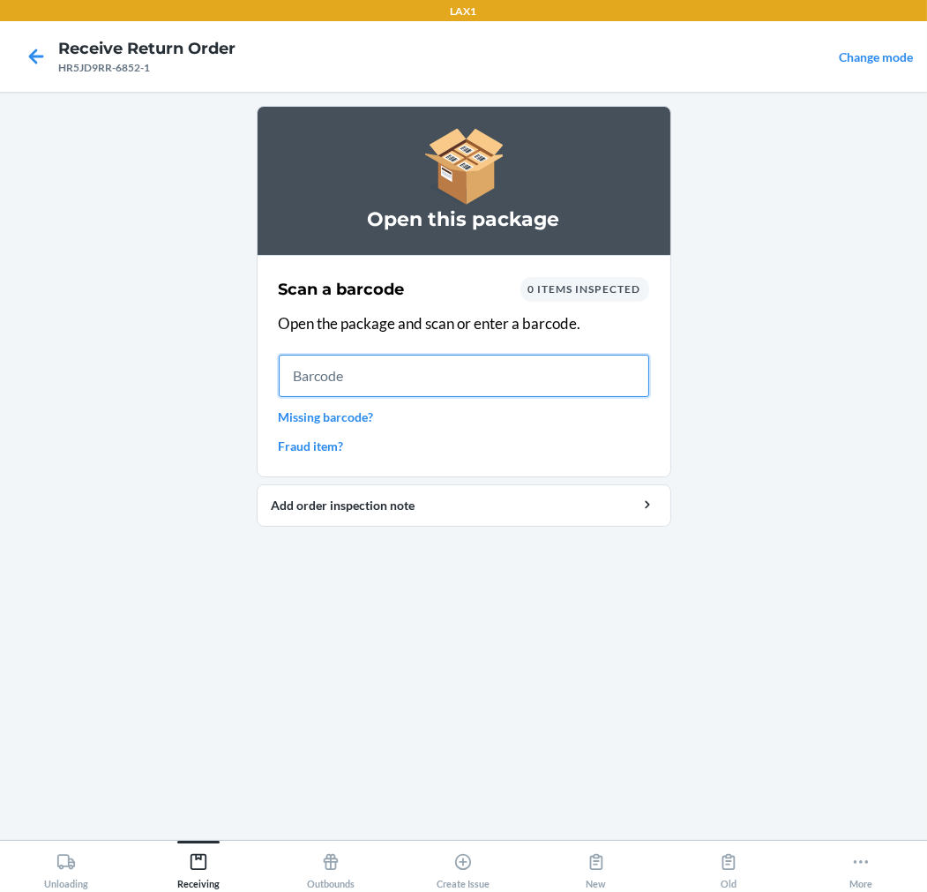
click at [333, 390] on input "text" at bounding box center [464, 376] width 371 height 42
type input "198119023239"
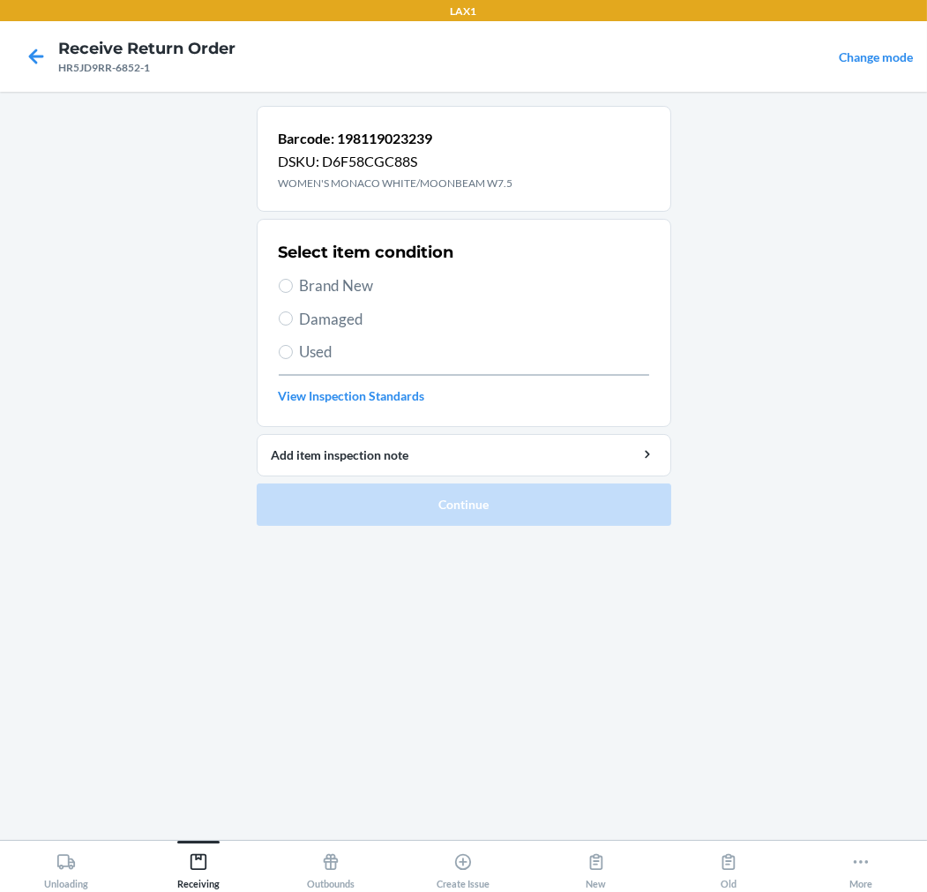
click at [318, 354] on span "Used" at bounding box center [474, 352] width 349 height 23
click at [293, 354] on input "Used" at bounding box center [286, 352] width 14 height 14
radio input "true"
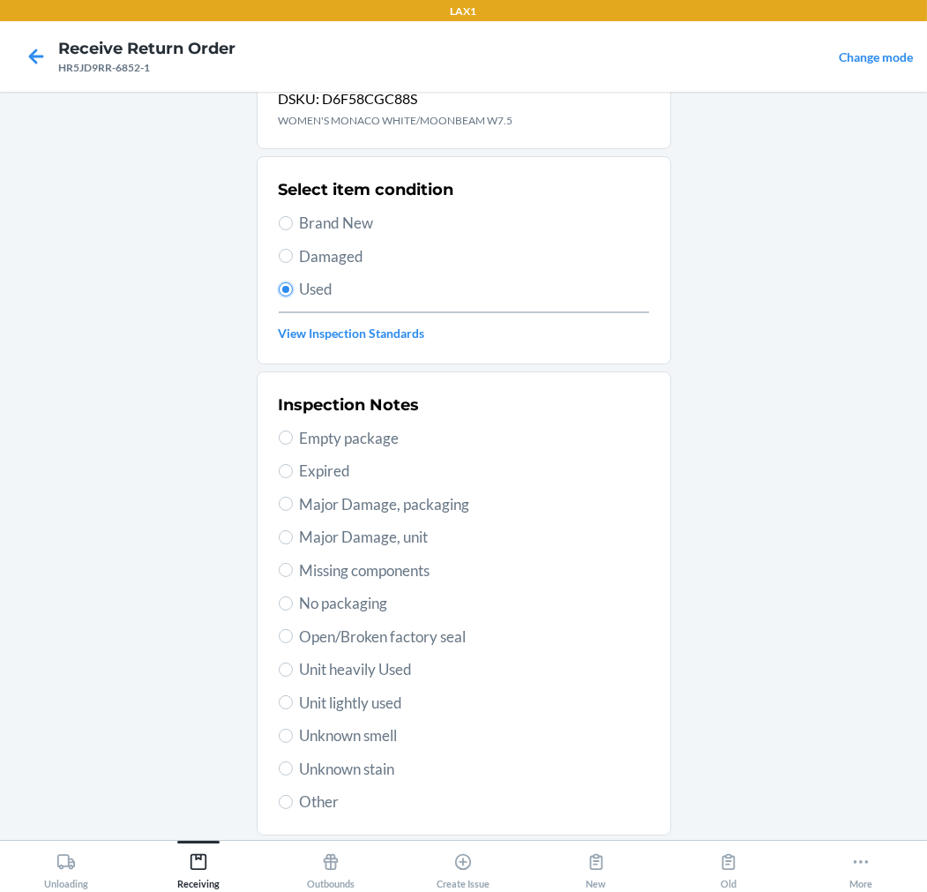
scroll to position [98, 0]
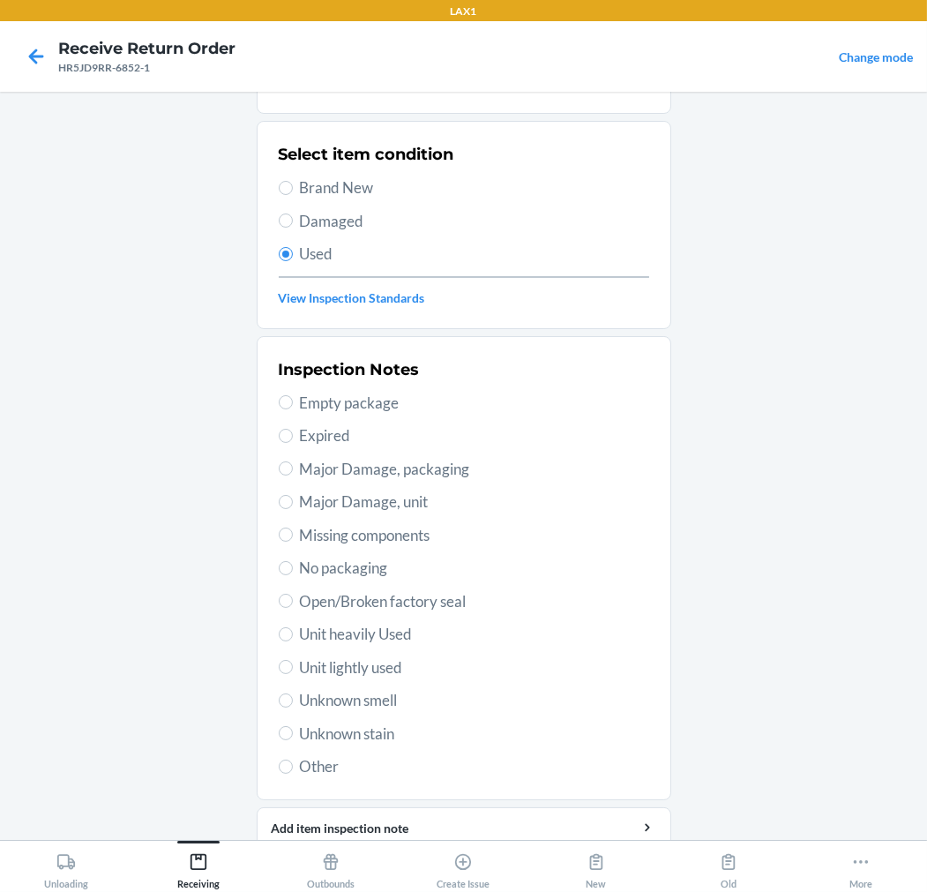
click at [366, 628] on span "Unit heavily Used" at bounding box center [474, 634] width 349 height 23
click at [293, 628] on input "Unit heavily Used" at bounding box center [286, 634] width 14 height 14
radio input "true"
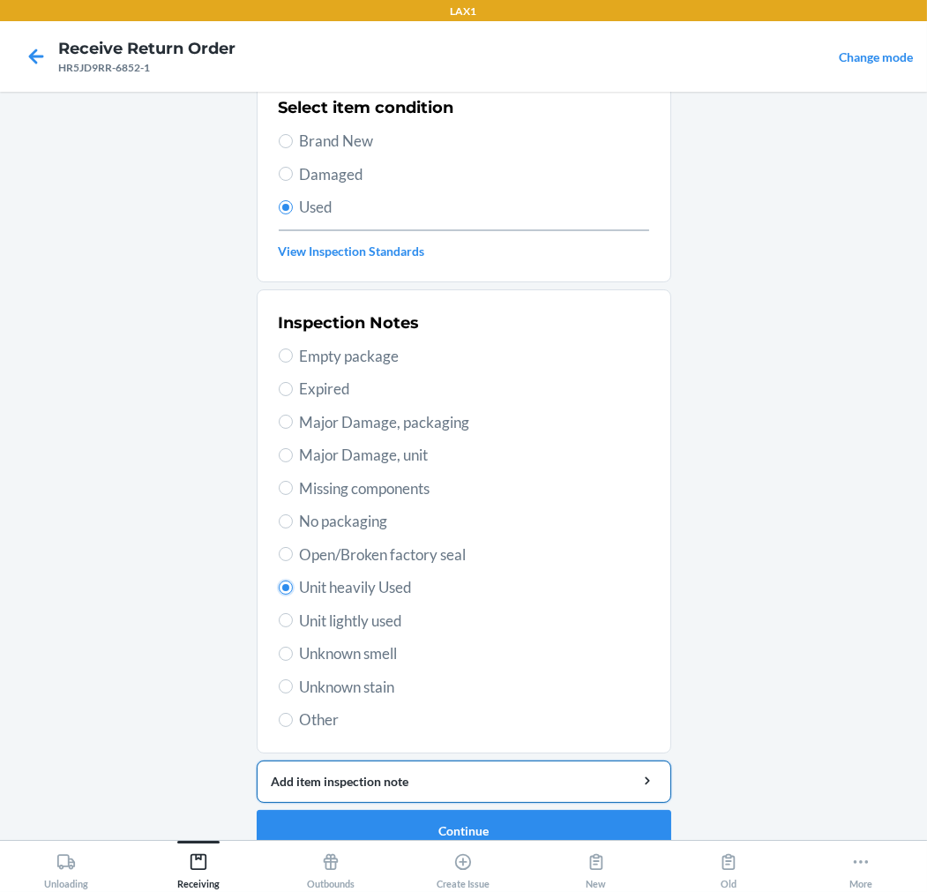
scroll to position [170, 0]
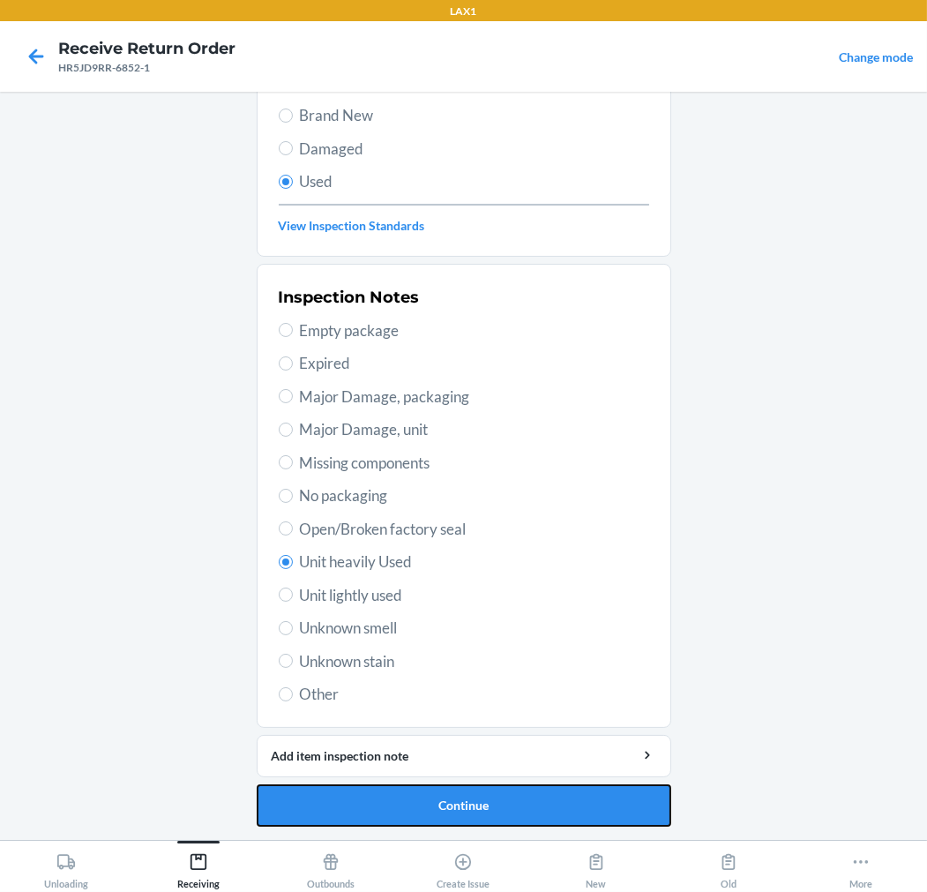
drag, startPoint x: 417, startPoint y: 794, endPoint x: 421, endPoint y: 780, distance: 14.6
click at [421, 780] on li "Barcode: 198119023239 DSKU: D6F58CGC88S WOMEN'S MONACO WHITE/MOONBEAM W7.5 Sele…" at bounding box center [464, 381] width 415 height 891
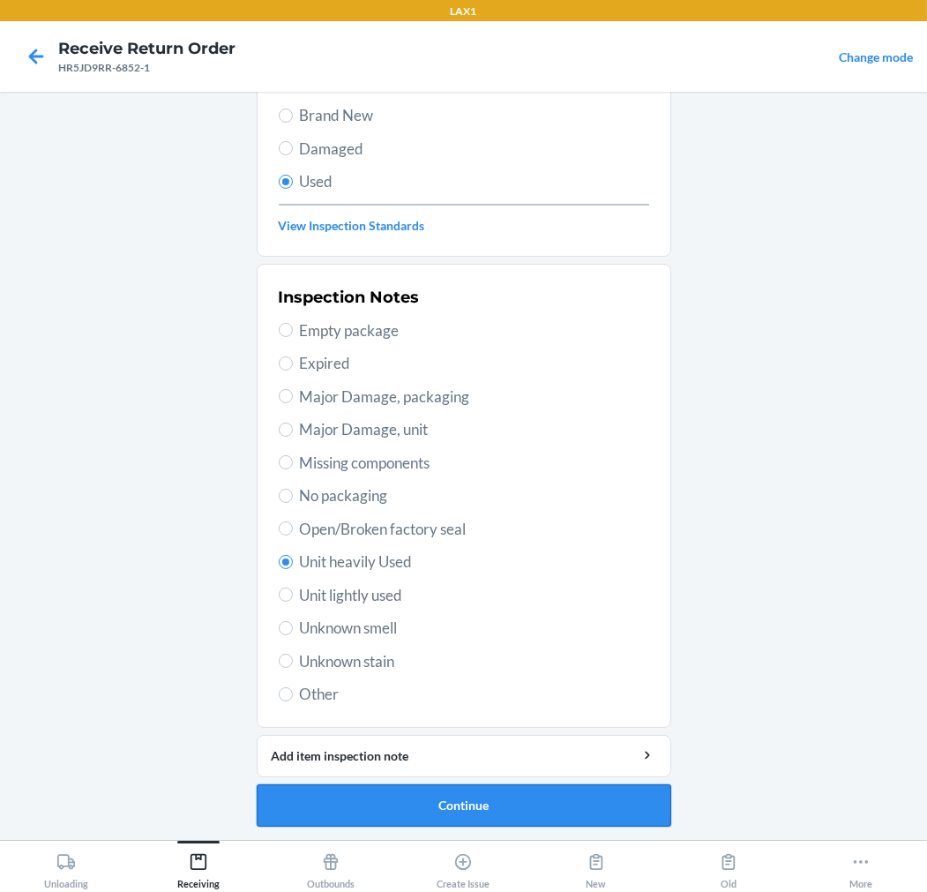
click at [424, 796] on button "Continue" at bounding box center [464, 805] width 415 height 42
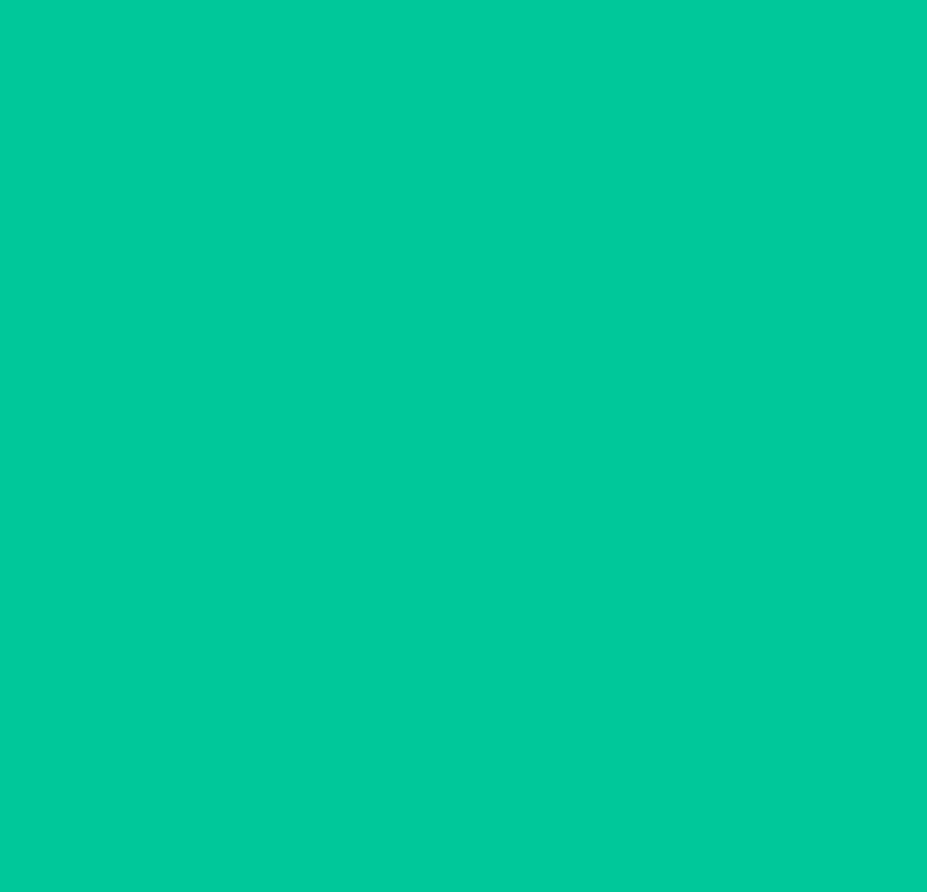
scroll to position [0, 0]
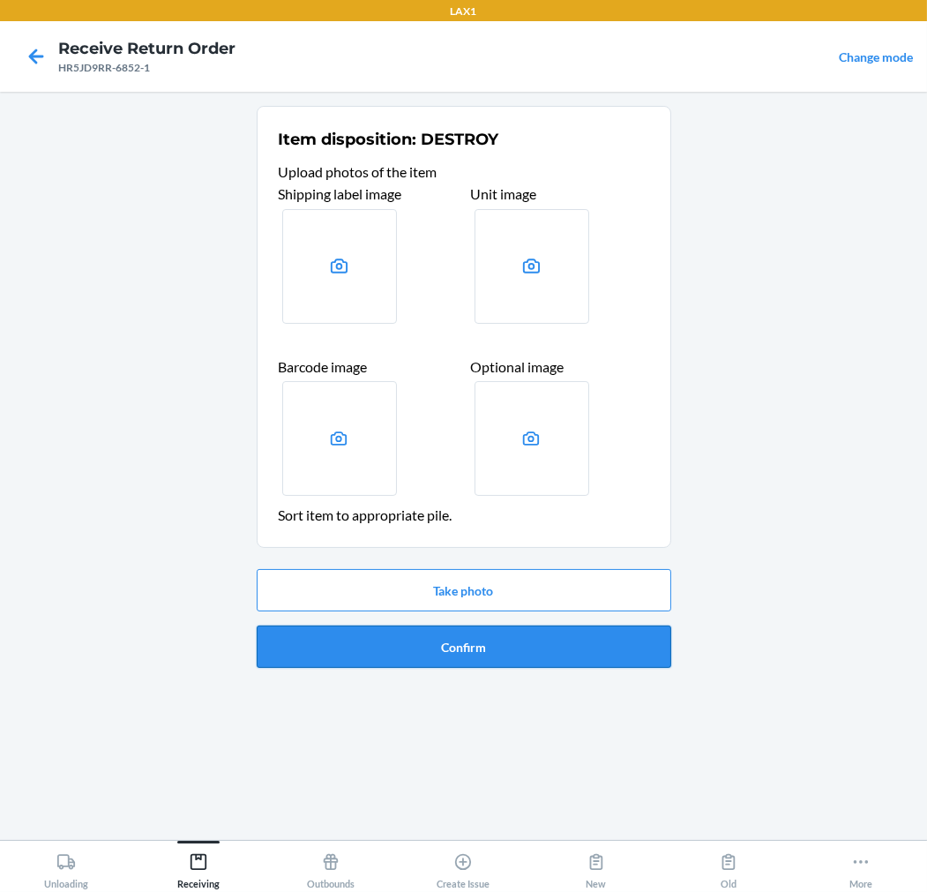
click at [441, 641] on button "Confirm" at bounding box center [464, 647] width 415 height 42
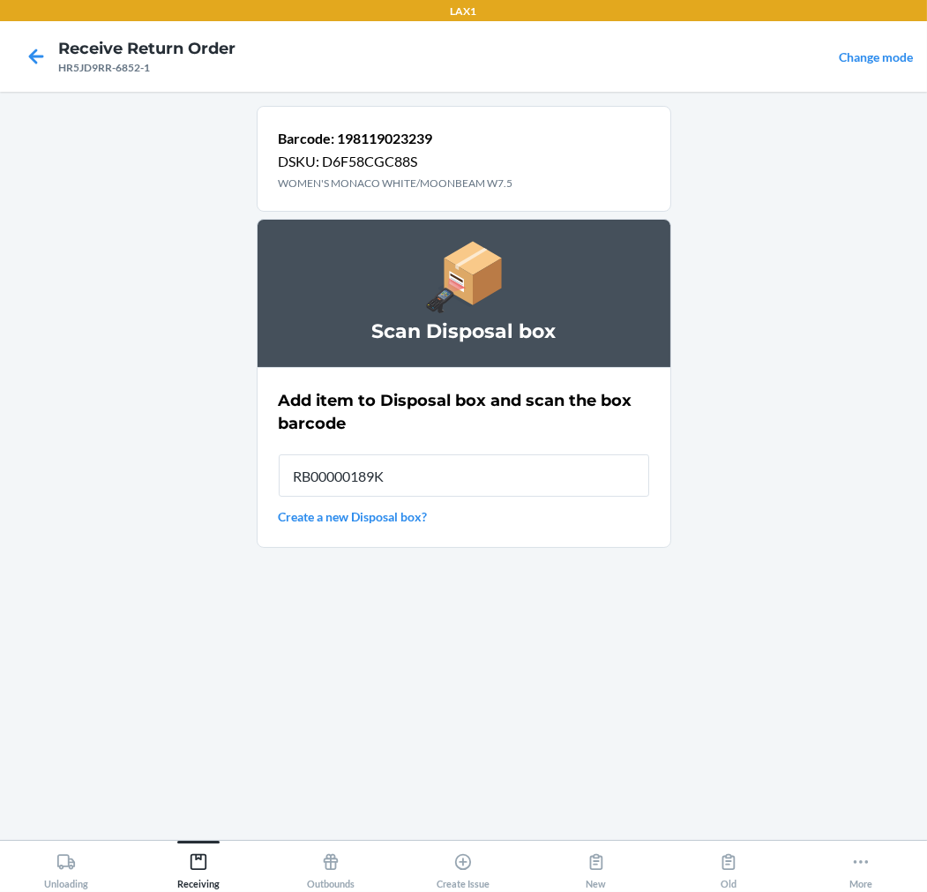
type input "RB00000189K"
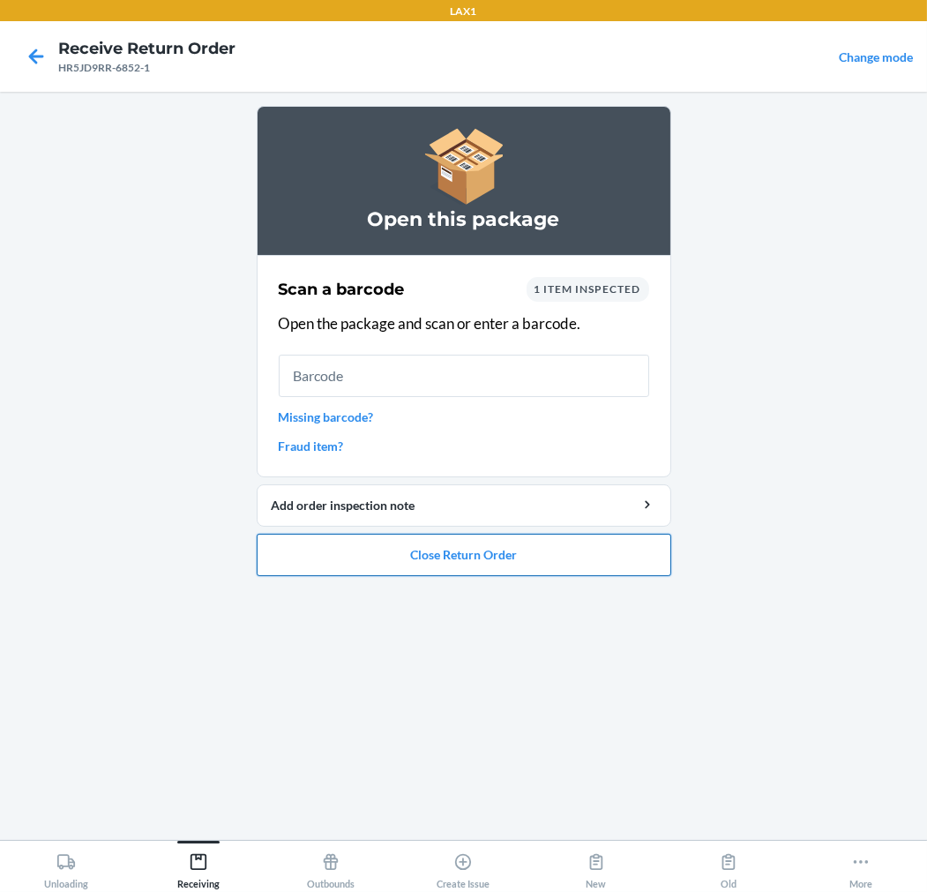
click at [434, 552] on button "Close Return Order" at bounding box center [464, 555] width 415 height 42
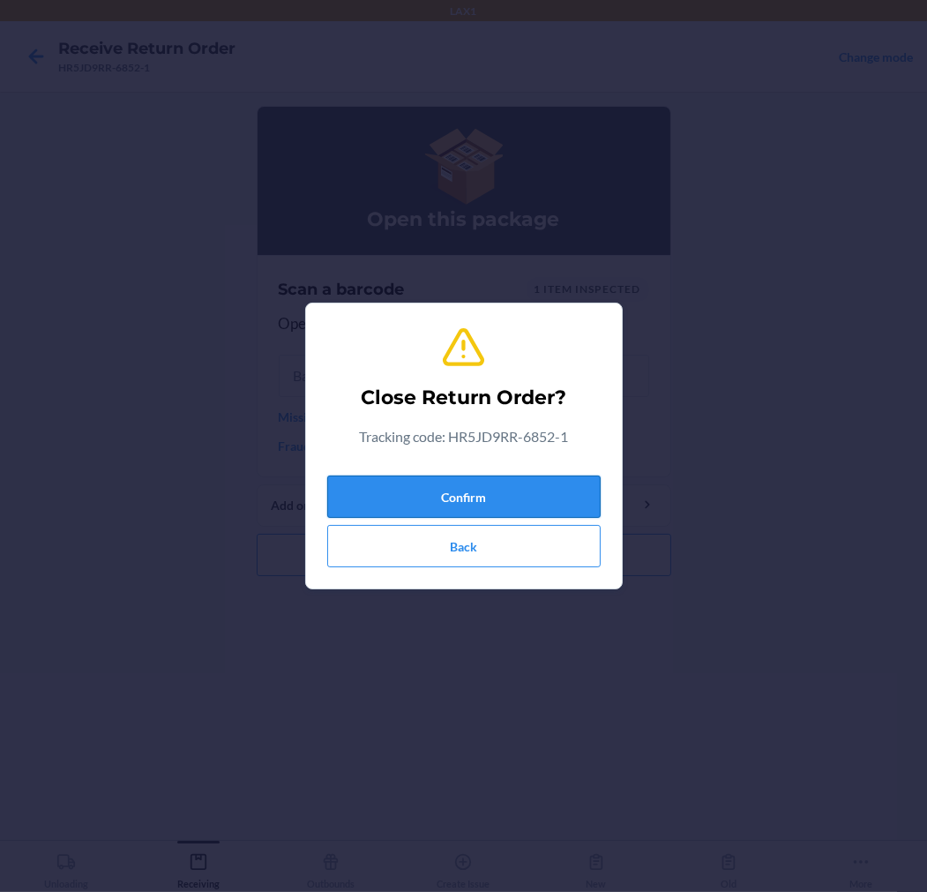
drag, startPoint x: 446, startPoint y: 483, endPoint x: 453, endPoint y: 476, distance: 10.0
click at [452, 481] on button "Confirm" at bounding box center [464, 497] width 274 height 42
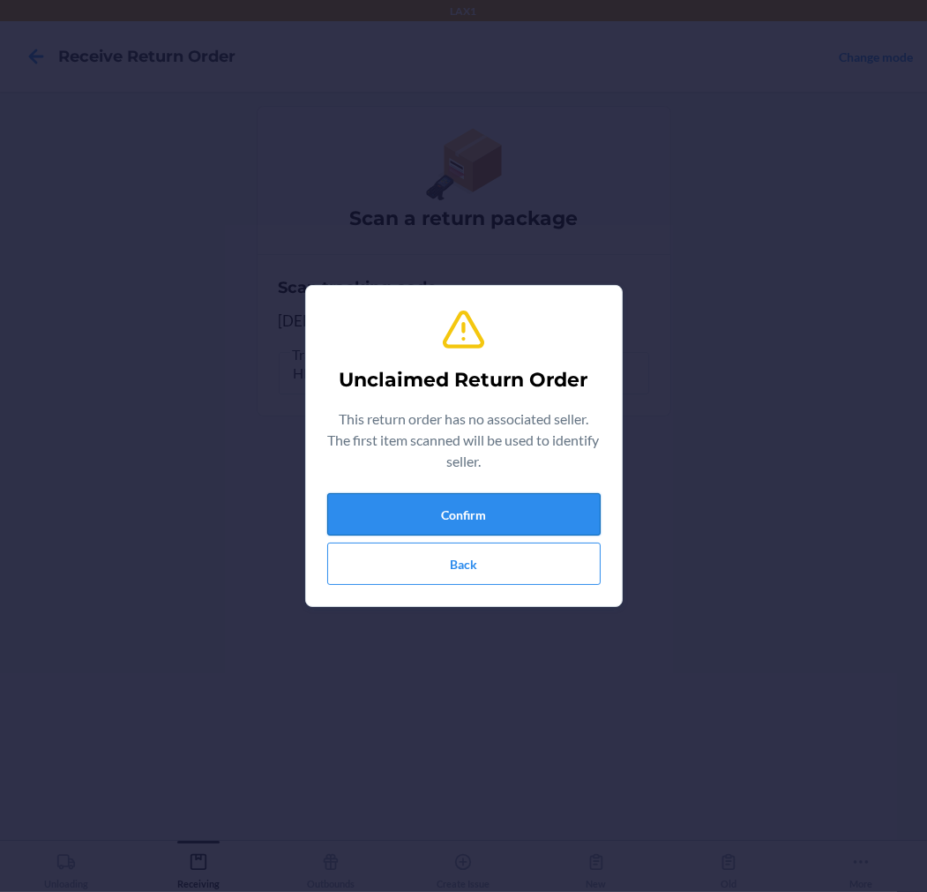
click at [499, 508] on button "Confirm" at bounding box center [464, 514] width 274 height 42
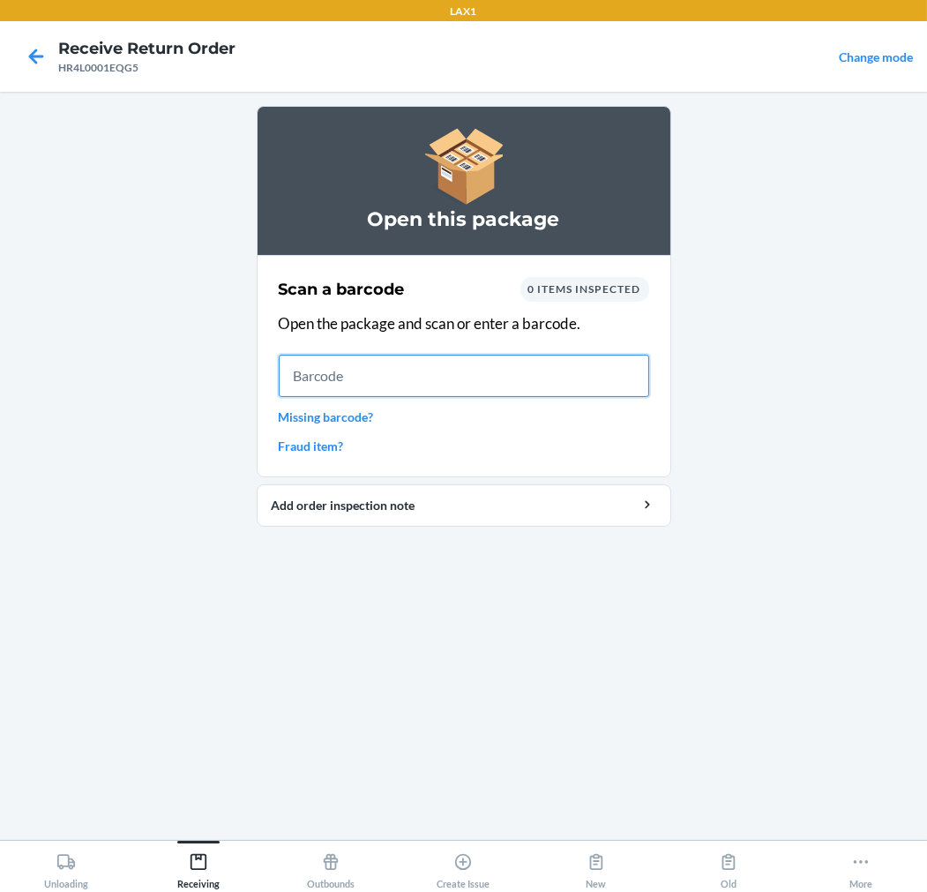
click at [505, 376] on input "text" at bounding box center [464, 376] width 371 height 42
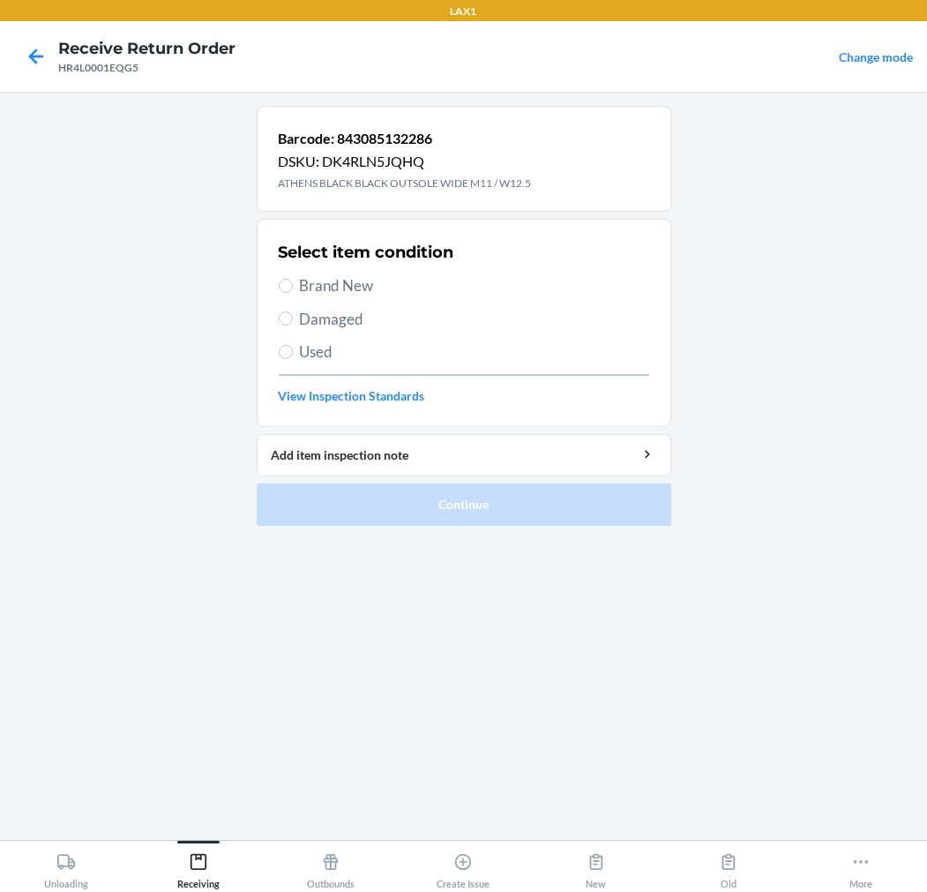
click at [277, 349] on section "Select item condition Brand New Damaged Used View Inspection Standards" at bounding box center [464, 323] width 415 height 208
click at [288, 354] on input "Used" at bounding box center [286, 352] width 14 height 14
radio input "true"
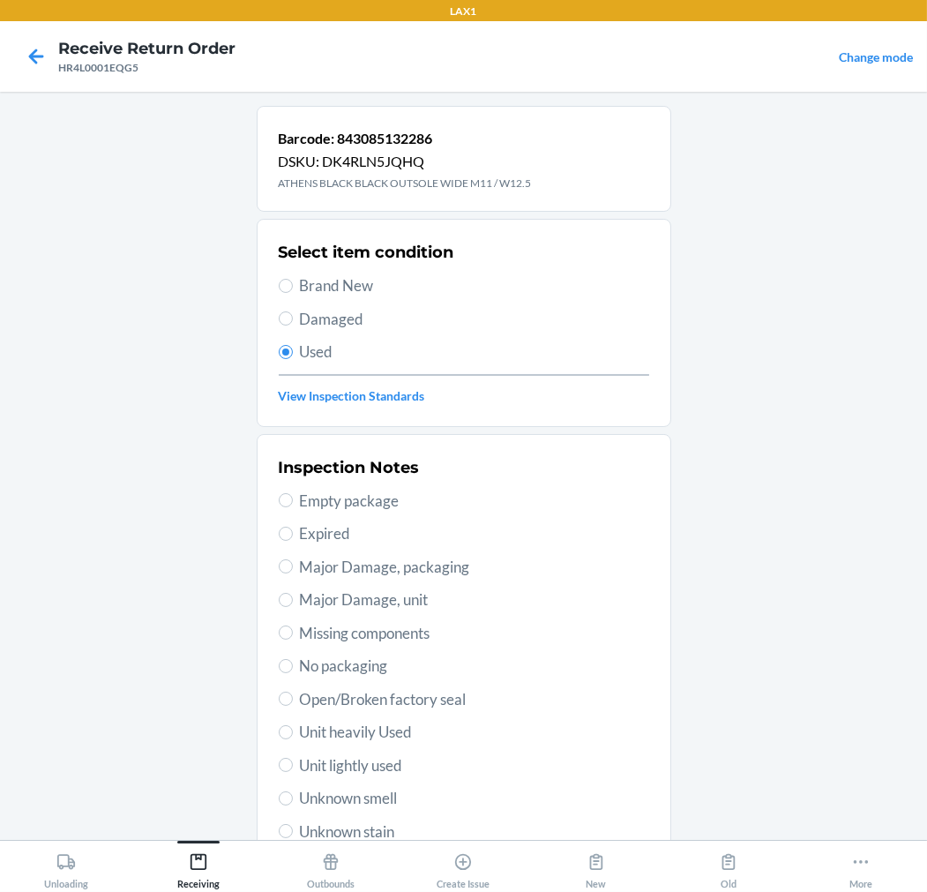
click at [383, 737] on span "Unit heavily Used" at bounding box center [474, 732] width 349 height 23
click at [293, 737] on input "Unit heavily Used" at bounding box center [286, 732] width 14 height 14
radio input "true"
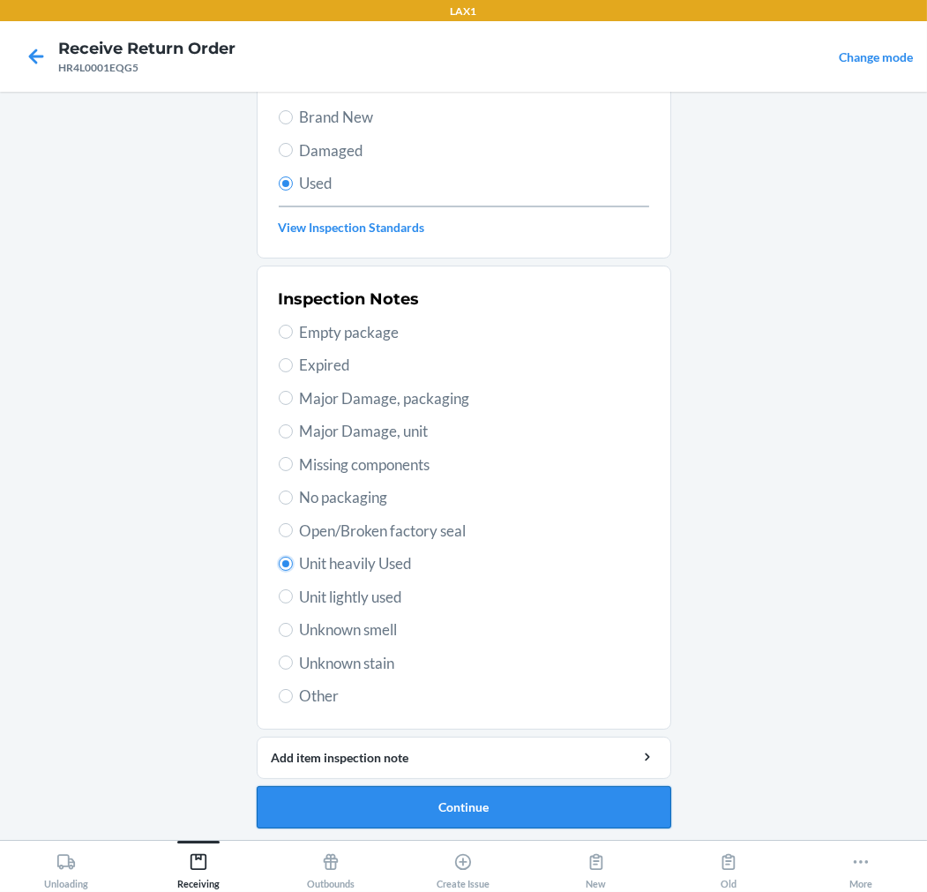
scroll to position [170, 0]
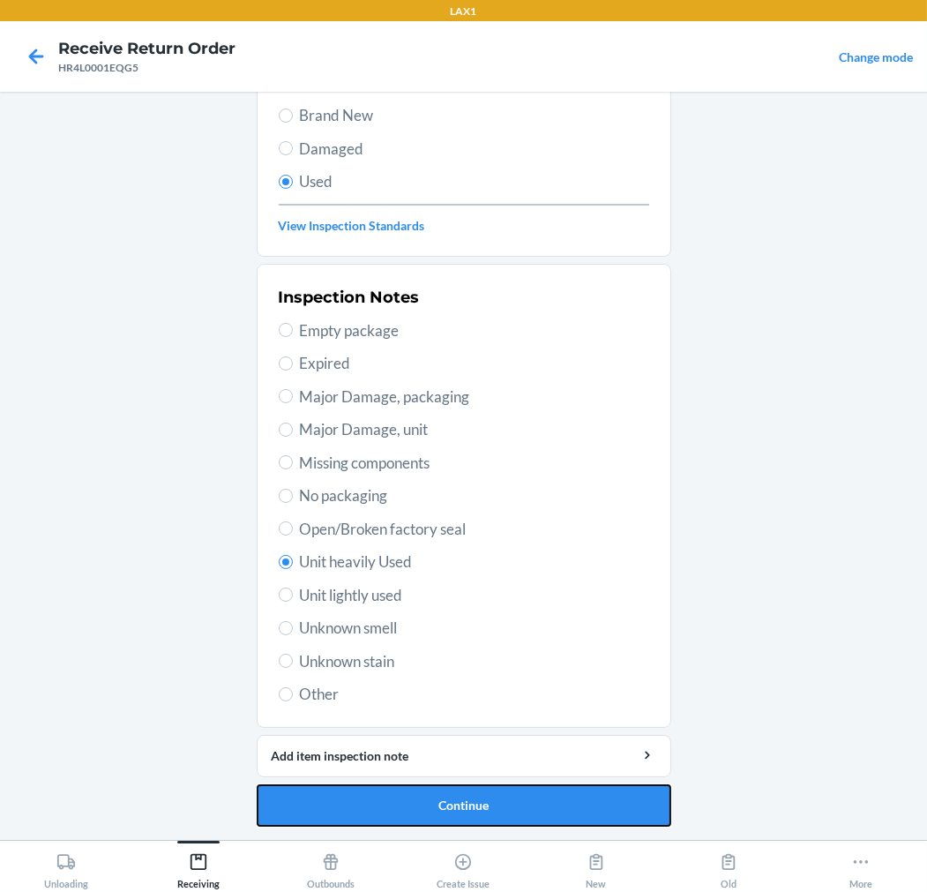
drag, startPoint x: 476, startPoint y: 807, endPoint x: 479, endPoint y: 797, distance: 10.9
click at [479, 800] on button "Continue" at bounding box center [464, 805] width 415 height 42
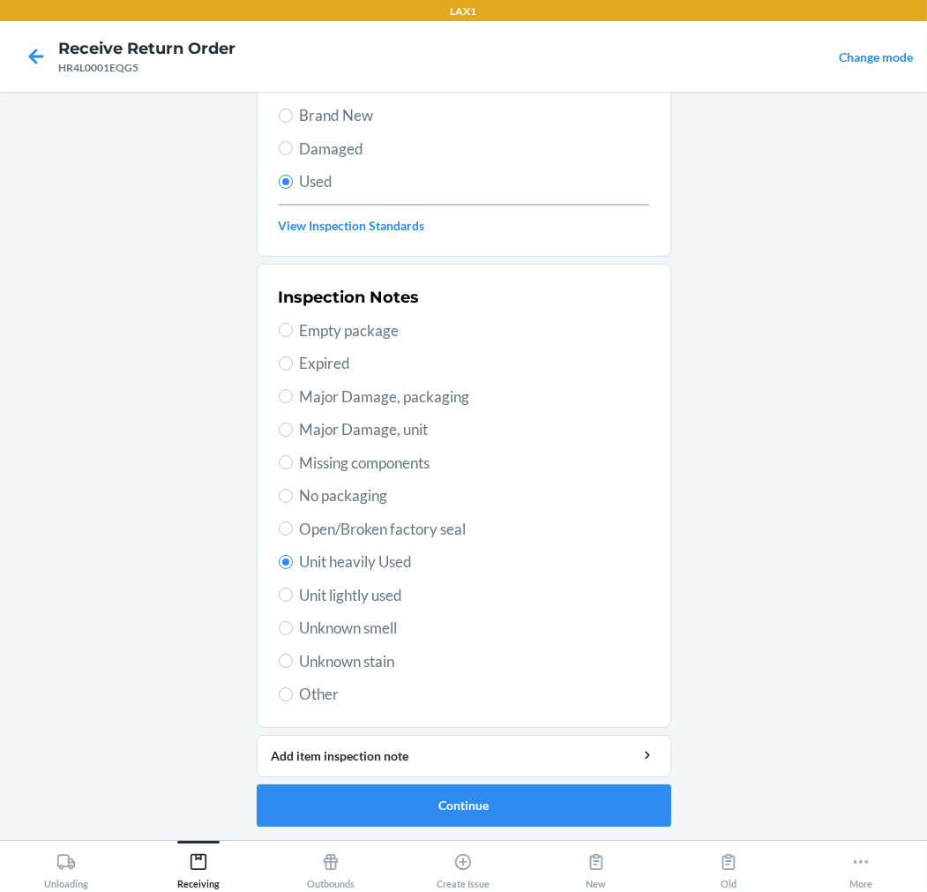
scroll to position [0, 0]
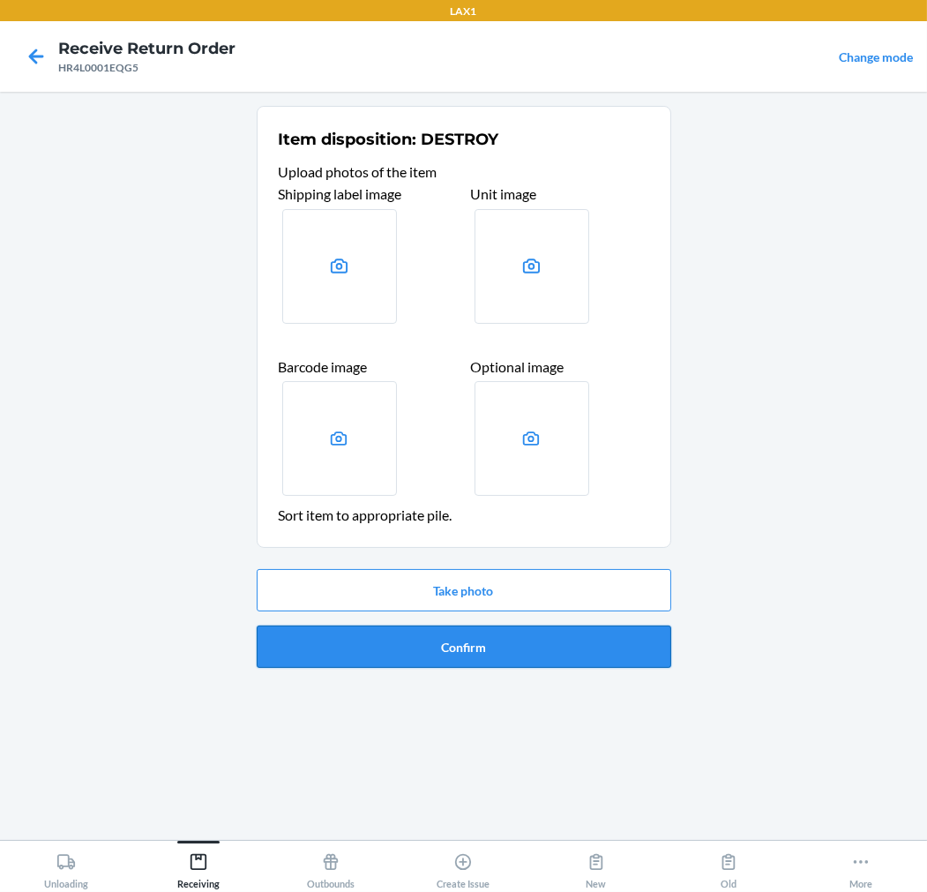
click at [496, 638] on button "Confirm" at bounding box center [464, 647] width 415 height 42
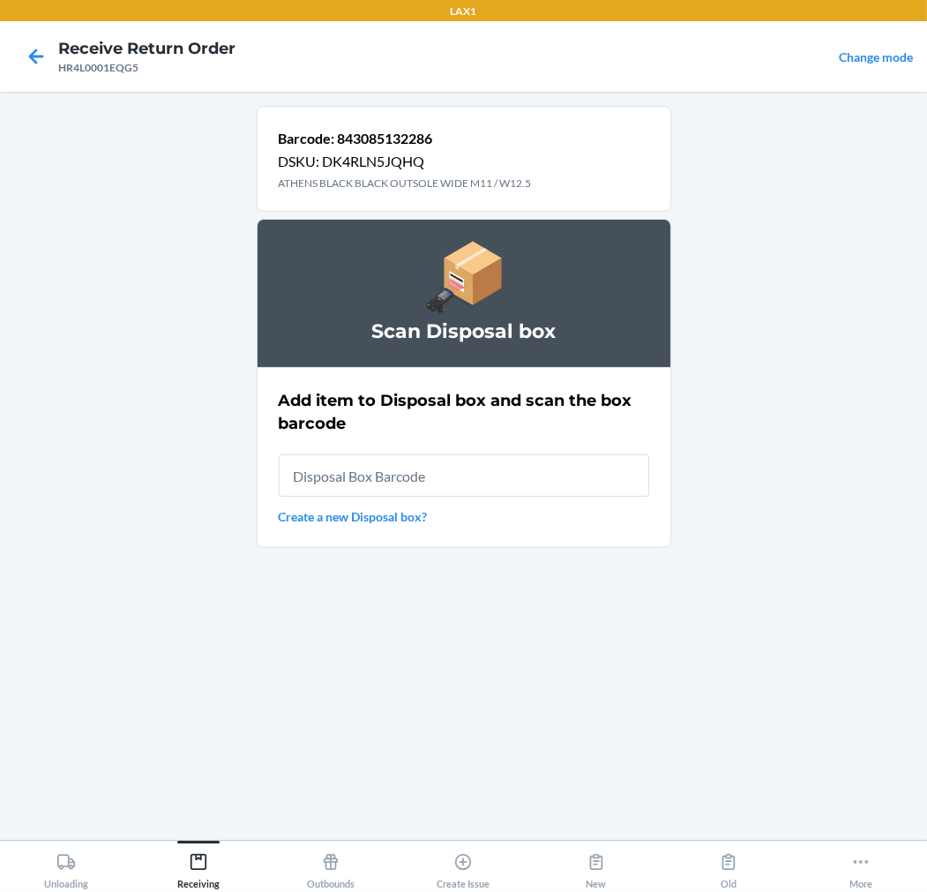
click at [500, 486] on input "text" at bounding box center [464, 475] width 371 height 42
type input "RB00000189K"
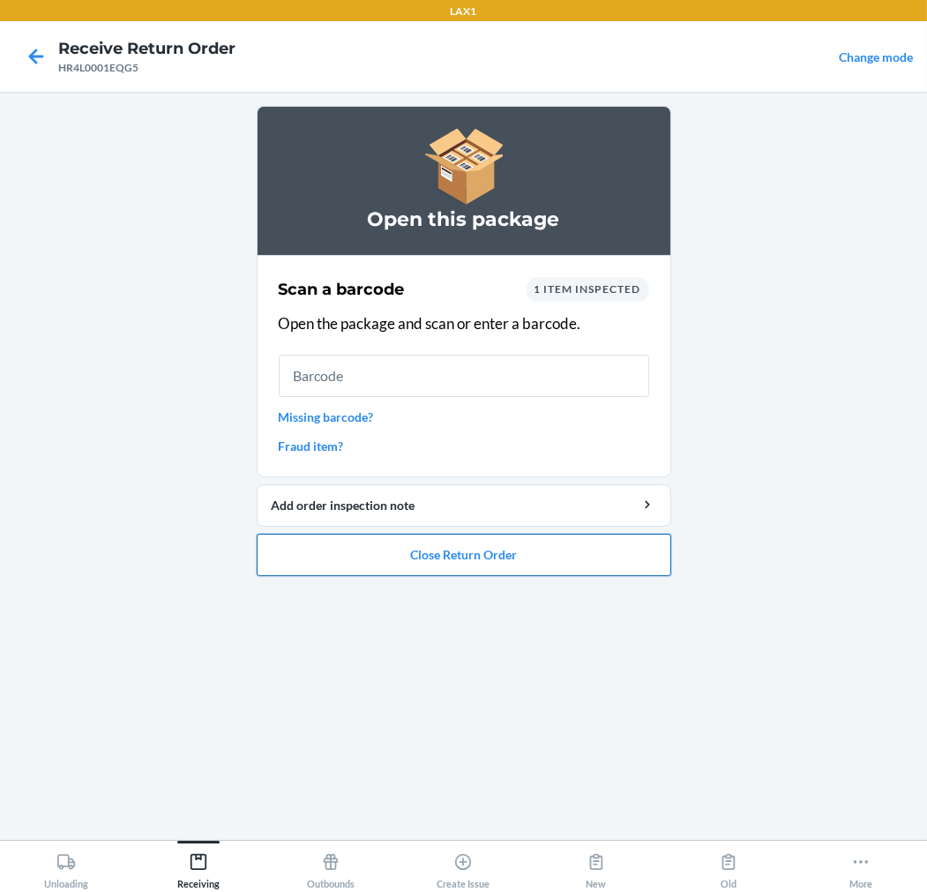
click at [503, 548] on button "Close Return Order" at bounding box center [464, 555] width 415 height 42
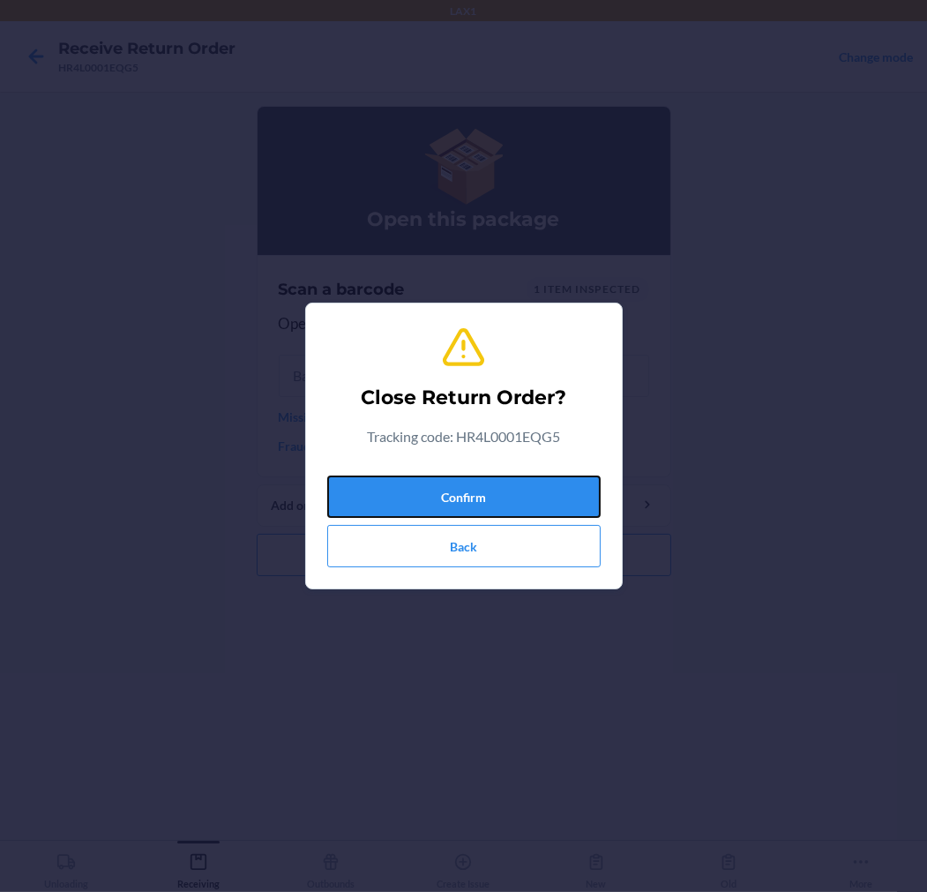
drag, startPoint x: 485, startPoint y: 492, endPoint x: 485, endPoint y: 452, distance: 40.6
click at [485, 480] on button "Confirm" at bounding box center [464, 497] width 274 height 42
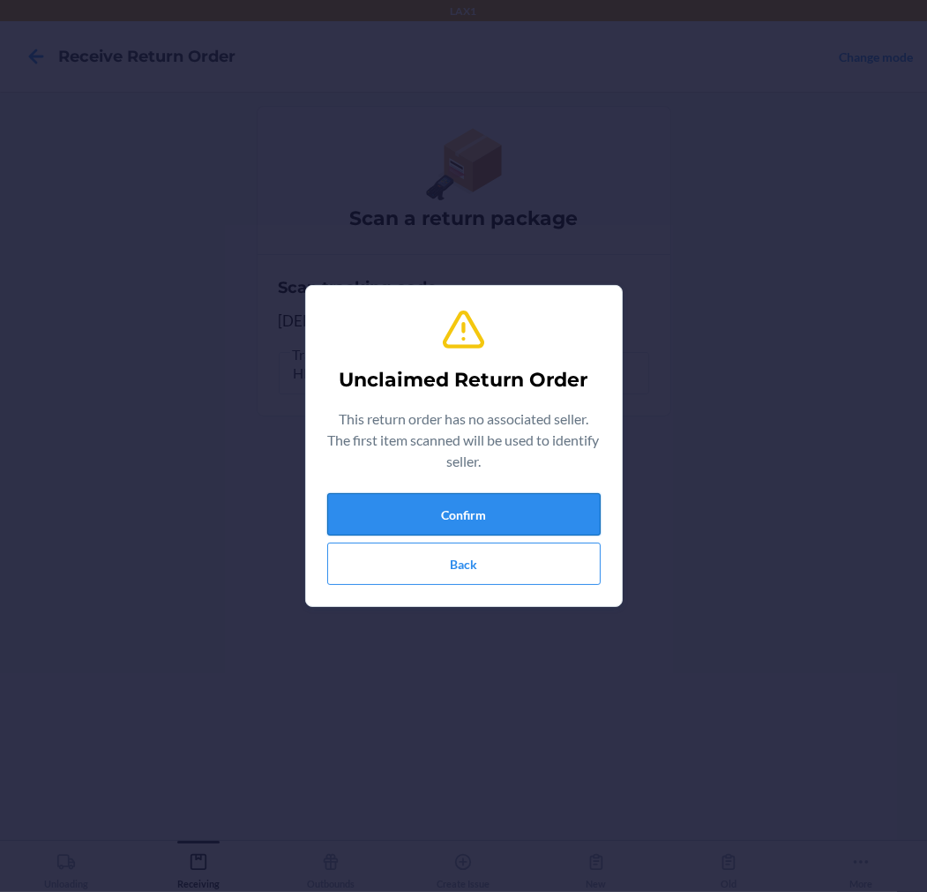
click at [487, 508] on button "Confirm" at bounding box center [464, 514] width 274 height 42
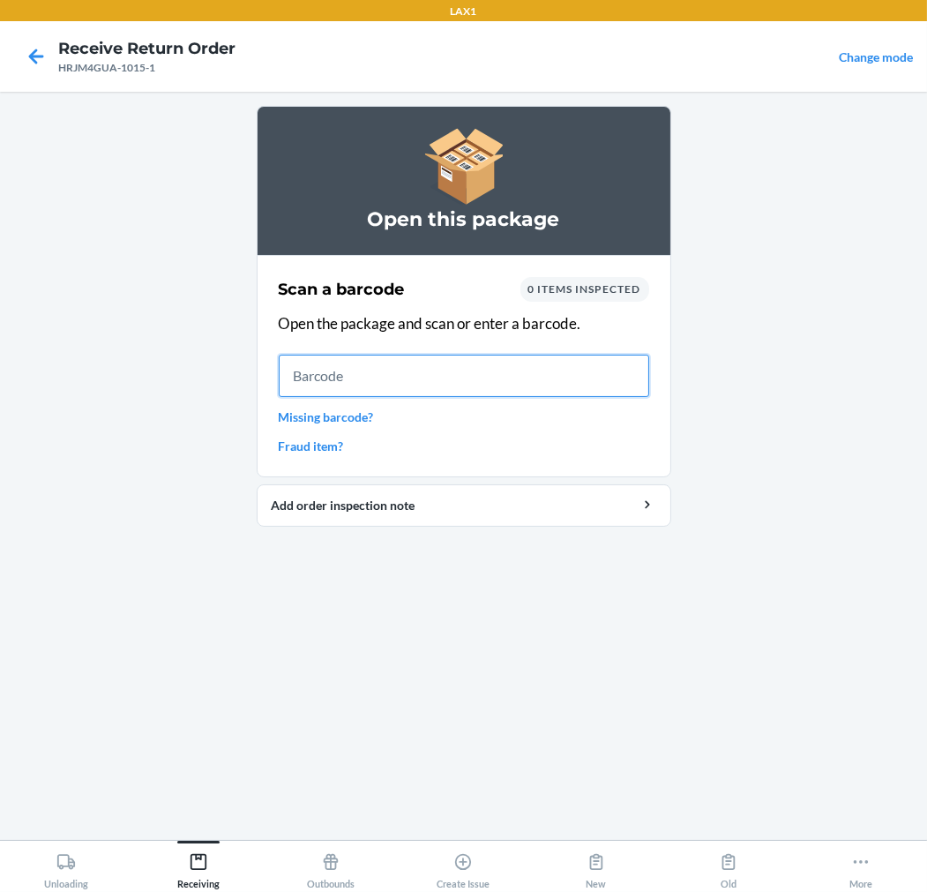
click at [455, 373] on input "text" at bounding box center [464, 376] width 371 height 42
drag, startPoint x: 446, startPoint y: 378, endPoint x: 454, endPoint y: 392, distance: 16.6
click at [453, 386] on input "text" at bounding box center [464, 376] width 371 height 42
type input "198119032941"
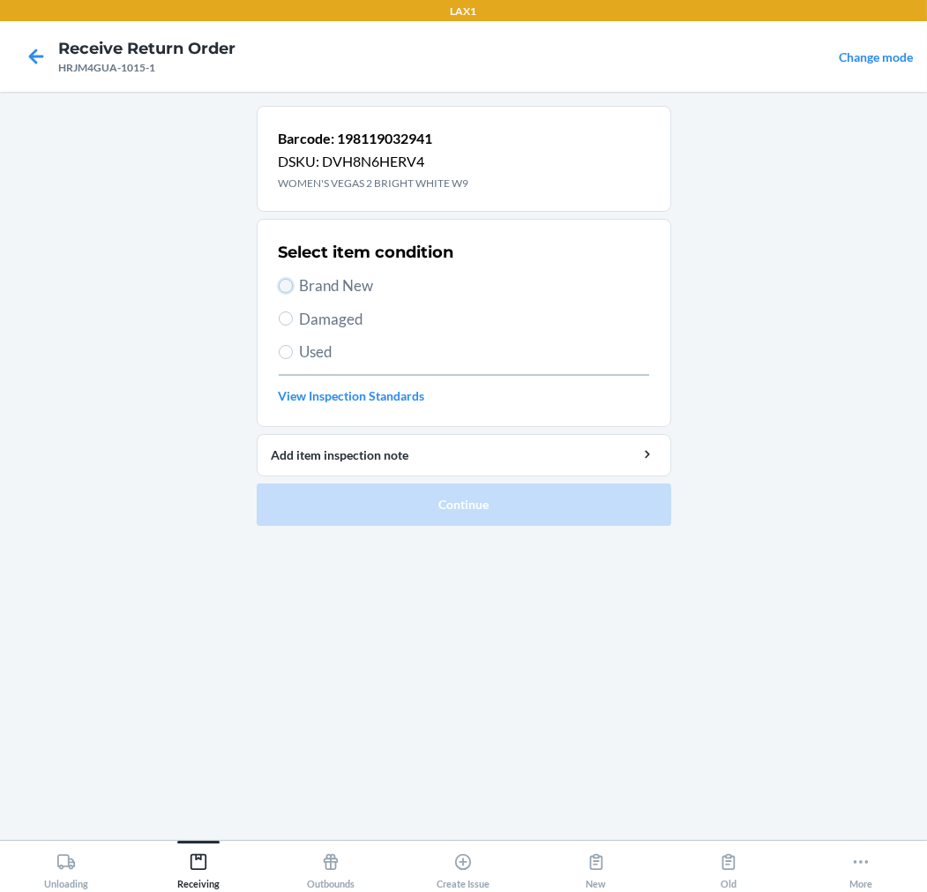
click at [280, 289] on input "Brand New" at bounding box center [286, 286] width 14 height 14
radio input "true"
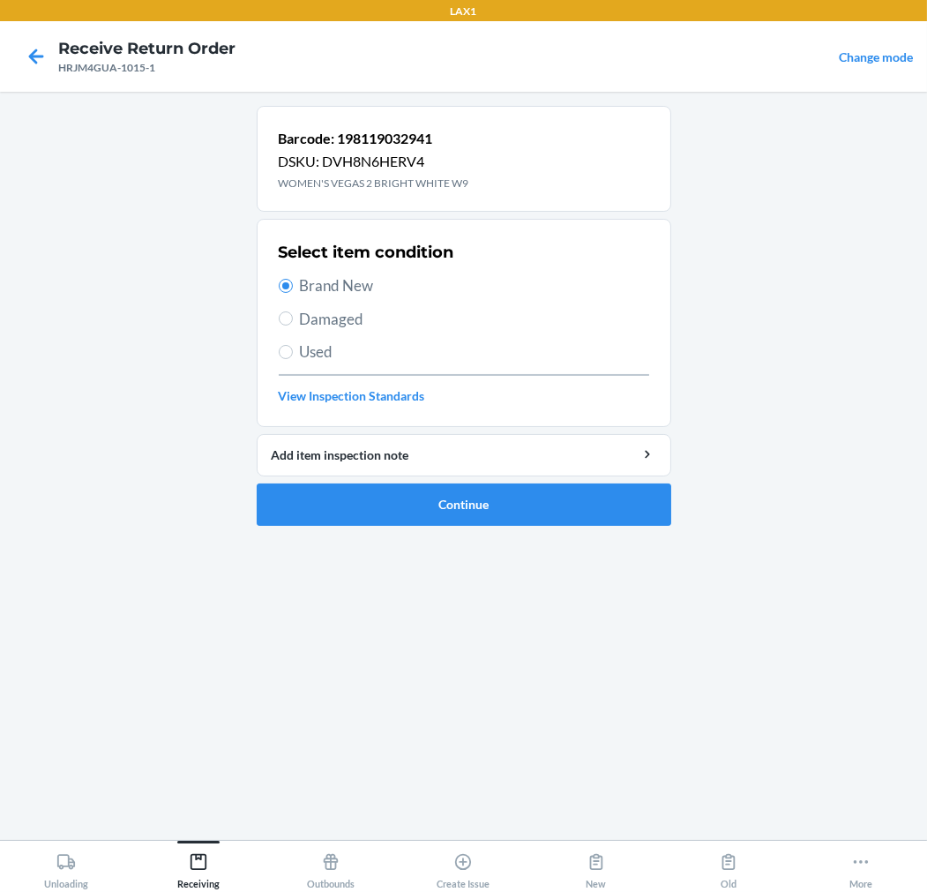
click at [287, 359] on label "Used" at bounding box center [464, 352] width 371 height 23
click at [287, 359] on input "Used" at bounding box center [286, 352] width 14 height 14
radio input "true"
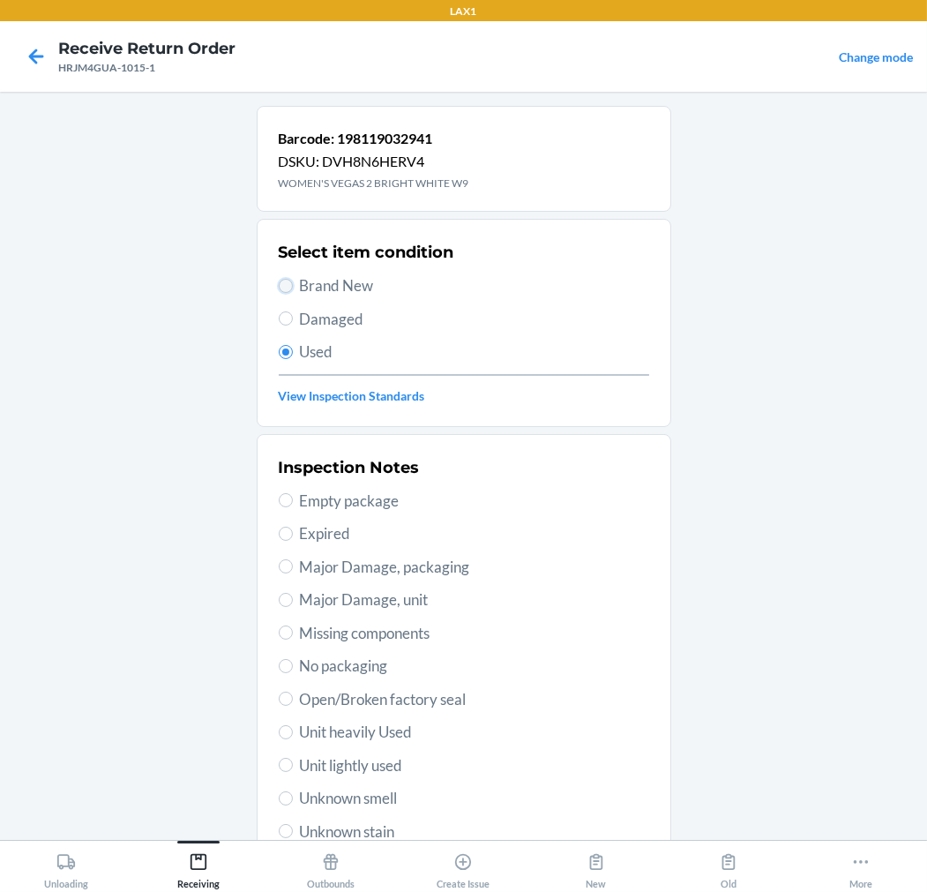
click at [279, 284] on input "Brand New" at bounding box center [286, 286] width 14 height 14
radio input "true"
radio input "false"
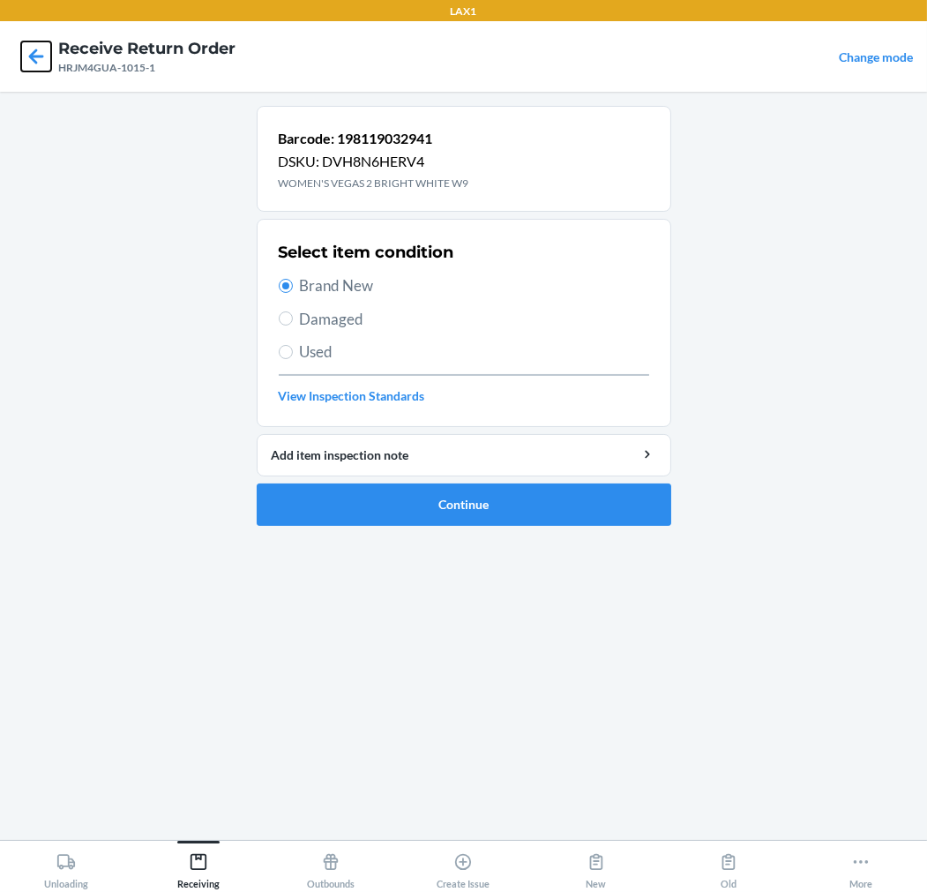
click at [32, 56] on icon at bounding box center [36, 56] width 15 height 15
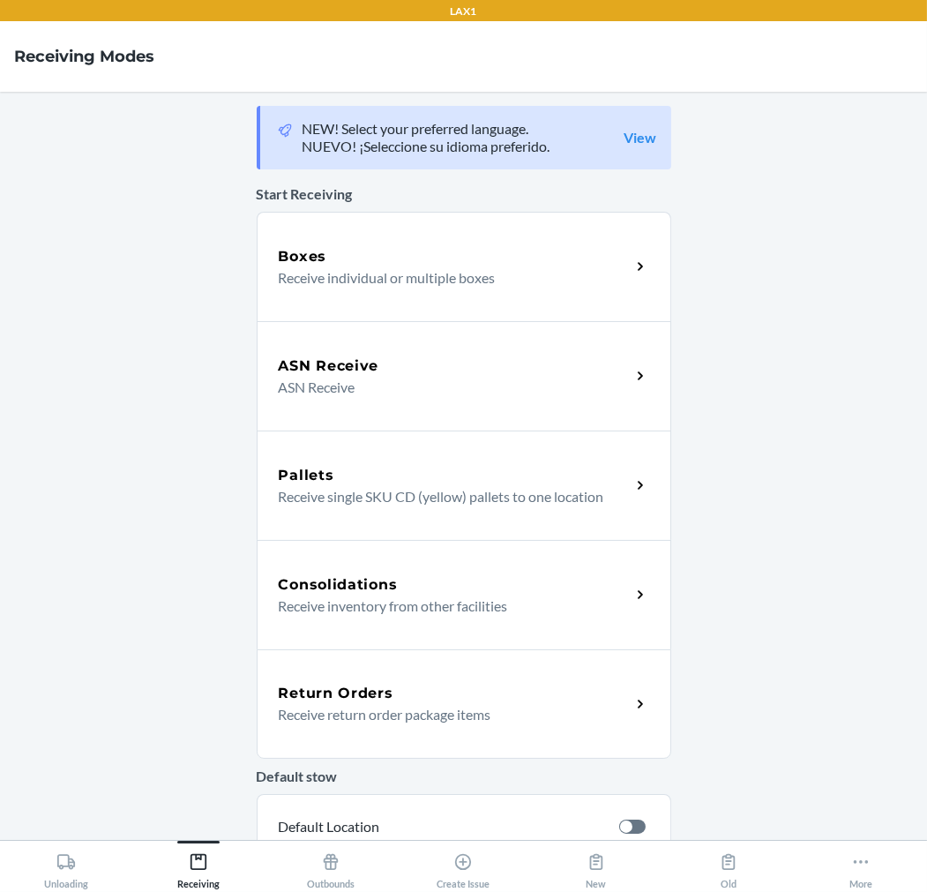
click at [377, 697] on h5 "Return Orders" at bounding box center [336, 693] width 115 height 21
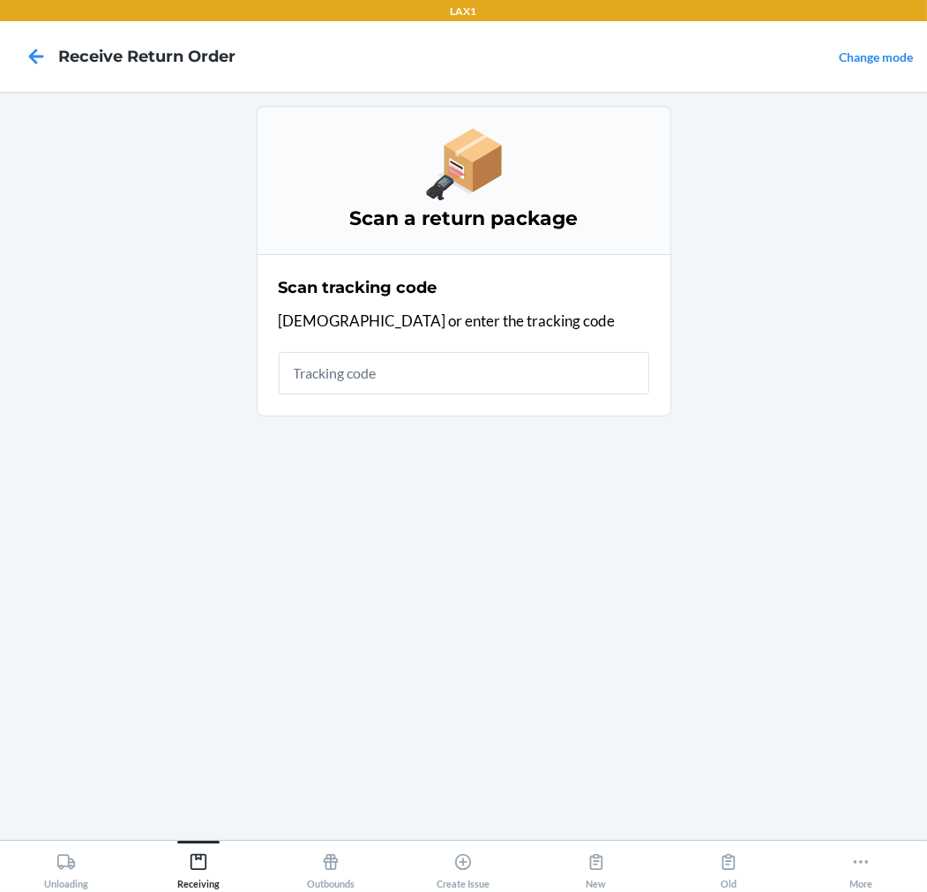
click at [496, 377] on input "text" at bounding box center [464, 373] width 371 height 42
type input "HR2EJB5M-6795-1"
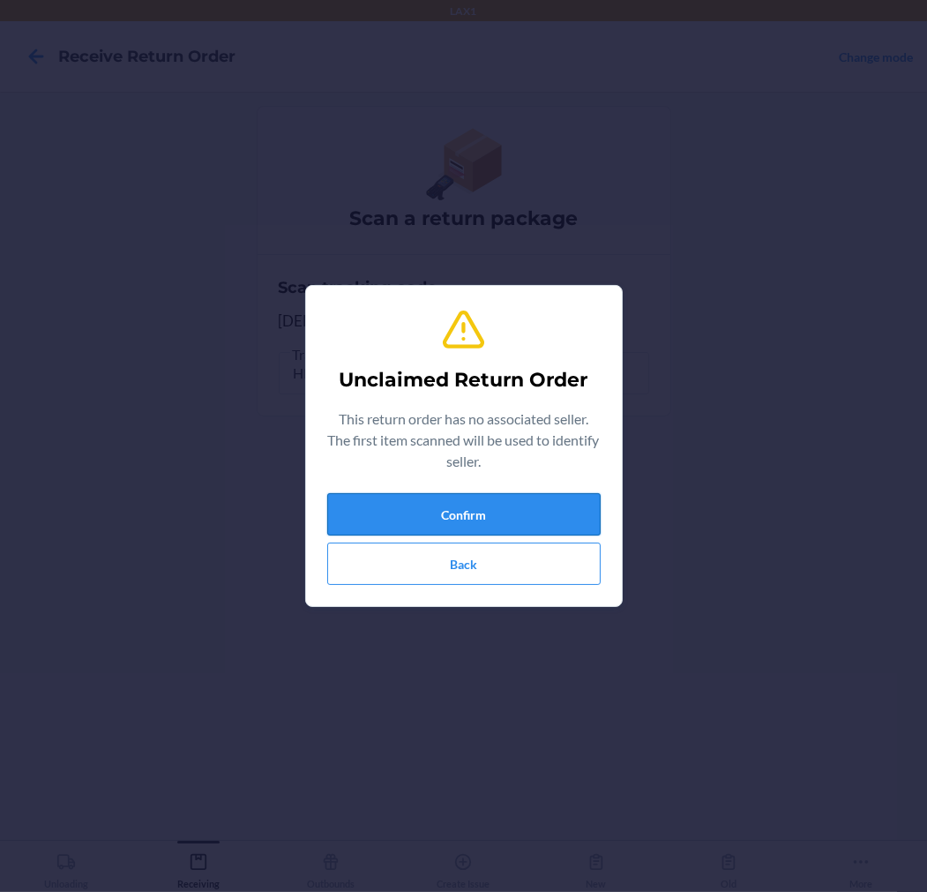
click at [483, 507] on button "Confirm" at bounding box center [464, 514] width 274 height 42
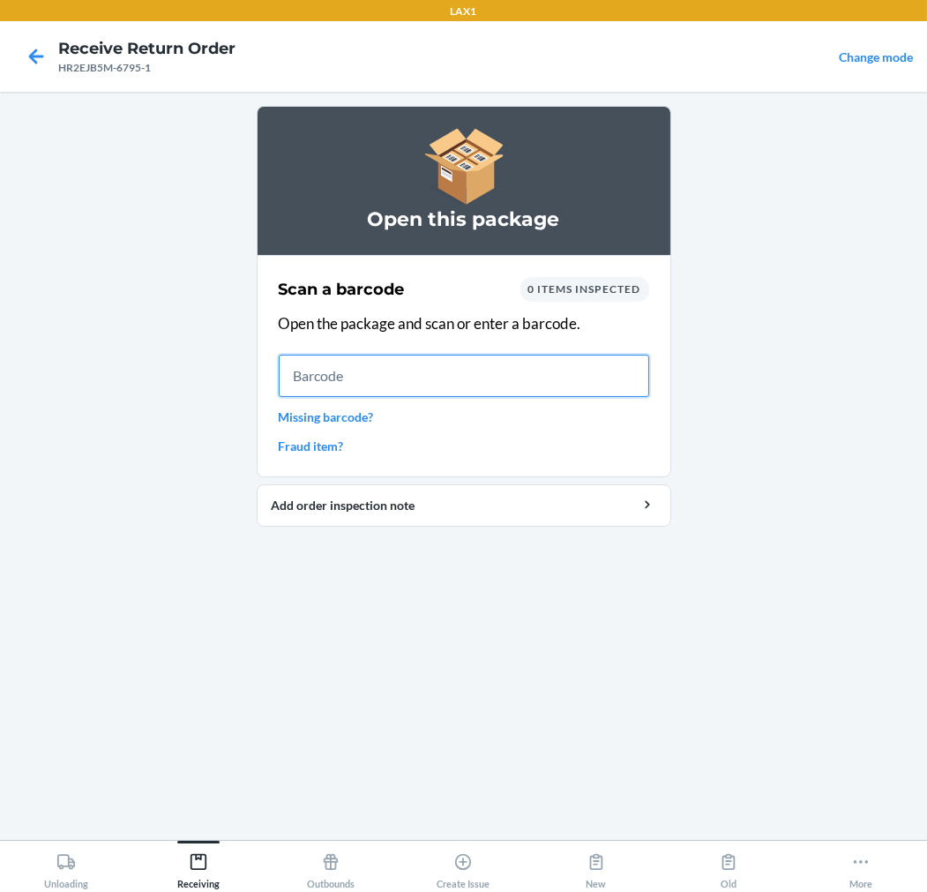
click at [439, 386] on input "text" at bounding box center [464, 376] width 371 height 42
type input "198119034365"
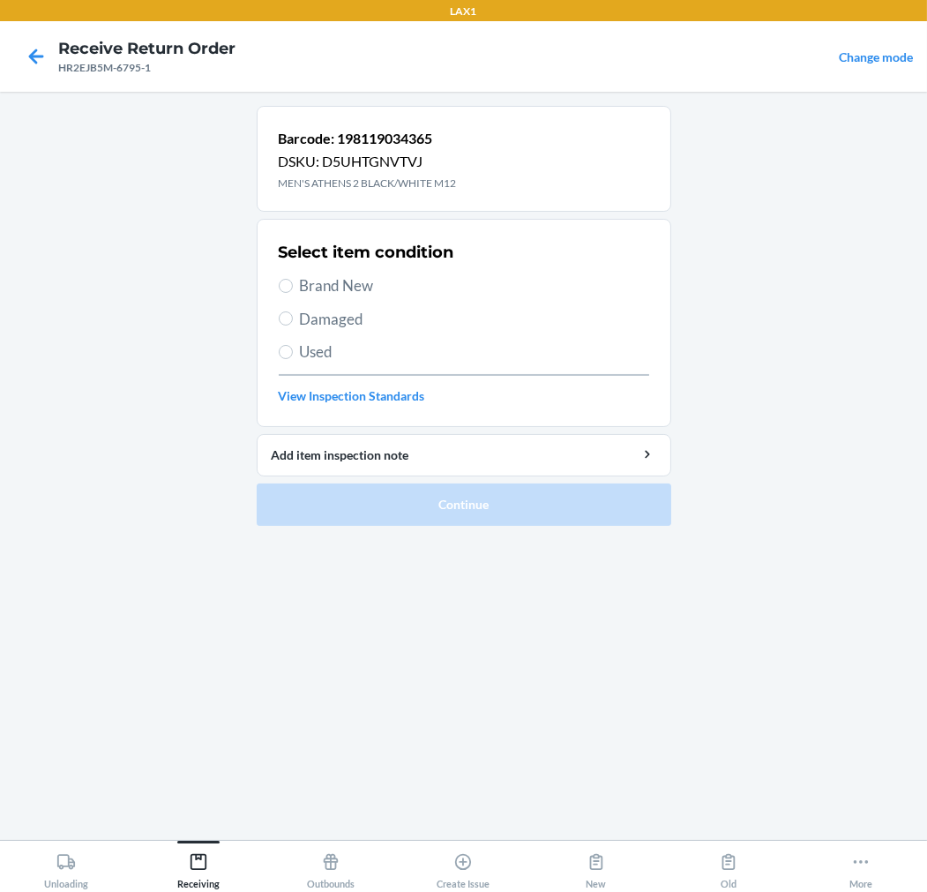
click at [350, 312] on span "Damaged" at bounding box center [474, 319] width 349 height 23
click at [293, 312] on input "Damaged" at bounding box center [286, 318] width 14 height 14
radio input "true"
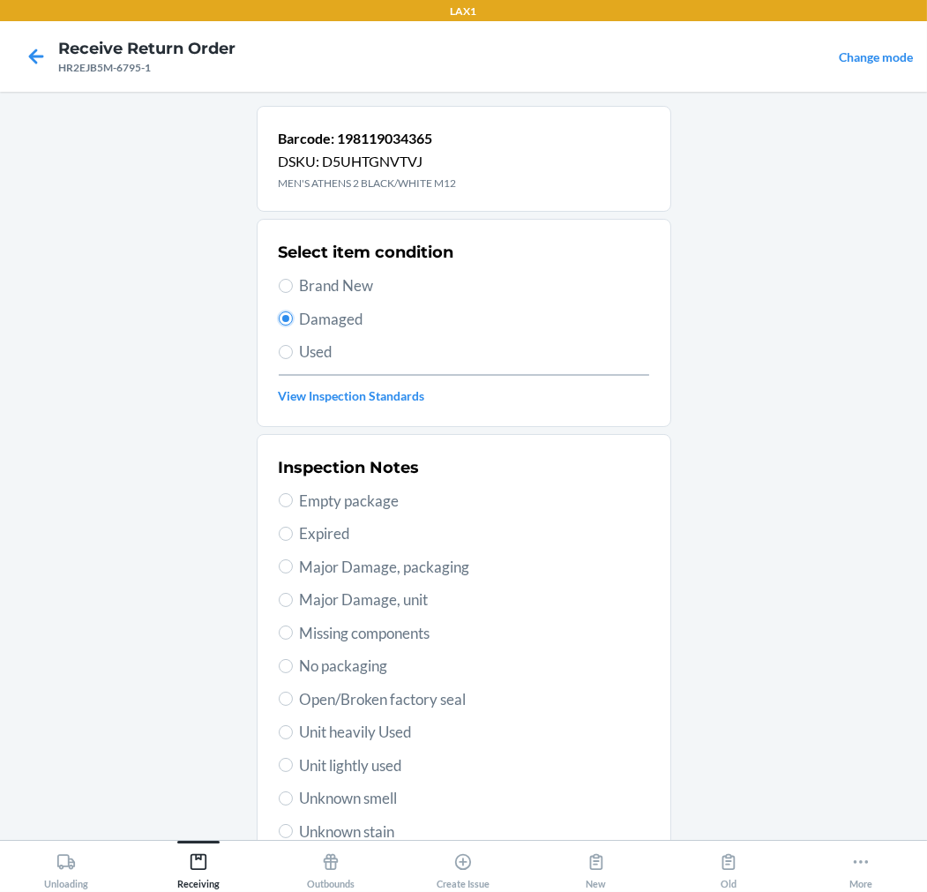
scroll to position [98, 0]
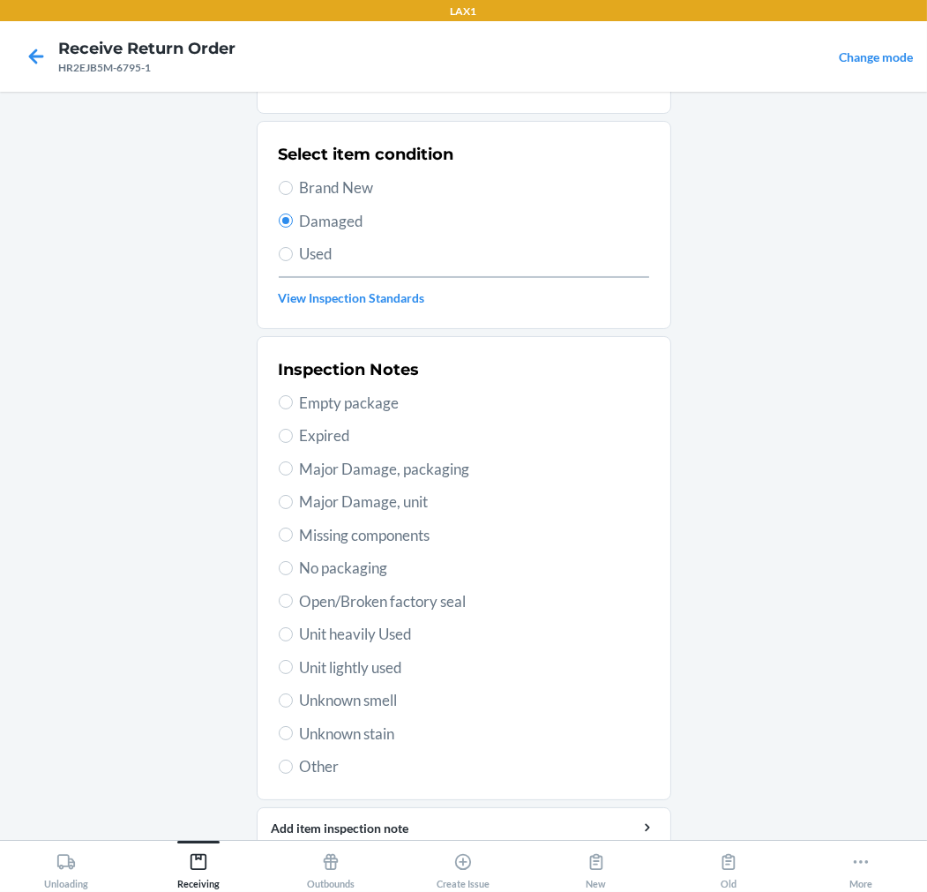
click at [364, 630] on span "Unit heavily Used" at bounding box center [474, 634] width 349 height 23
click at [293, 630] on input "Unit heavily Used" at bounding box center [286, 634] width 14 height 14
radio input "true"
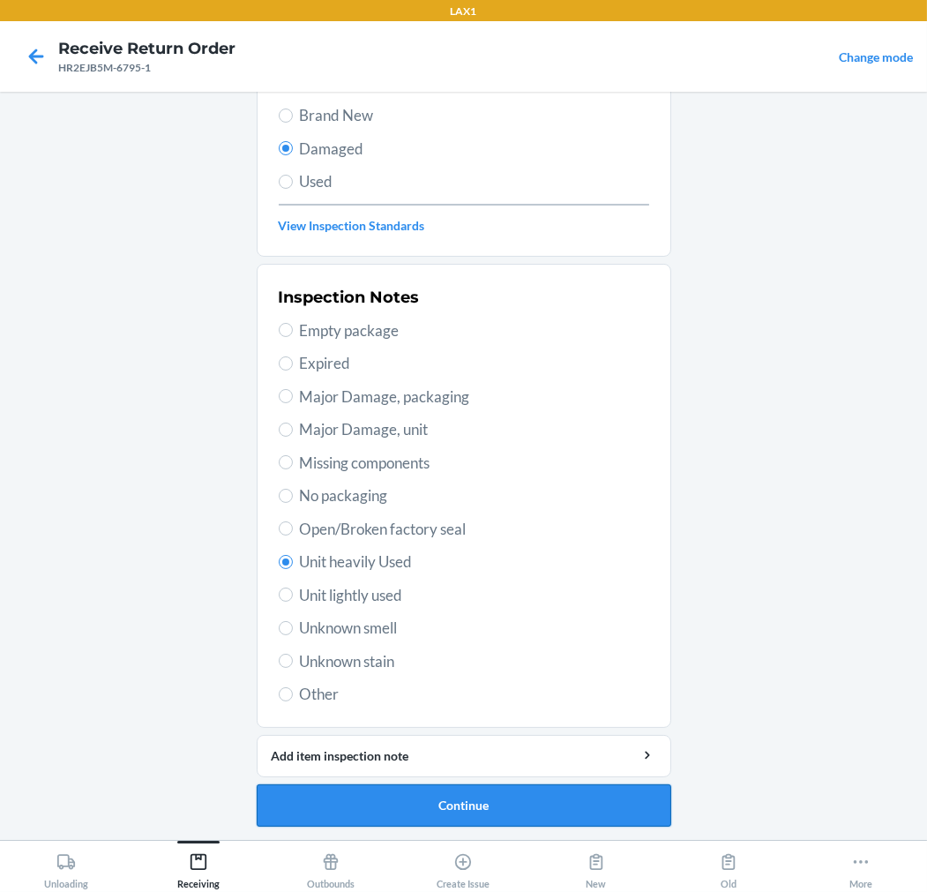
click at [435, 805] on button "Continue" at bounding box center [464, 805] width 415 height 42
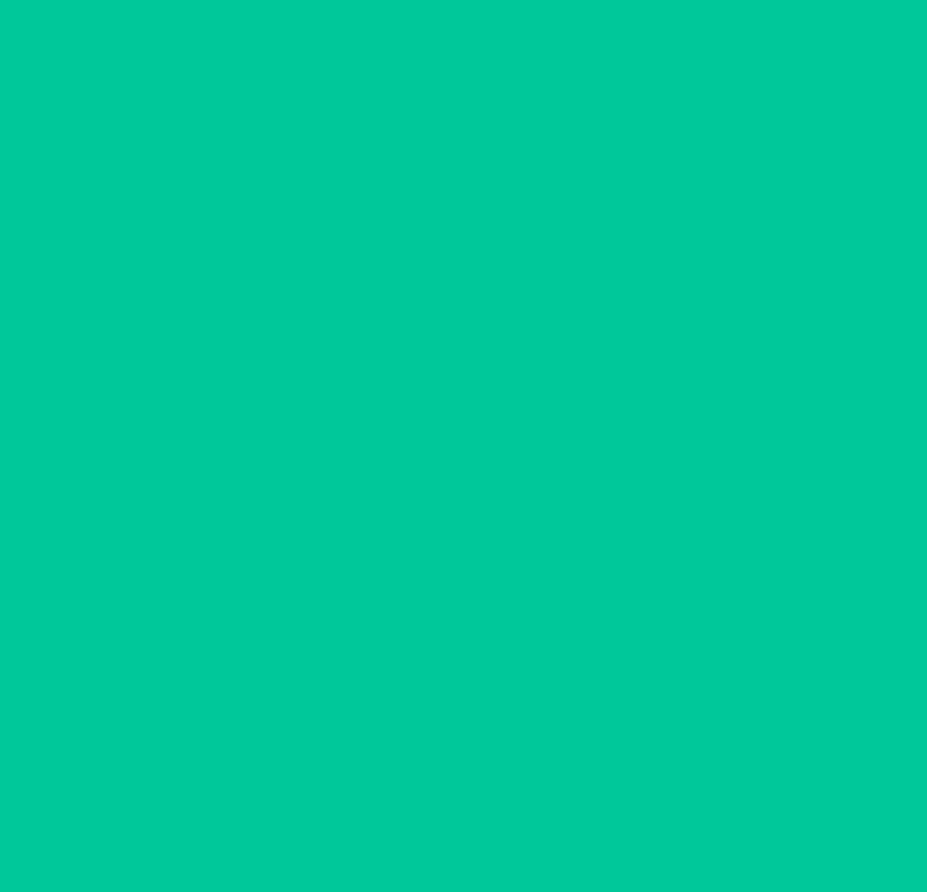
scroll to position [14, 0]
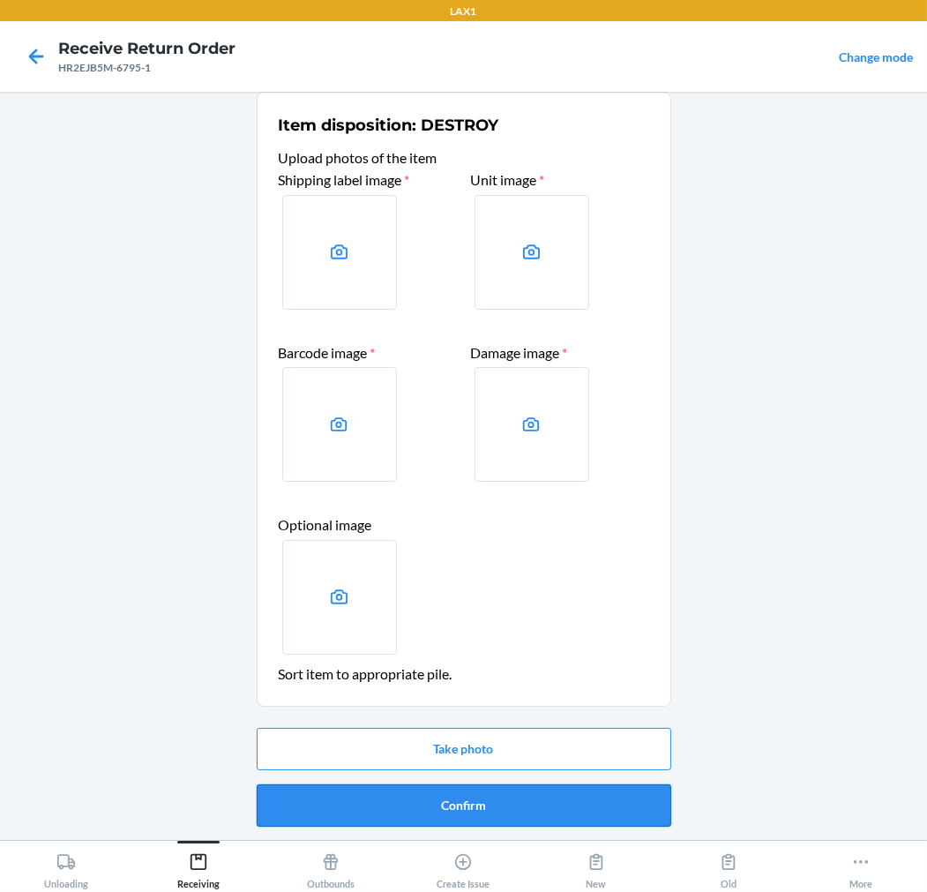
click at [428, 799] on button "Confirm" at bounding box center [464, 805] width 415 height 42
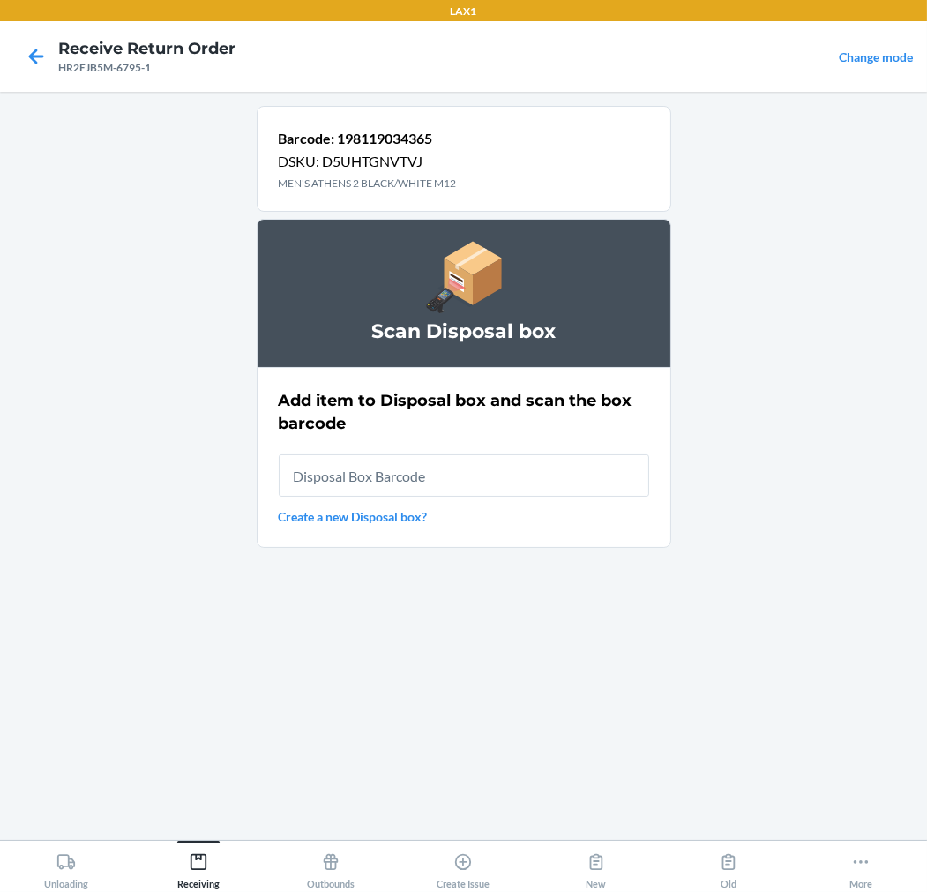
click at [527, 481] on input "text" at bounding box center [464, 475] width 371 height 42
type input "RB00000189K"
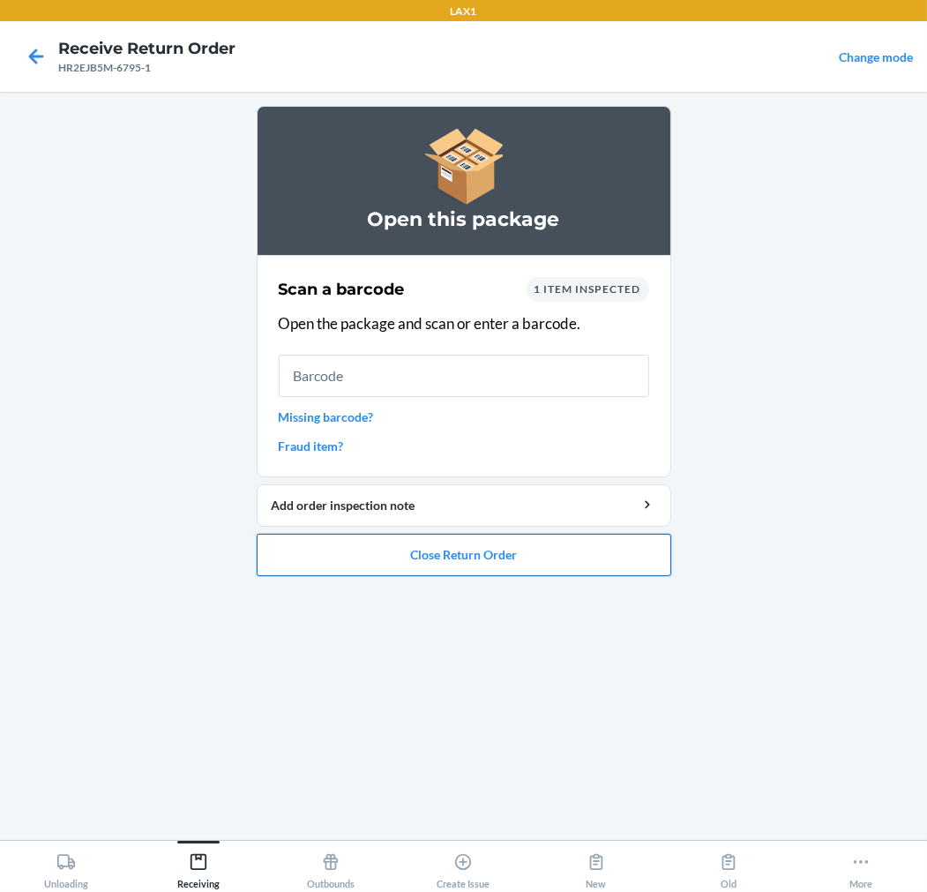
click at [513, 545] on button "Close Return Order" at bounding box center [464, 555] width 415 height 42
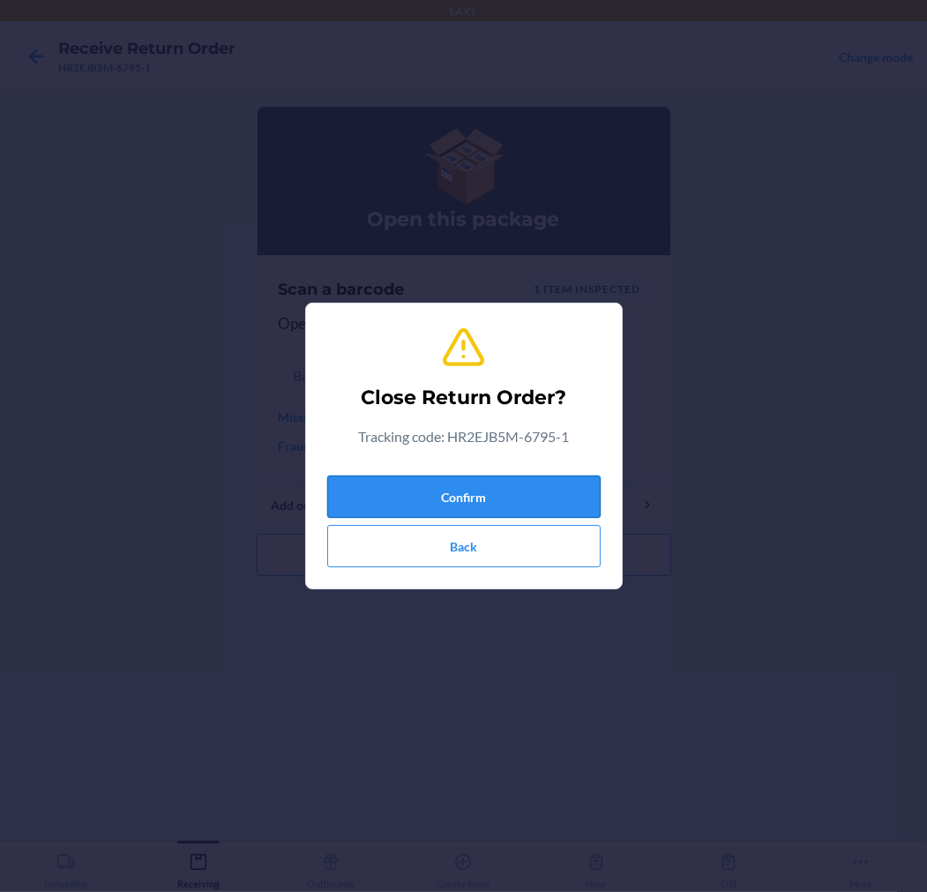
click at [521, 503] on button "Confirm" at bounding box center [464, 497] width 274 height 42
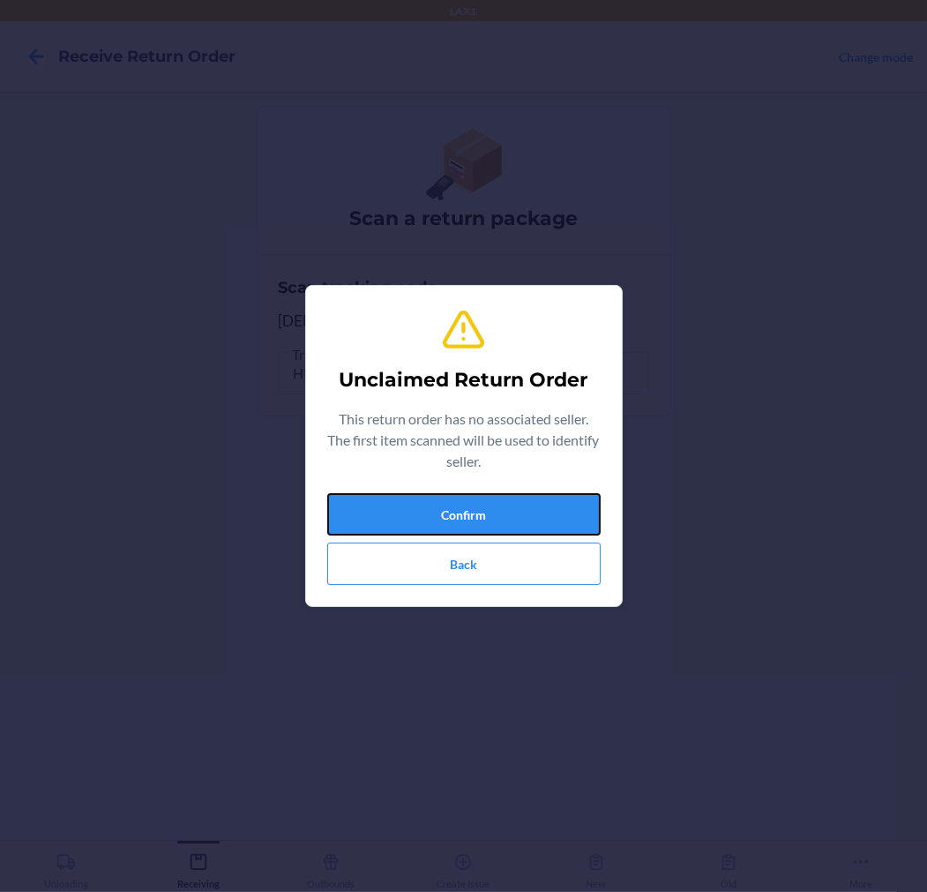
click at [521, 503] on button "Confirm" at bounding box center [464, 514] width 274 height 42
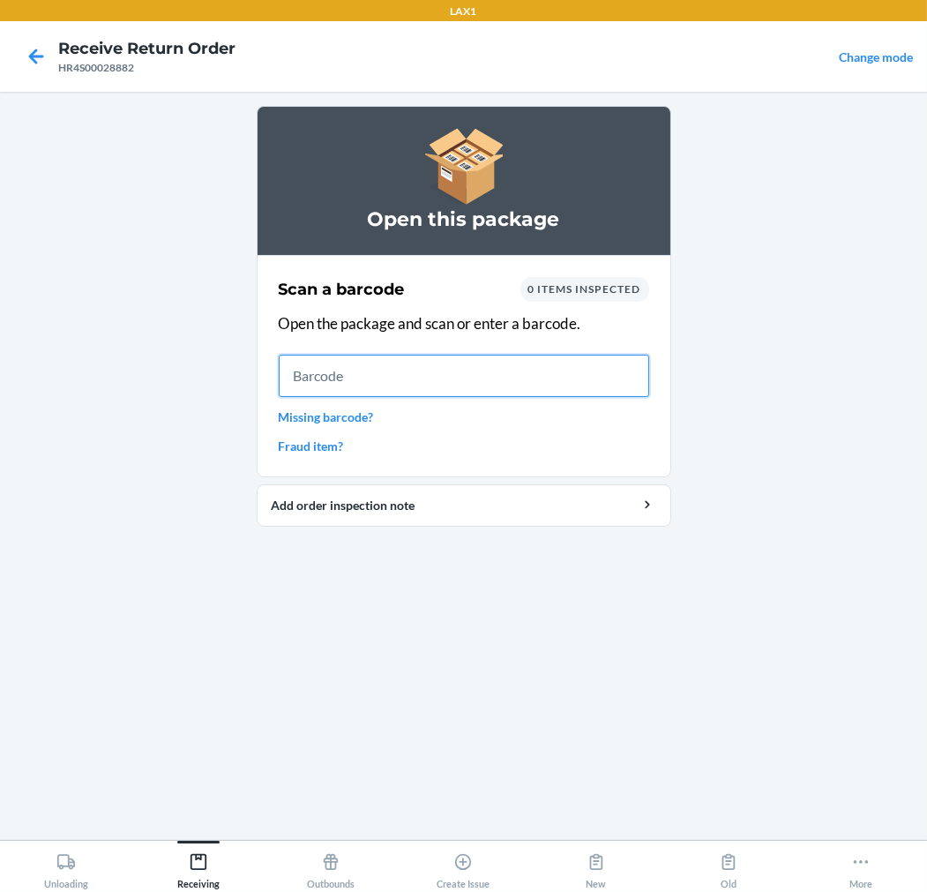
click at [335, 378] on input "text" at bounding box center [464, 376] width 371 height 42
type input "19119044807"
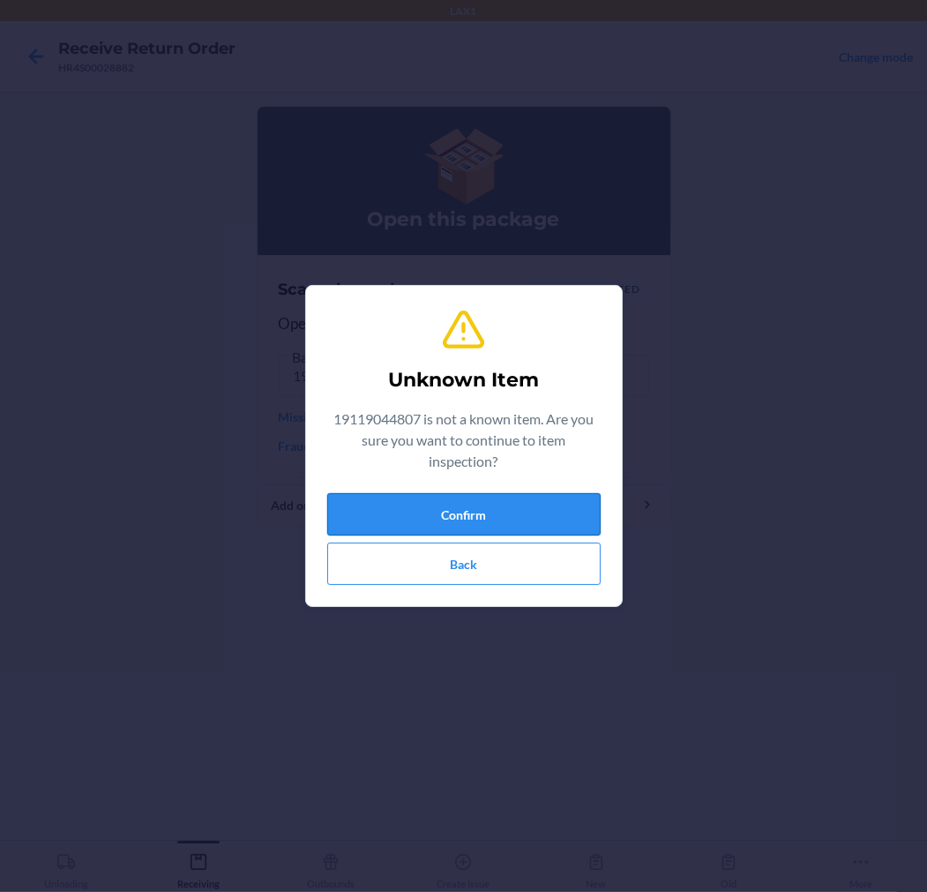
click at [392, 493] on button "Confirm" at bounding box center [464, 514] width 274 height 42
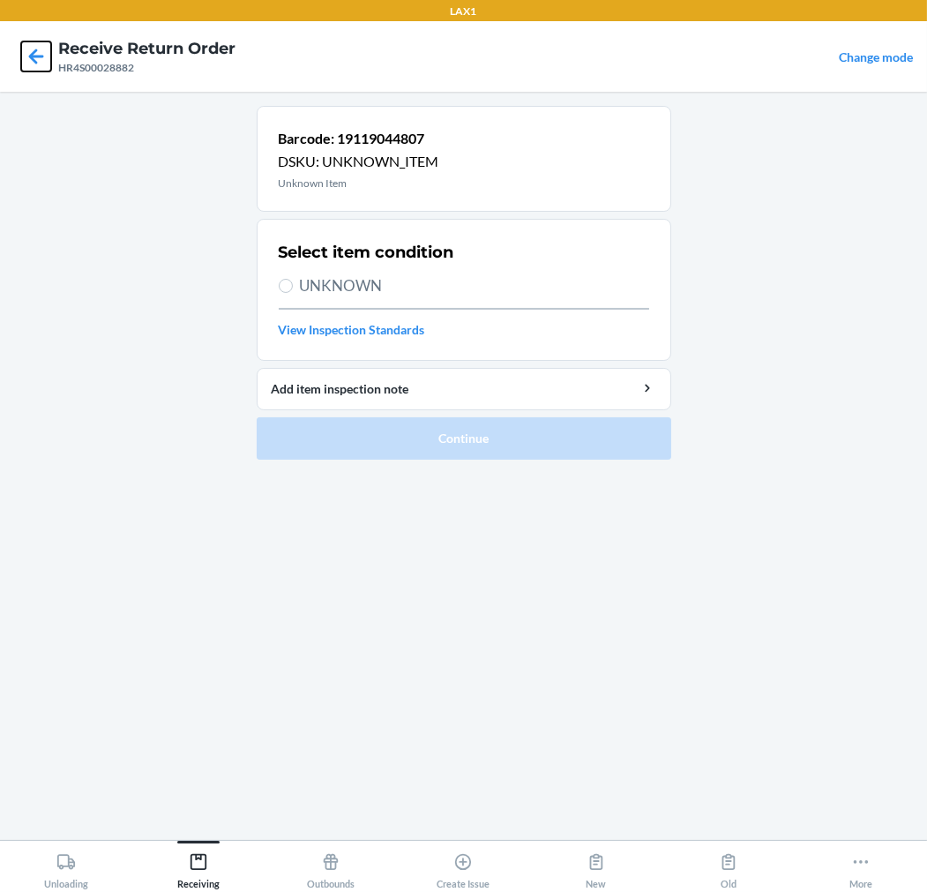
click at [34, 56] on icon at bounding box center [36, 56] width 15 height 15
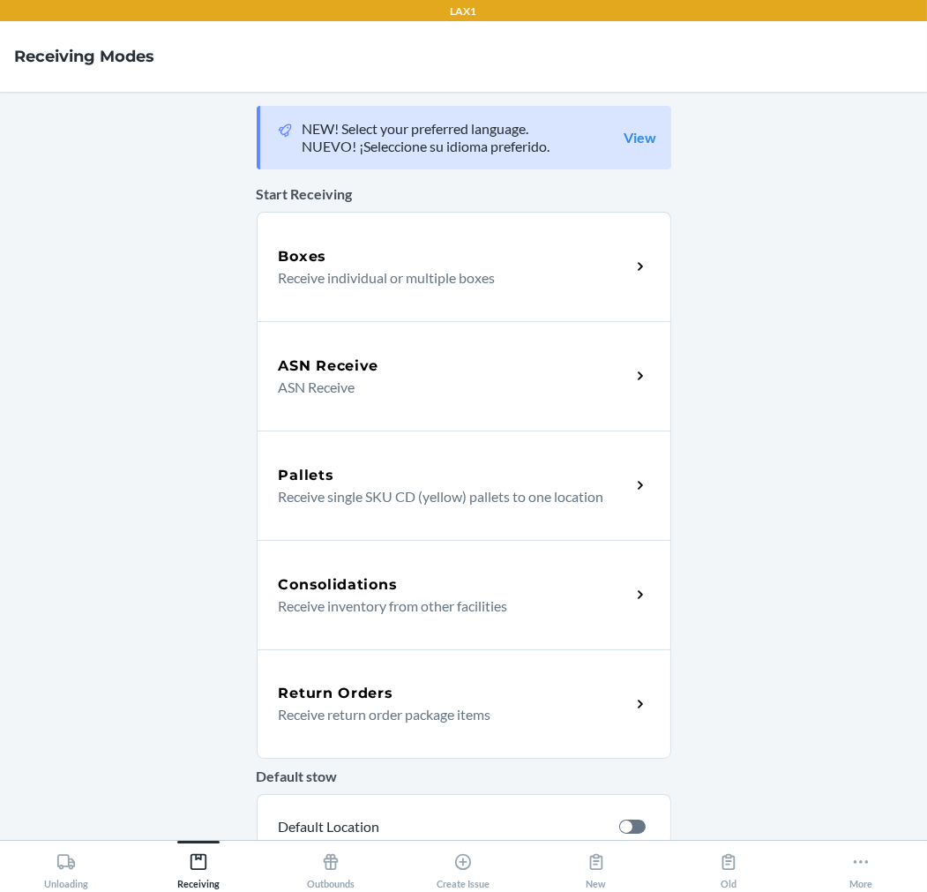
click at [452, 701] on div "Return Orders" at bounding box center [455, 693] width 352 height 21
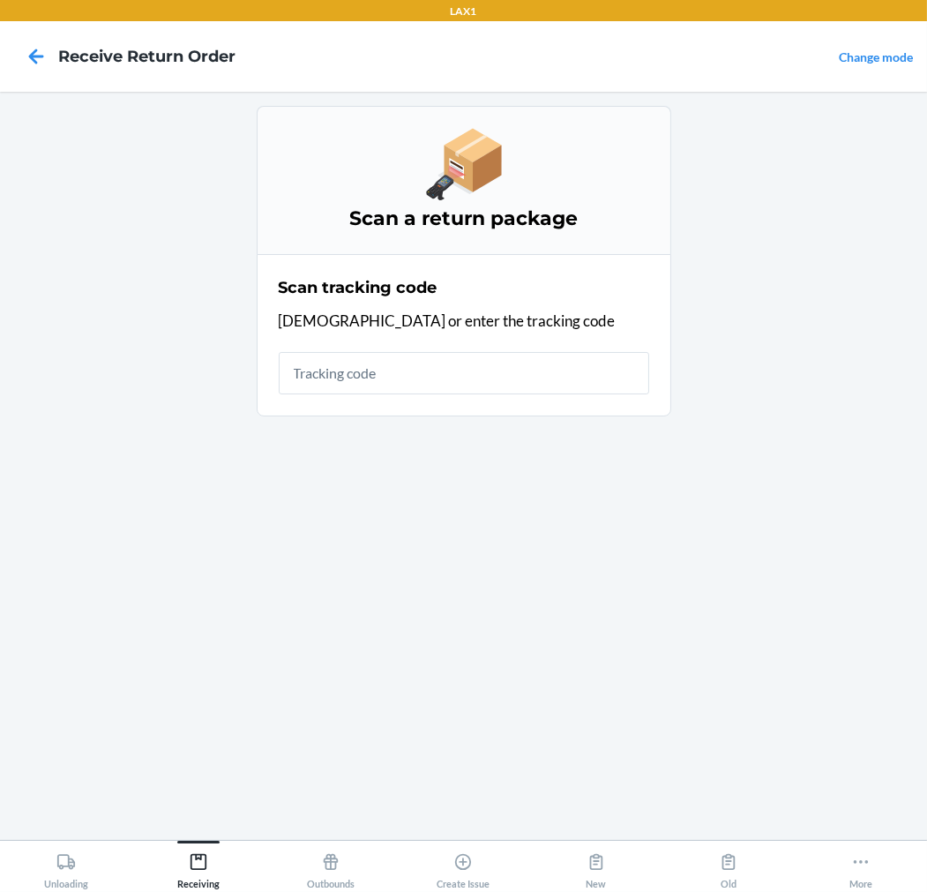
click at [518, 390] on input "text" at bounding box center [464, 373] width 371 height 42
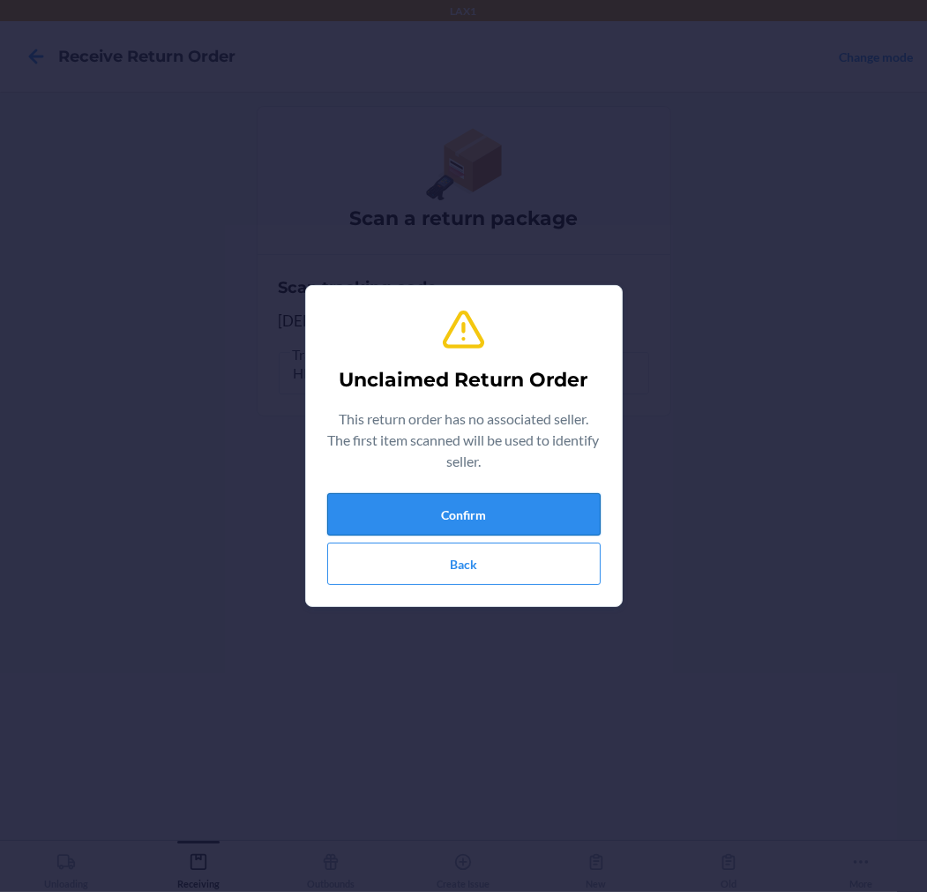
click at [515, 504] on button "Confirm" at bounding box center [464, 514] width 274 height 42
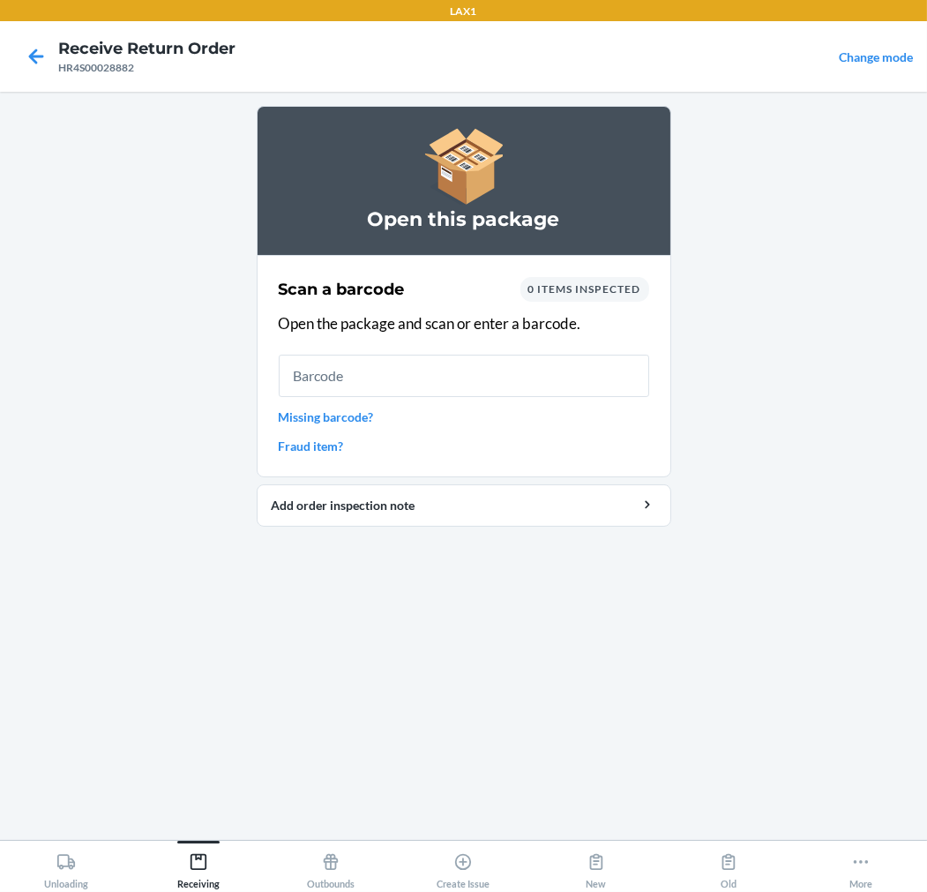
click at [525, 372] on input "text" at bounding box center [464, 376] width 371 height 42
click at [577, 384] on input "text" at bounding box center [464, 376] width 371 height 42
type input "198119044807"
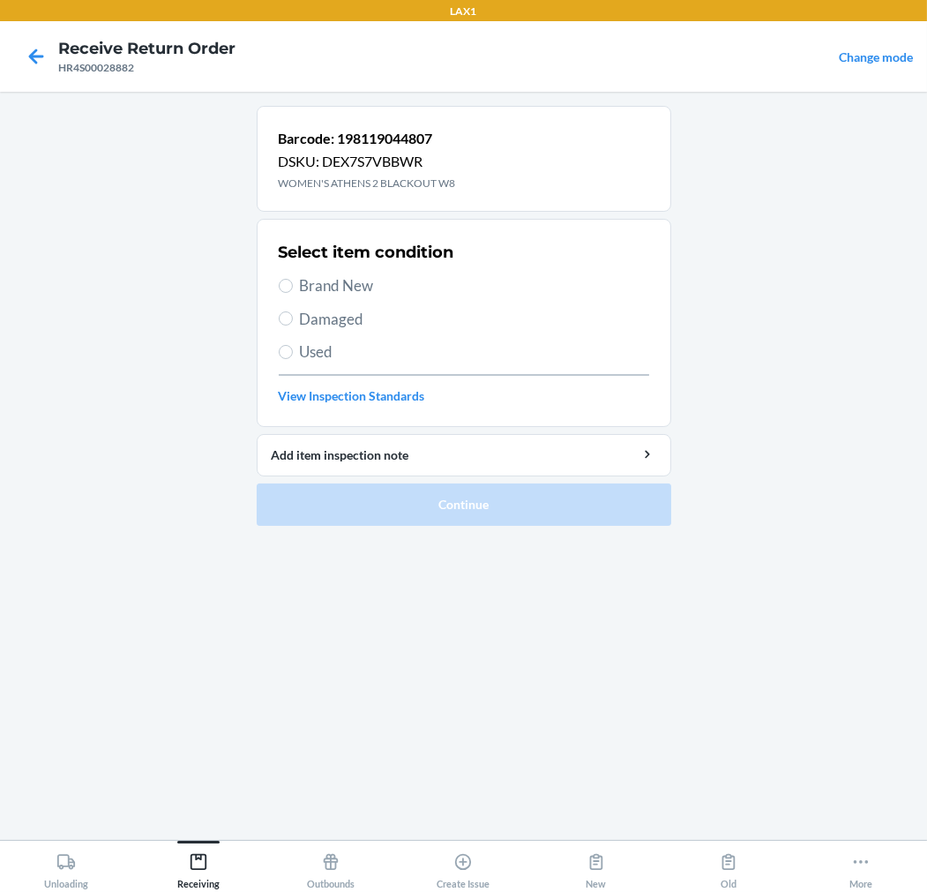
click at [431, 138] on p "Barcode: 198119044807" at bounding box center [367, 138] width 177 height 21
copy p "198119044807"
click at [305, 274] on div "Select item condition Brand New Damaged Used View Inspection Standards" at bounding box center [464, 323] width 371 height 175
click at [305, 282] on span "Brand New" at bounding box center [474, 285] width 349 height 23
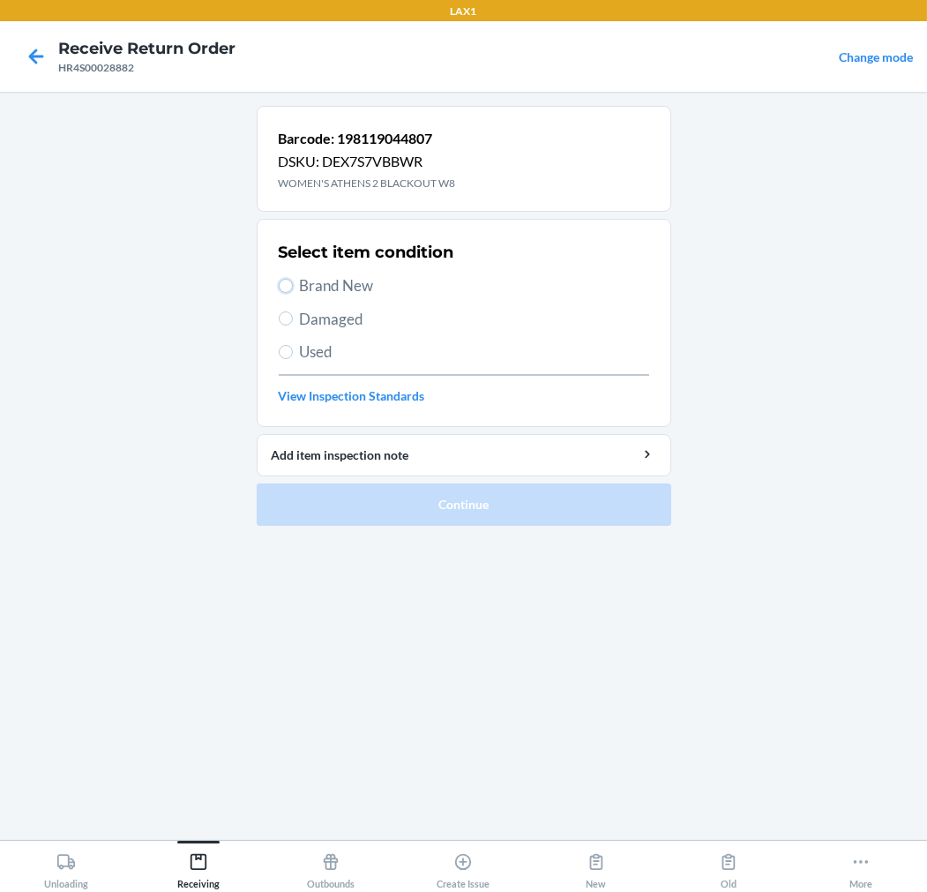
click at [293, 282] on input "Brand New" at bounding box center [286, 286] width 14 height 14
radio input "true"
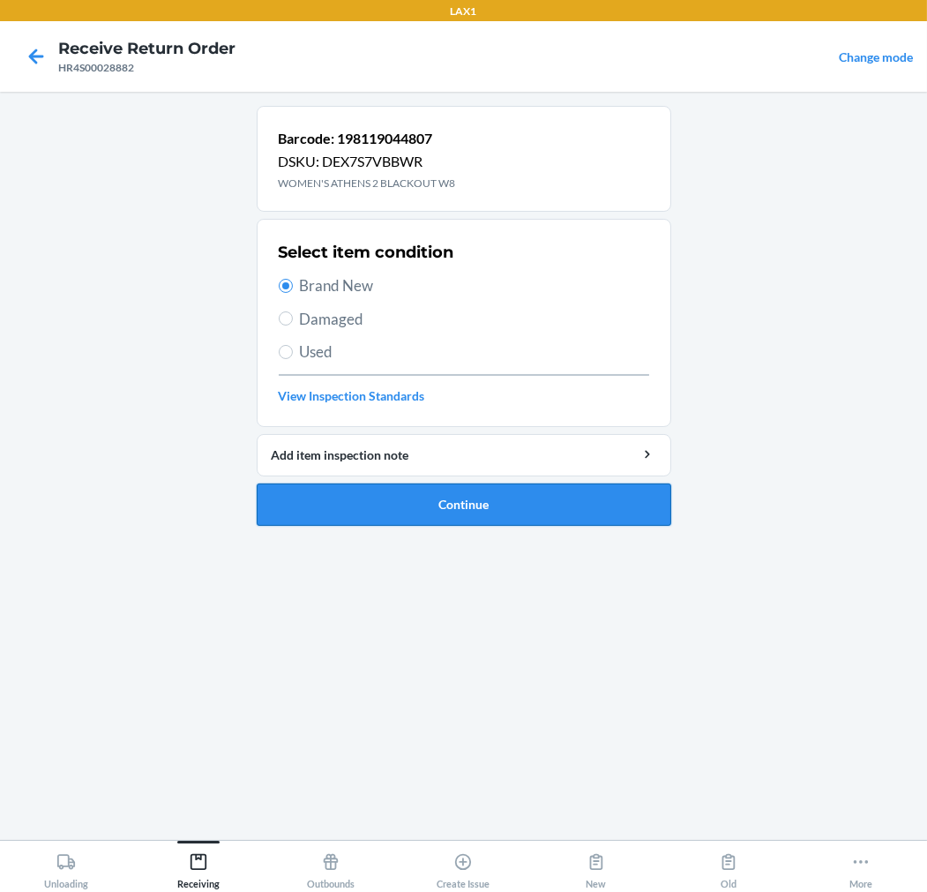
click at [323, 501] on button "Continue" at bounding box center [464, 504] width 415 height 42
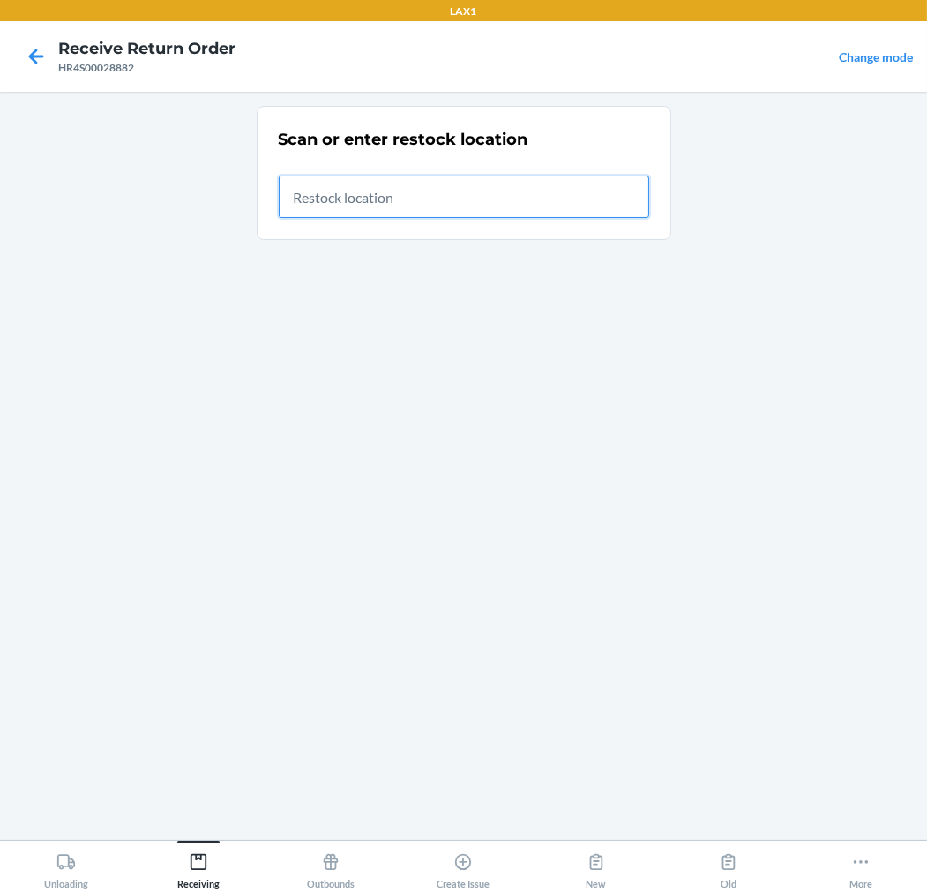
click at [332, 197] on input "text" at bounding box center [464, 197] width 371 height 42
type input "RTCART020"
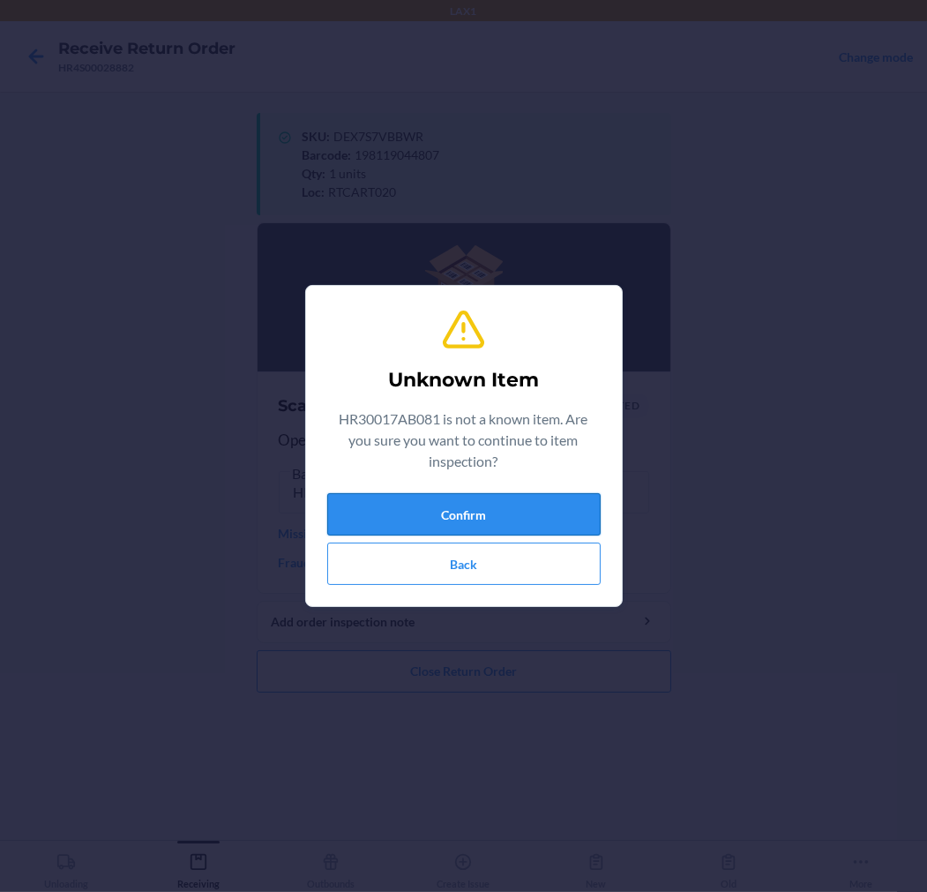
click at [468, 500] on button "Confirm" at bounding box center [464, 514] width 274 height 42
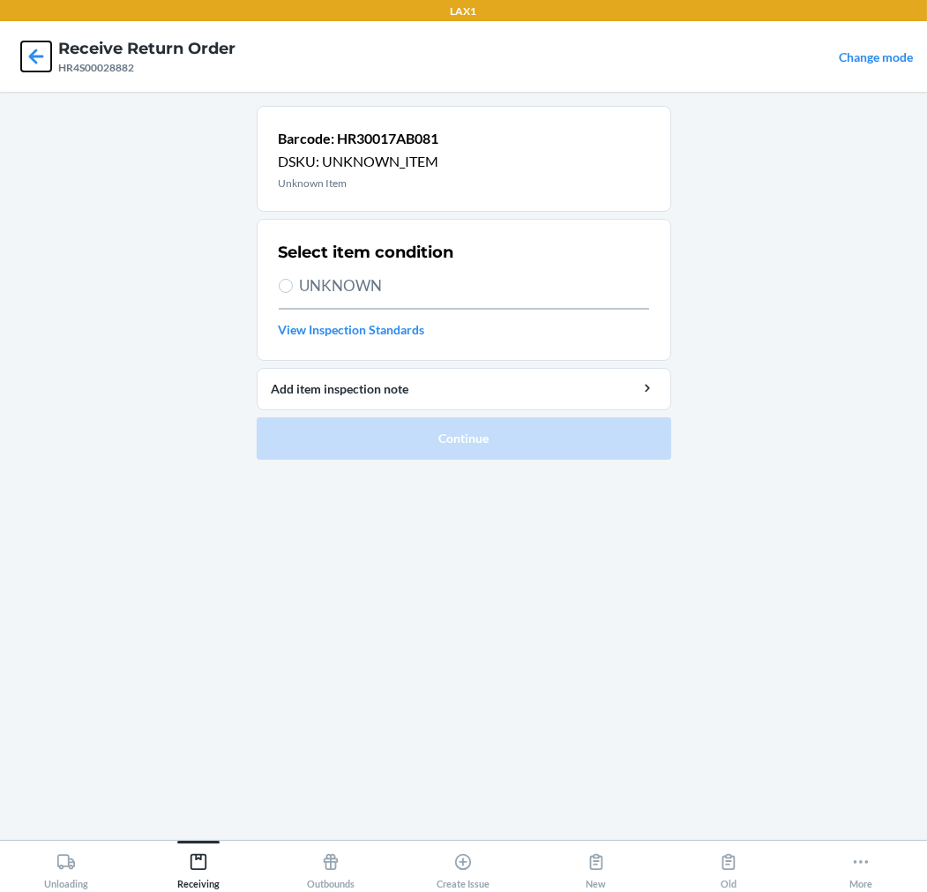
click at [38, 54] on icon at bounding box center [36, 56] width 30 height 30
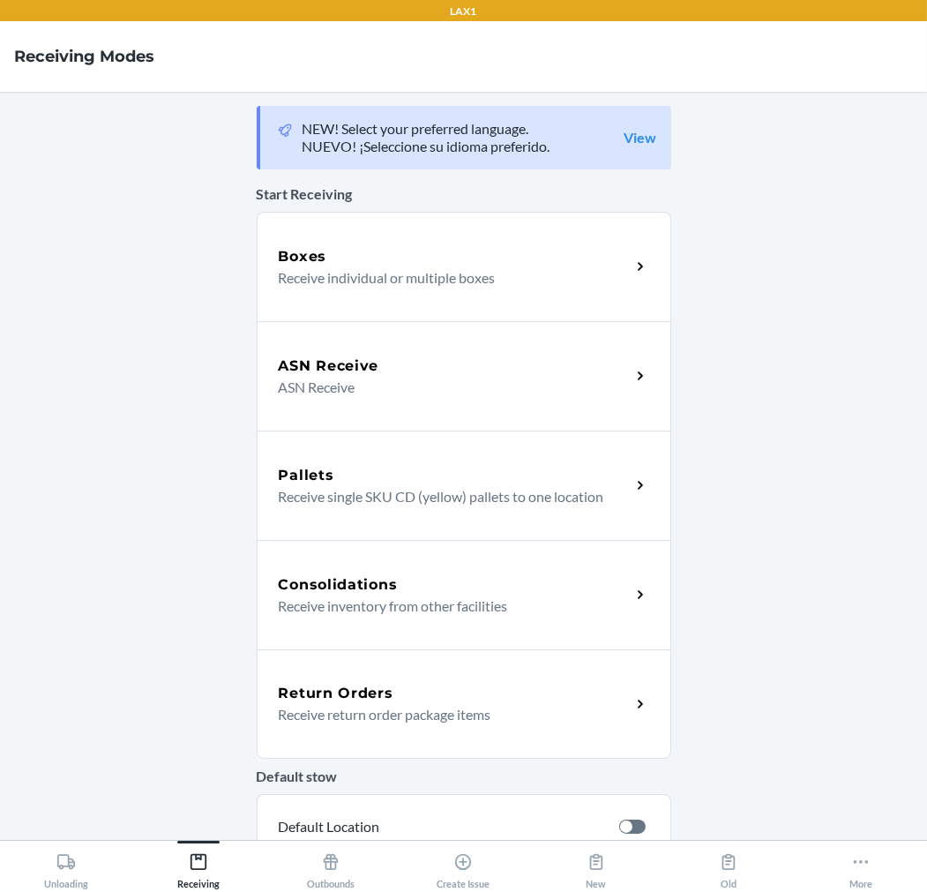
click at [489, 671] on div "Return Orders Receive return order package items" at bounding box center [464, 703] width 415 height 109
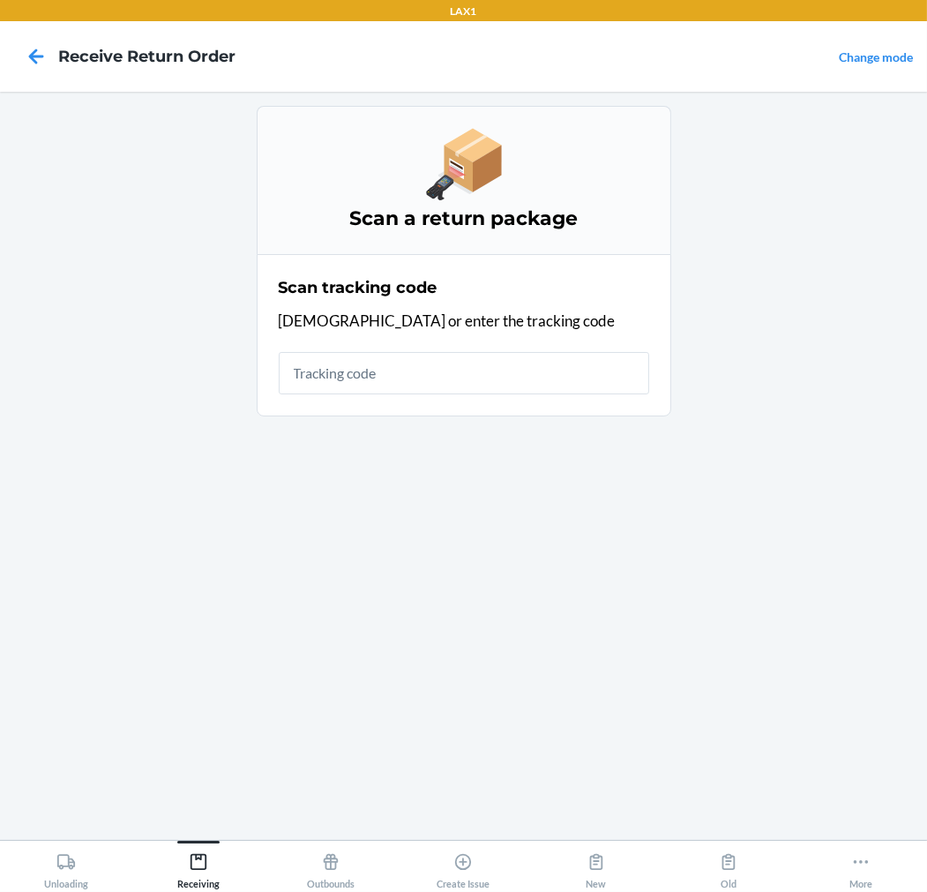
click at [436, 371] on input "text" at bounding box center [464, 373] width 371 height 42
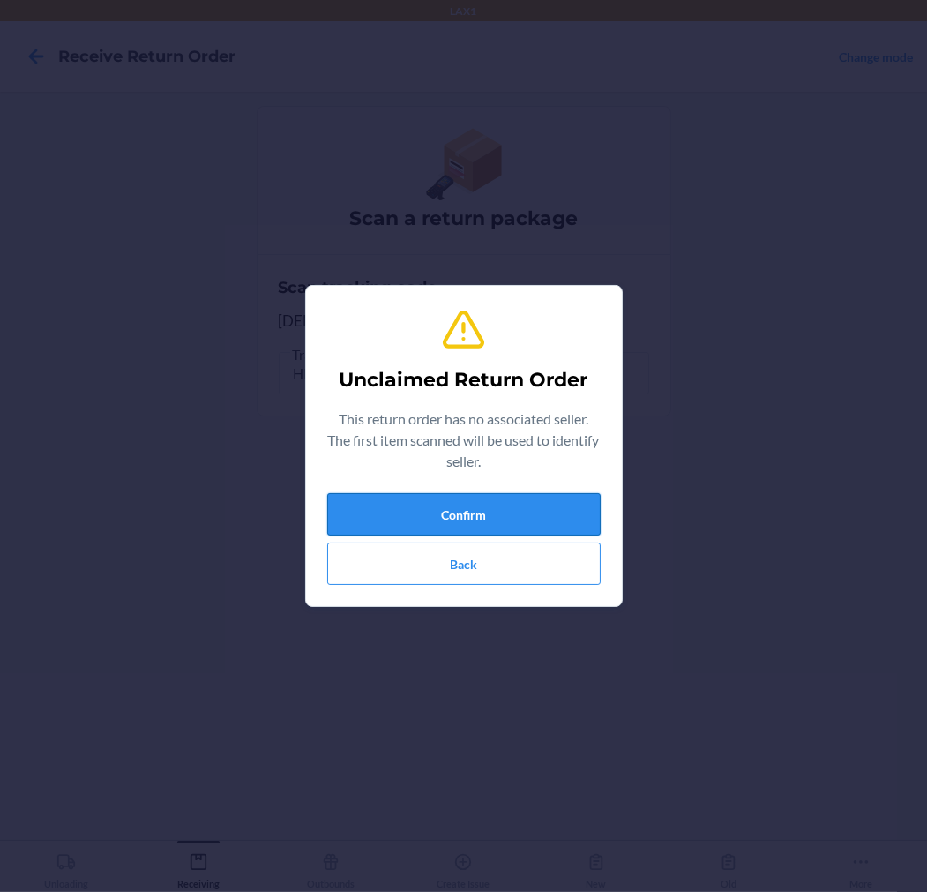
click at [565, 500] on button "Confirm" at bounding box center [464, 514] width 274 height 42
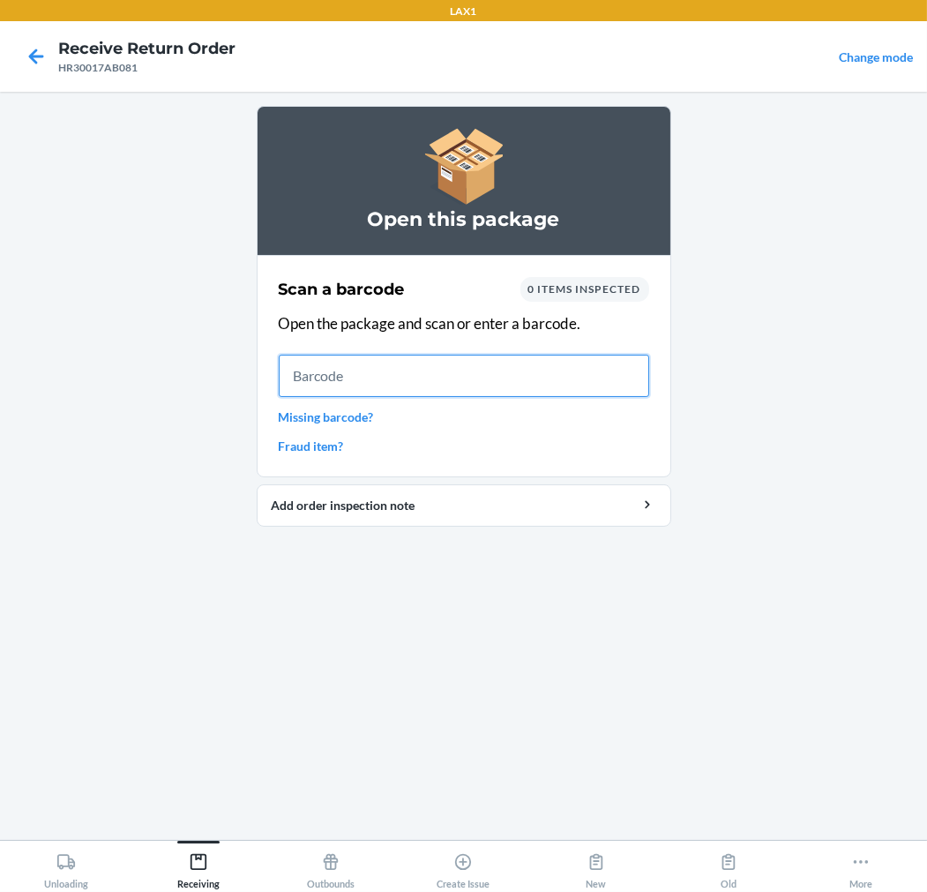
click at [378, 378] on input "text" at bounding box center [464, 376] width 371 height 42
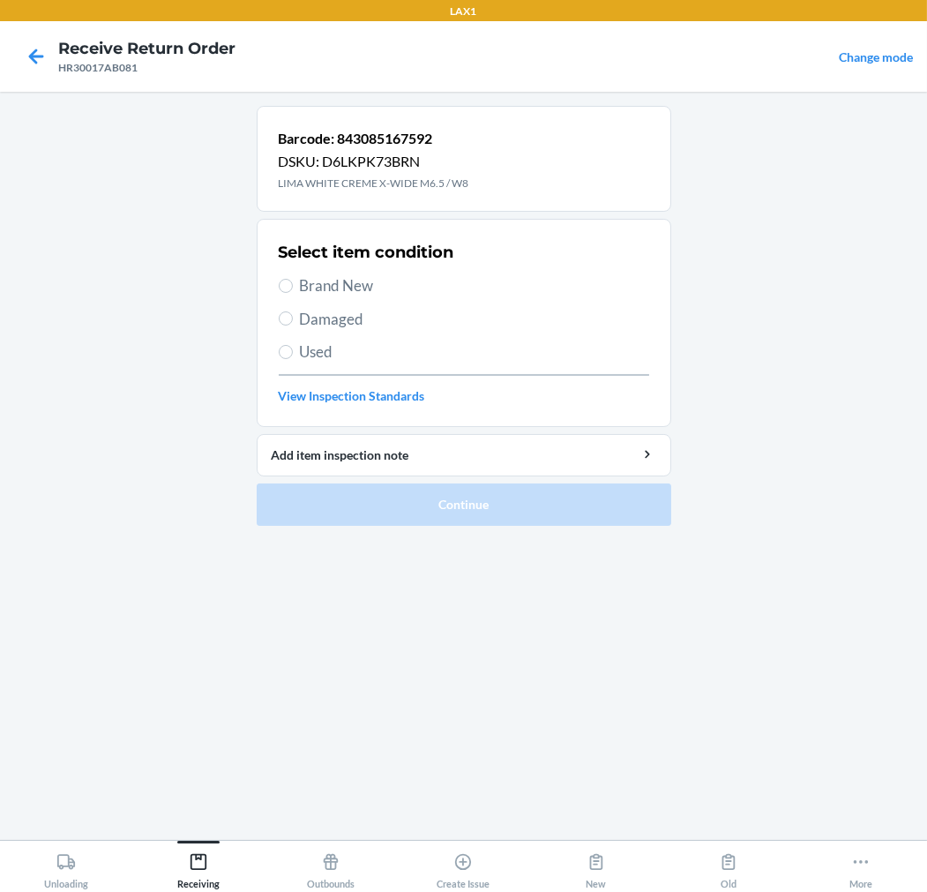
click at [296, 282] on label "Brand New" at bounding box center [464, 285] width 371 height 23
click at [293, 282] on input "Brand New" at bounding box center [286, 286] width 14 height 14
radio input "true"
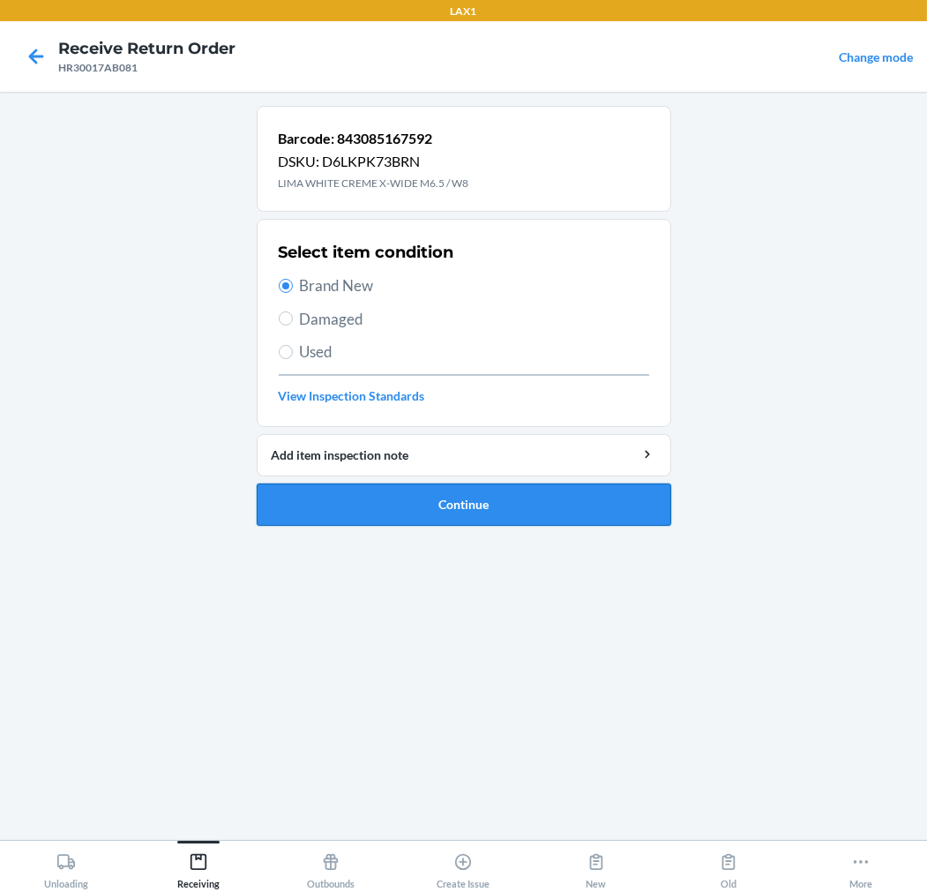
click at [318, 495] on button "Continue" at bounding box center [464, 504] width 415 height 42
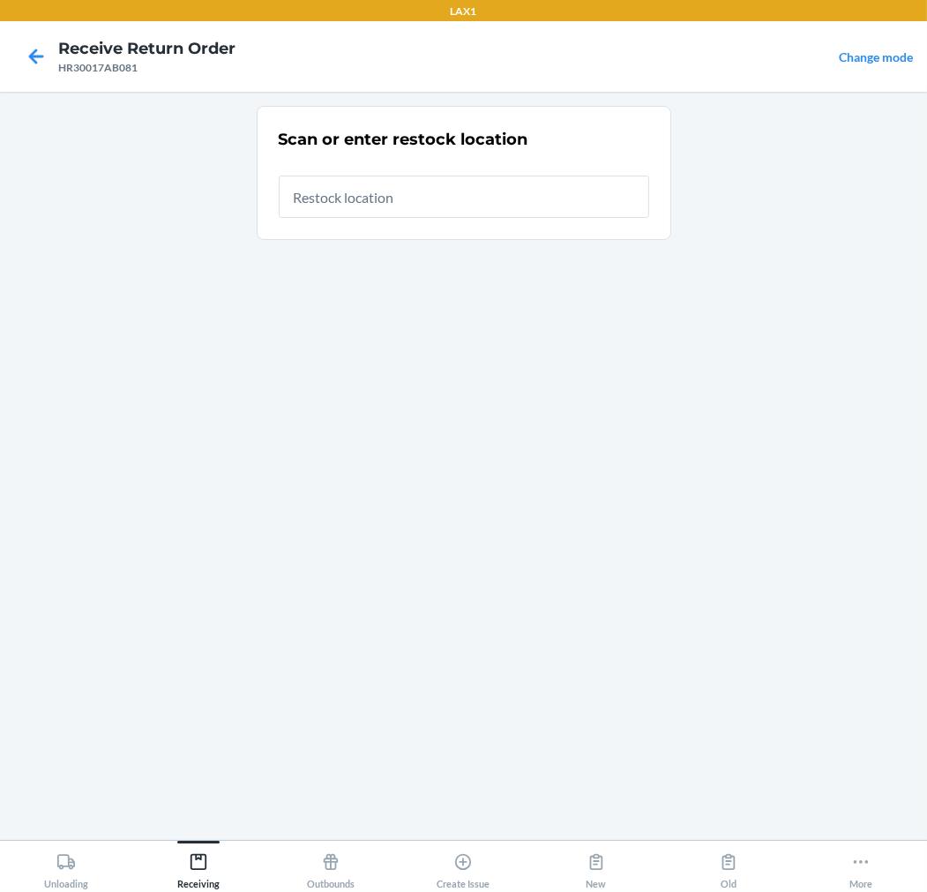
click at [463, 204] on input "text" at bounding box center [464, 197] width 371 height 42
click at [528, 200] on input "text" at bounding box center [464, 197] width 371 height 42
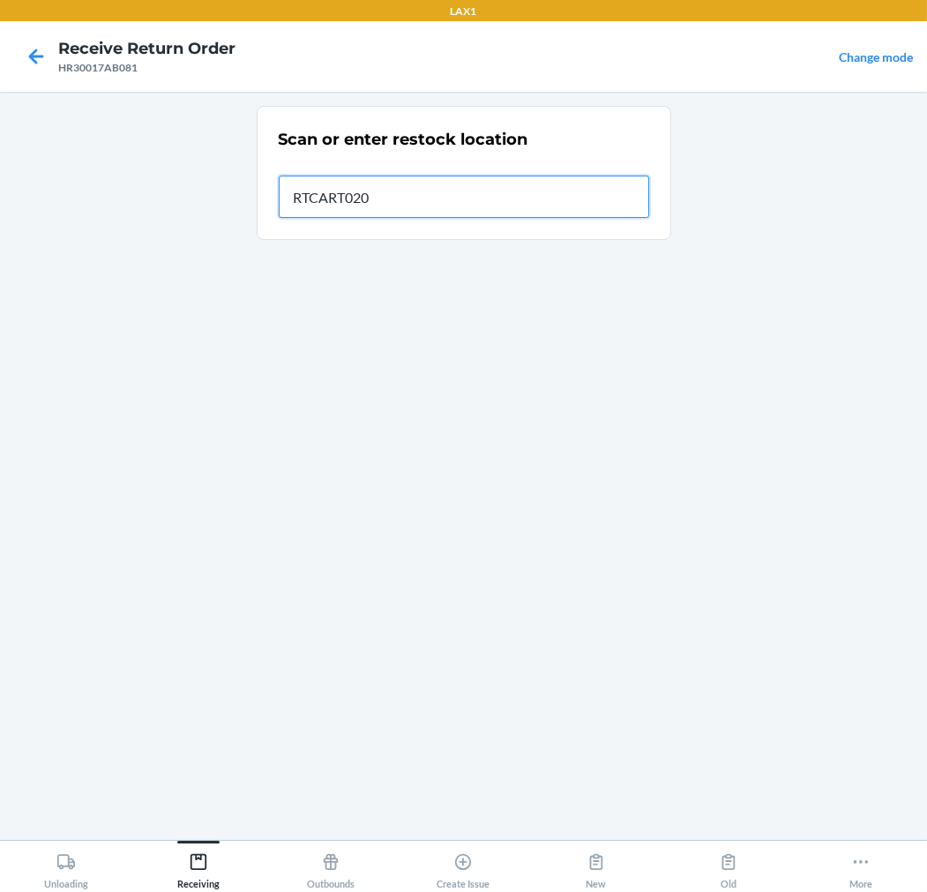
type input "RTCART020"
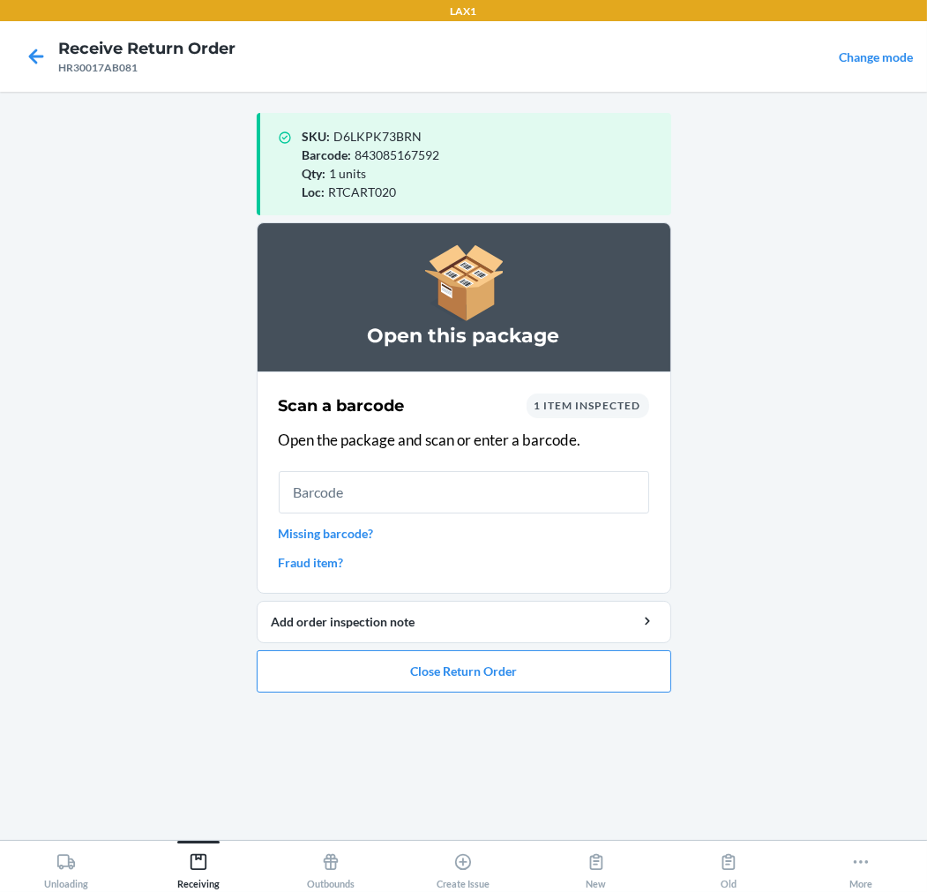
click at [496, 490] on input "text" at bounding box center [464, 492] width 371 height 42
click at [394, 492] on input "text" at bounding box center [464, 492] width 371 height 42
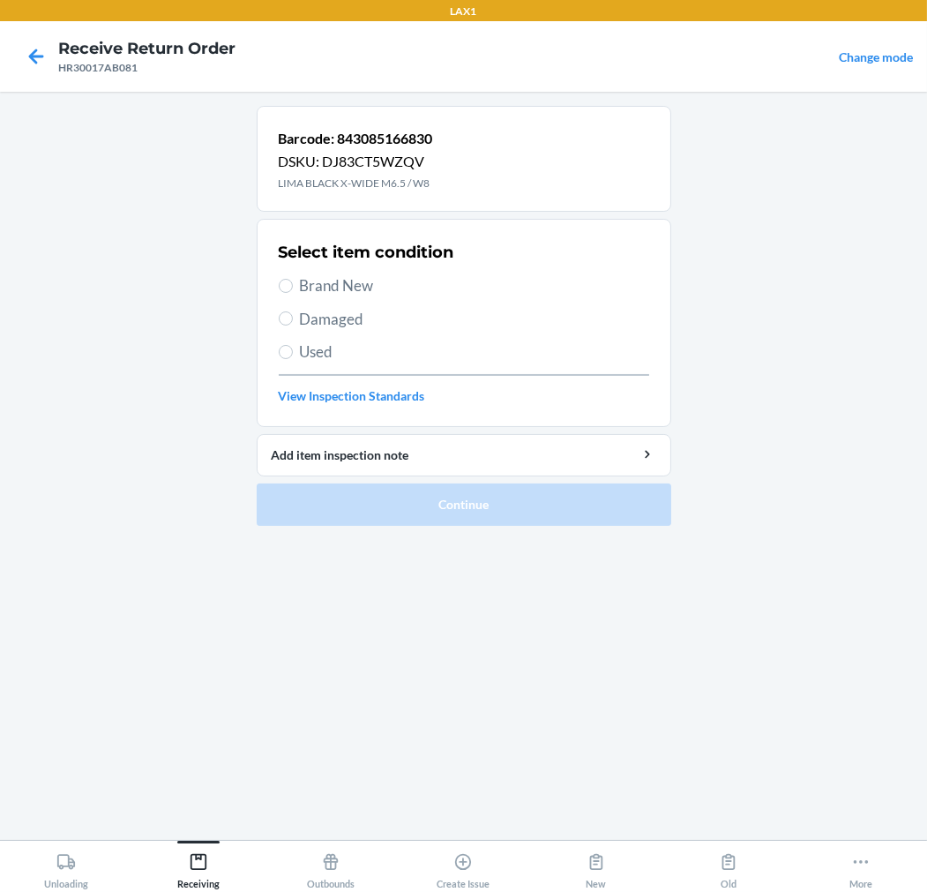
click at [362, 291] on span "Brand New" at bounding box center [474, 285] width 349 height 23
click at [293, 291] on input "Brand New" at bounding box center [286, 286] width 14 height 14
radio input "true"
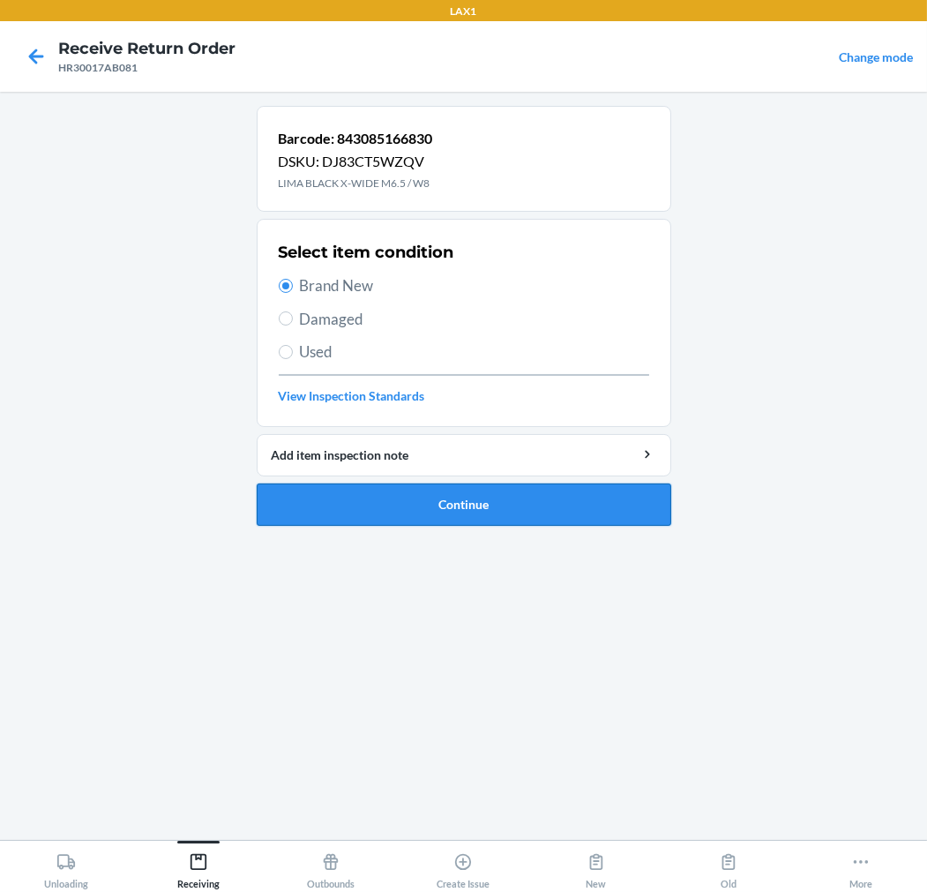
click at [374, 506] on button "Continue" at bounding box center [464, 504] width 415 height 42
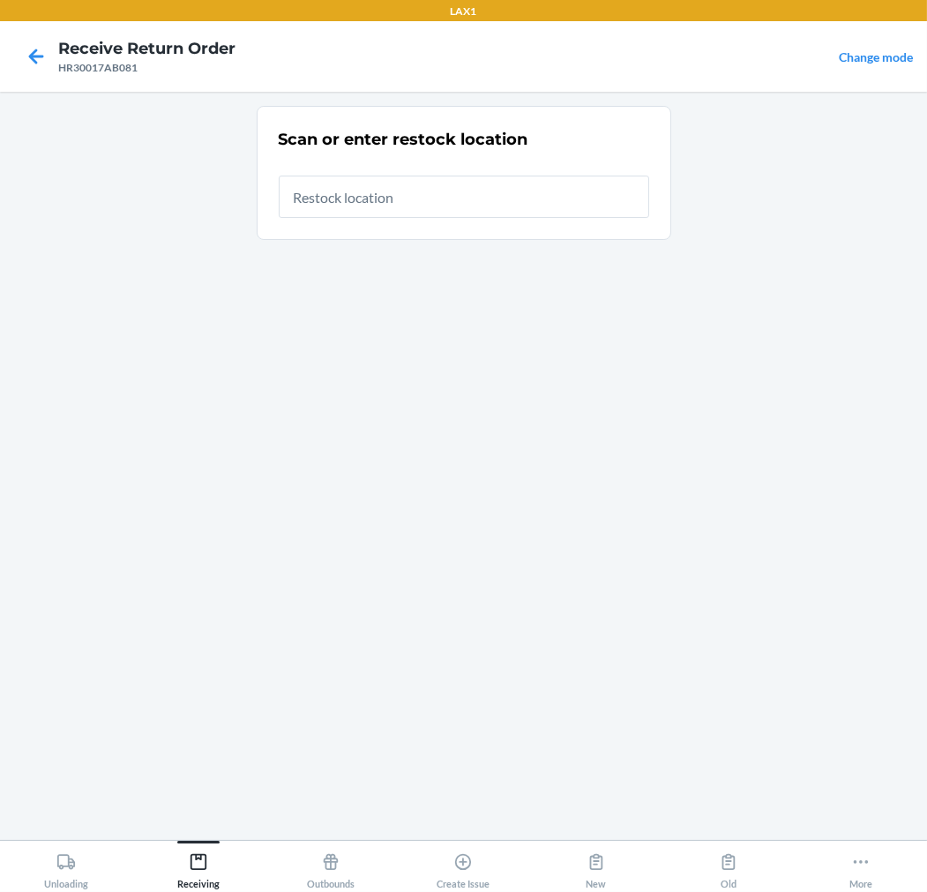
click at [459, 199] on input "text" at bounding box center [464, 197] width 371 height 42
type input "RTCART020"
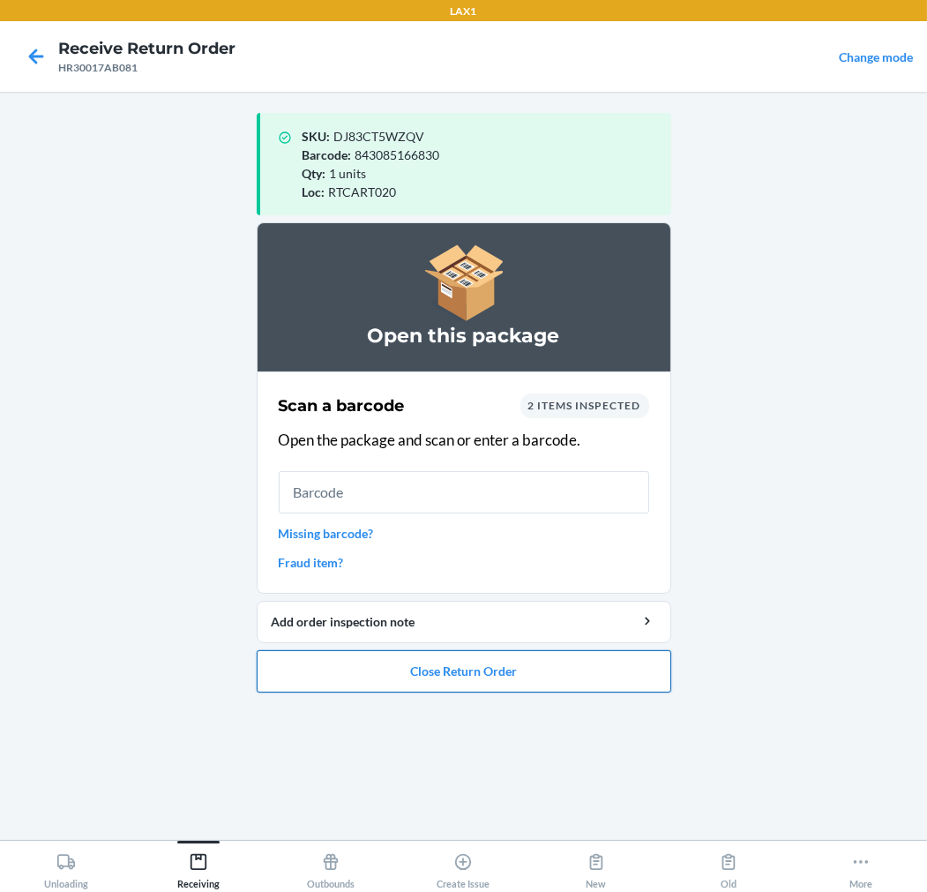
click at [468, 656] on button "Close Return Order" at bounding box center [464, 671] width 415 height 42
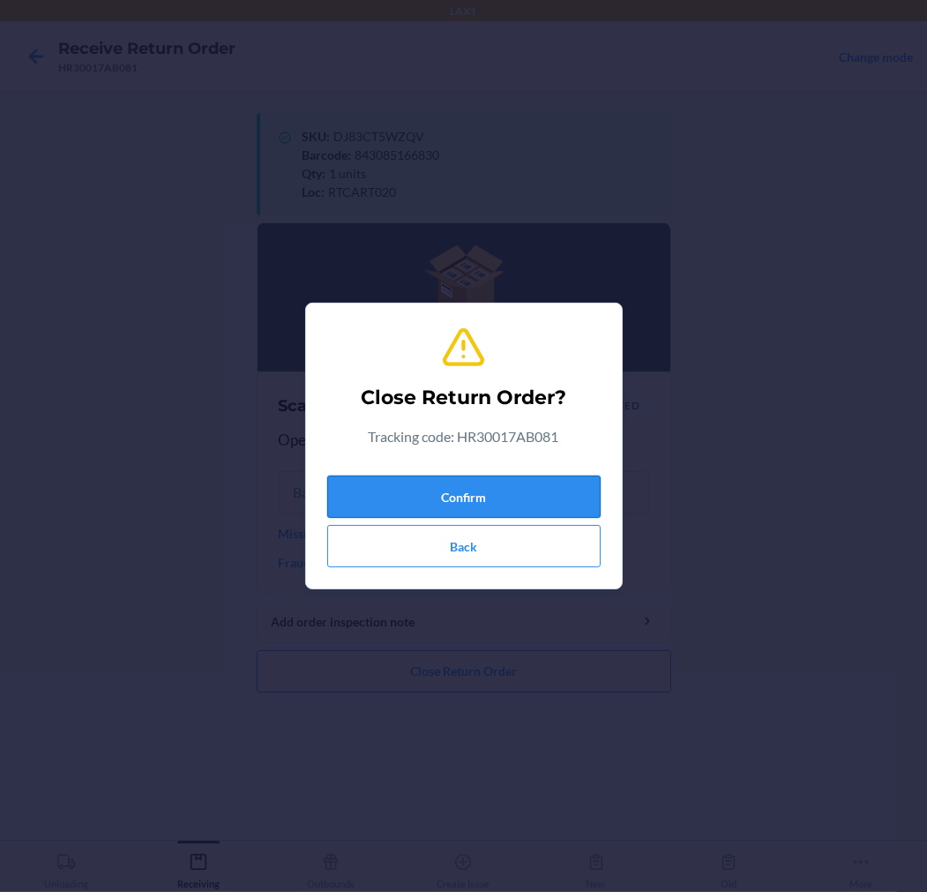
click at [507, 489] on button "Confirm" at bounding box center [464, 497] width 274 height 42
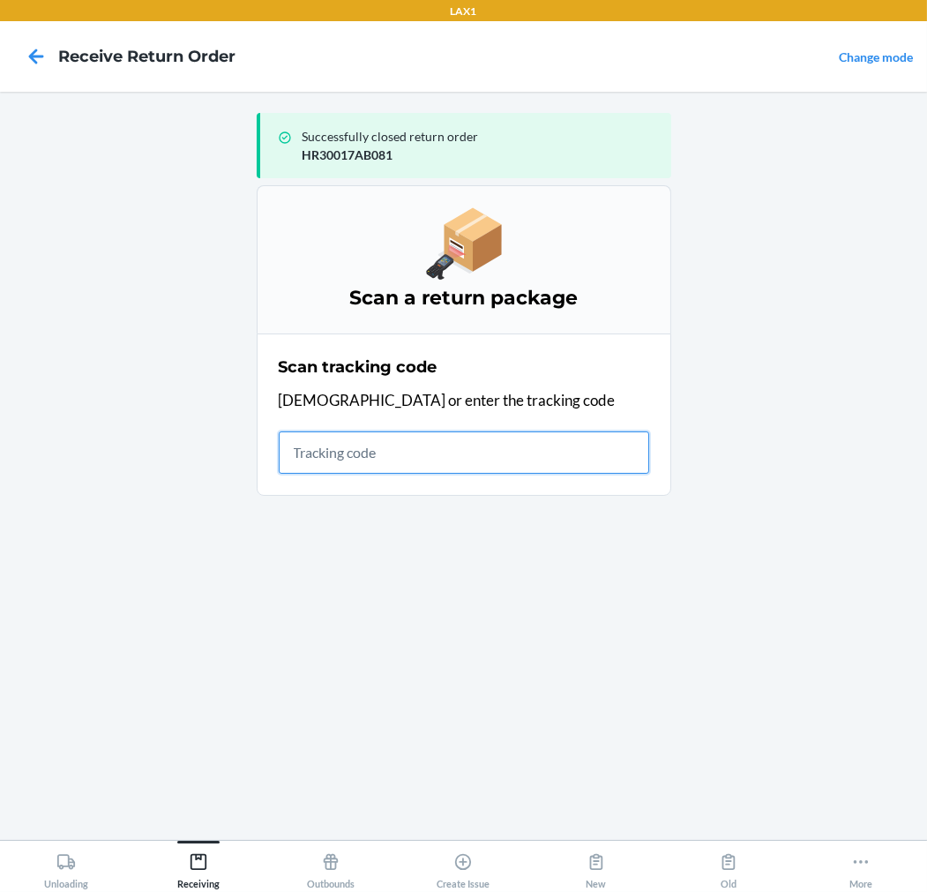
click at [558, 461] on input "text" at bounding box center [464, 452] width 371 height 42
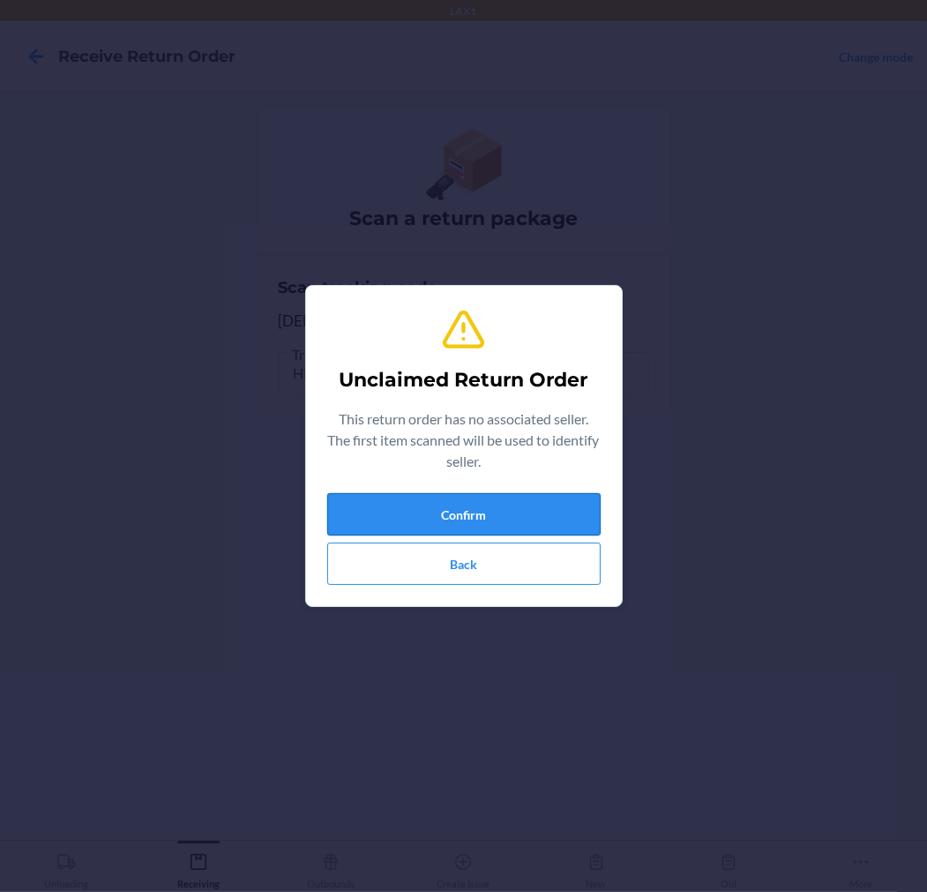
click at [528, 501] on button "Confirm" at bounding box center [464, 514] width 274 height 42
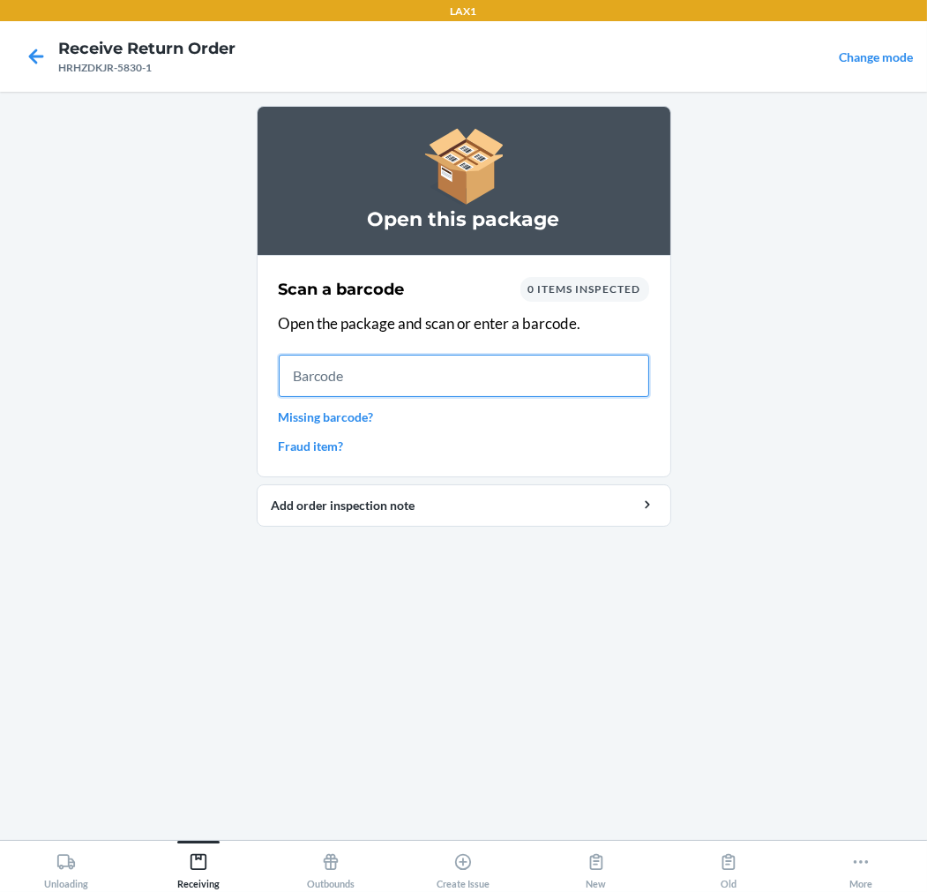
click at [577, 378] on input "text" at bounding box center [464, 376] width 371 height 42
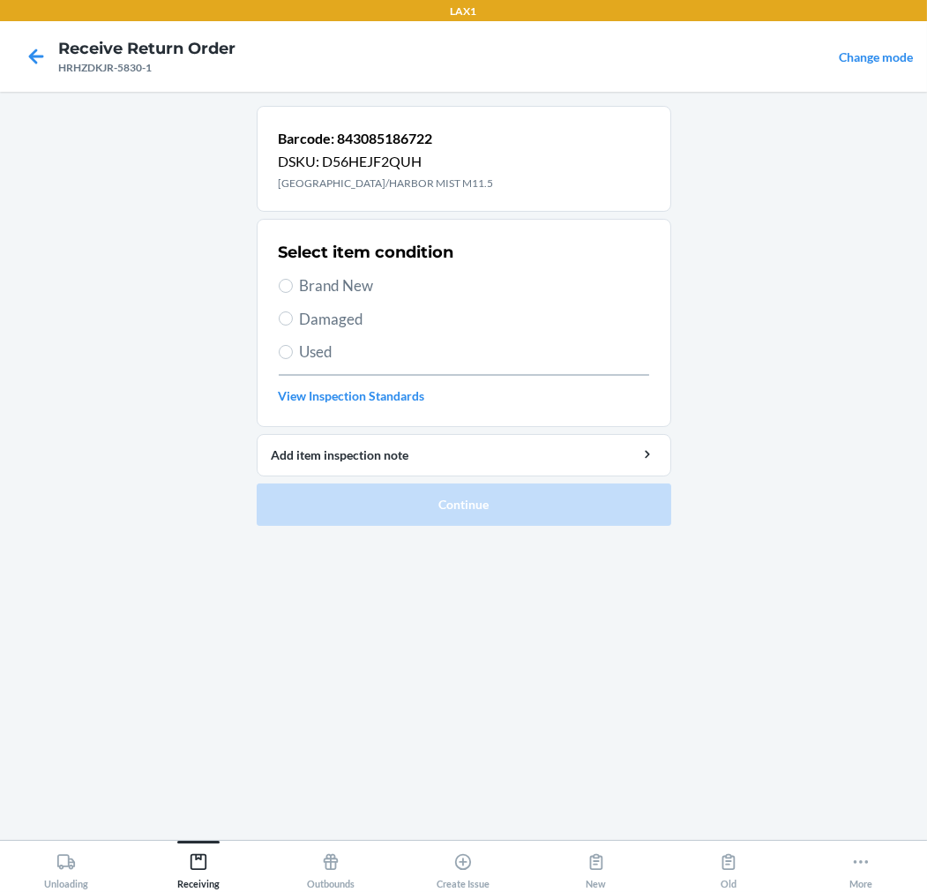
click at [364, 283] on span "Brand New" at bounding box center [474, 285] width 349 height 23
click at [293, 283] on input "Brand New" at bounding box center [286, 286] width 14 height 14
radio input "true"
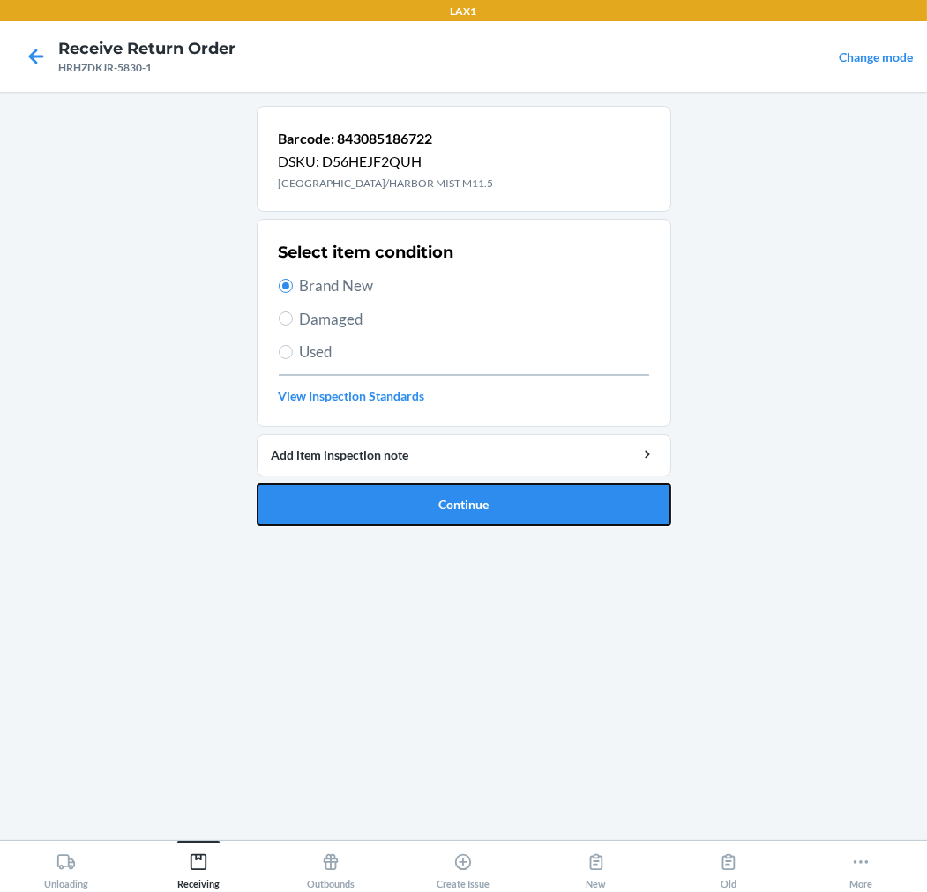
click at [364, 506] on button "Continue" at bounding box center [464, 504] width 415 height 42
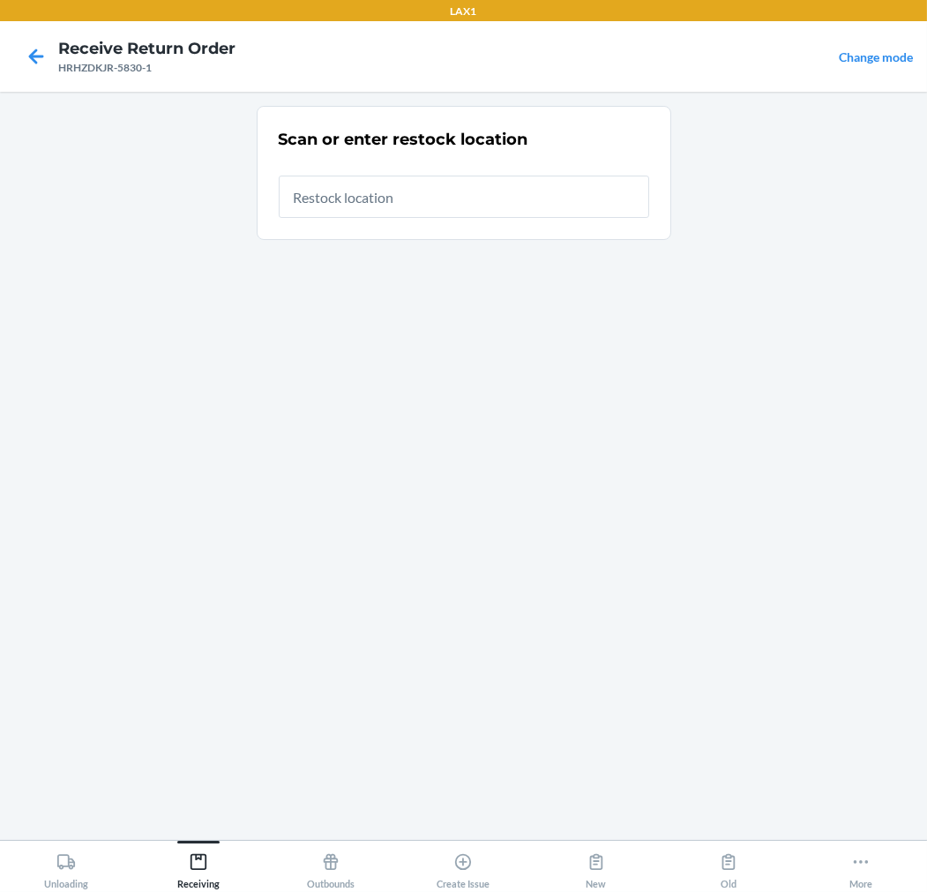
click at [513, 204] on input "text" at bounding box center [464, 197] width 371 height 42
type input "RTCART020"
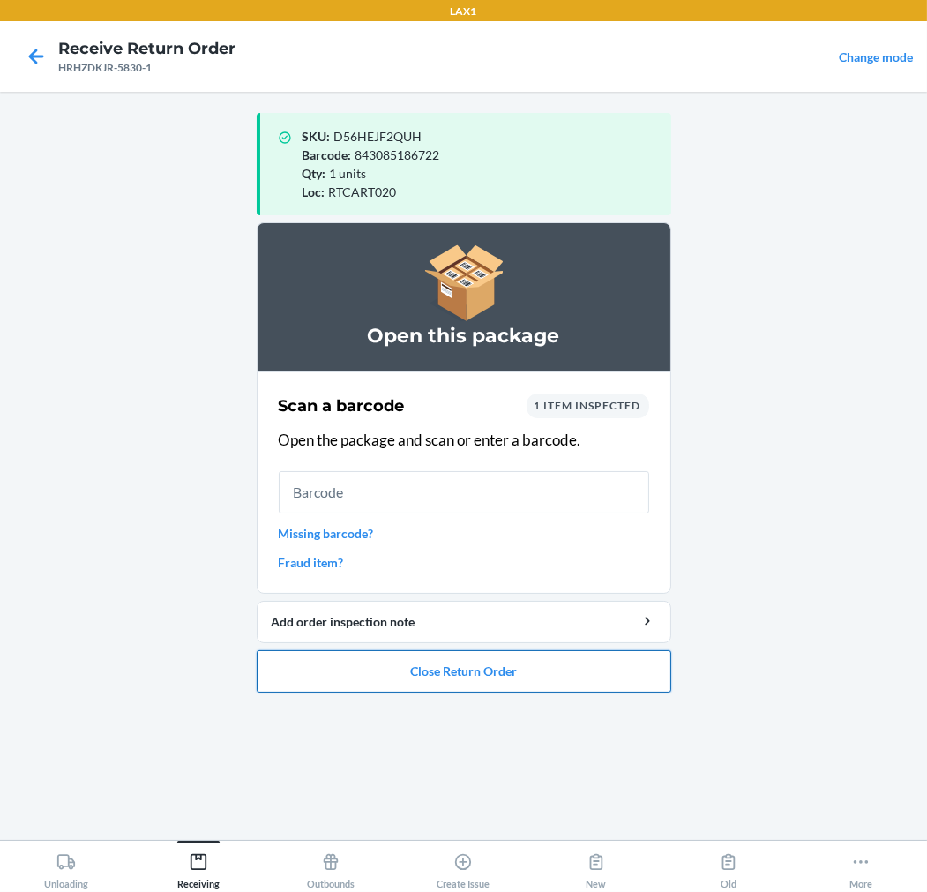
click at [610, 654] on button "Close Return Order" at bounding box center [464, 671] width 415 height 42
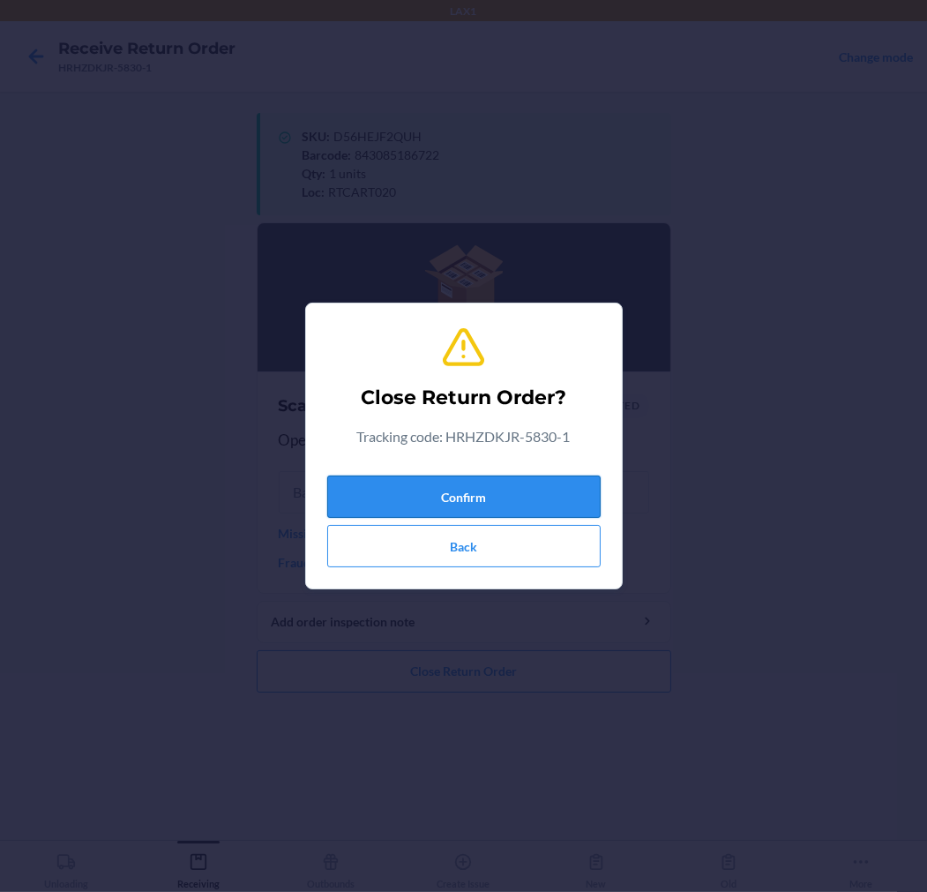
click at [574, 486] on button "Confirm" at bounding box center [464, 497] width 274 height 42
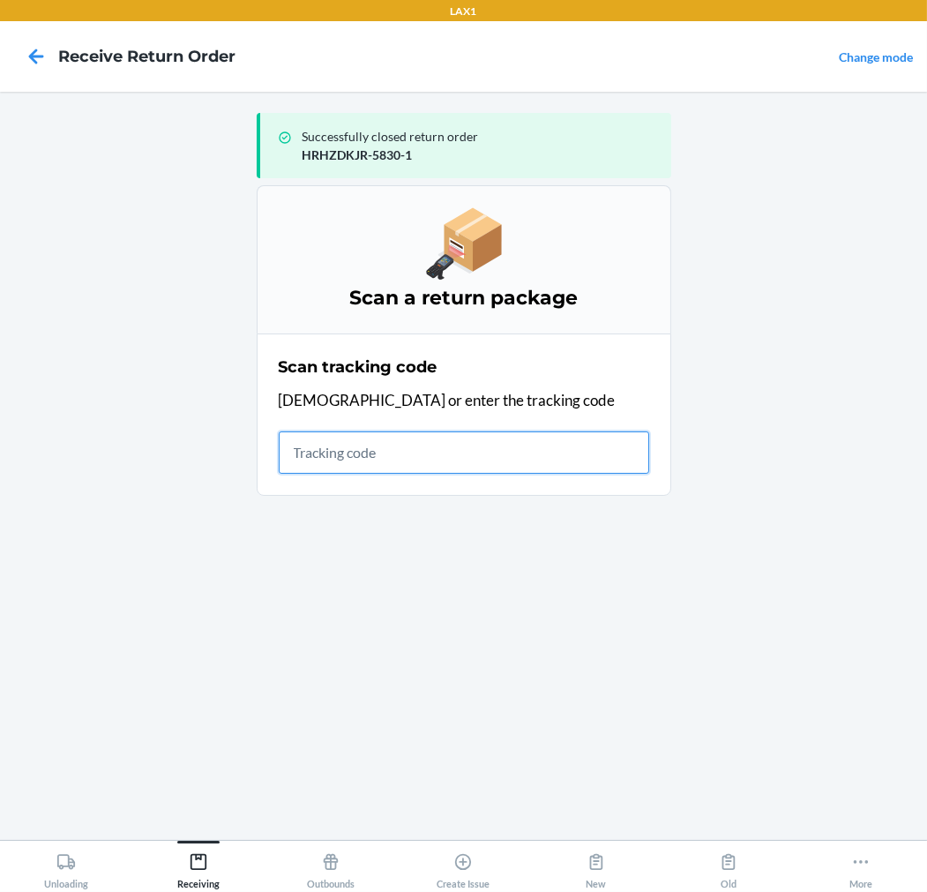
click at [431, 444] on input "text" at bounding box center [464, 452] width 371 height 42
click at [469, 455] on input "text" at bounding box center [464, 452] width 371 height 42
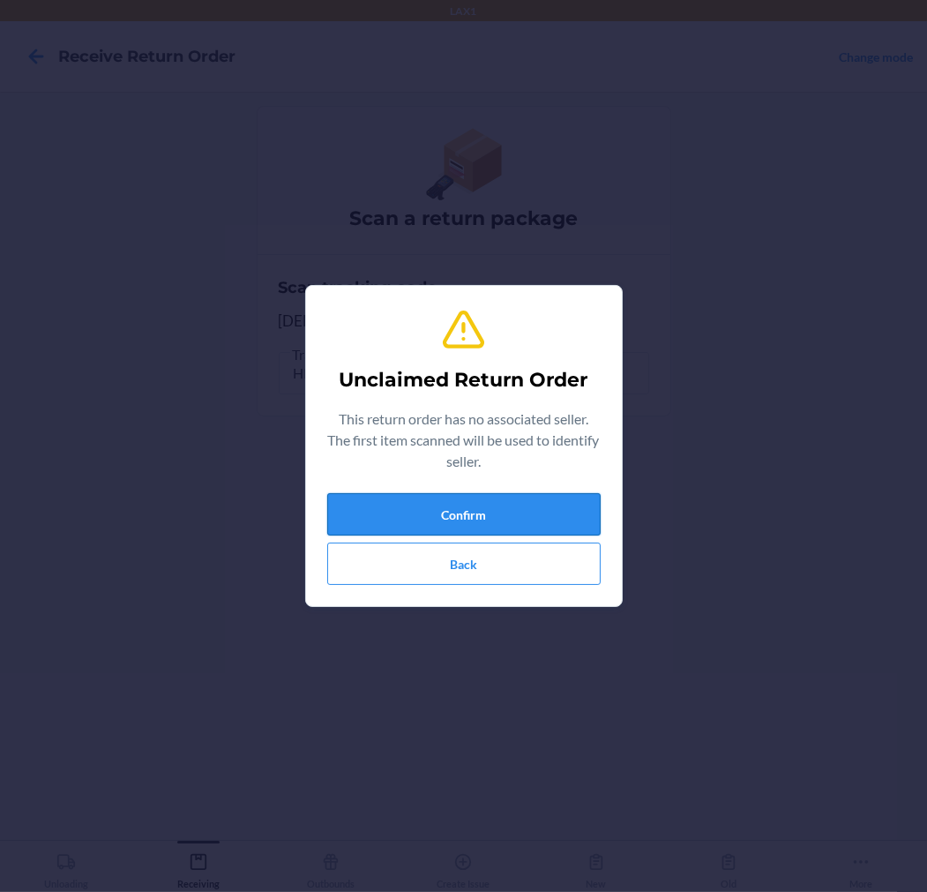
click at [442, 513] on button "Confirm" at bounding box center [464, 514] width 274 height 42
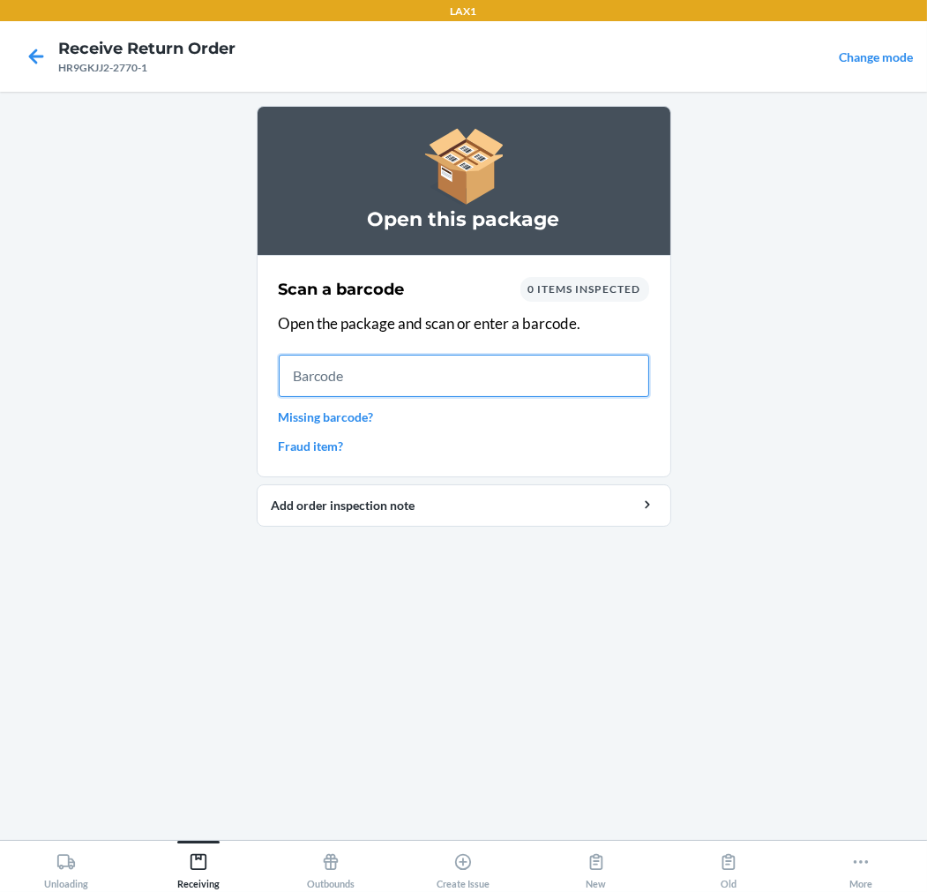
click at [375, 364] on input "text" at bounding box center [464, 376] width 371 height 42
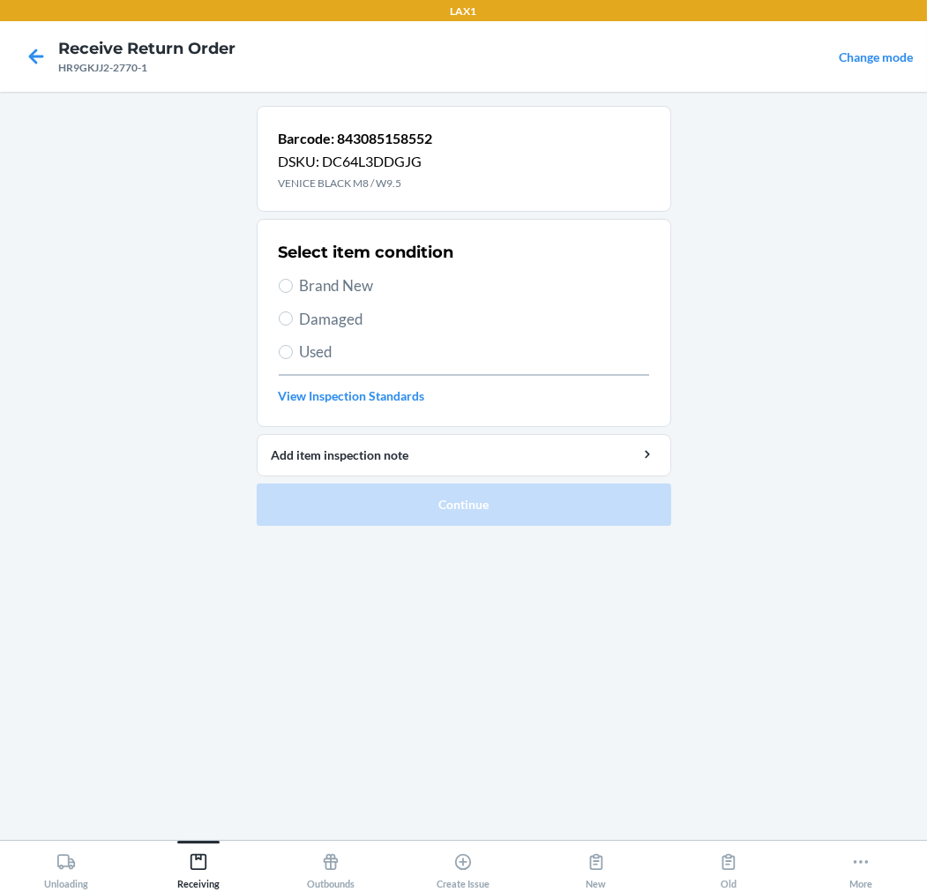
click at [342, 275] on span "Brand New" at bounding box center [474, 285] width 349 height 23
click at [293, 279] on input "Brand New" at bounding box center [286, 286] width 14 height 14
radio input "true"
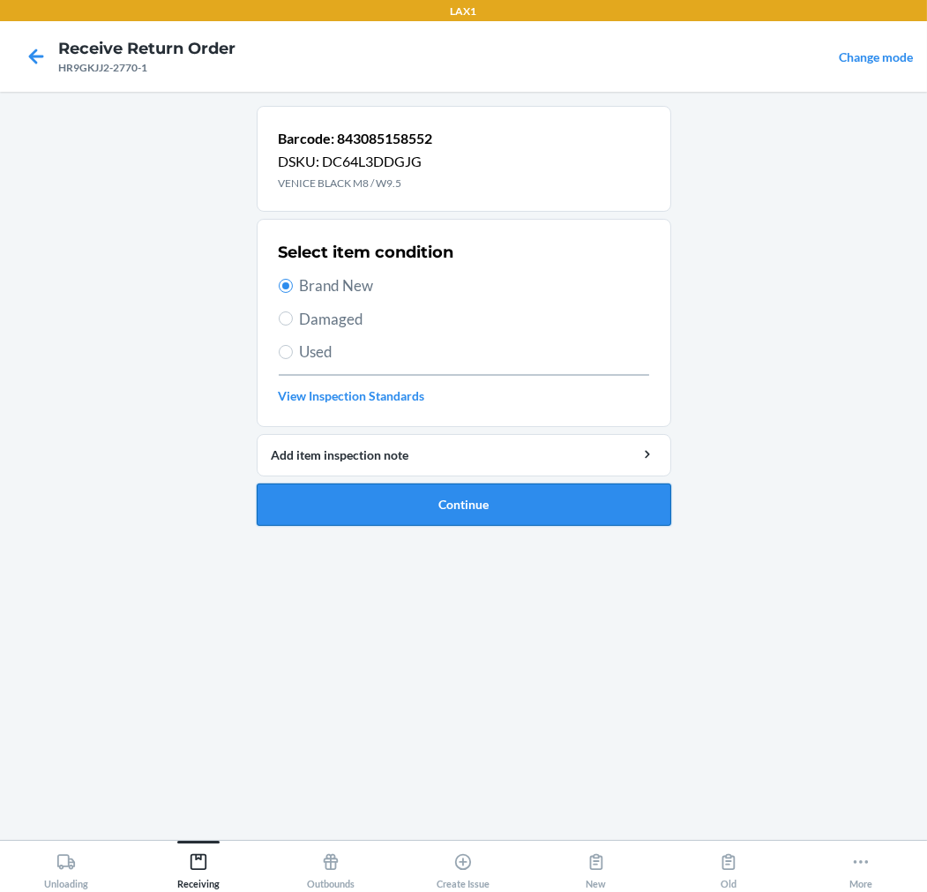
click at [377, 510] on button "Continue" at bounding box center [464, 504] width 415 height 42
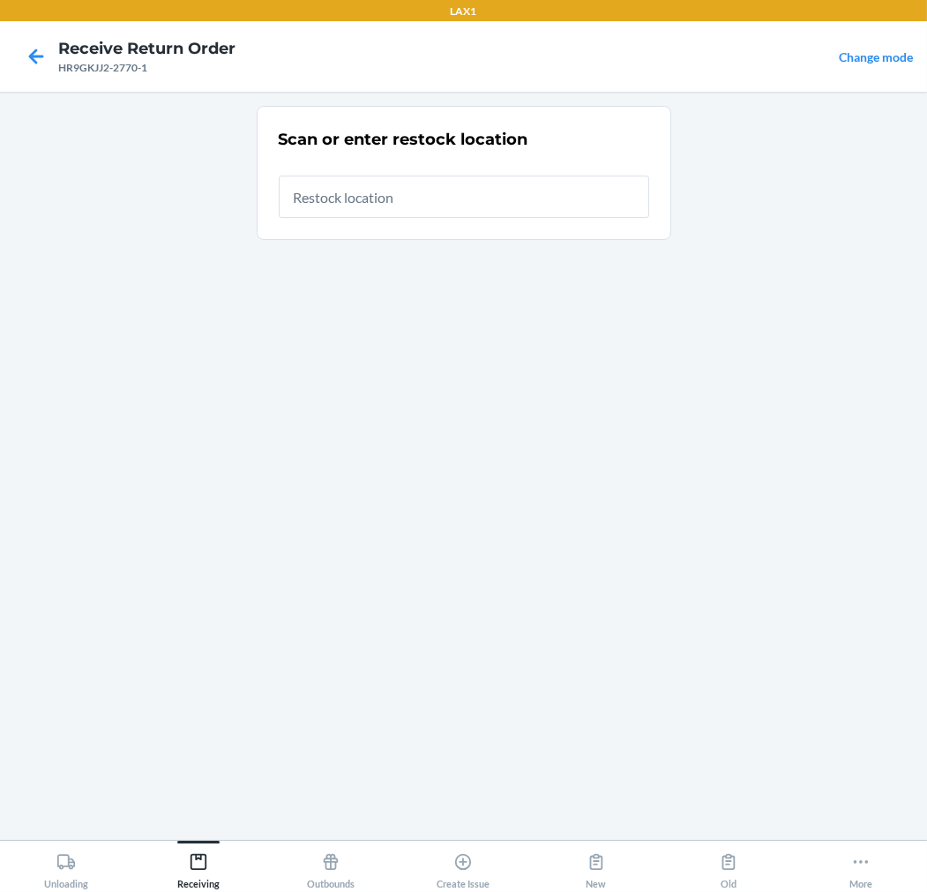
click at [422, 204] on input "text" at bounding box center [464, 197] width 371 height 42
type input "RTCART020"
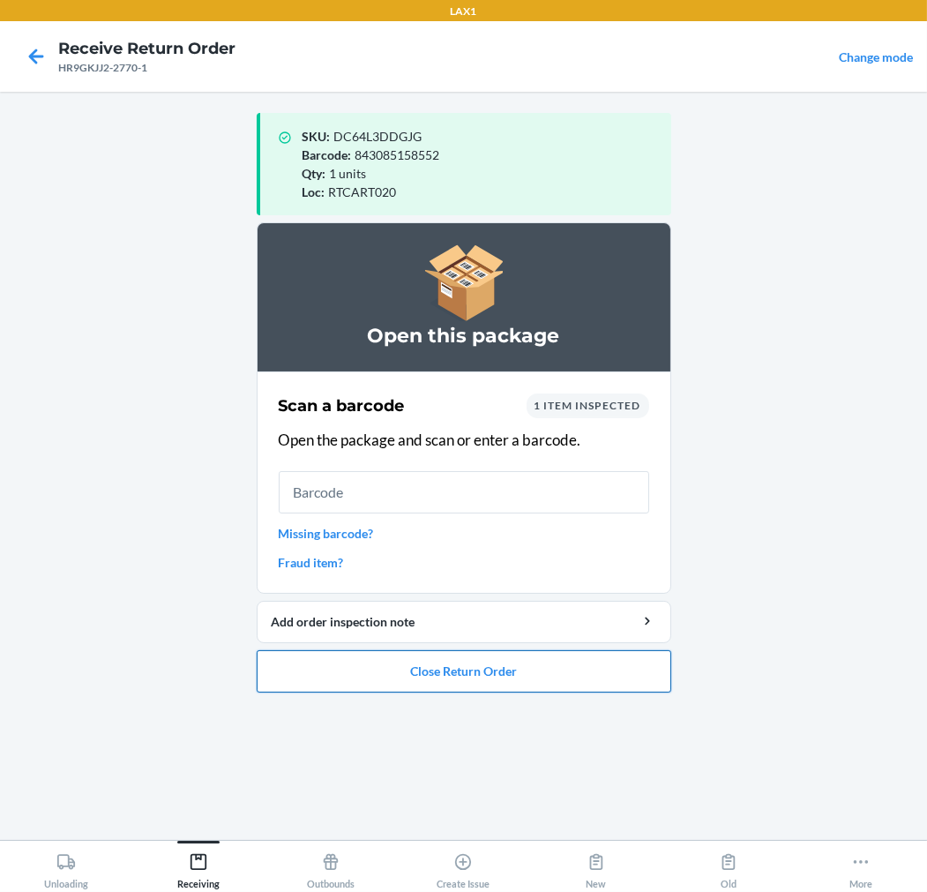
drag, startPoint x: 506, startPoint y: 686, endPoint x: 507, endPoint y: 678, distance: 9.0
click at [507, 678] on button "Close Return Order" at bounding box center [464, 671] width 415 height 42
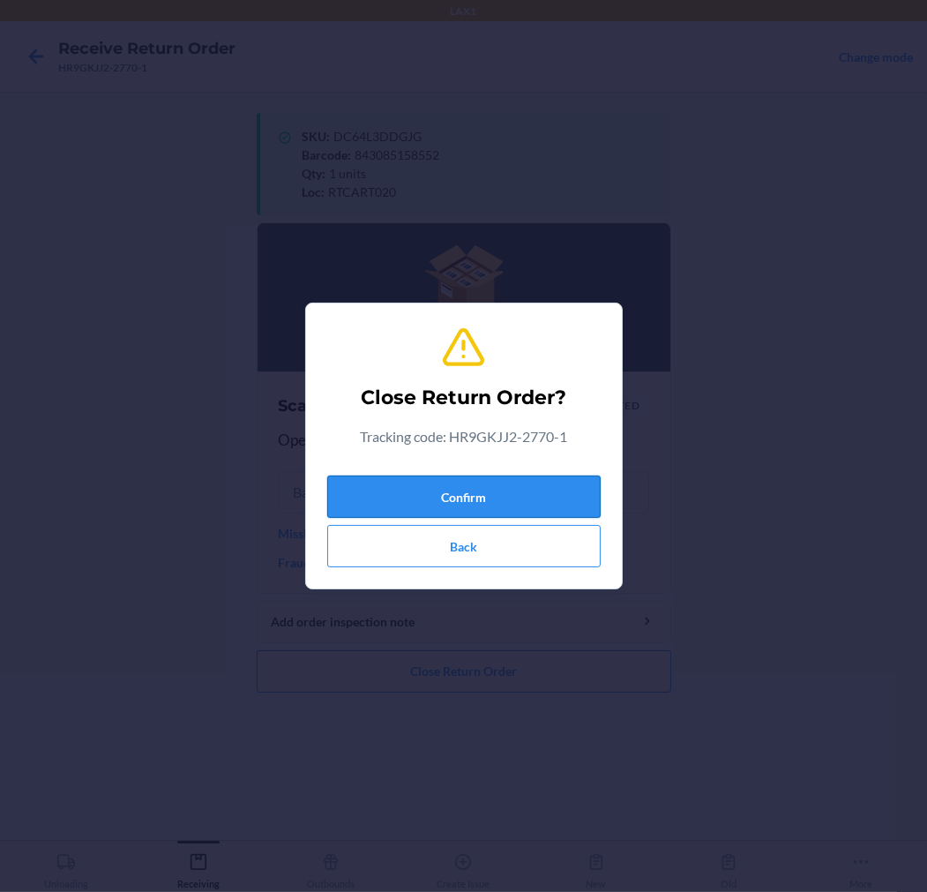
click at [513, 499] on button "Confirm" at bounding box center [464, 497] width 274 height 42
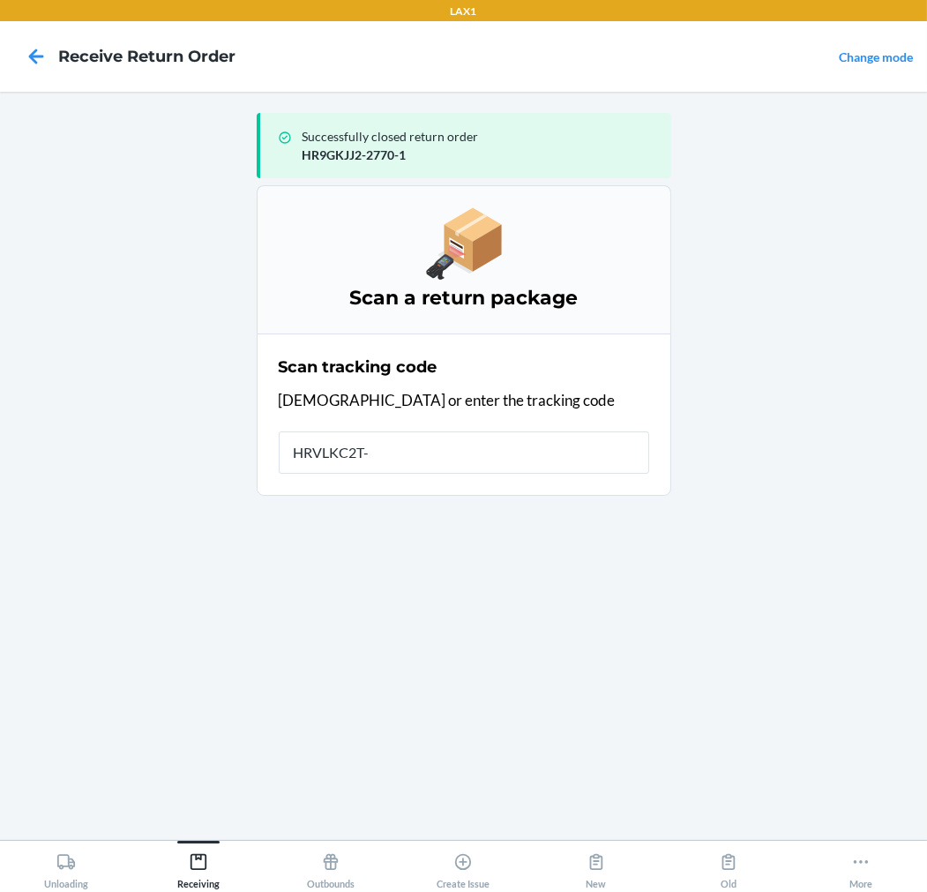
type input "HRVLKC2T-4"
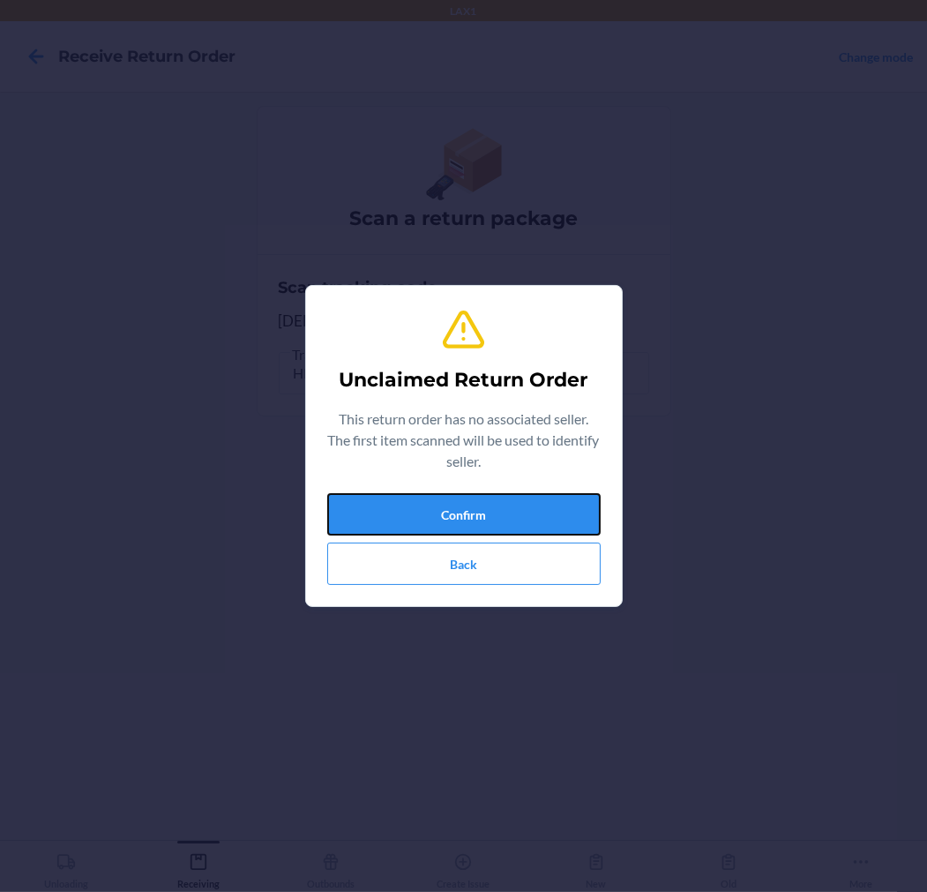
click at [513, 499] on button "Confirm" at bounding box center [464, 514] width 274 height 42
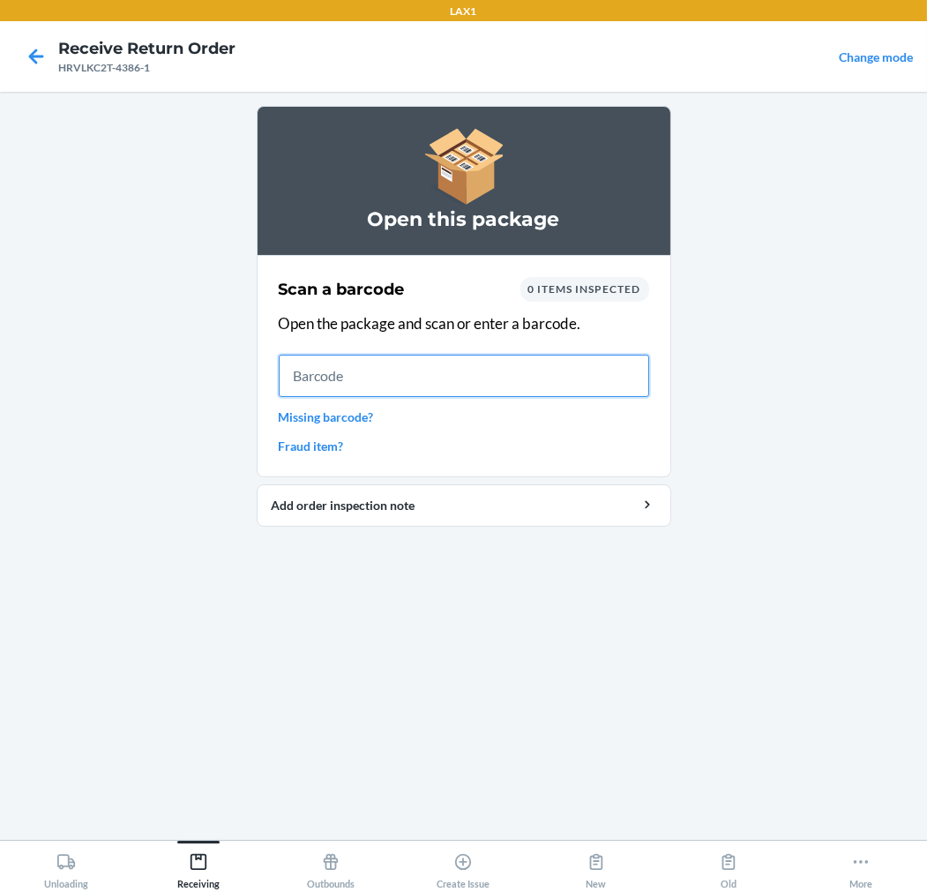
click at [477, 385] on input "text" at bounding box center [464, 376] width 371 height 42
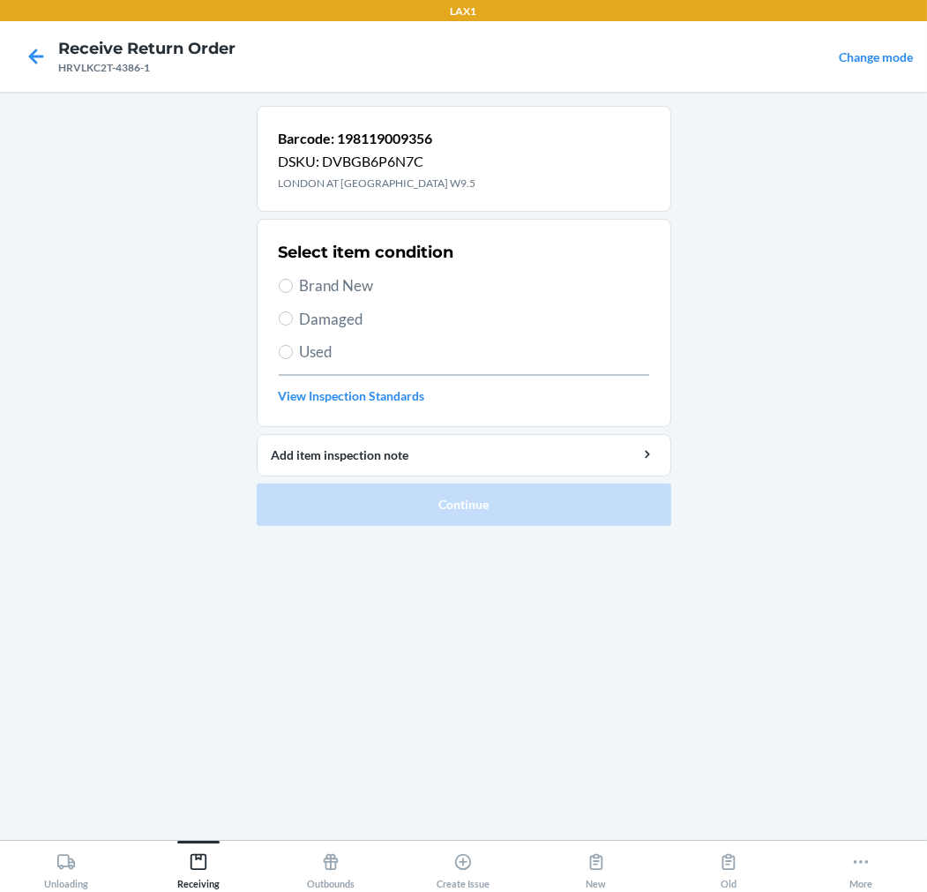
click at [331, 287] on span "Brand New" at bounding box center [474, 285] width 349 height 23
click at [293, 287] on input "Brand New" at bounding box center [286, 286] width 14 height 14
radio input "true"
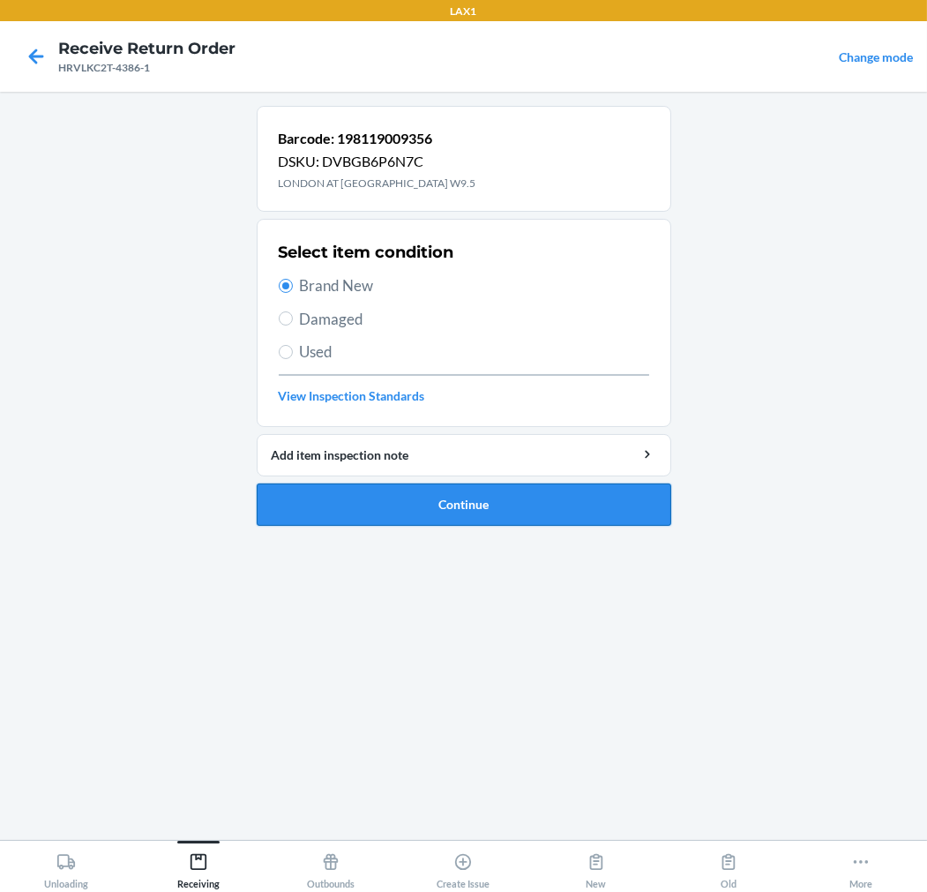
click at [386, 498] on button "Continue" at bounding box center [464, 504] width 415 height 42
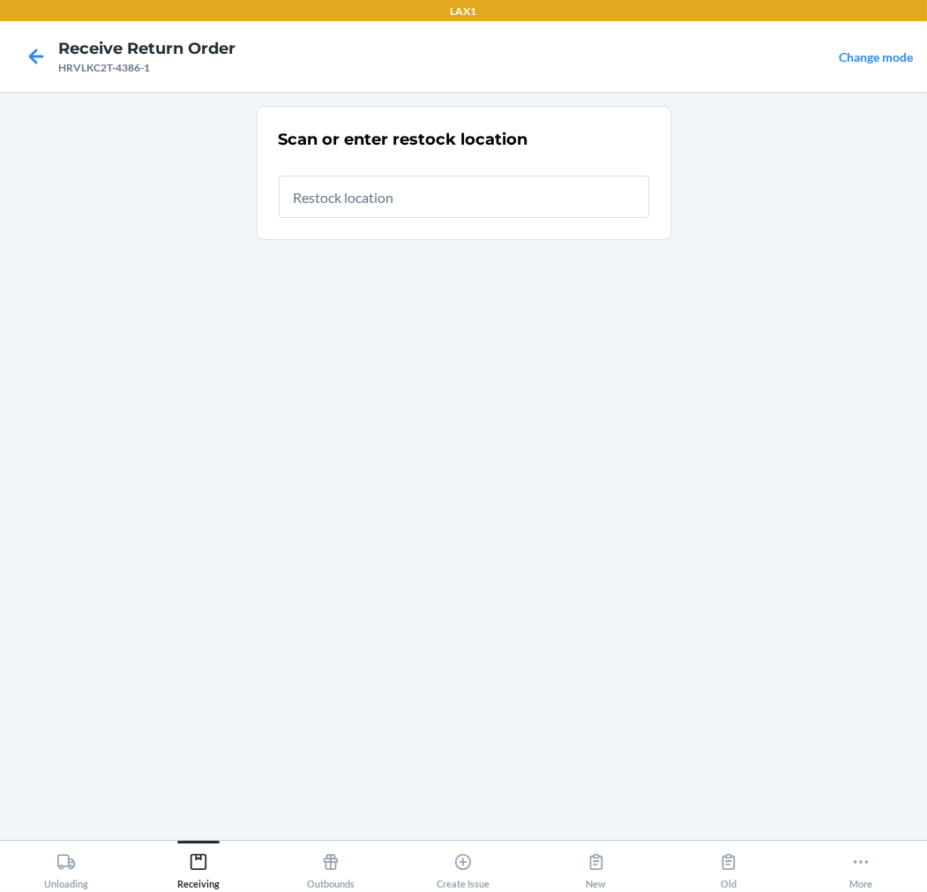
click at [475, 192] on input "text" at bounding box center [464, 197] width 371 height 42
type input "RTCART020"
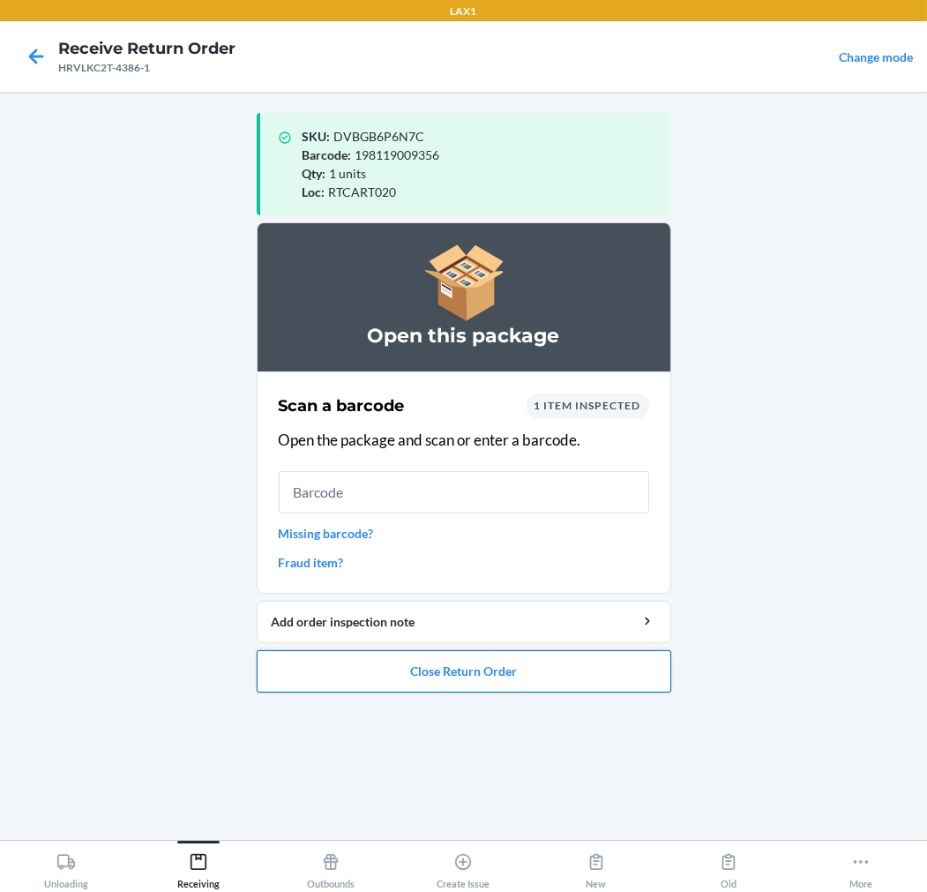
click at [472, 679] on button "Close Return Order" at bounding box center [464, 671] width 415 height 42
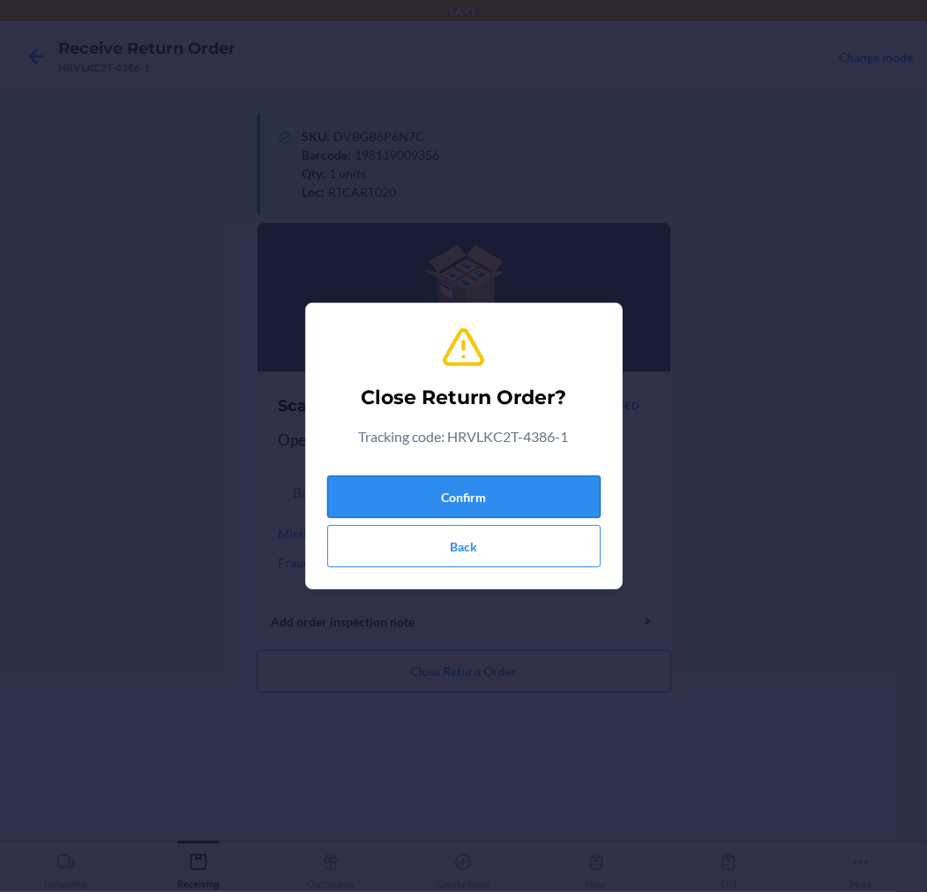
click at [506, 496] on button "Confirm" at bounding box center [464, 497] width 274 height 42
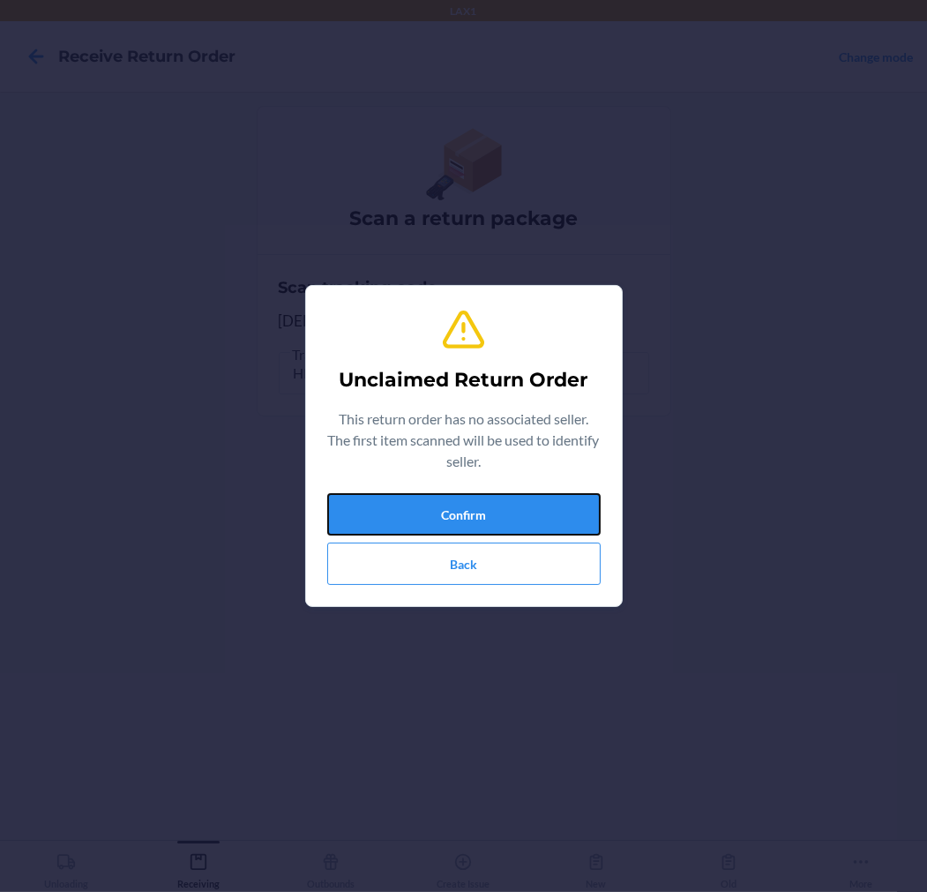
click at [506, 496] on button "Confirm" at bounding box center [464, 514] width 274 height 42
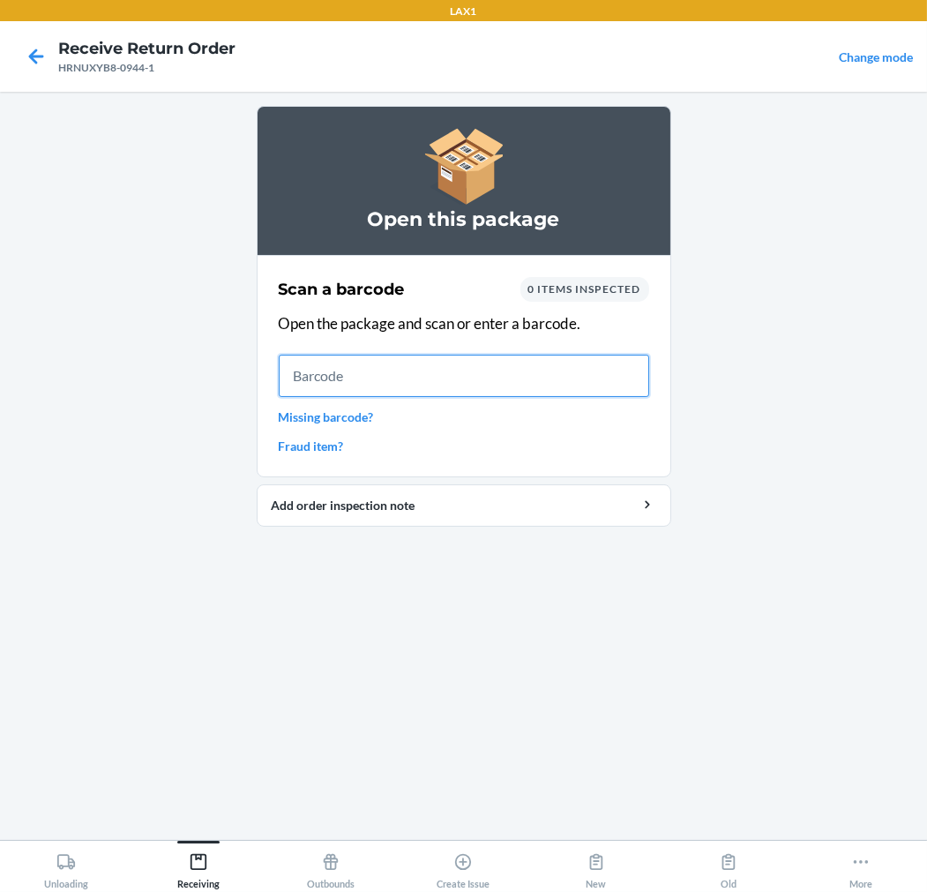
click at [490, 375] on input "text" at bounding box center [464, 376] width 371 height 42
type input "198119020023"
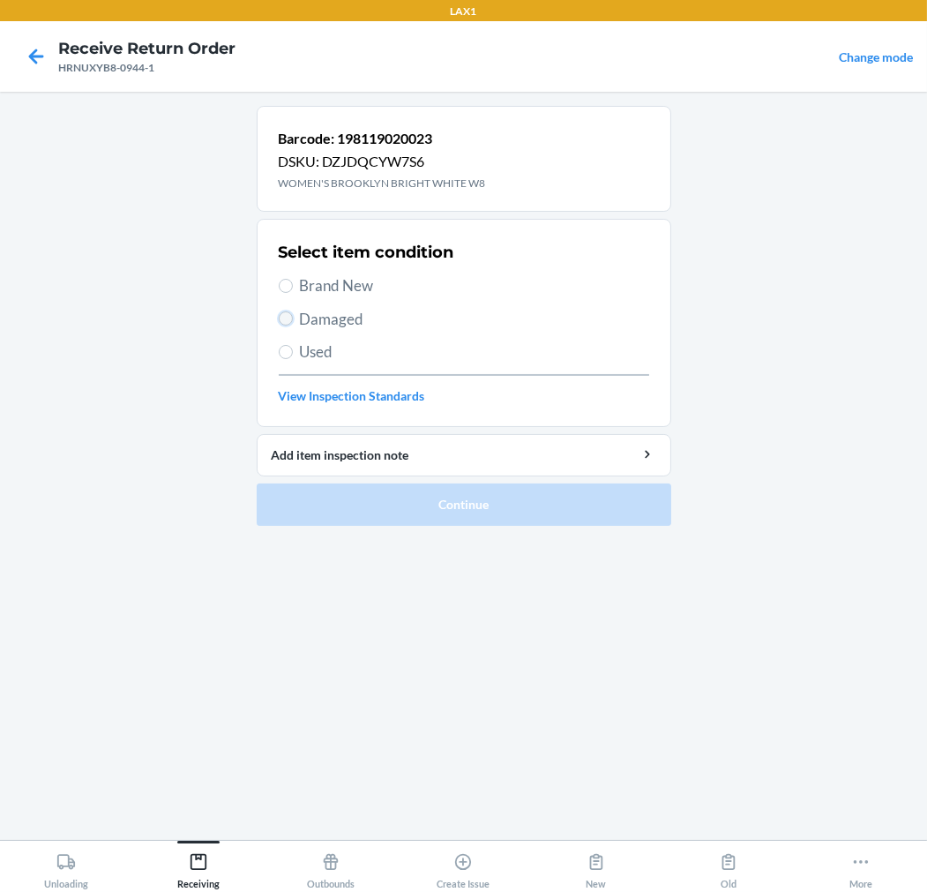
click at [285, 325] on input "Damaged" at bounding box center [286, 318] width 14 height 14
radio input "true"
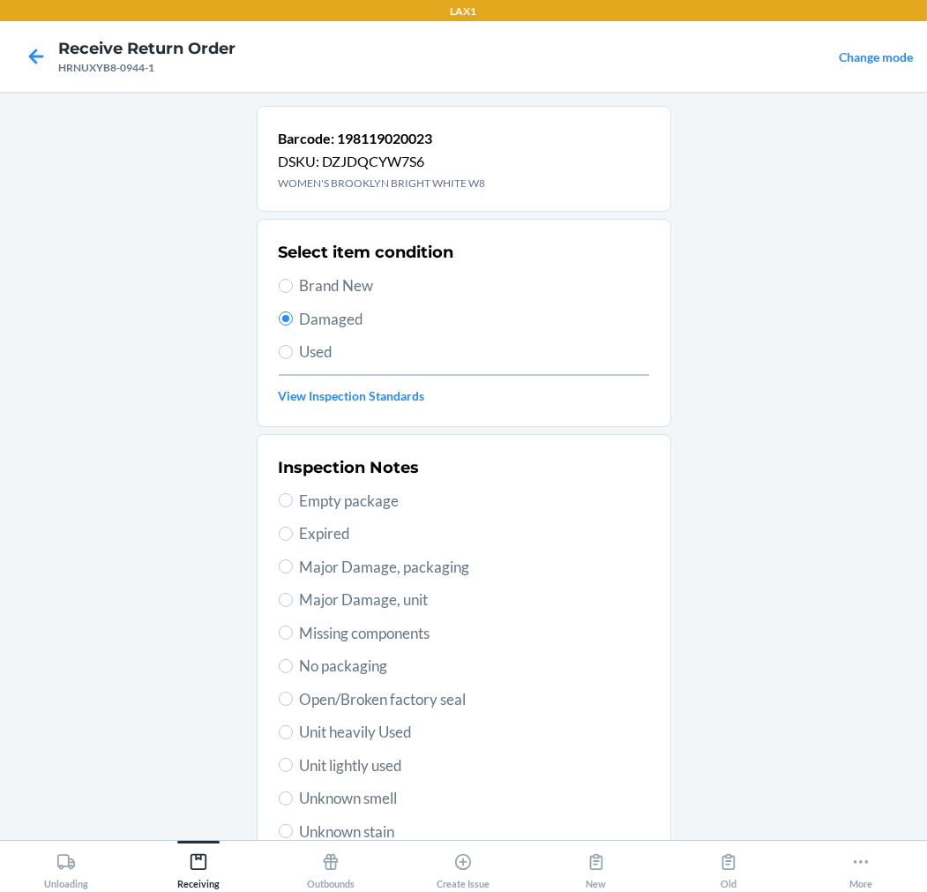
click at [381, 731] on span "Unit heavily Used" at bounding box center [474, 732] width 349 height 23
click at [293, 731] on input "Unit heavily Used" at bounding box center [286, 732] width 14 height 14
radio input "true"
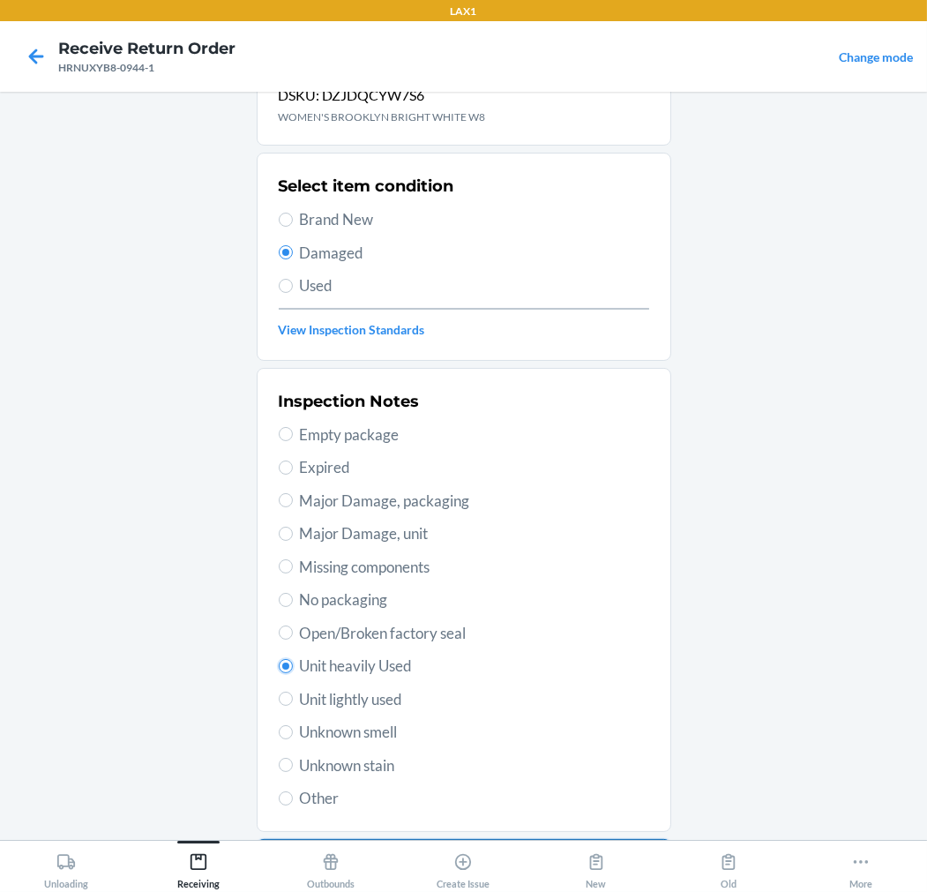
scroll to position [170, 0]
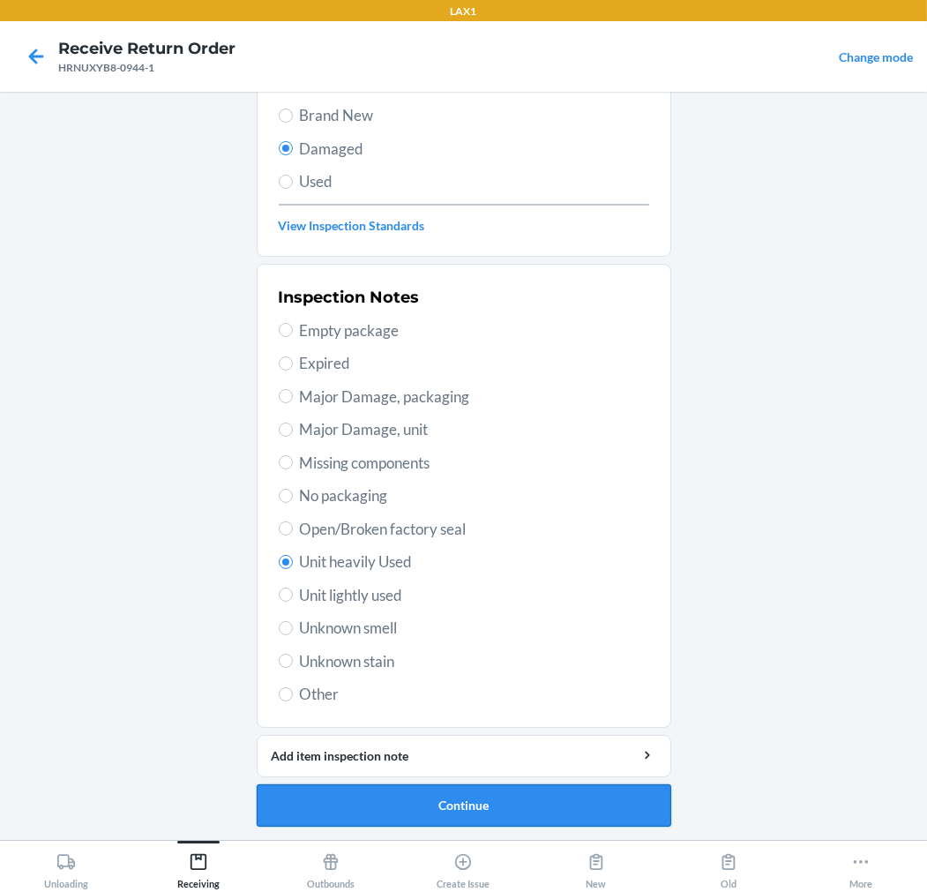
click at [408, 798] on button "Continue" at bounding box center [464, 805] width 415 height 42
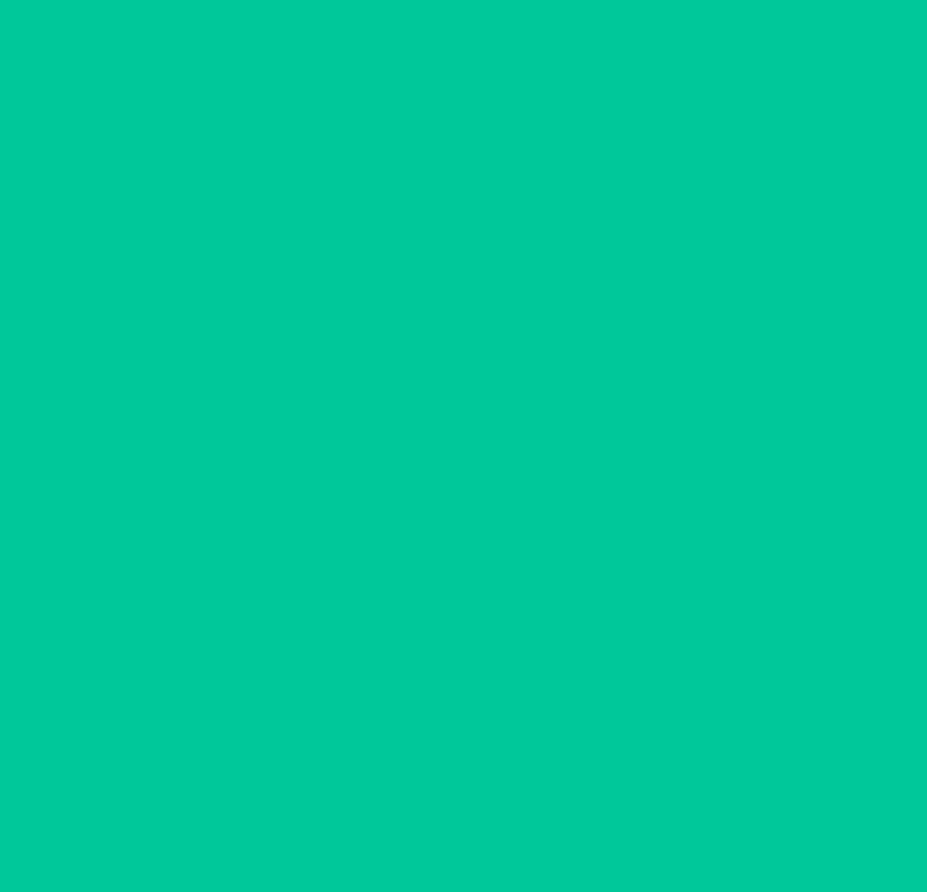
scroll to position [14, 0]
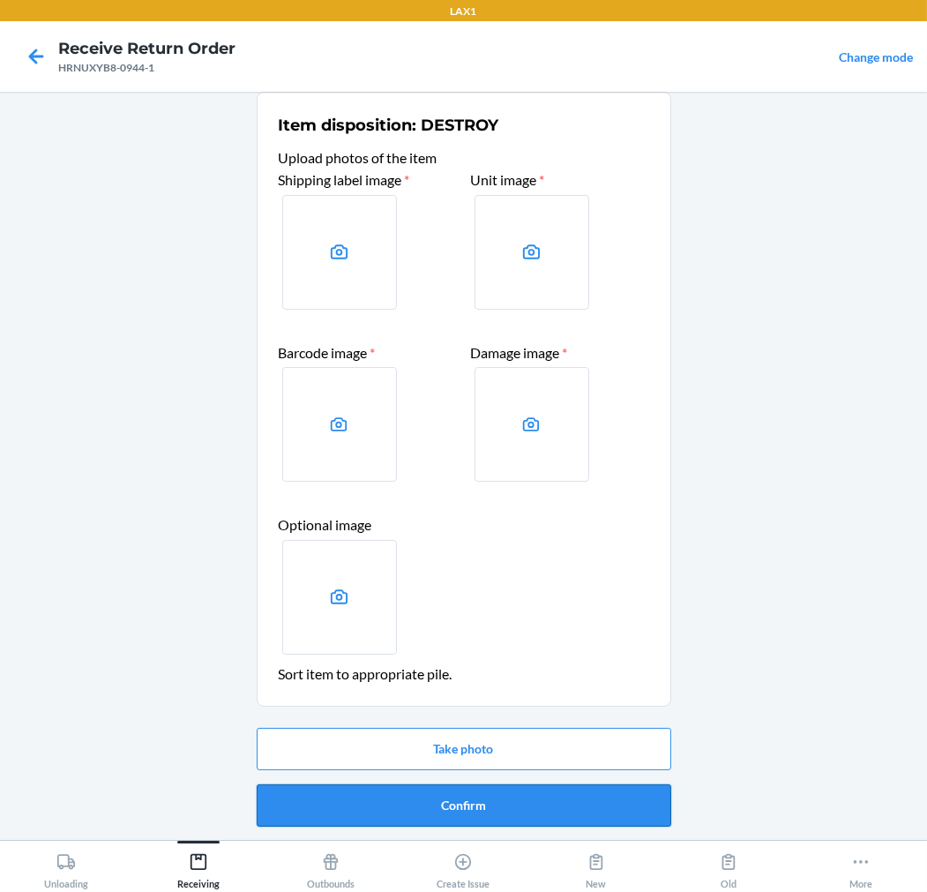
click at [421, 797] on button "Confirm" at bounding box center [464, 805] width 415 height 42
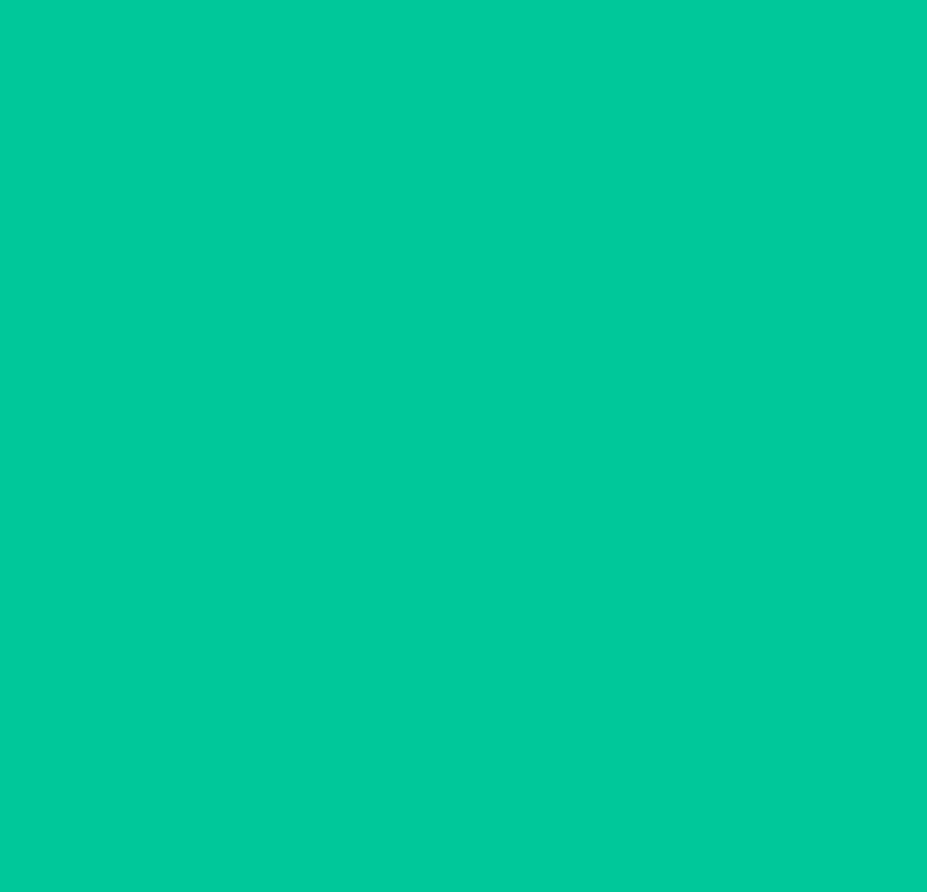
scroll to position [0, 0]
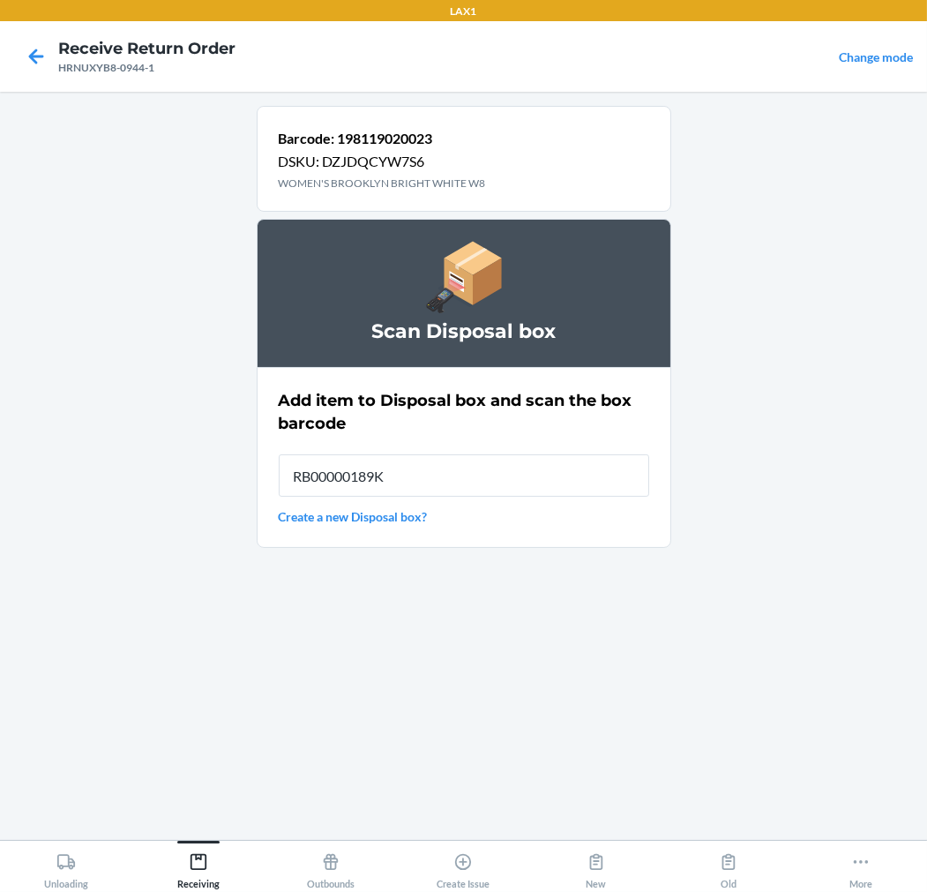
type input "RB00000189K"
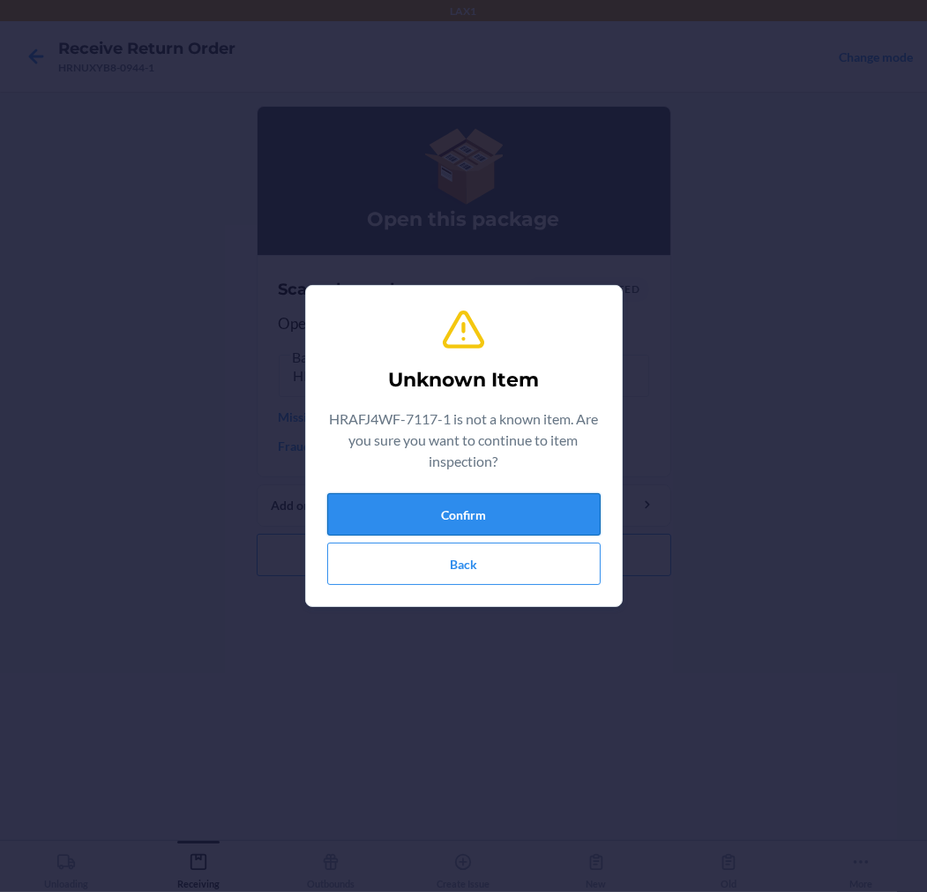
click at [504, 505] on button "Confirm" at bounding box center [464, 514] width 274 height 42
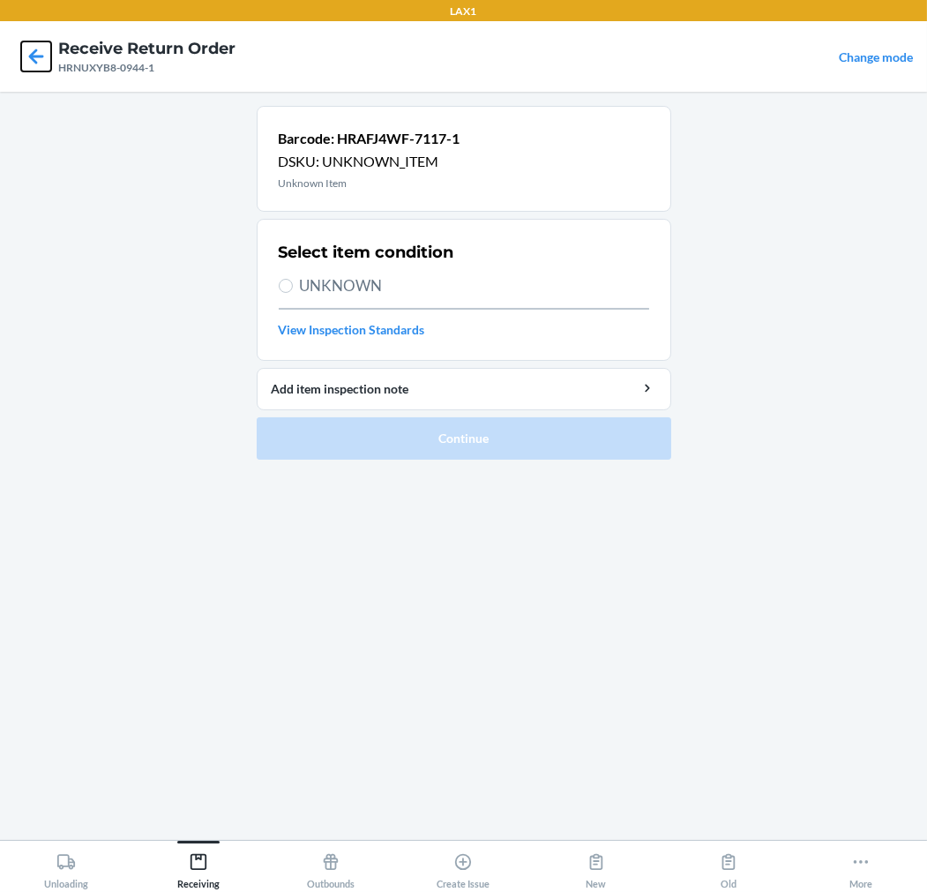
click at [38, 54] on icon at bounding box center [36, 56] width 30 height 30
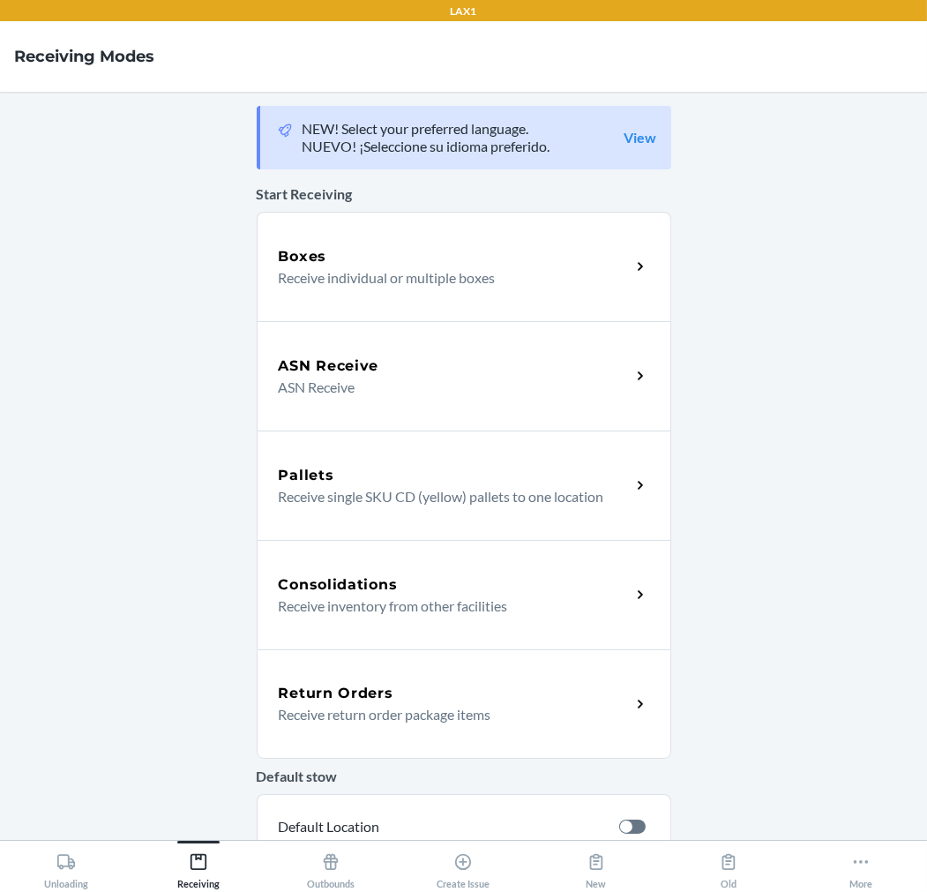
click at [425, 695] on div "Return Orders" at bounding box center [455, 693] width 352 height 21
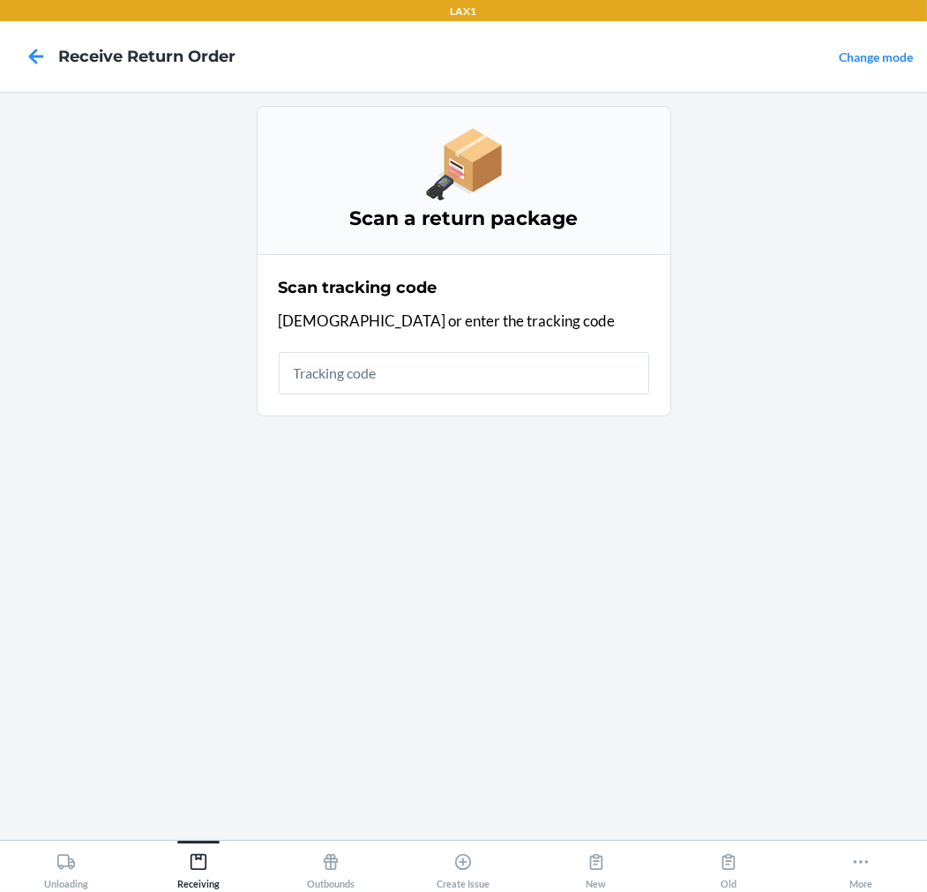
click at [494, 372] on input "text" at bounding box center [464, 373] width 371 height 42
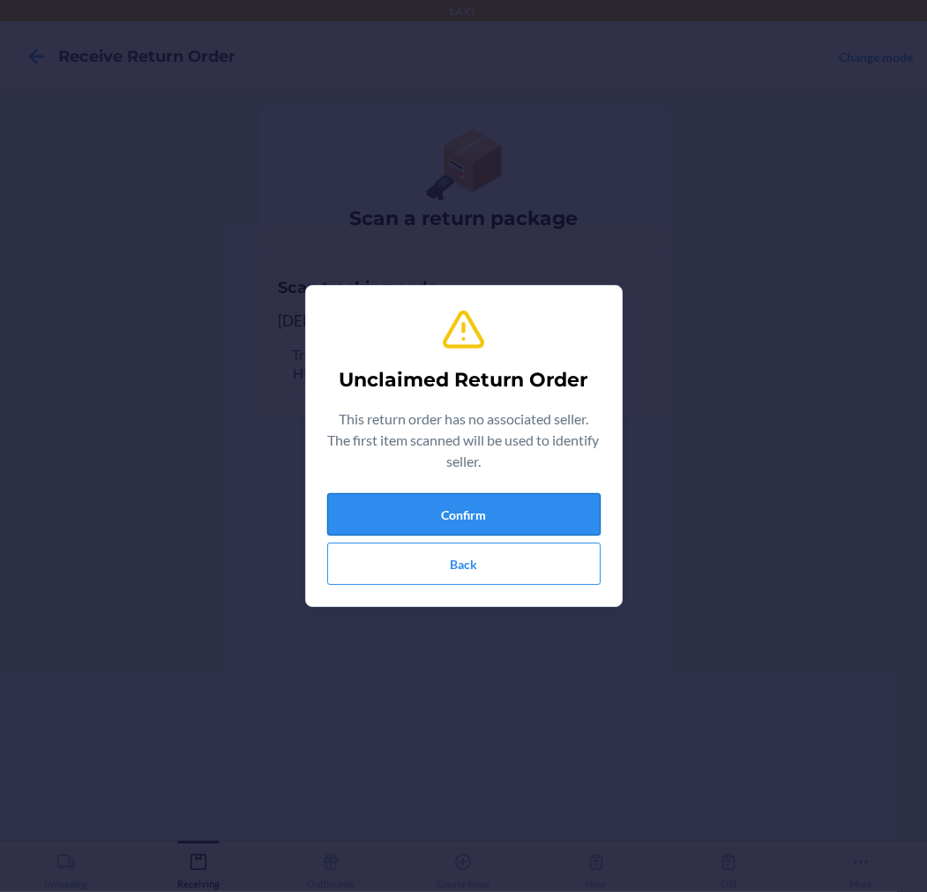
click at [437, 508] on button "Confirm" at bounding box center [464, 514] width 274 height 42
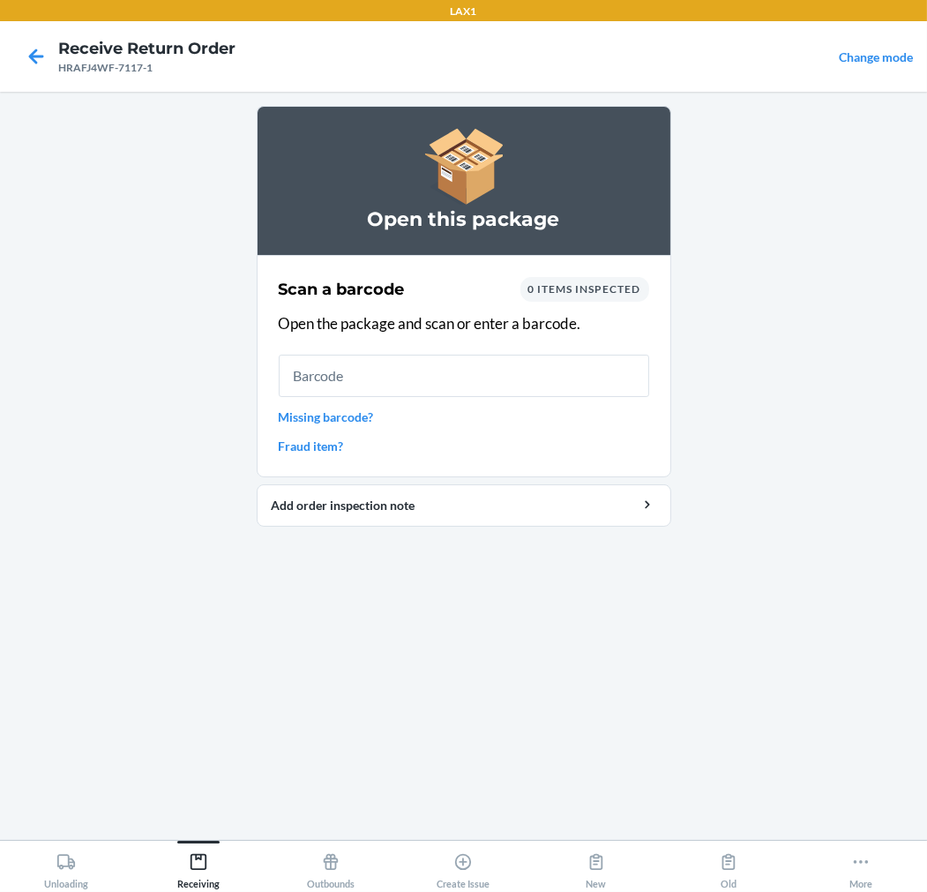
click at [447, 388] on input "text" at bounding box center [464, 376] width 371 height 42
click at [413, 385] on input "text" at bounding box center [464, 376] width 371 height 42
